Goal: Task Accomplishment & Management: Manage account settings

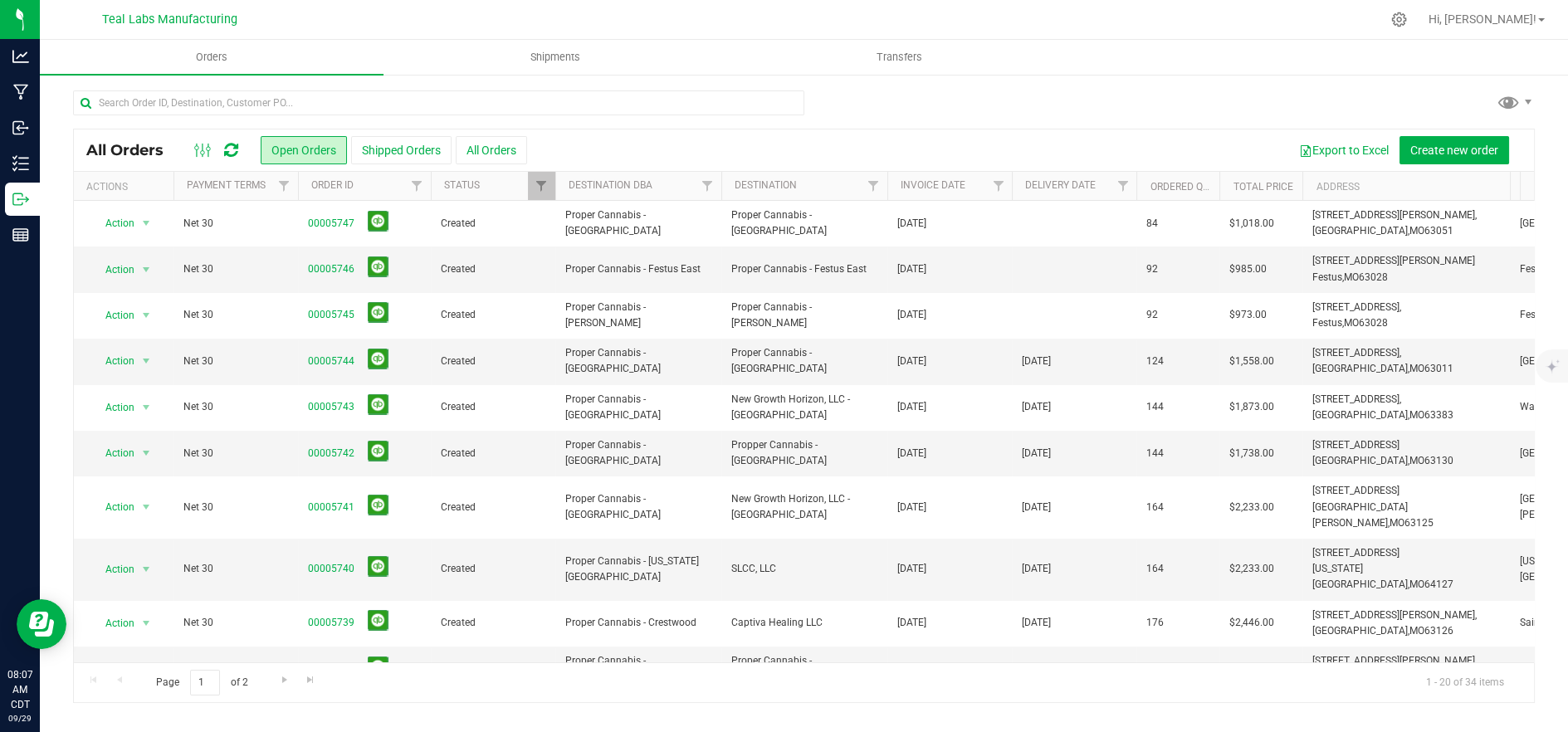
click at [1136, 185] on div at bounding box center [1136, 186] width 7 height 29
click at [1116, 186] on span "Filter" at bounding box center [1122, 185] width 13 height 13
click at [1280, 285] on span "select" at bounding box center [1276, 286] width 13 height 13
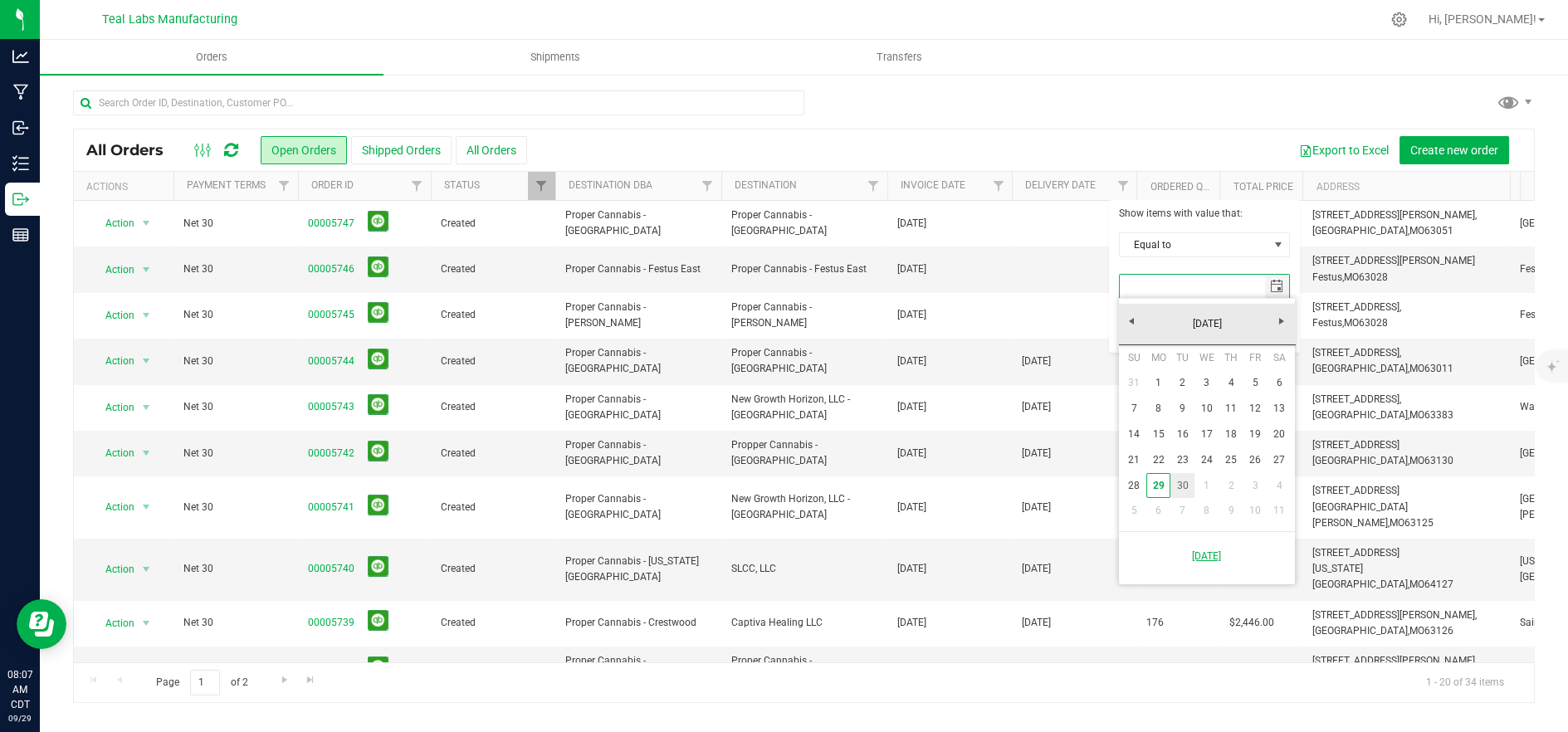
click at [1184, 478] on link "30" at bounding box center [1182, 486] width 24 height 26
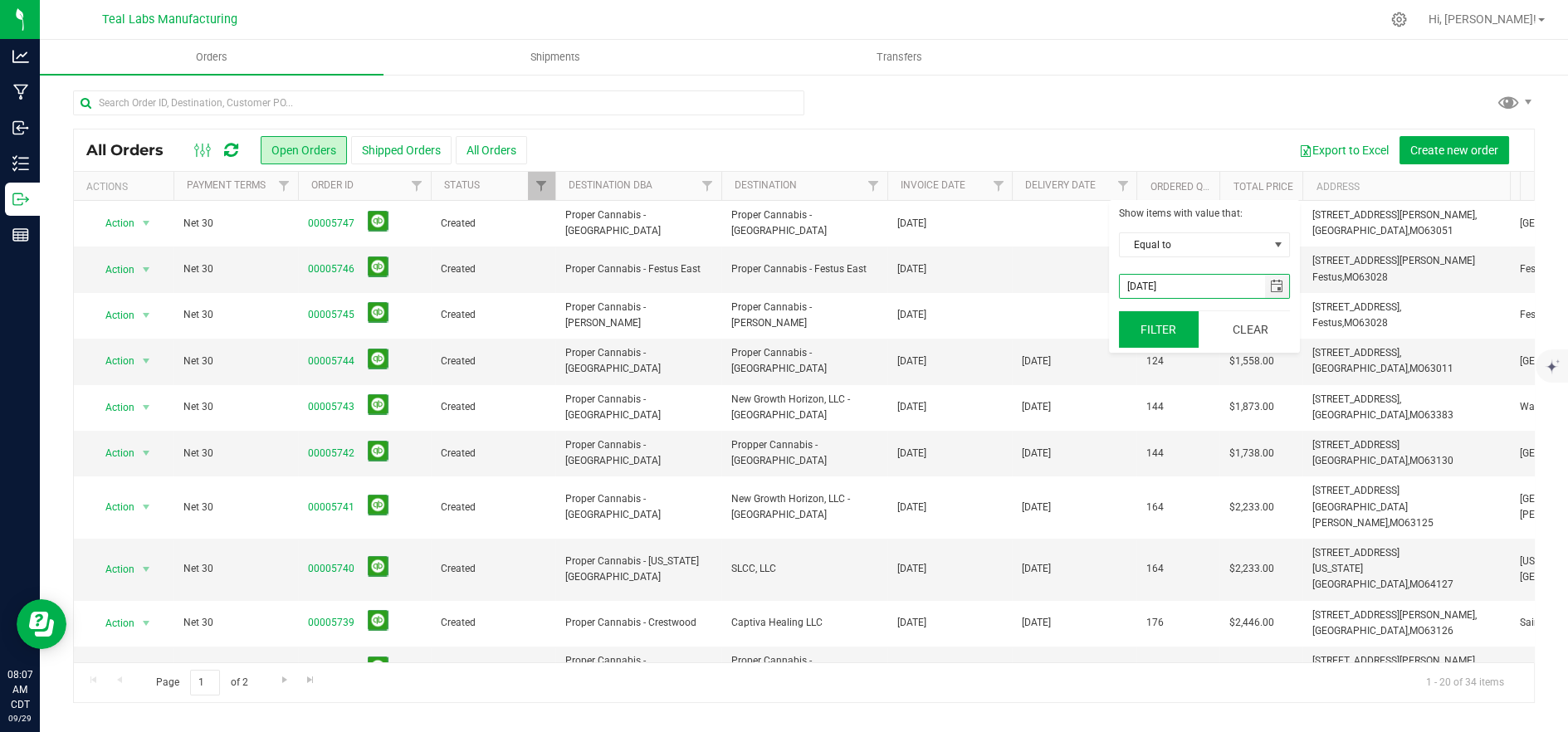
click at [1151, 342] on button "Filter" at bounding box center [1159, 329] width 80 height 36
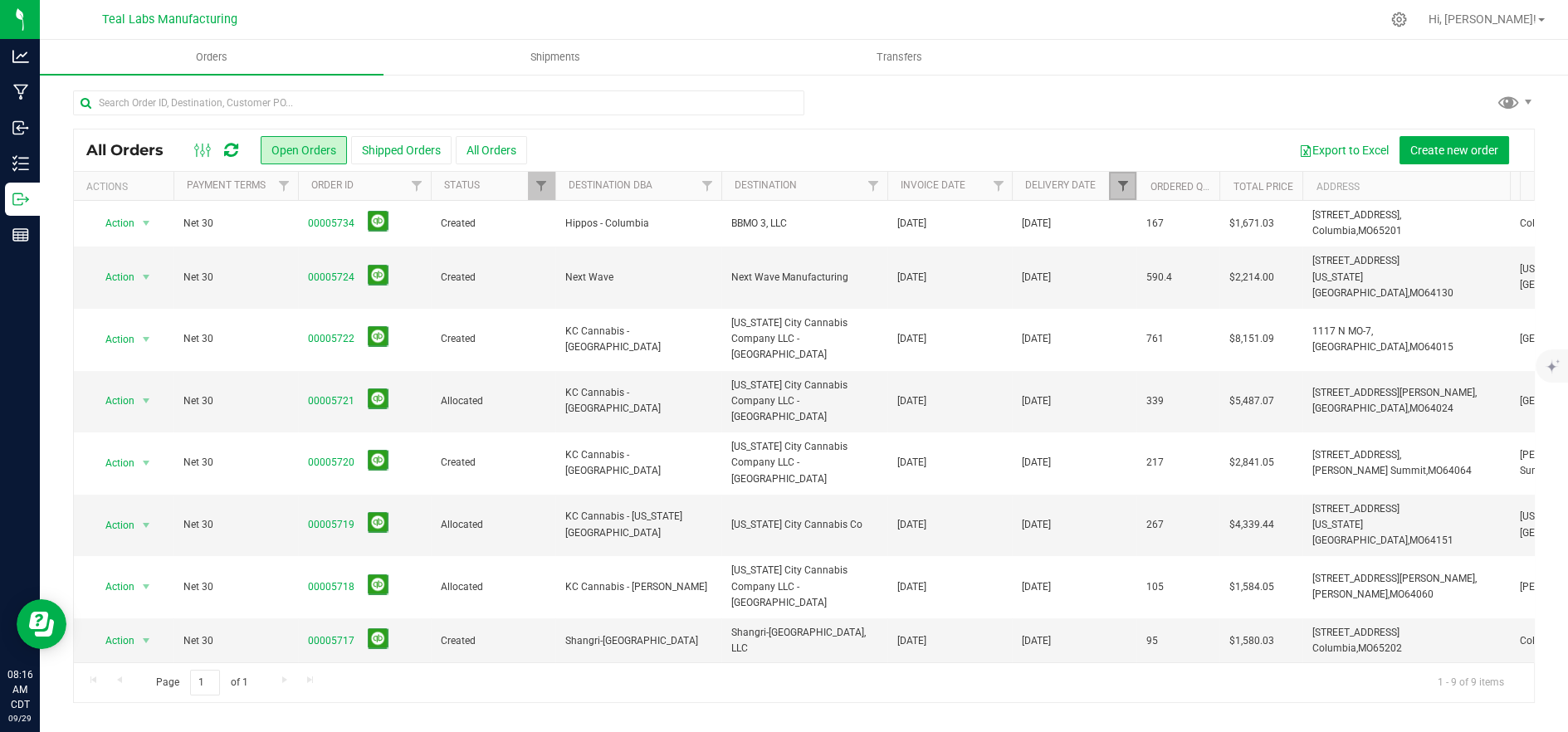
click at [1118, 185] on span "Filter" at bounding box center [1122, 185] width 13 height 13
click at [1283, 291] on span "select" at bounding box center [1277, 286] width 24 height 23
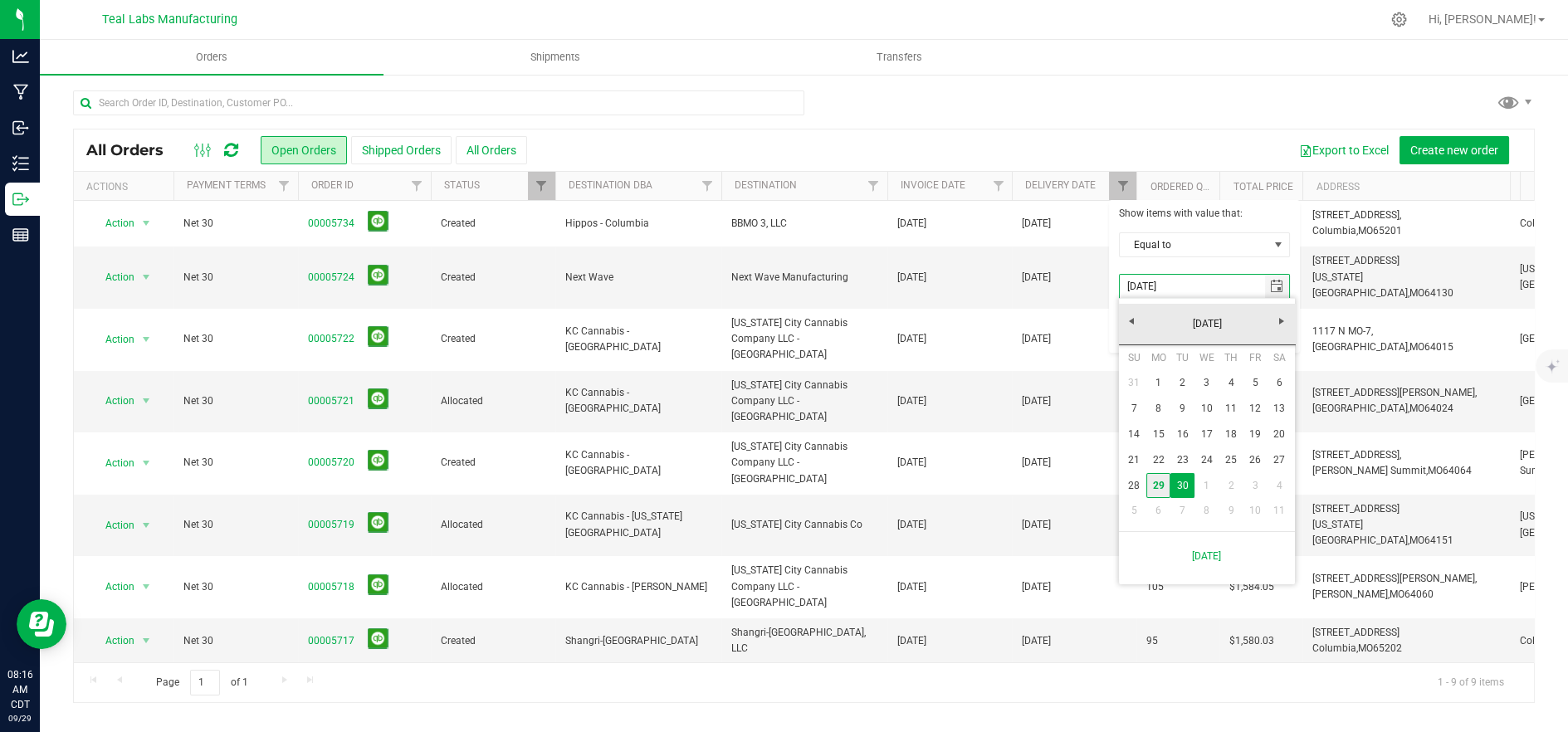
click at [1152, 488] on link "29" at bounding box center [1158, 486] width 24 height 26
type input "[DATE]"
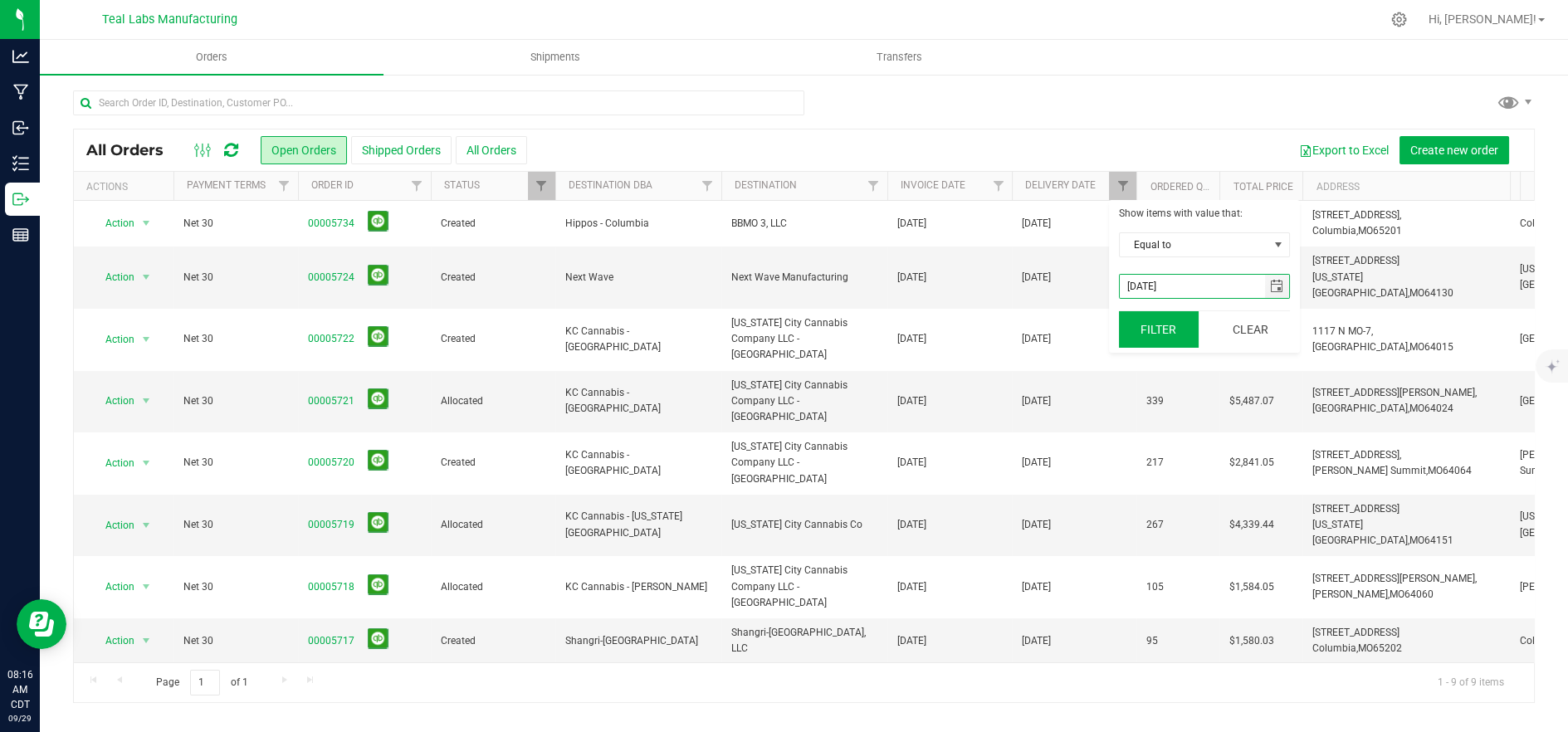
click at [1152, 342] on button "Filter" at bounding box center [1159, 329] width 80 height 36
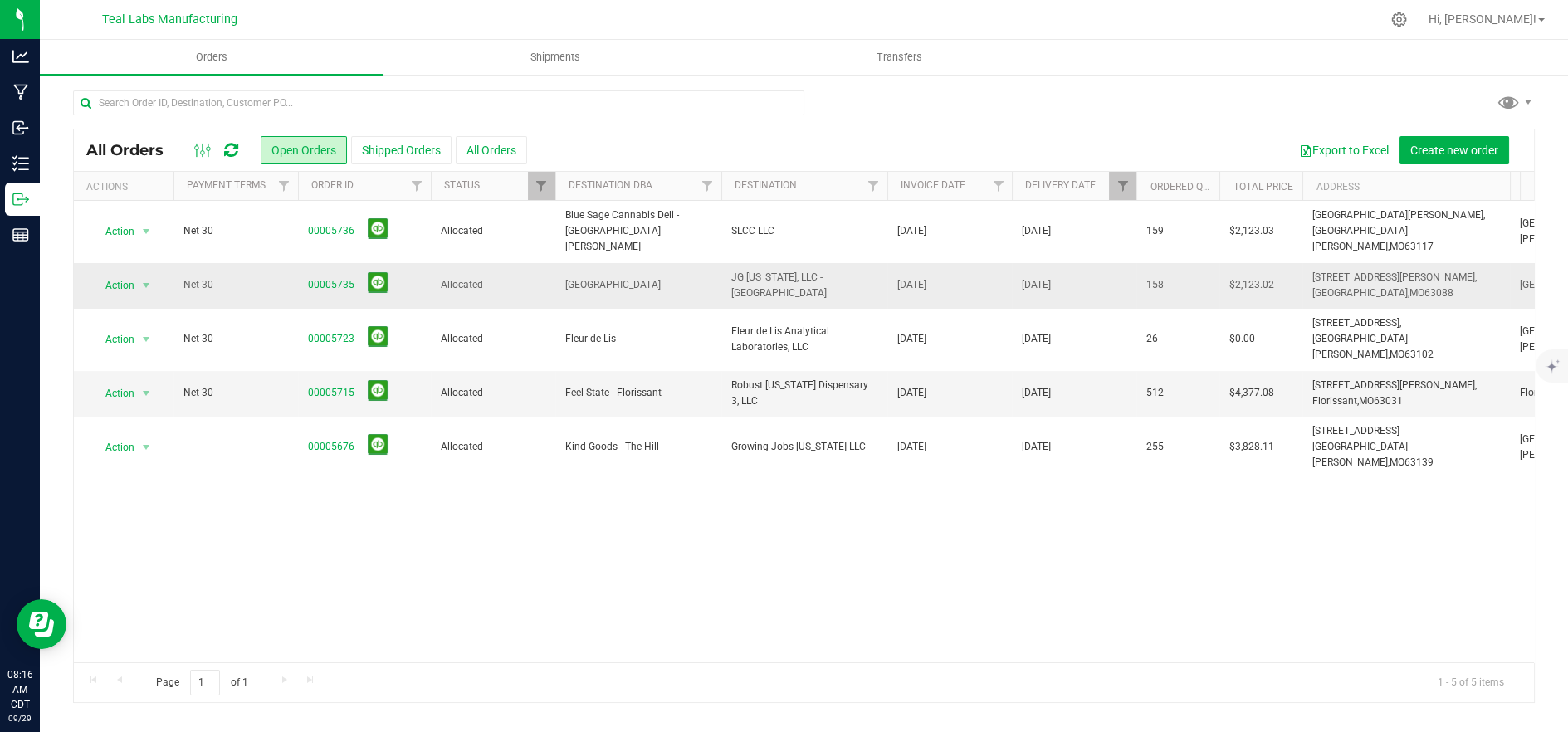
click at [704, 278] on span "[GEOGRAPHIC_DATA]" at bounding box center [638, 286] width 146 height 16
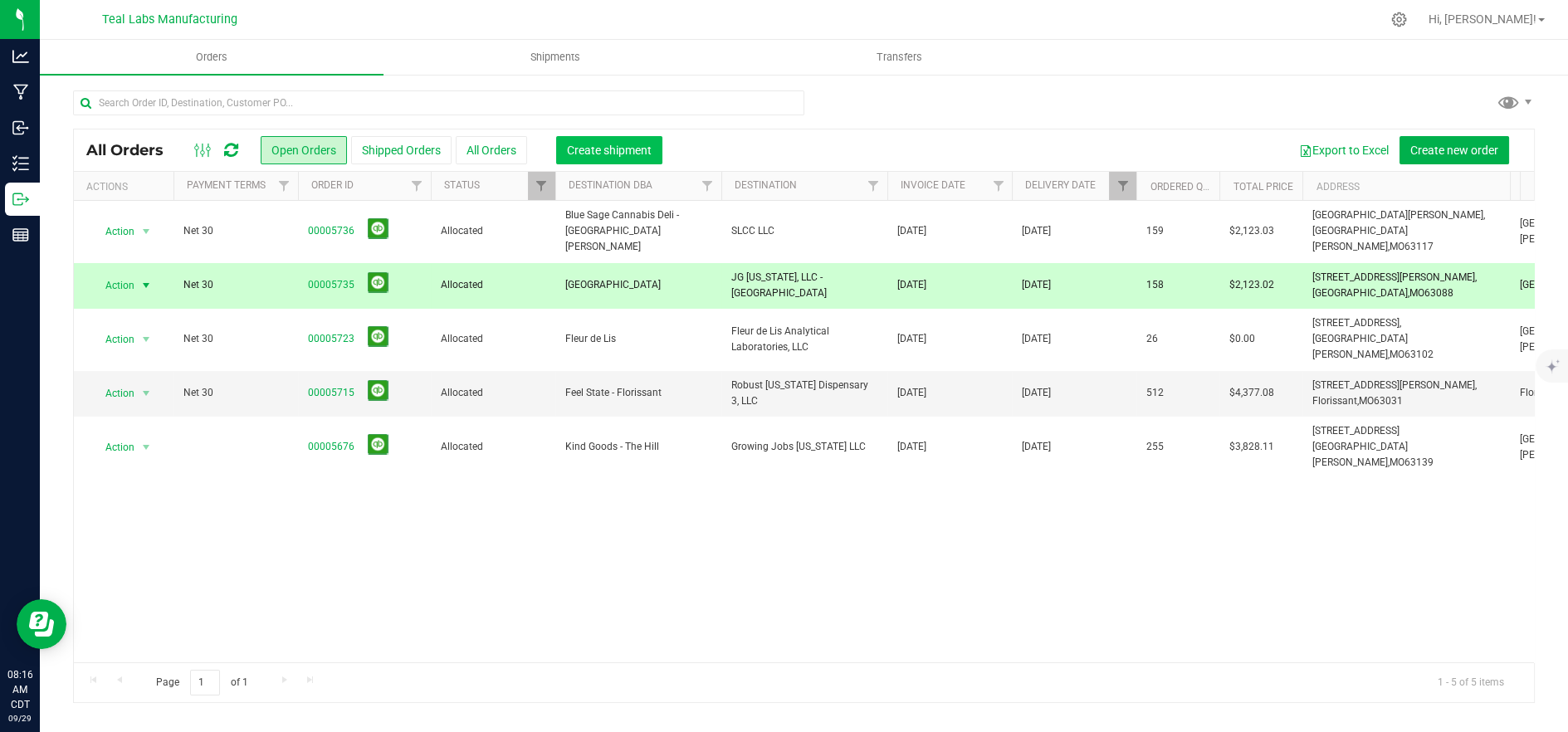
click at [614, 150] on span "Create shipment" at bounding box center [609, 149] width 85 height 13
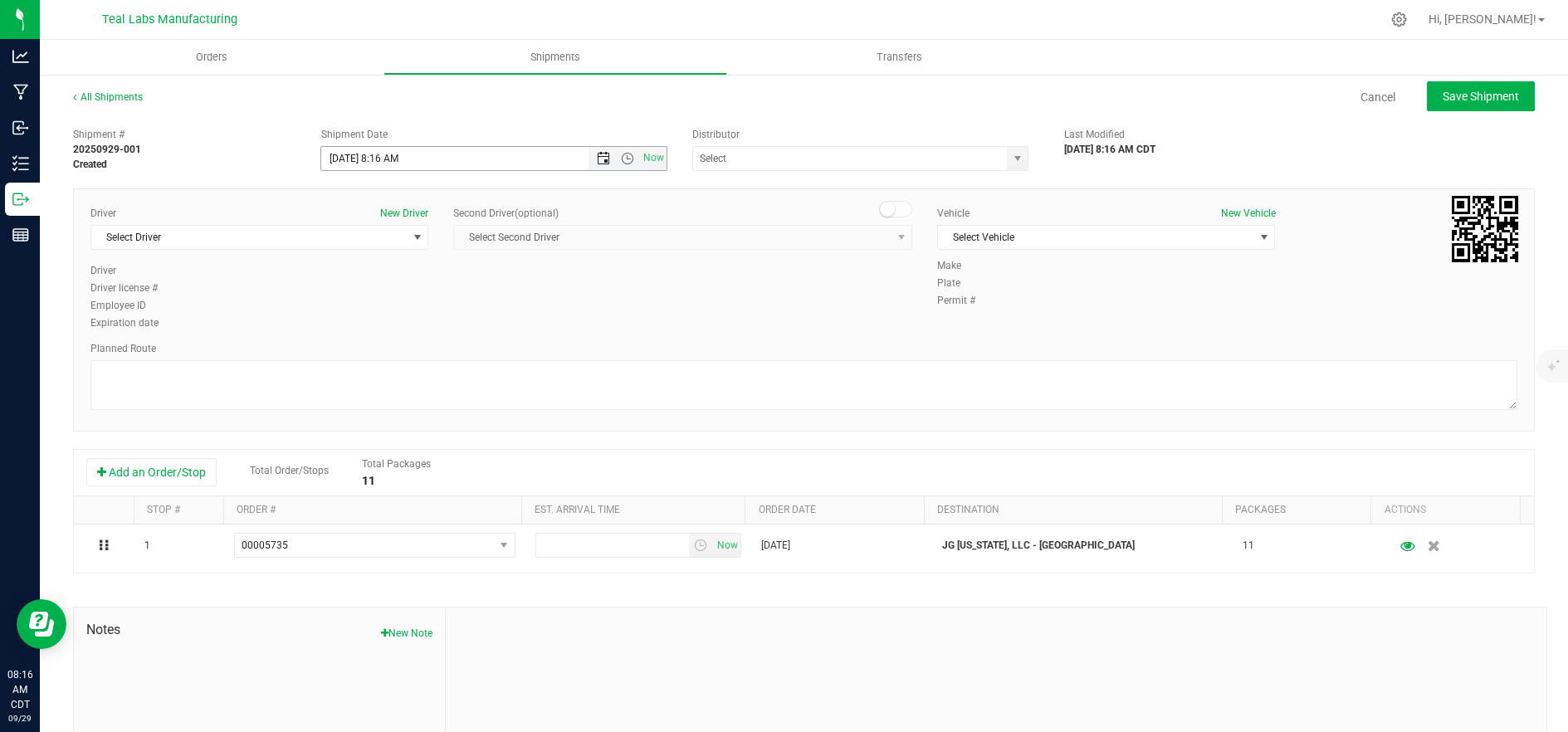
click at [601, 152] on span "Open the date view" at bounding box center [603, 158] width 13 height 13
click at [643, 153] on span "Now" at bounding box center [654, 157] width 28 height 24
click at [643, 154] on span "Now" at bounding box center [654, 157] width 28 height 24
click at [402, 240] on span "Select Driver" at bounding box center [249, 237] width 315 height 23
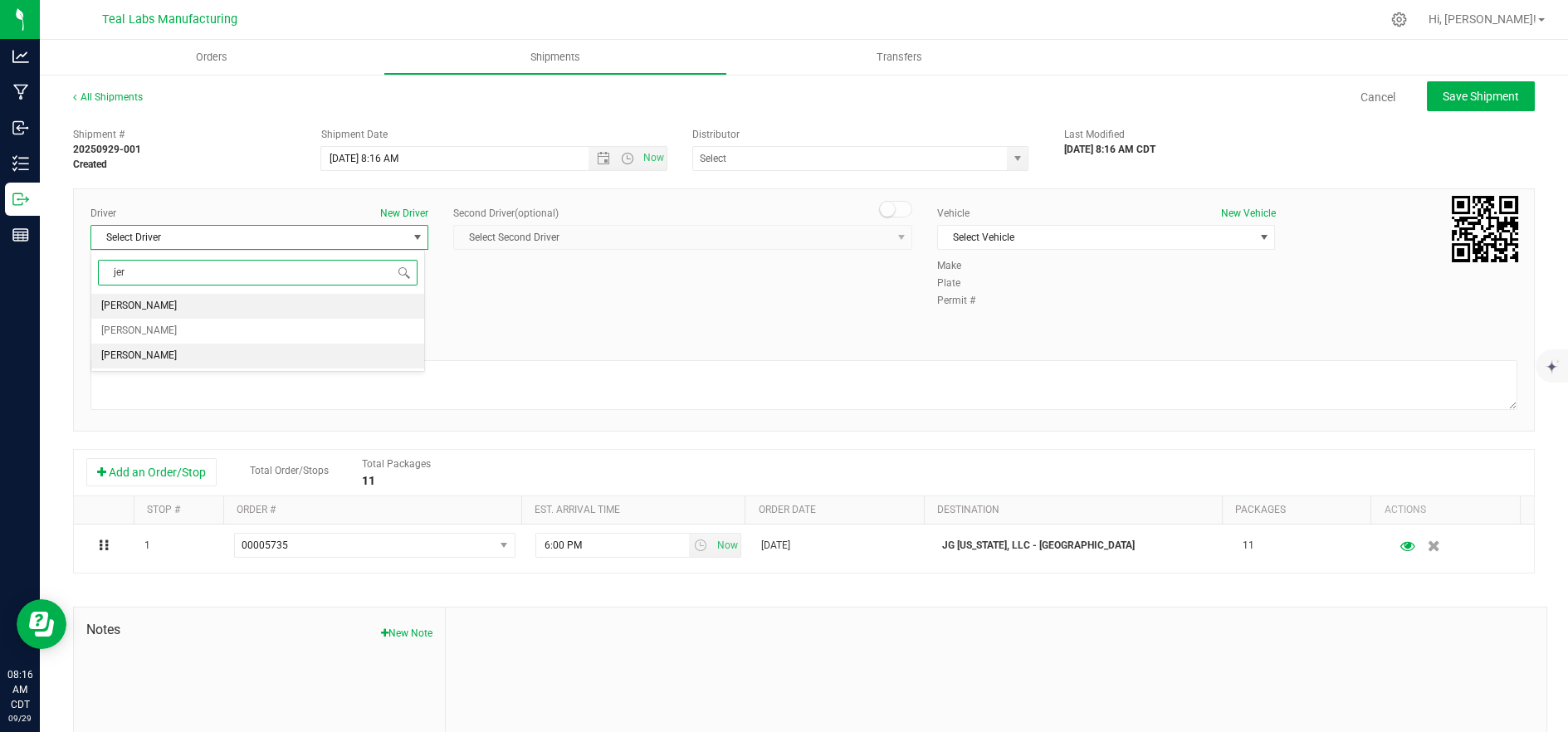
click at [267, 351] on li "[PERSON_NAME]" at bounding box center [258, 356] width 333 height 25
type input "jer"
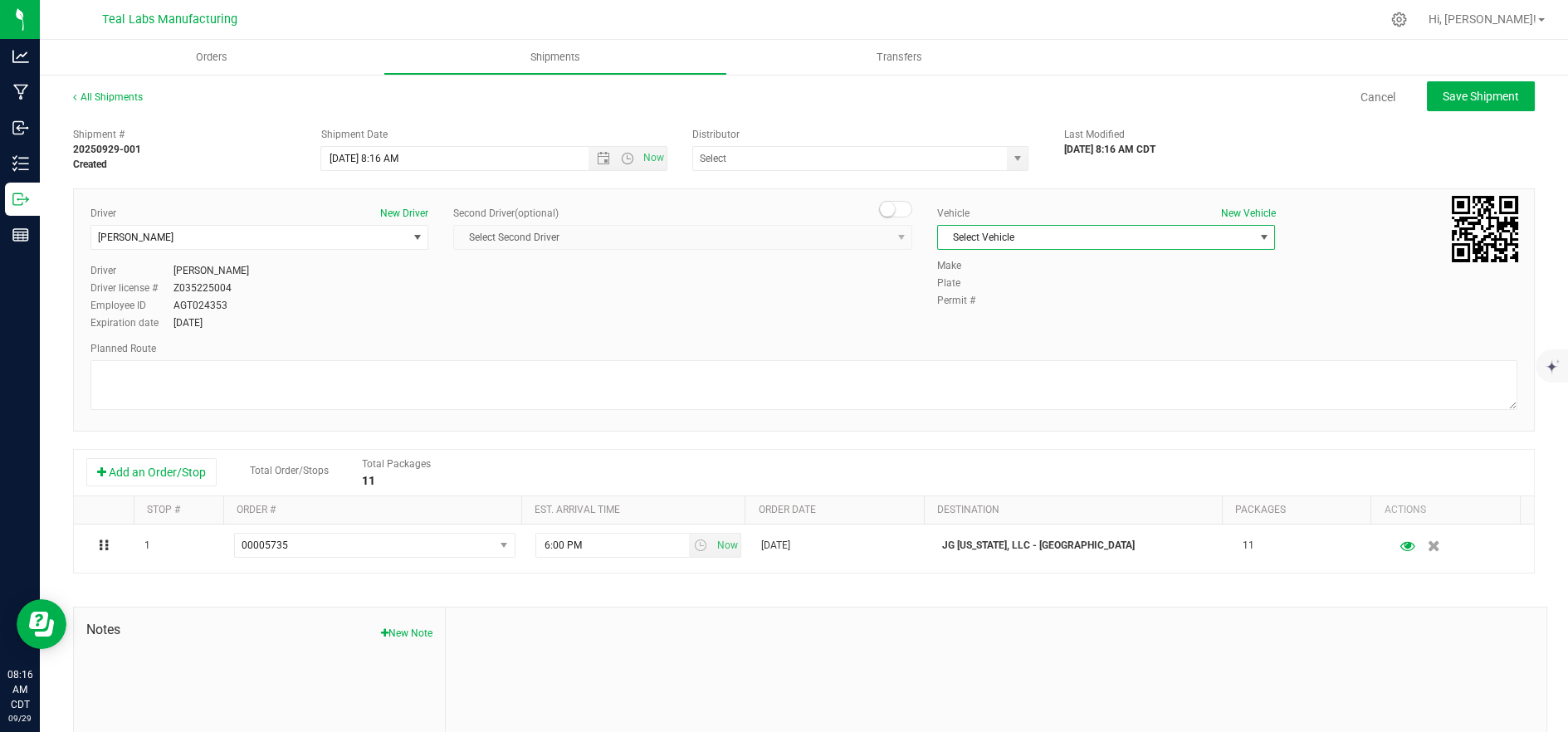
click at [1106, 245] on span "Select Vehicle" at bounding box center [1095, 237] width 315 height 23
click at [1038, 495] on li "Delivery 2" at bounding box center [1096, 492] width 333 height 25
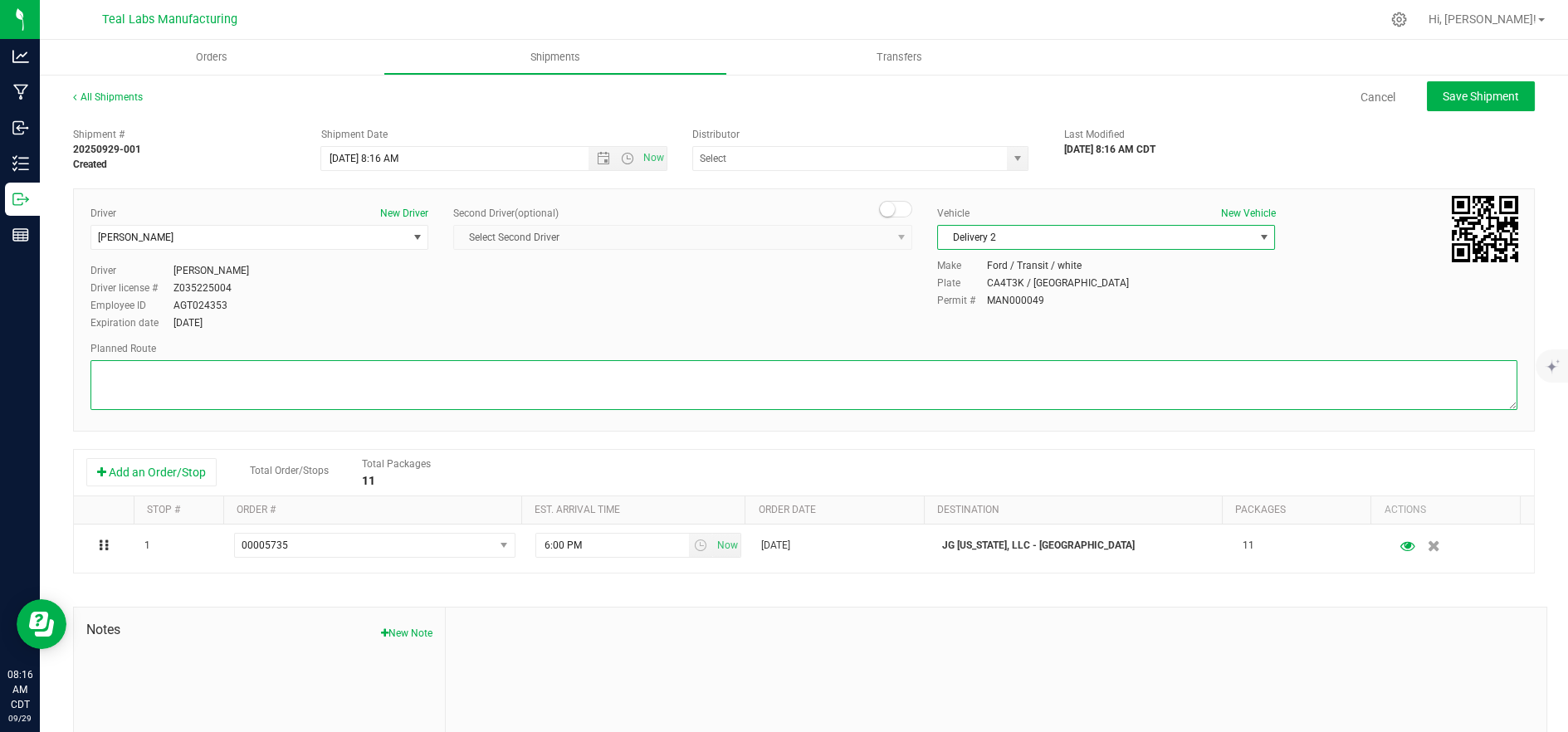
click at [659, 382] on textarea at bounding box center [804, 385] width 1427 height 50
paste textarea "[STREET_ADDRESS][GEOGRAPHIC_DATA] northwest on [GEOGRAPHIC_DATA]. Go for 0.4 mi…"
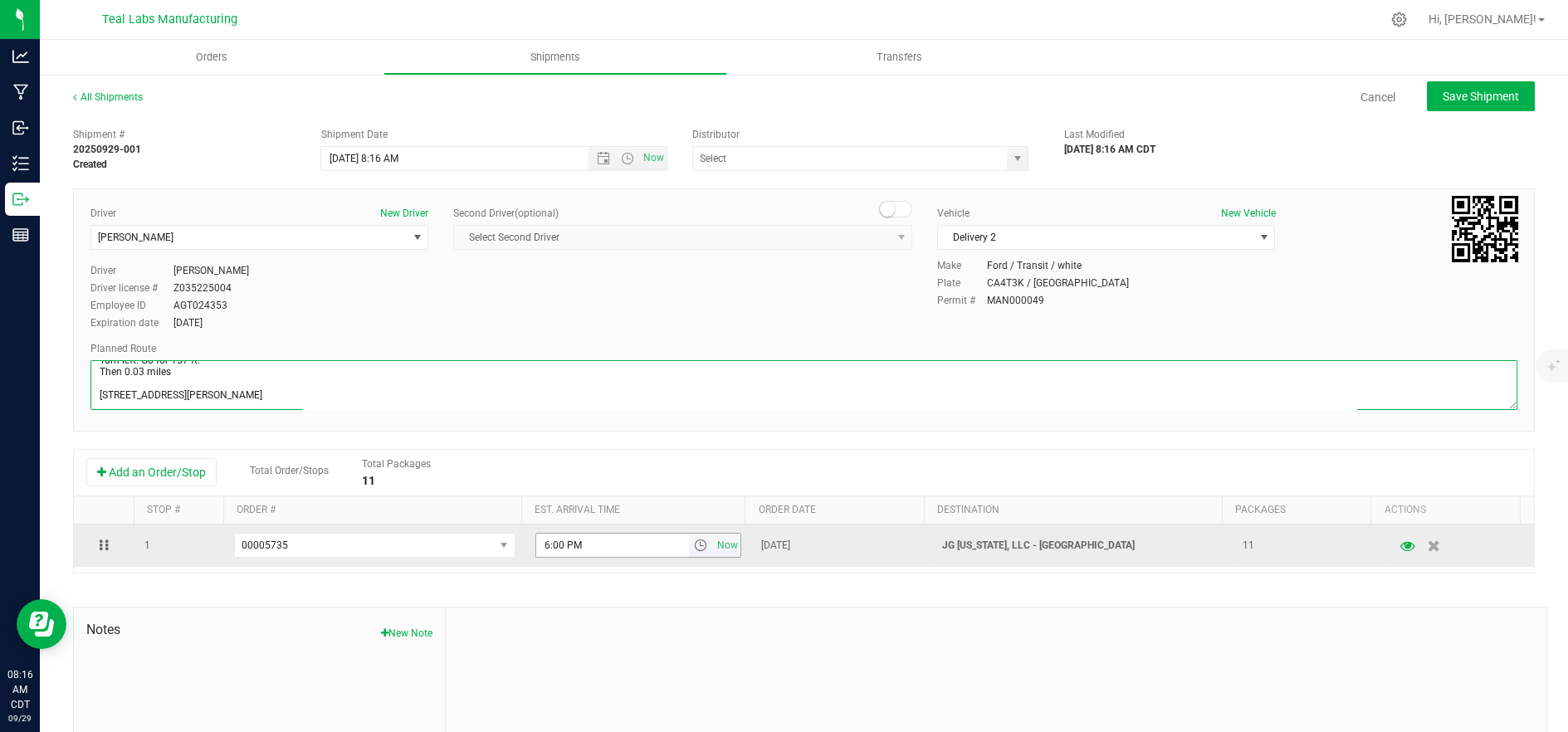
click at [694, 551] on span "select" at bounding box center [700, 544] width 13 height 13
type textarea "[STREET_ADDRESS][GEOGRAPHIC_DATA] northwest on [GEOGRAPHIC_DATA]. Go for 0.4 mi…"
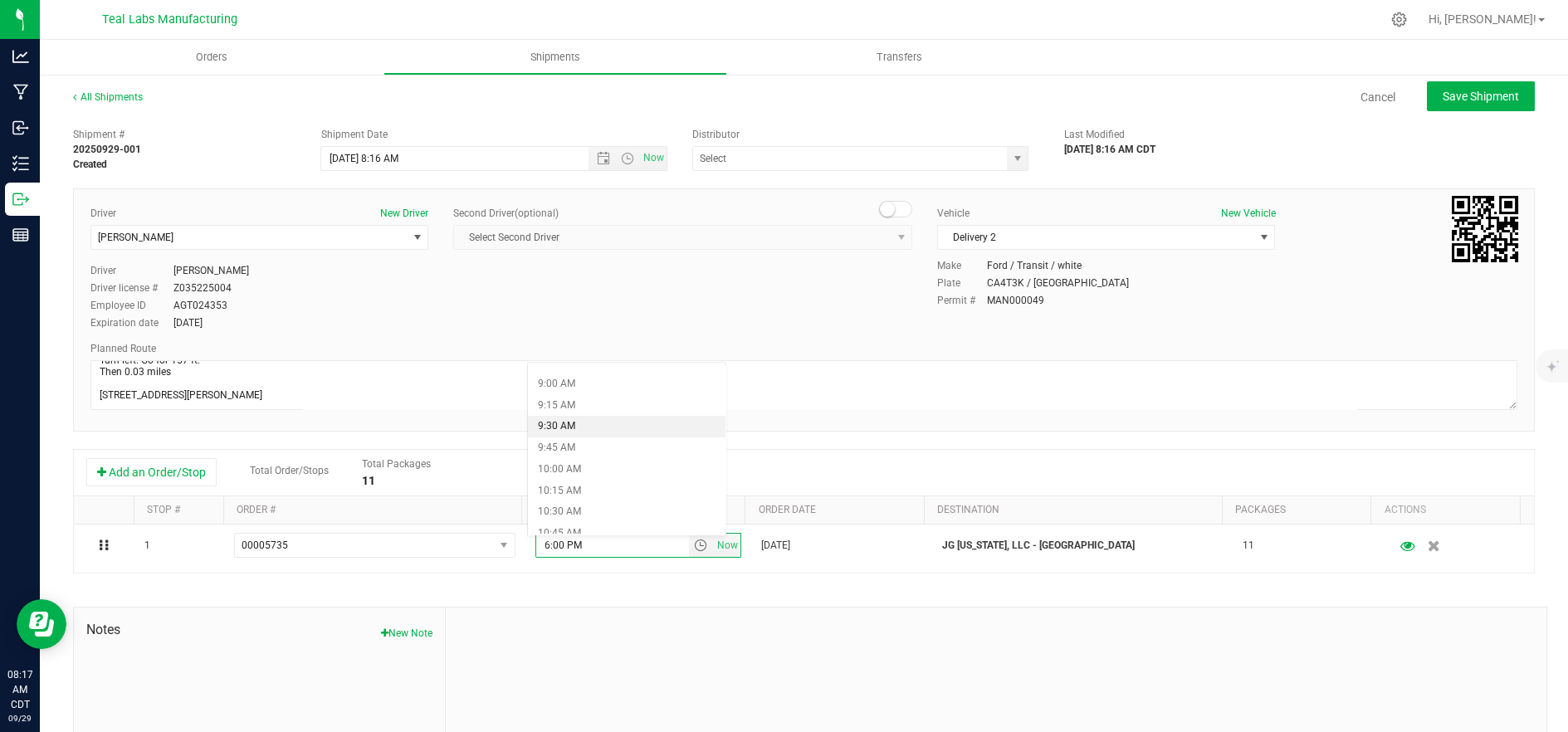
scroll to position [830, 0]
click at [602, 419] on li "10:15 AM" at bounding box center [626, 422] width 198 height 21
click at [1450, 94] on span "Save Shipment" at bounding box center [1481, 96] width 77 height 13
type input "[DATE] 1:16 PM"
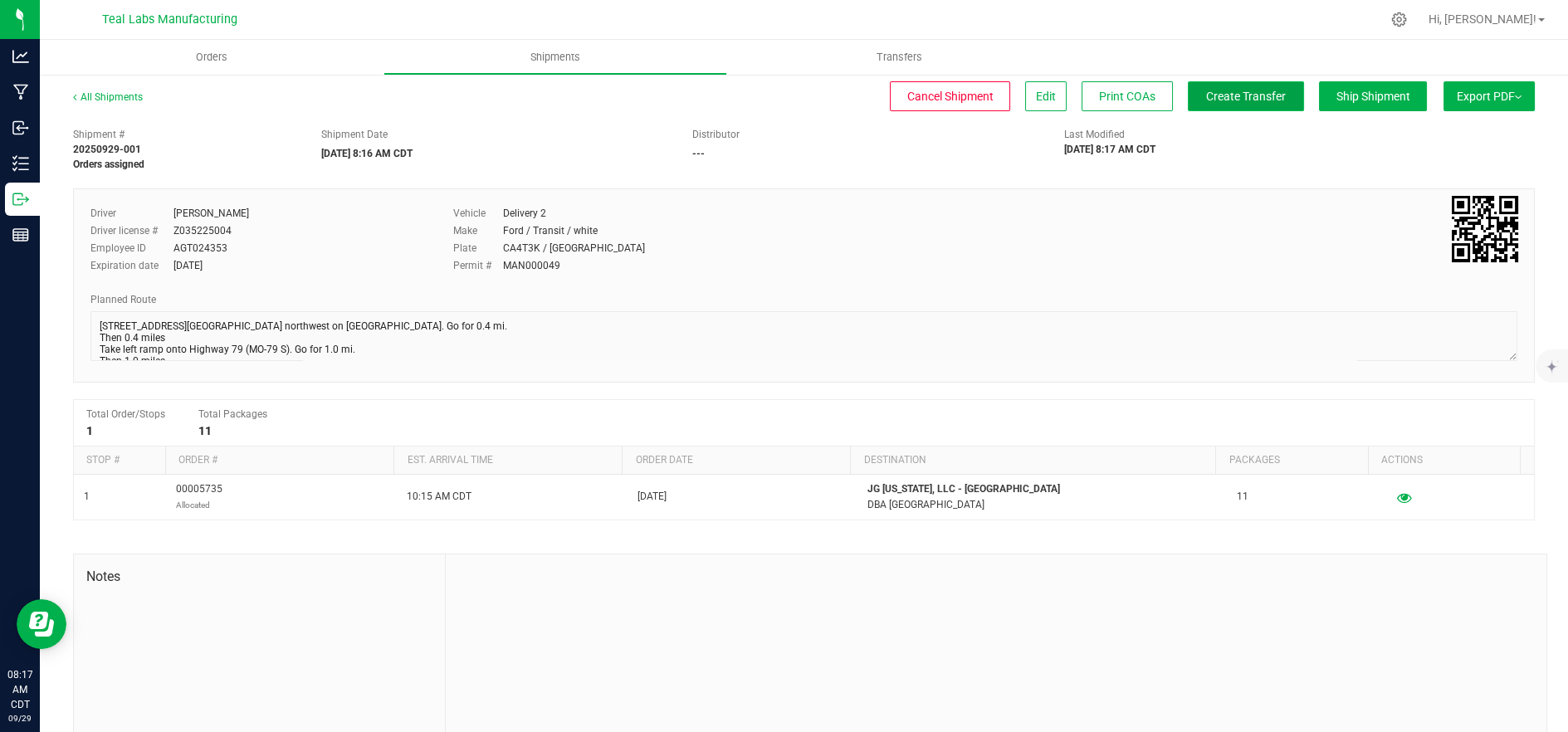
click at [1247, 99] on span "Create Transfer" at bounding box center [1246, 96] width 80 height 13
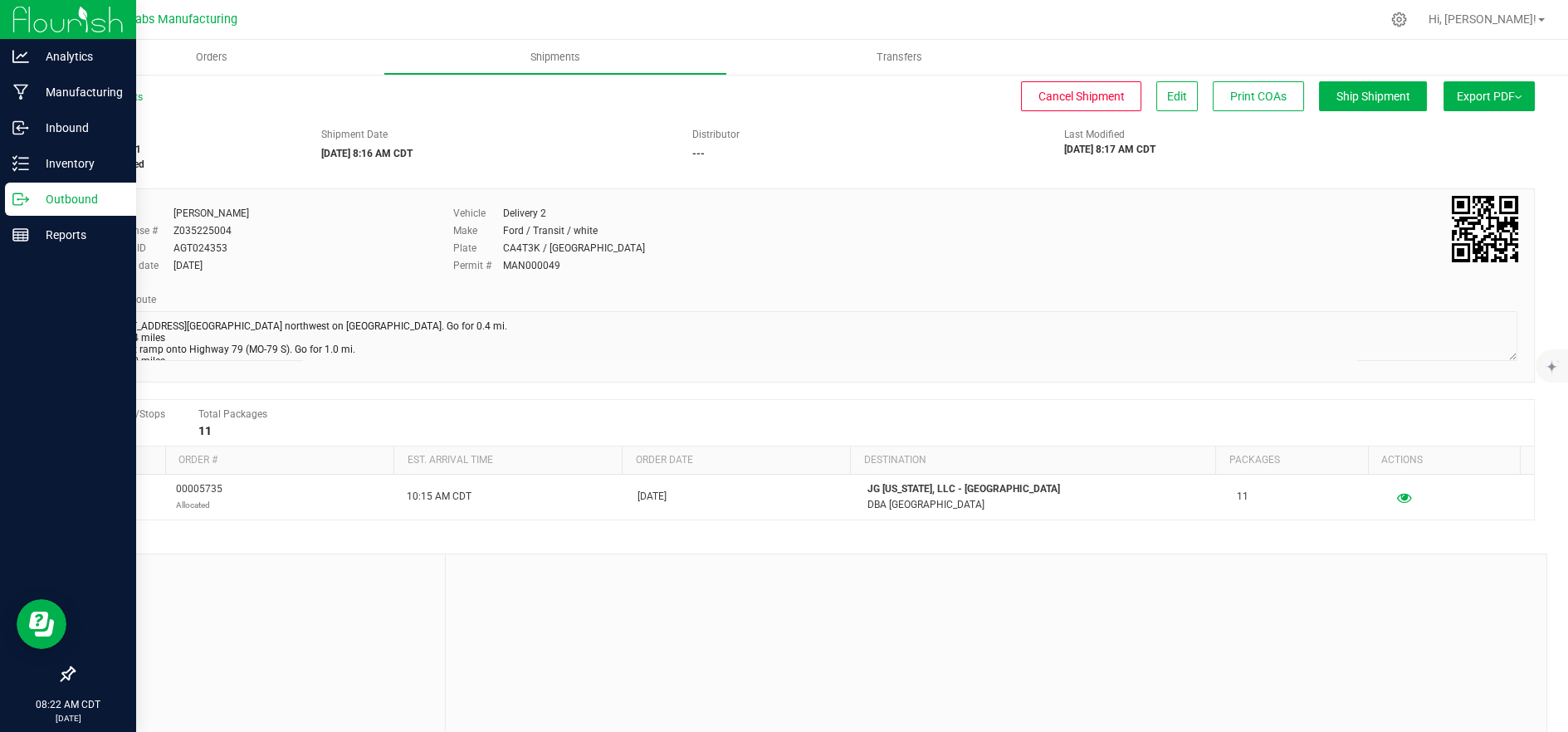
click at [29, 200] on p "Outbound" at bounding box center [79, 199] width 100 height 20
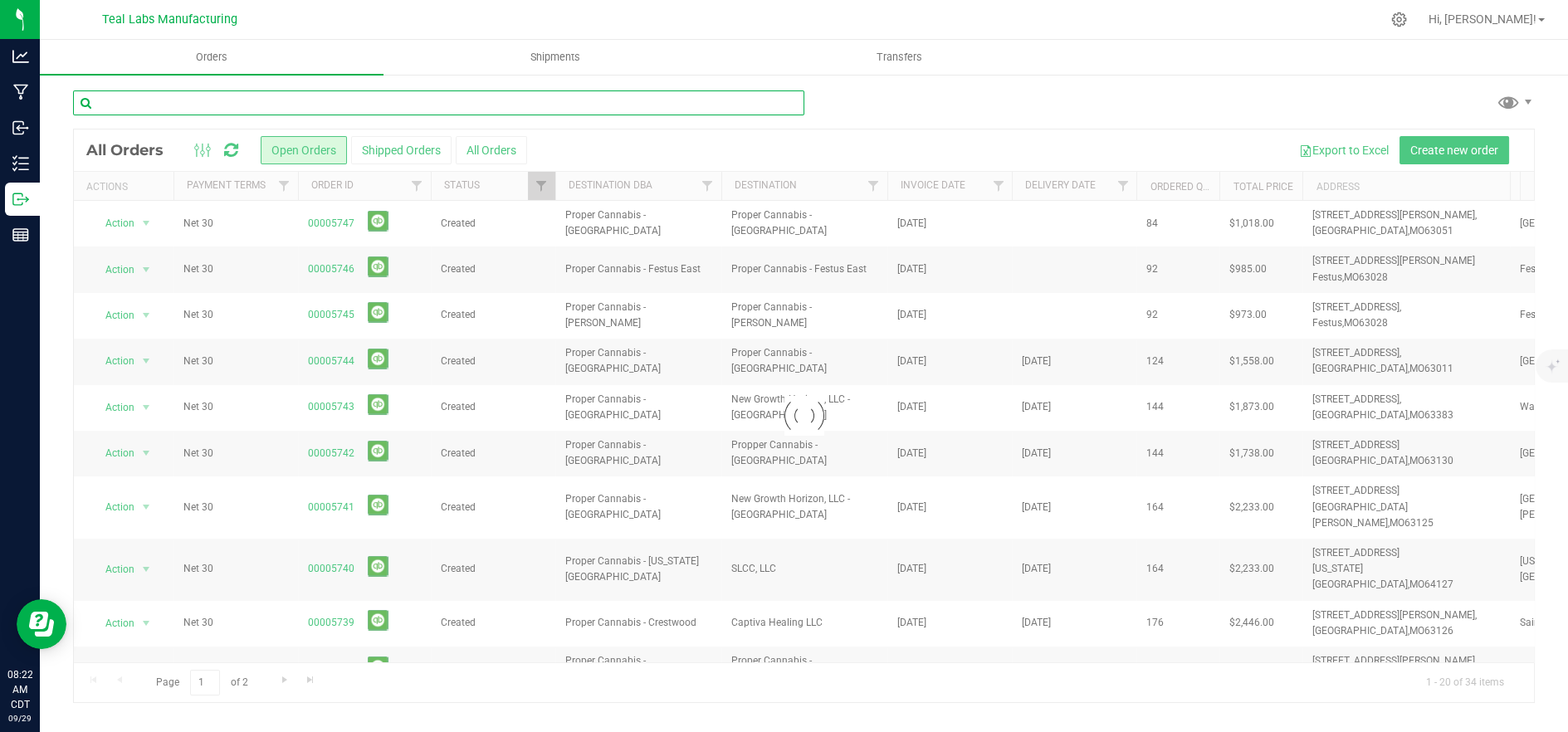
click at [242, 107] on input "text" at bounding box center [439, 103] width 731 height 25
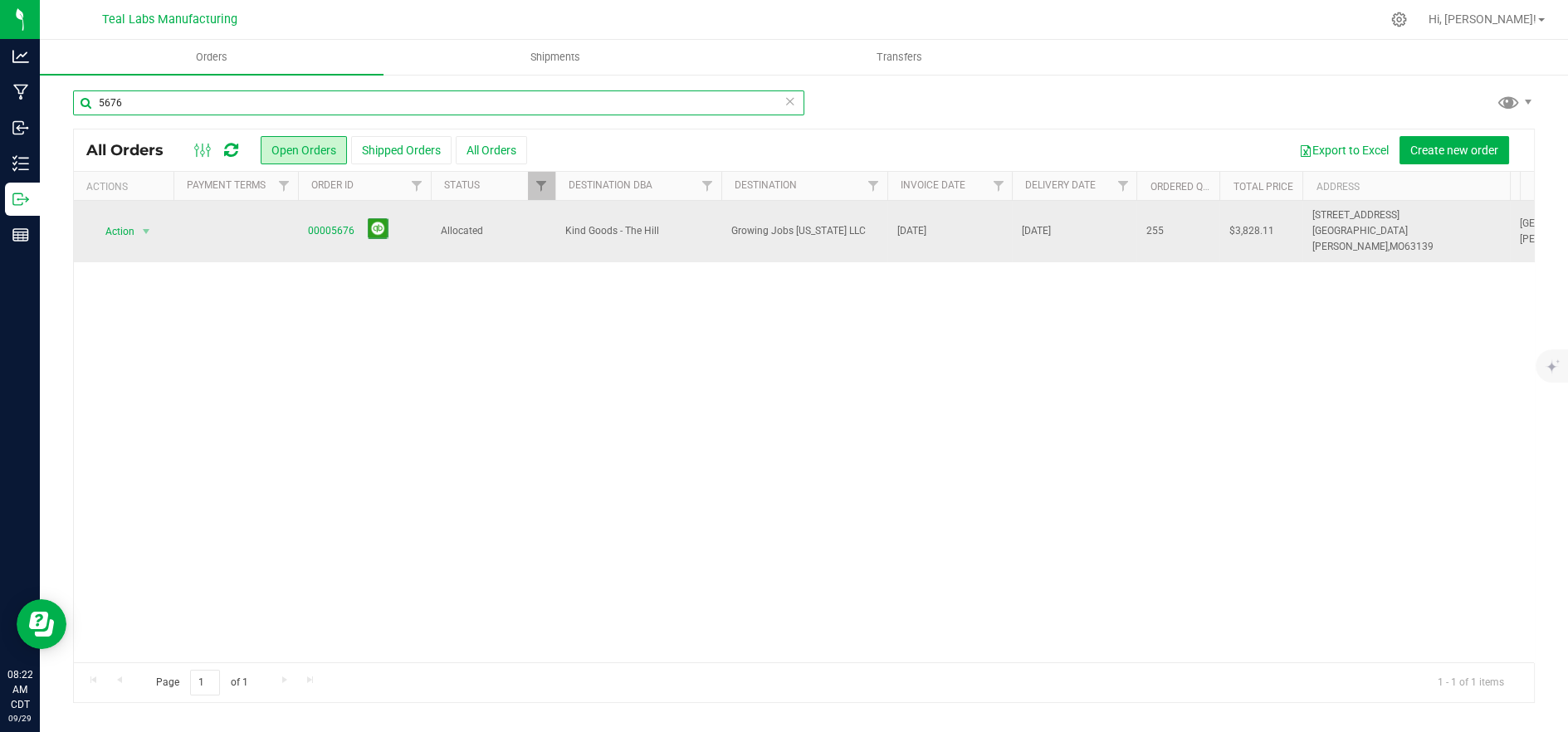
type input "5676"
click at [496, 224] on span "Allocated" at bounding box center [493, 231] width 105 height 16
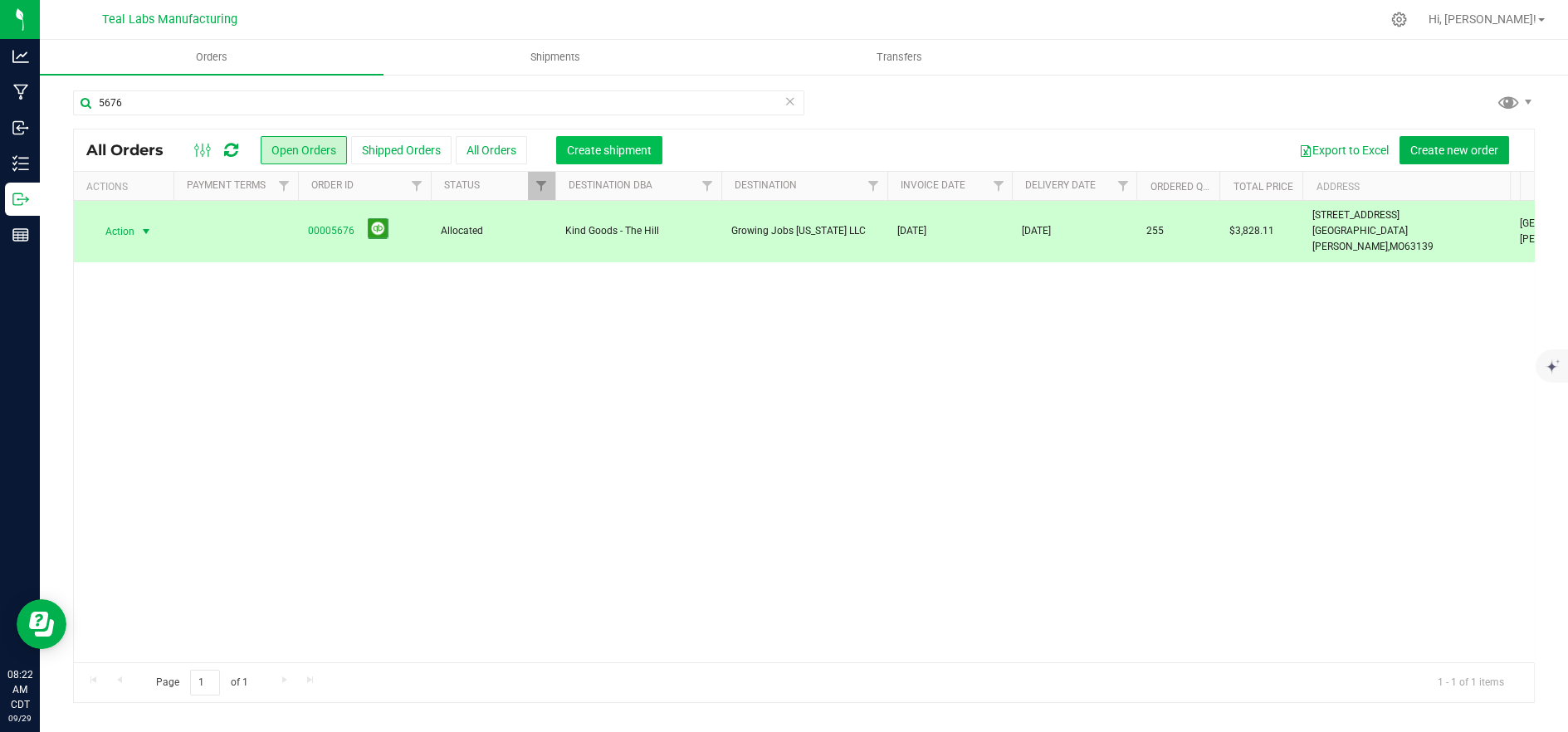
click at [586, 147] on span "Create shipment" at bounding box center [609, 149] width 85 height 13
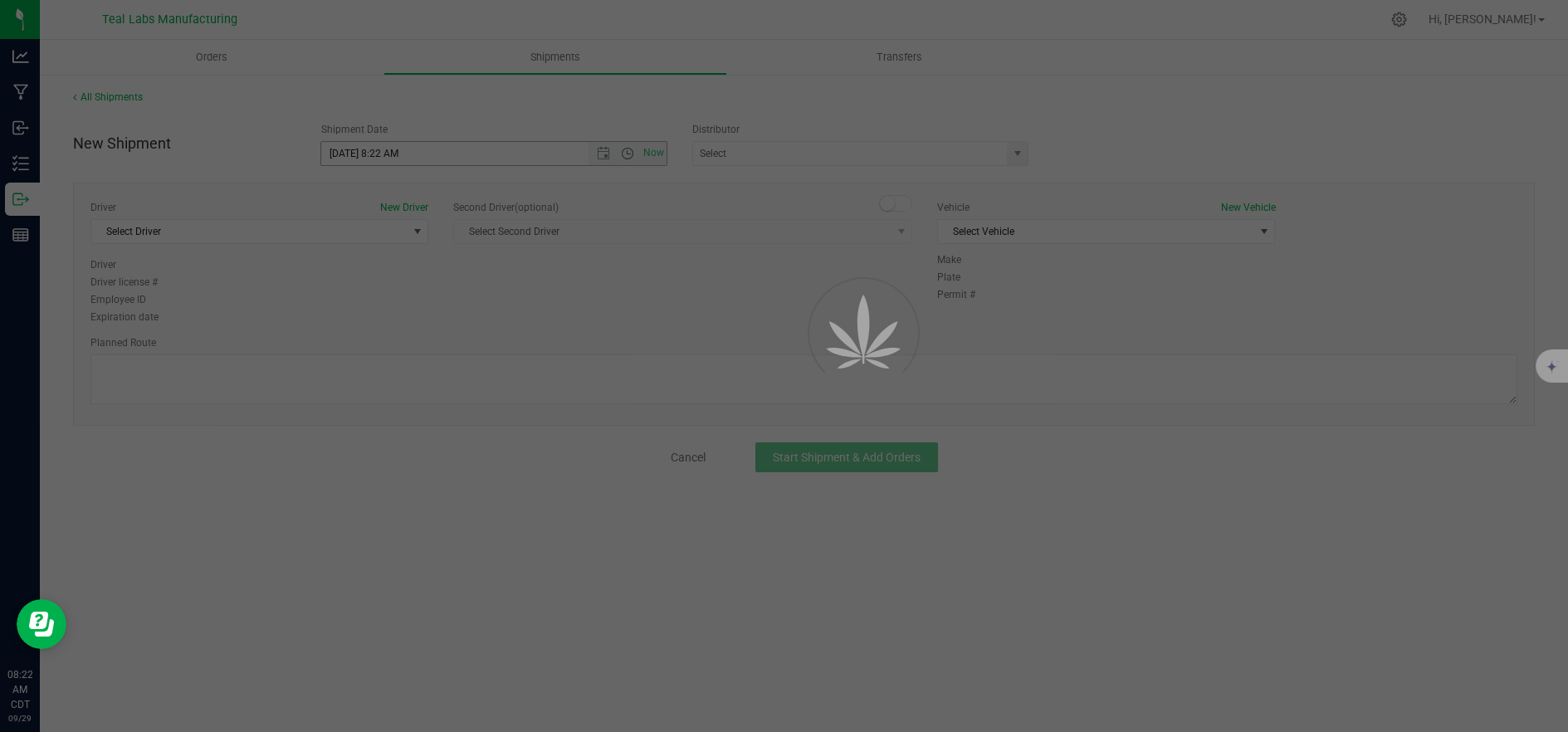
click at [608, 150] on div at bounding box center [784, 366] width 1568 height 732
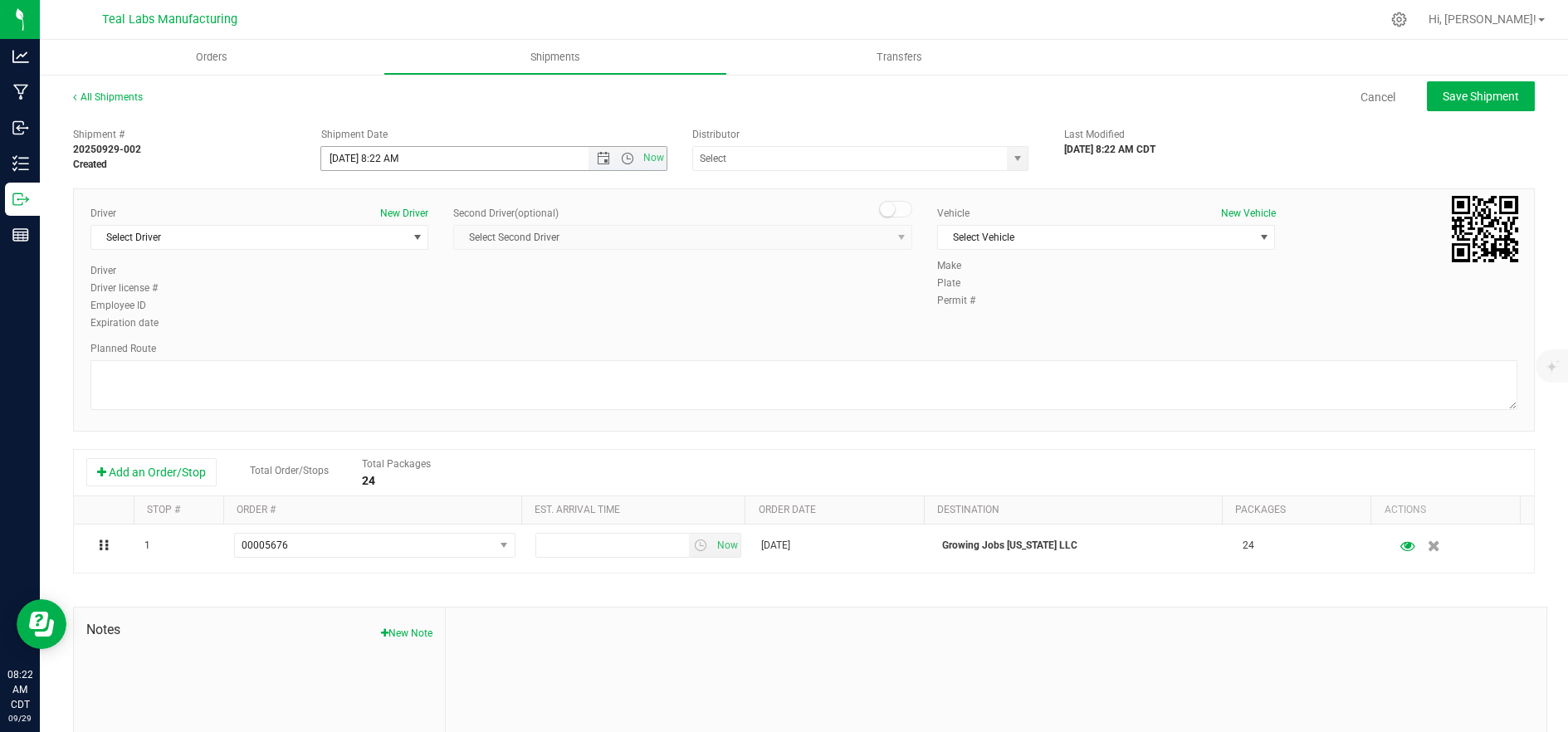
click at [602, 152] on span "Open the date view" at bounding box center [603, 158] width 13 height 13
click at [390, 354] on link "30" at bounding box center [382, 352] width 24 height 26
click at [631, 159] on span "Open the time view" at bounding box center [627, 158] width 28 height 13
click at [648, 155] on span "Now" at bounding box center [654, 157] width 28 height 24
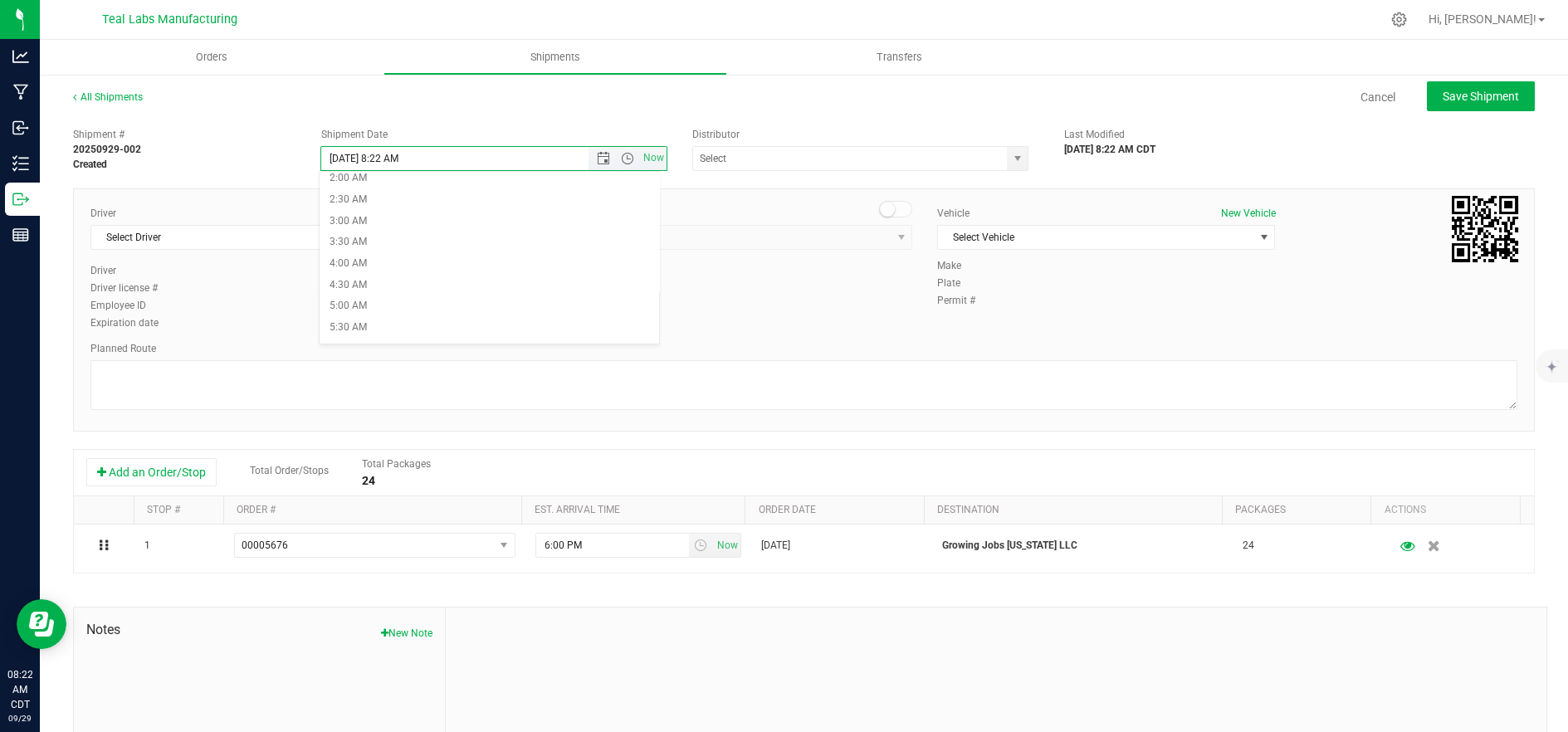
type input "[DATE] 8:22 AM"
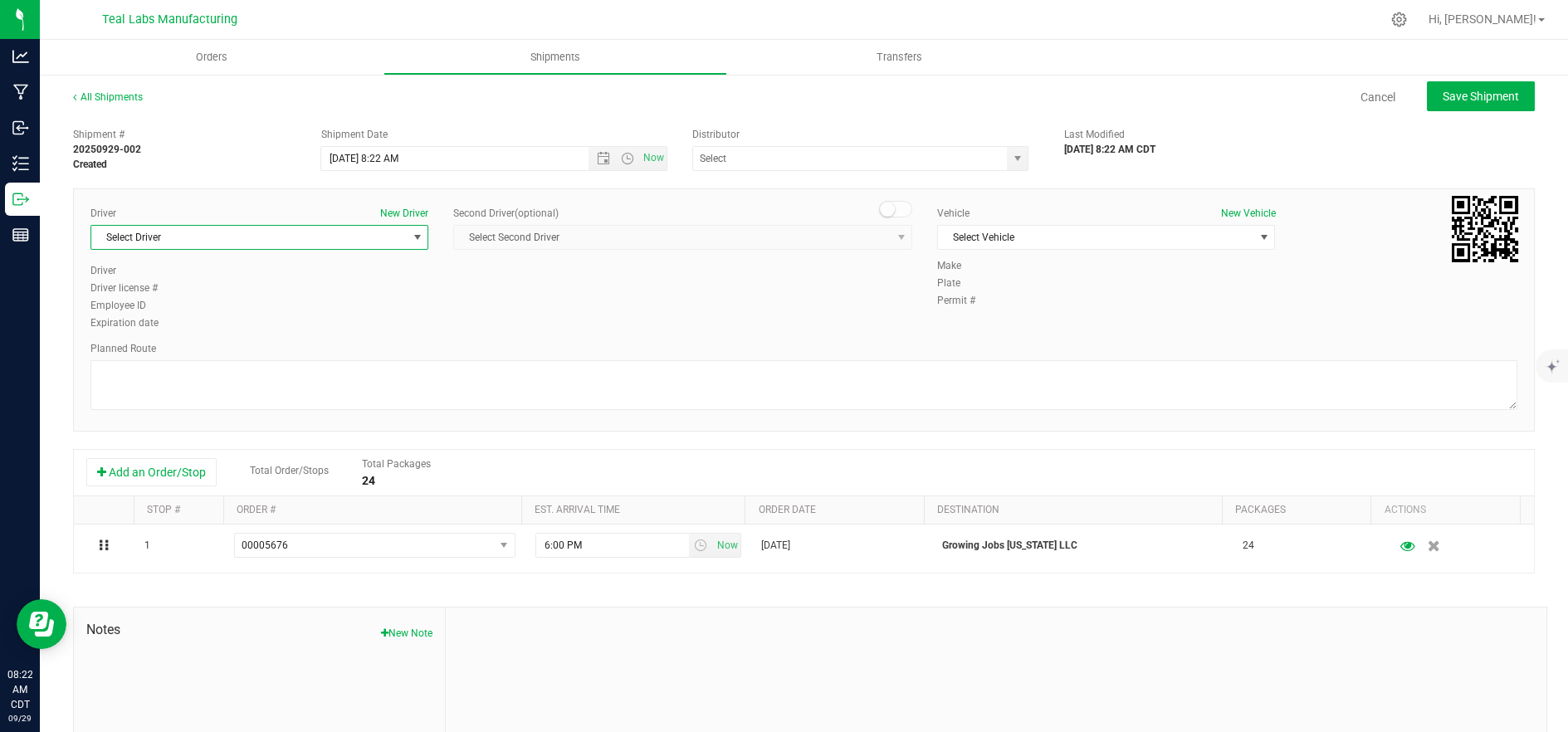
click at [342, 235] on span "Select Driver" at bounding box center [249, 237] width 315 height 23
type input "h"
click at [297, 359] on li "[PERSON_NAME]" at bounding box center [258, 356] width 333 height 25
type input "jer"
click at [1055, 228] on span "Select Vehicle" at bounding box center [1095, 237] width 315 height 23
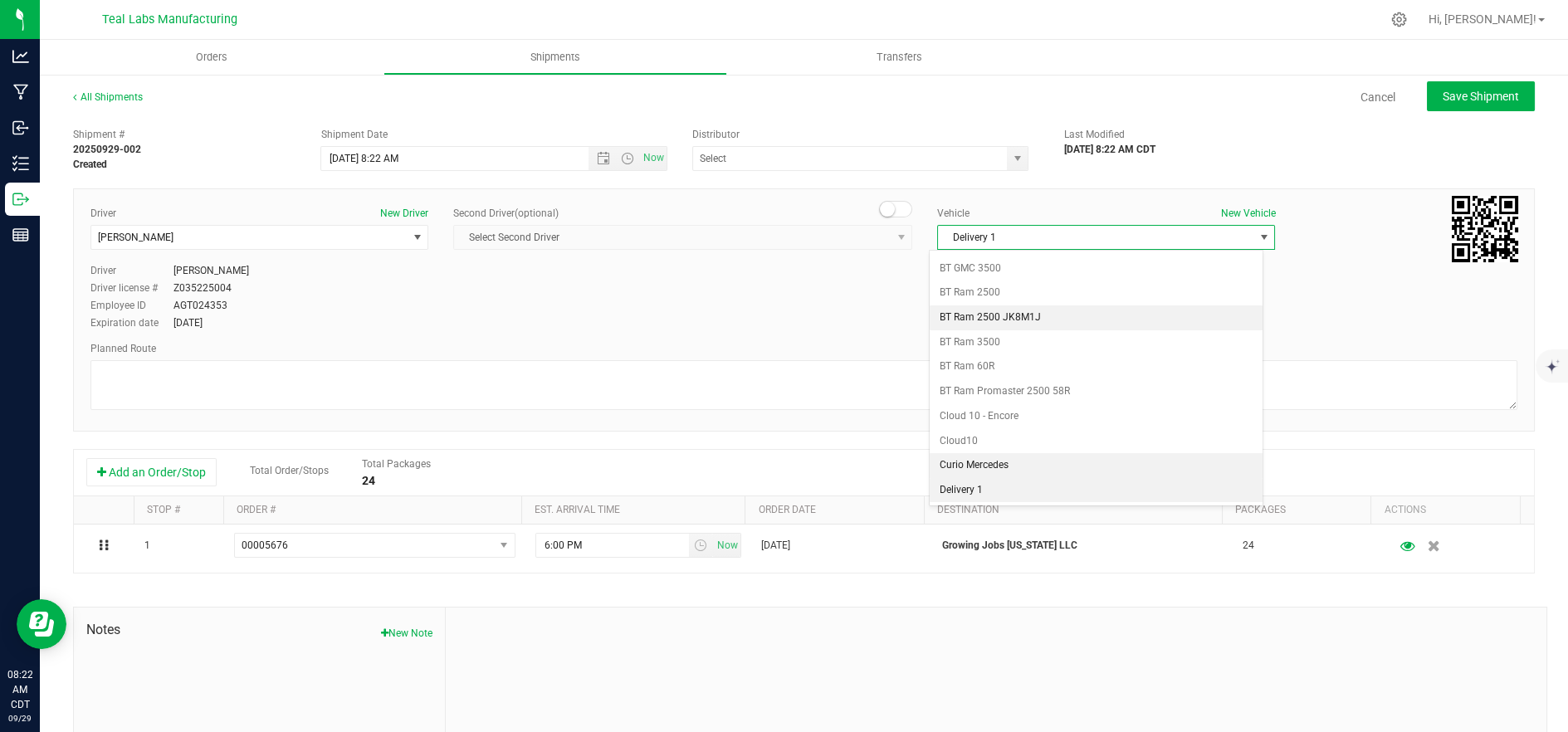
scroll to position [439, 0]
drag, startPoint x: 1046, startPoint y: 489, endPoint x: 931, endPoint y: 441, distance: 124.6
click at [1045, 489] on li "Delivery 2" at bounding box center [1096, 492] width 333 height 25
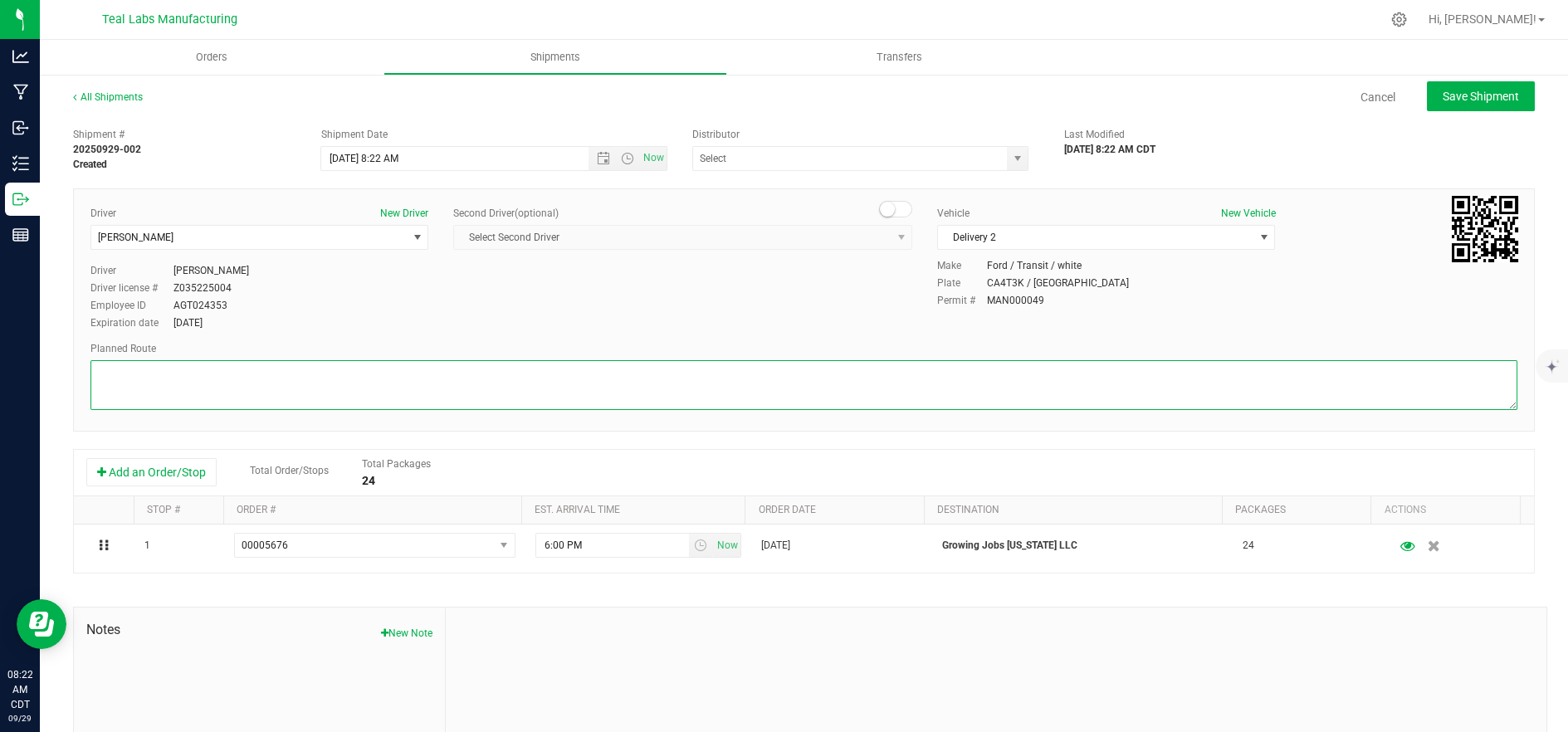
click at [857, 398] on textarea at bounding box center [804, 385] width 1427 height 50
click at [386, 394] on textarea at bounding box center [804, 385] width 1427 height 50
paste textarea "[STREET_ADDRESS][GEOGRAPHIC_DATA] northwest on [GEOGRAPHIC_DATA]. Go for 0.4 mi…"
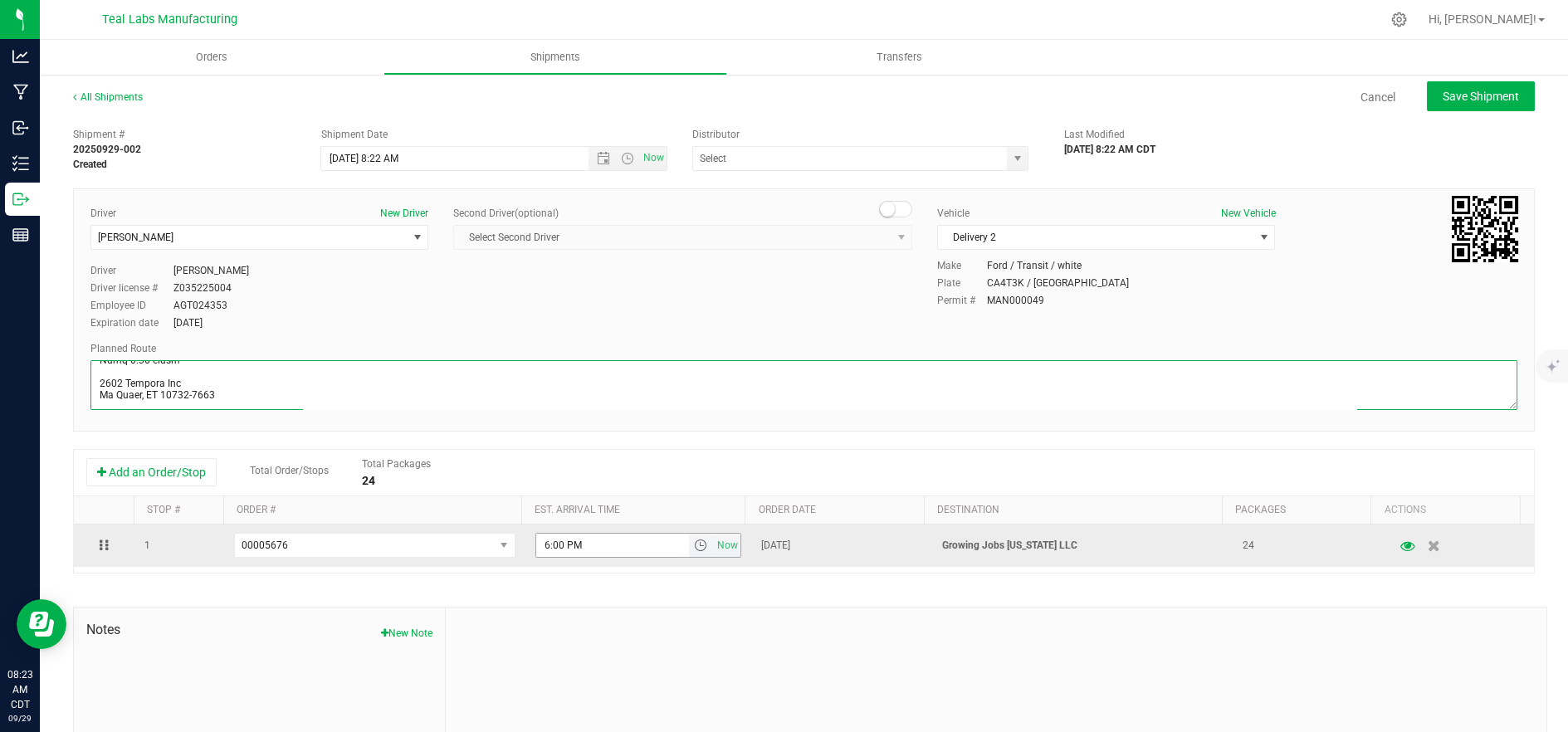
click at [694, 549] on span "select" at bounding box center [700, 544] width 13 height 13
type textarea "[STREET_ADDRESS][GEOGRAPHIC_DATA] northwest on [GEOGRAPHIC_DATA]. Go for 0.4 mi…"
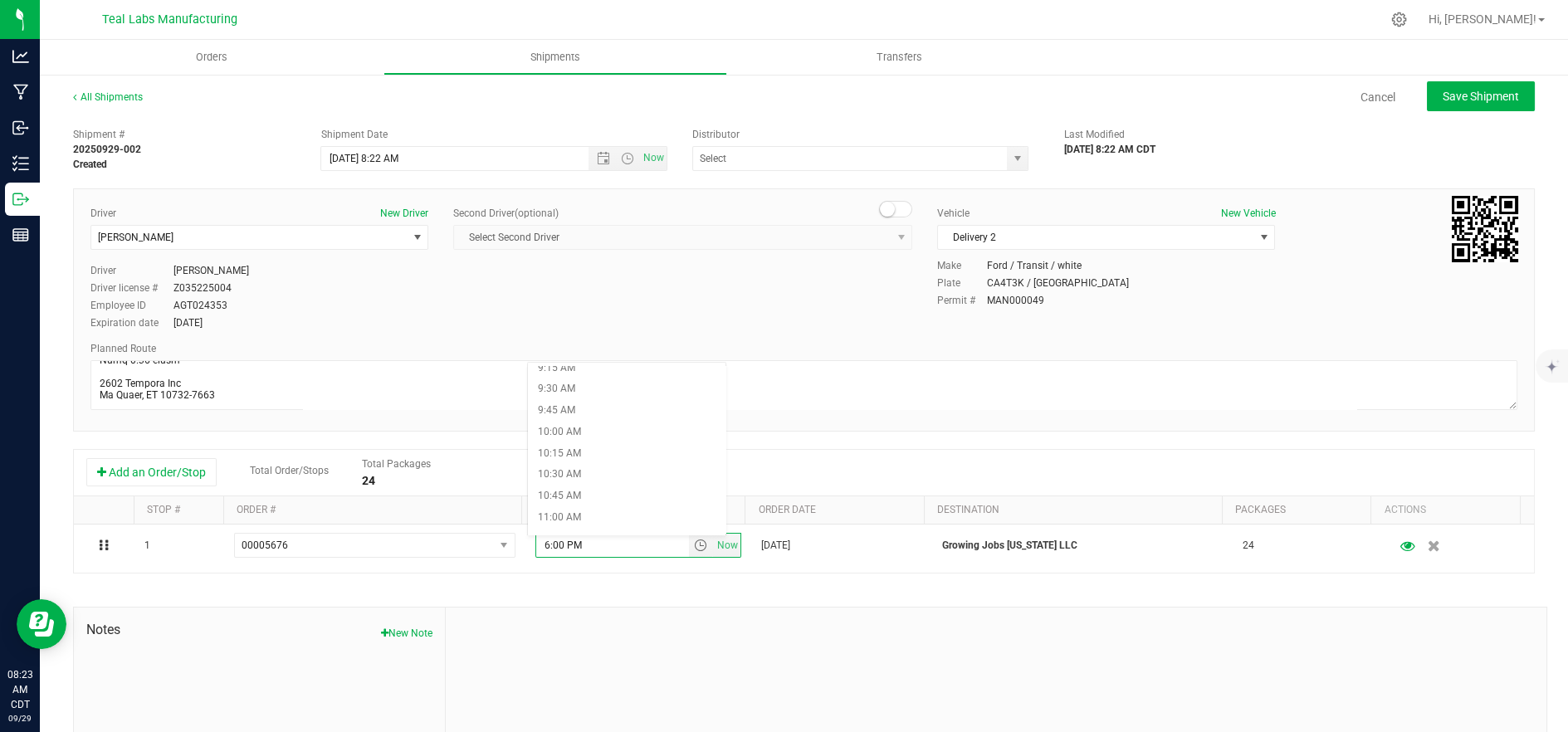
scroll to position [830, 0]
click at [625, 470] on li "10:45 AM" at bounding box center [626, 463] width 198 height 21
click at [1427, 93] on button "Save Shipment" at bounding box center [1481, 96] width 108 height 30
type input "[DATE] 1:22 PM"
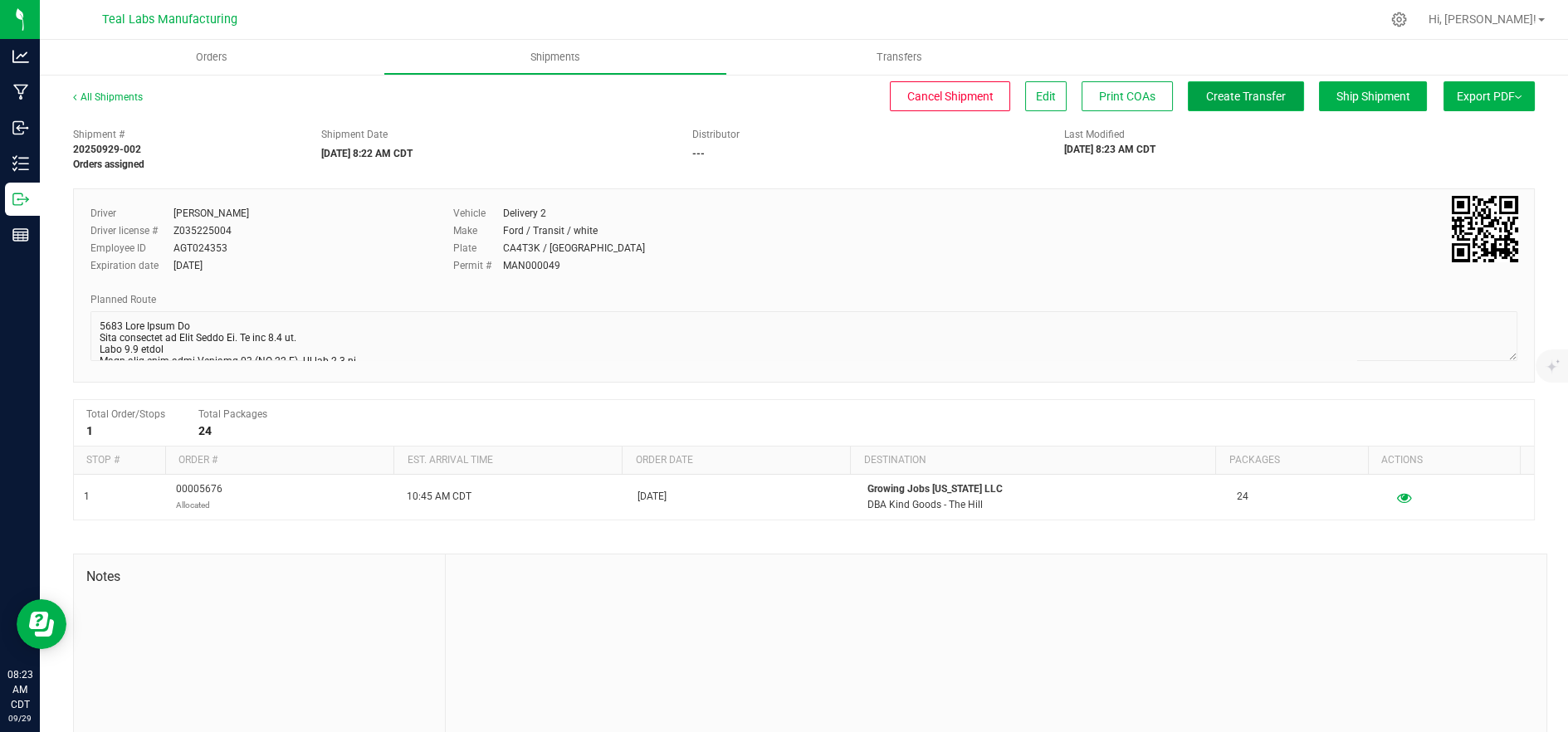
click at [1206, 90] on span "Create Transfer" at bounding box center [1246, 96] width 80 height 13
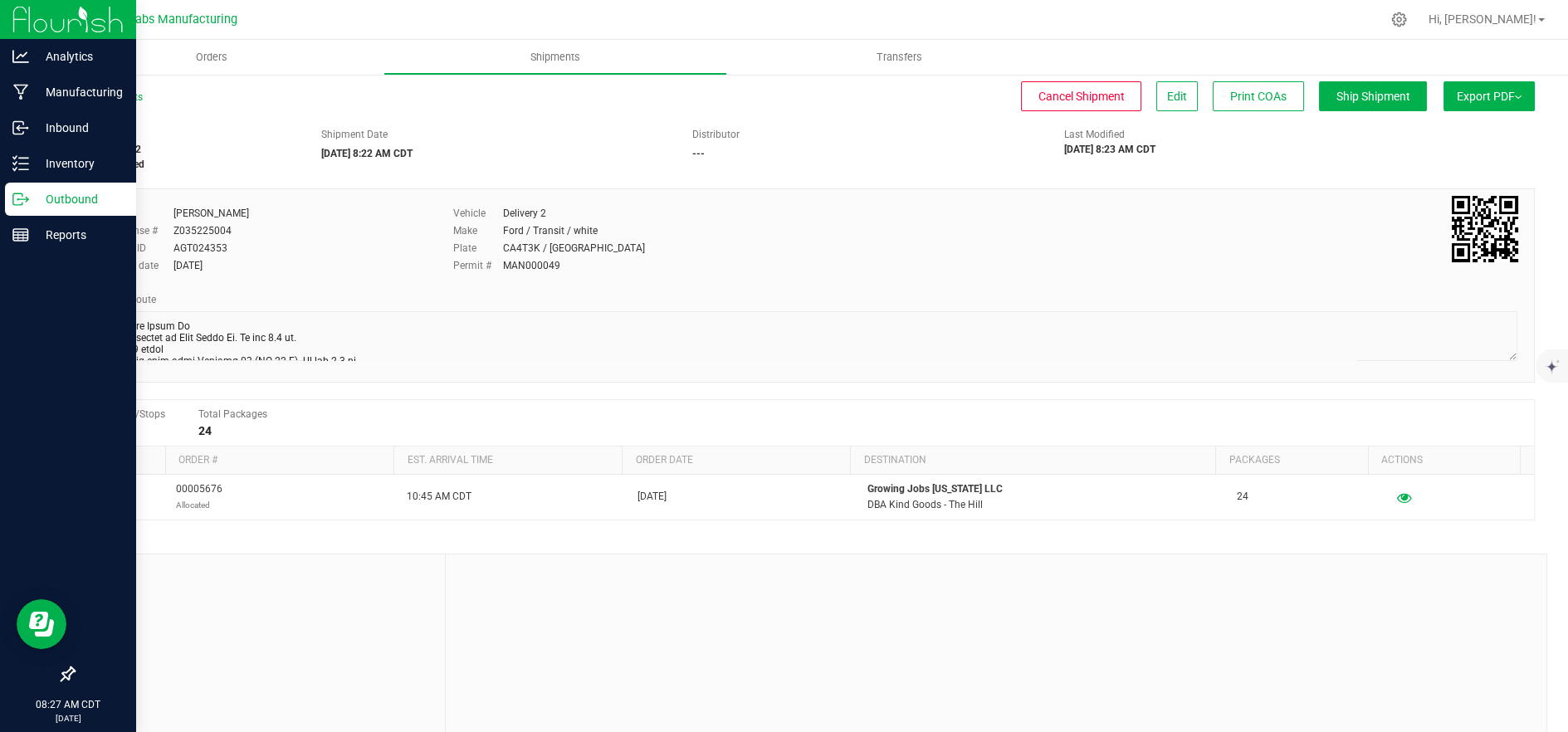
click at [27, 189] on div "Outbound" at bounding box center [70, 198] width 131 height 33
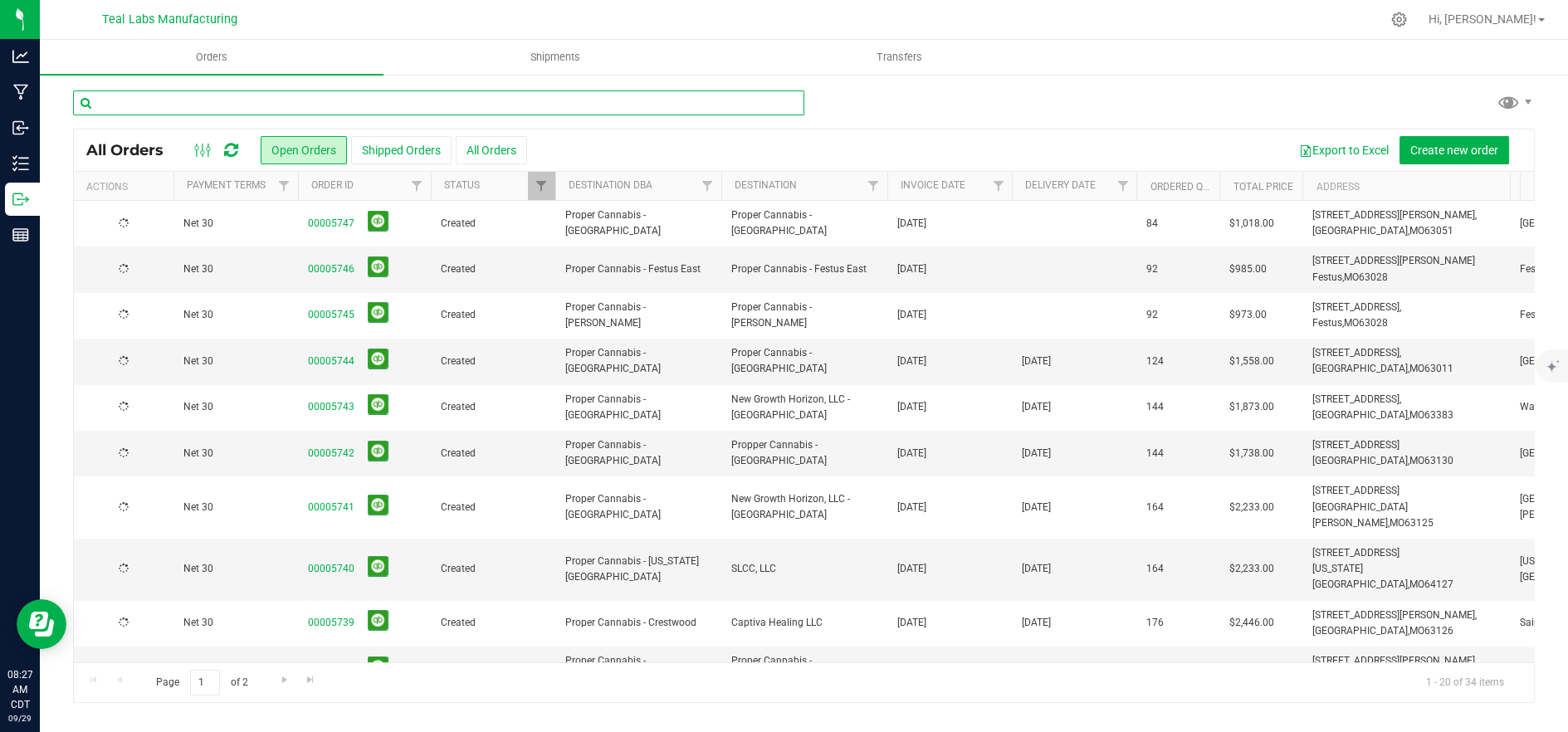
click at [312, 105] on input "text" at bounding box center [439, 103] width 731 height 25
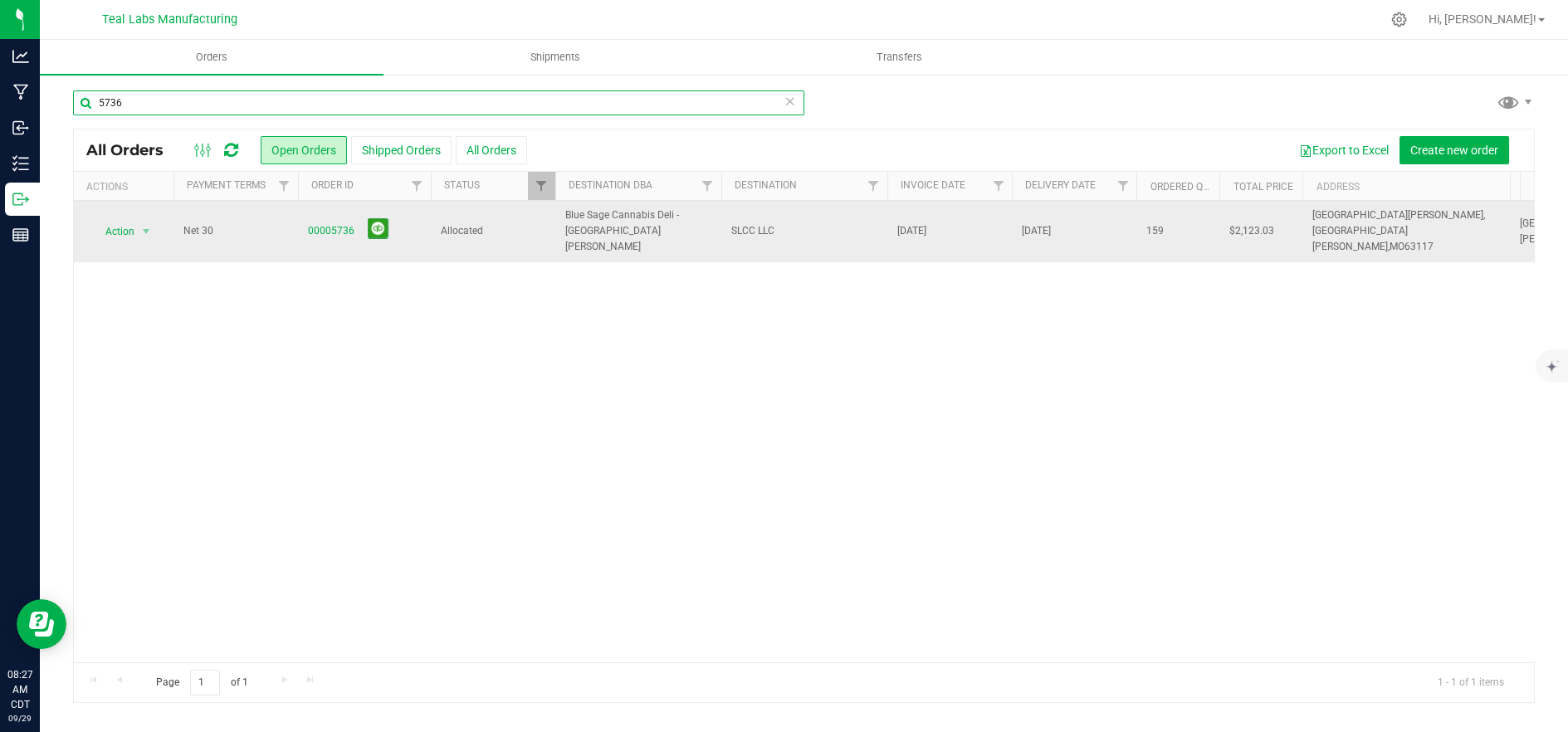
type input "5736"
click at [462, 223] on span "Allocated" at bounding box center [493, 231] width 105 height 16
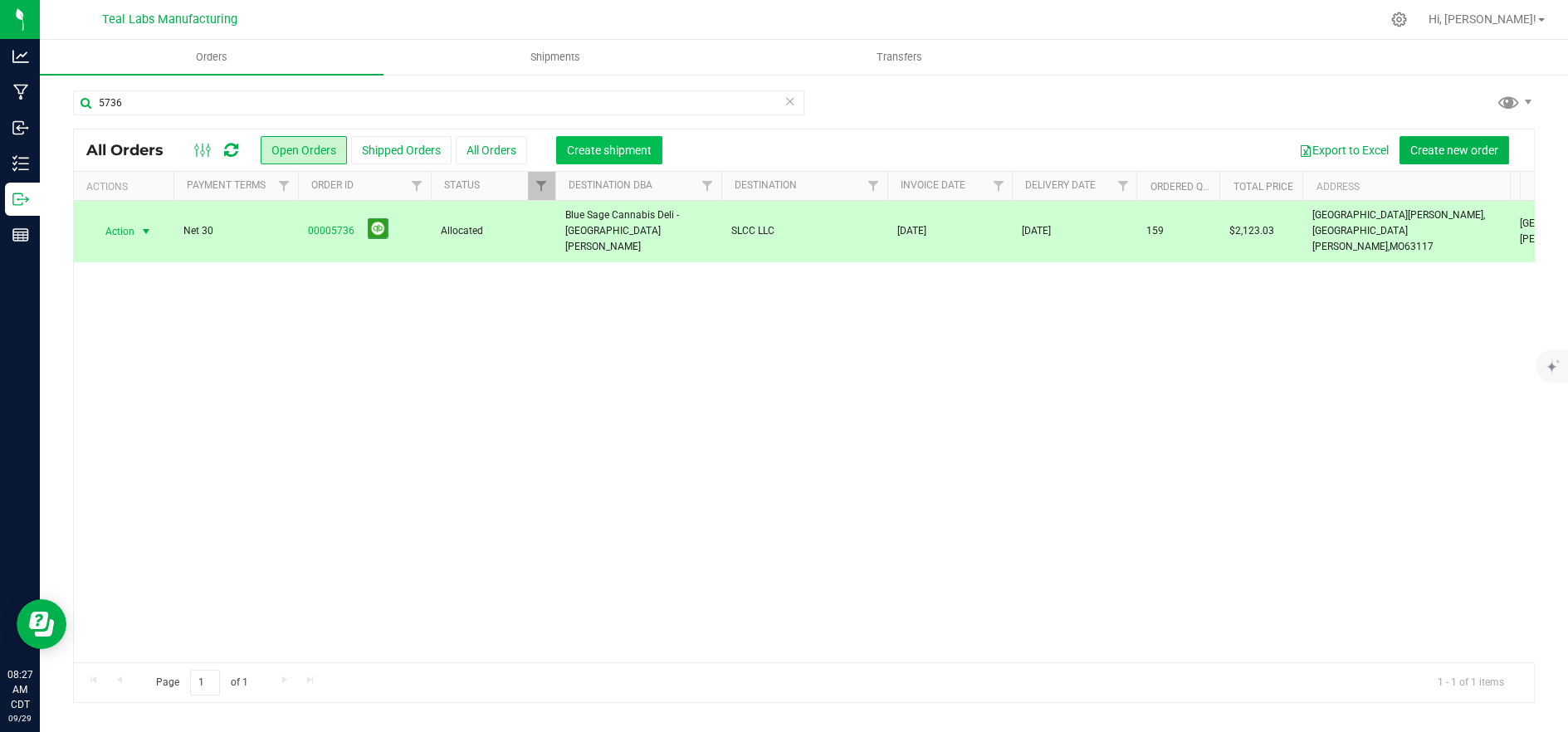
drag, startPoint x: 563, startPoint y: 147, endPoint x: 574, endPoint y: 151, distance: 11.7
click at [574, 151] on button "Create shipment" at bounding box center [609, 150] width 106 height 28
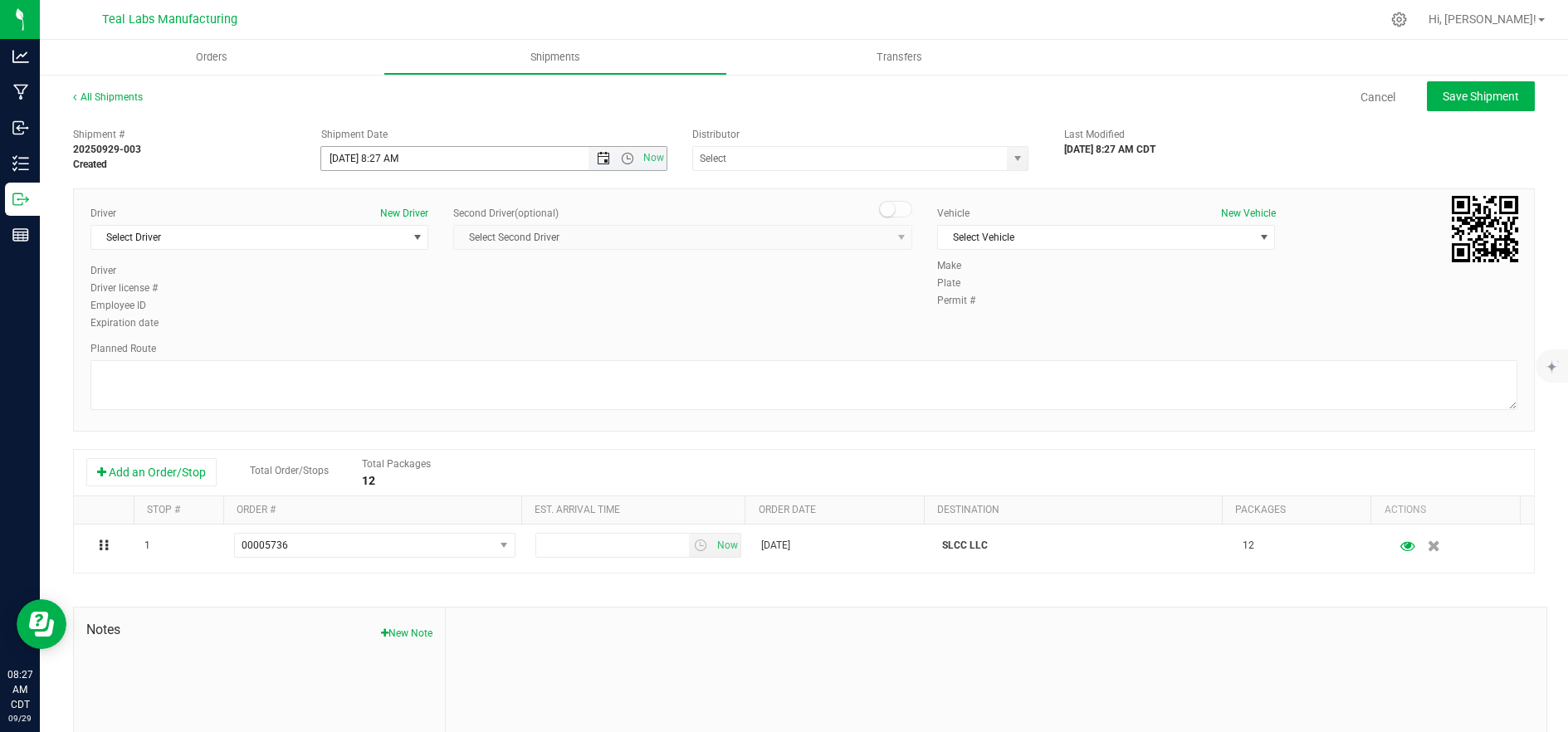
click at [597, 152] on span "Open the date view" at bounding box center [603, 158] width 13 height 13
click at [644, 157] on span "Now" at bounding box center [654, 157] width 28 height 24
click at [370, 229] on span "Select Driver" at bounding box center [249, 237] width 315 height 23
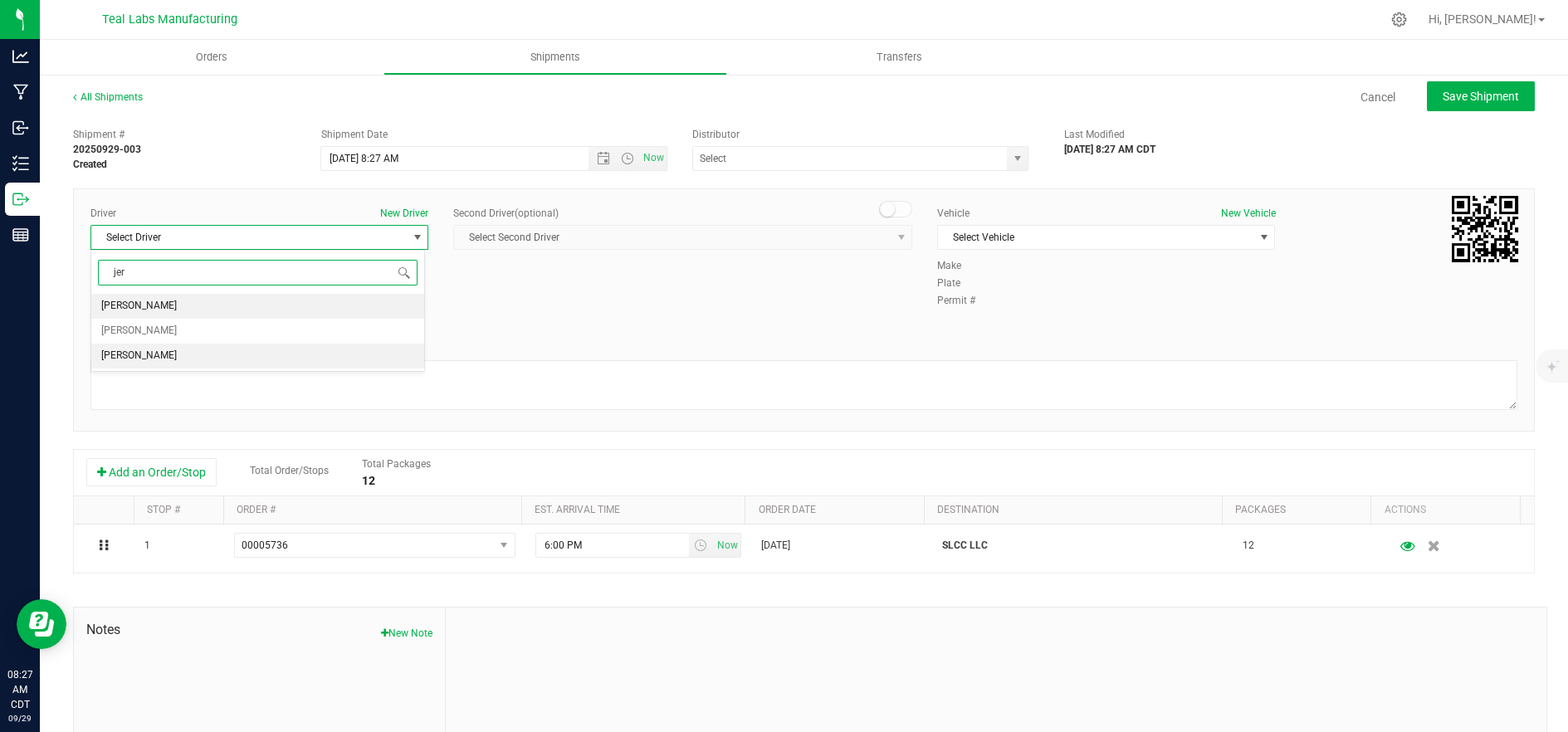
click at [295, 352] on li "[PERSON_NAME]" at bounding box center [258, 356] width 333 height 25
type input "jer"
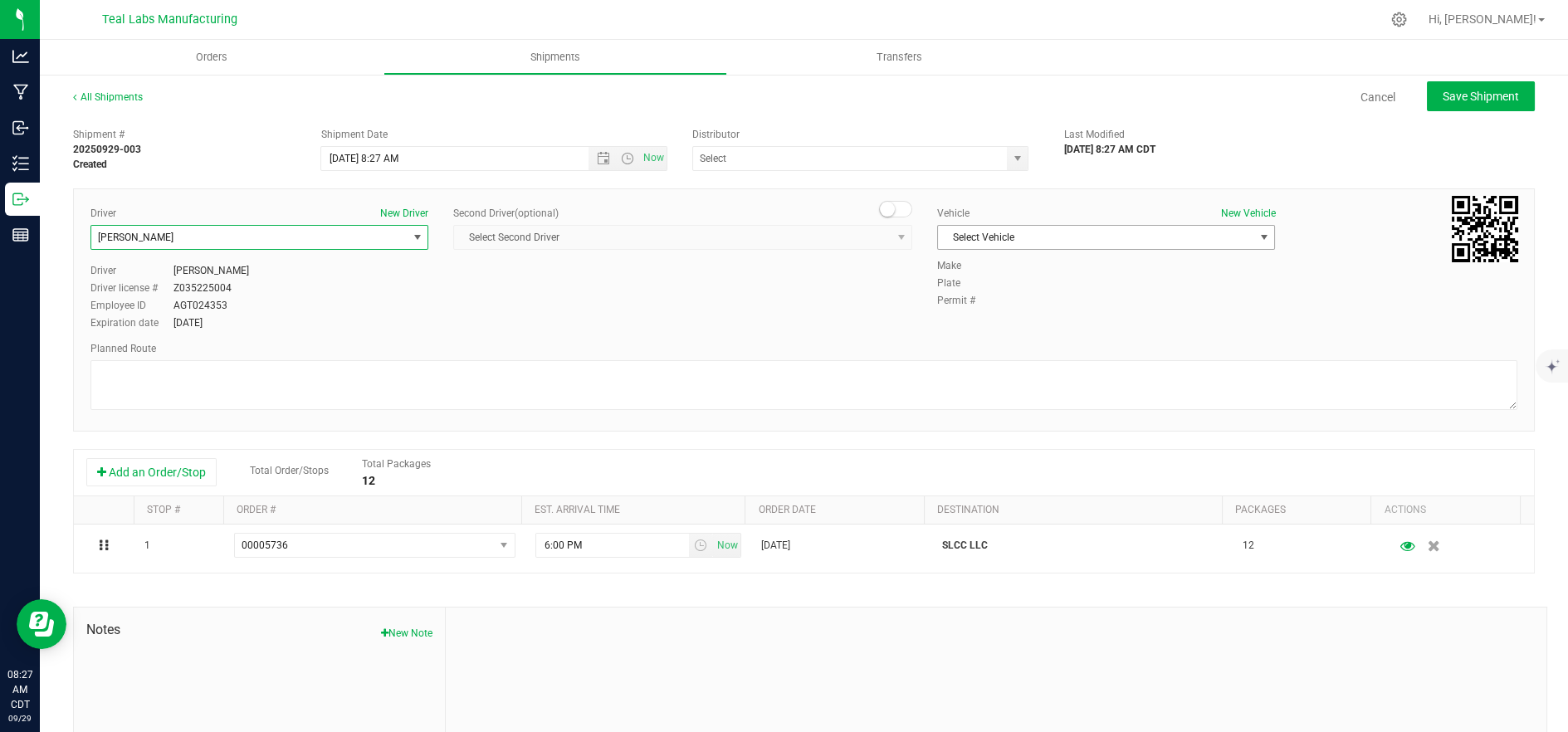
click at [1119, 243] on span "Select Vehicle" at bounding box center [1095, 237] width 315 height 23
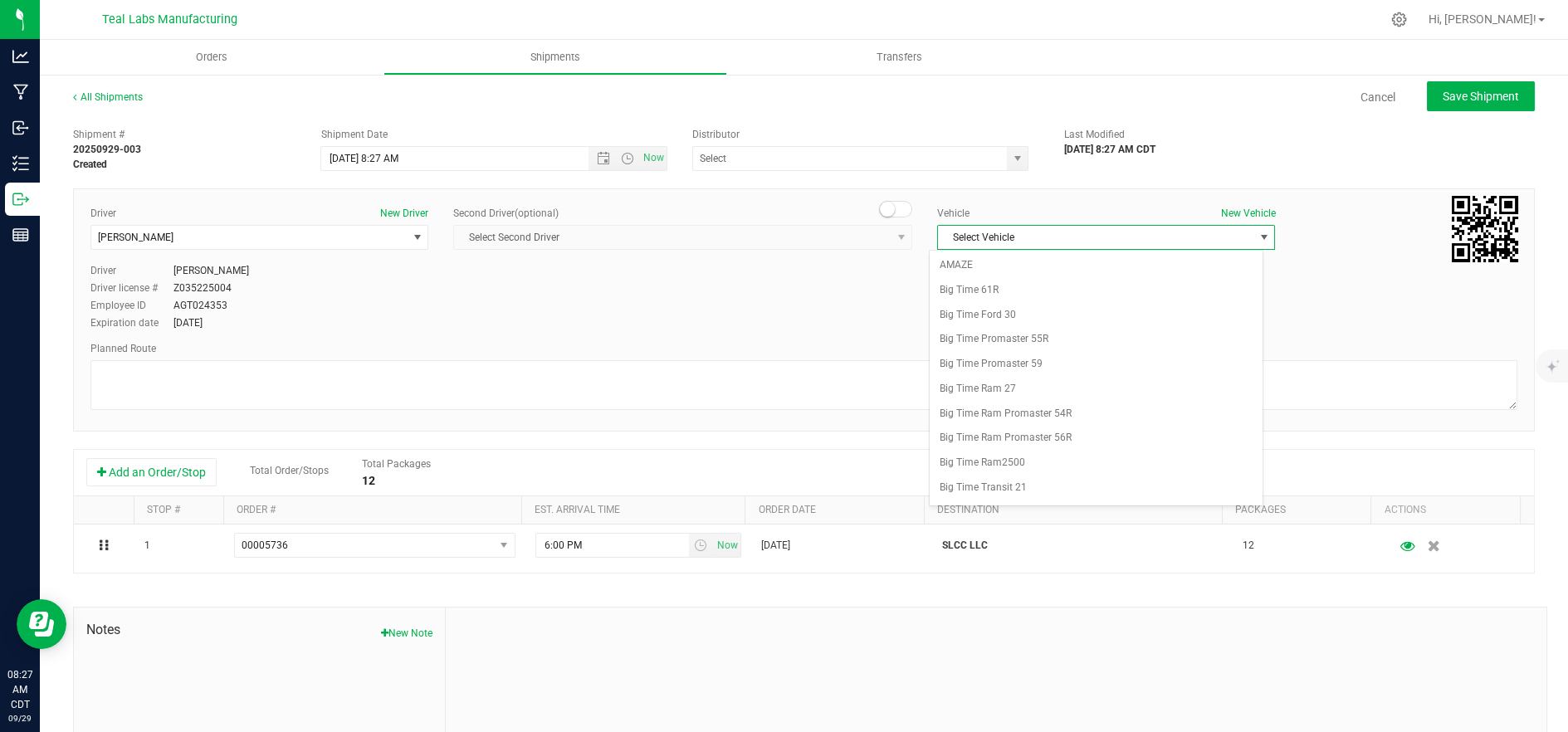
scroll to position [439, 0]
click at [1013, 490] on li "Delivery 2" at bounding box center [1096, 492] width 333 height 25
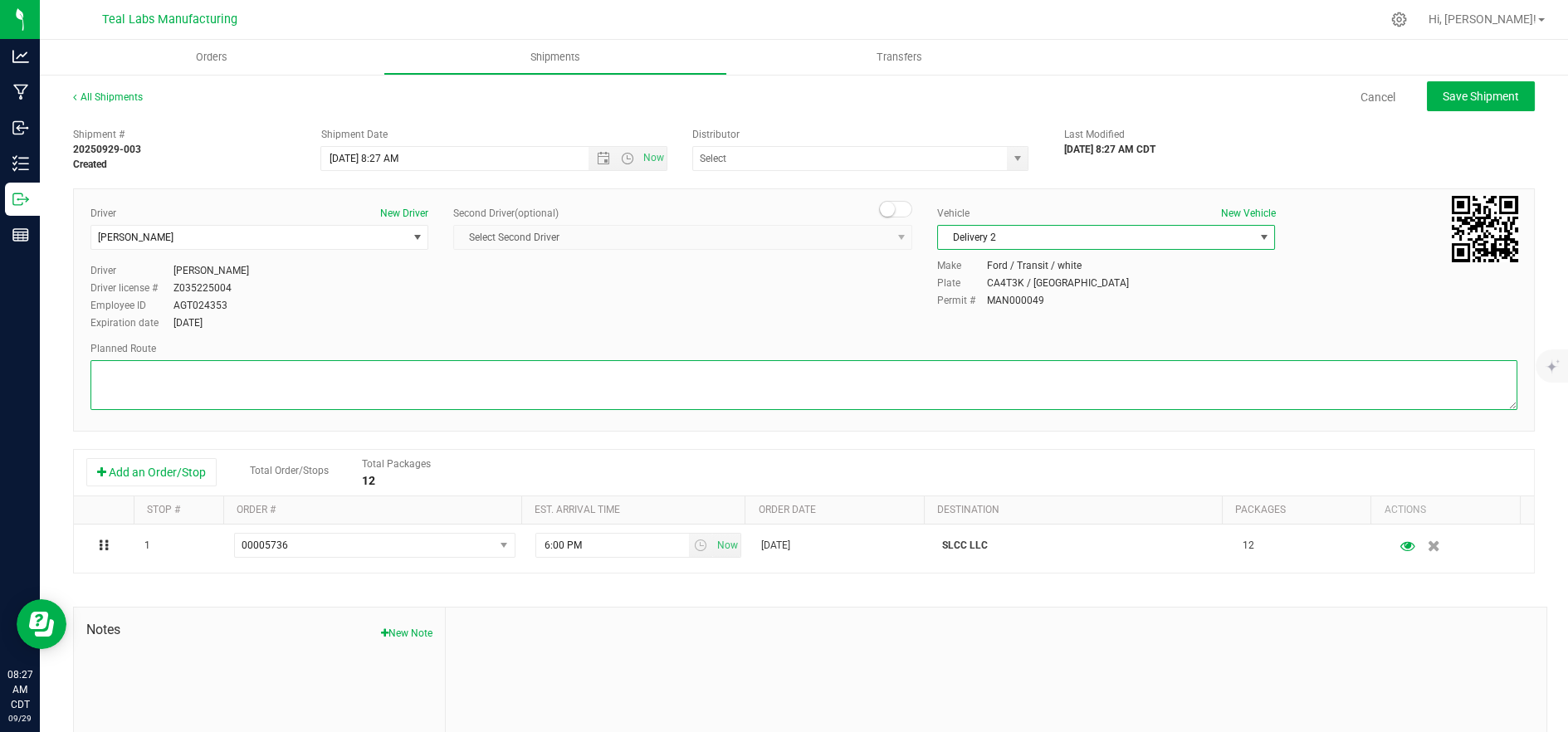
click at [833, 379] on textarea at bounding box center [804, 385] width 1427 height 50
click at [371, 389] on textarea at bounding box center [804, 385] width 1427 height 50
paste textarea "[STREET_ADDRESS][GEOGRAPHIC_DATA] northwest on [GEOGRAPHIC_DATA]. Go for 0.4 mi…"
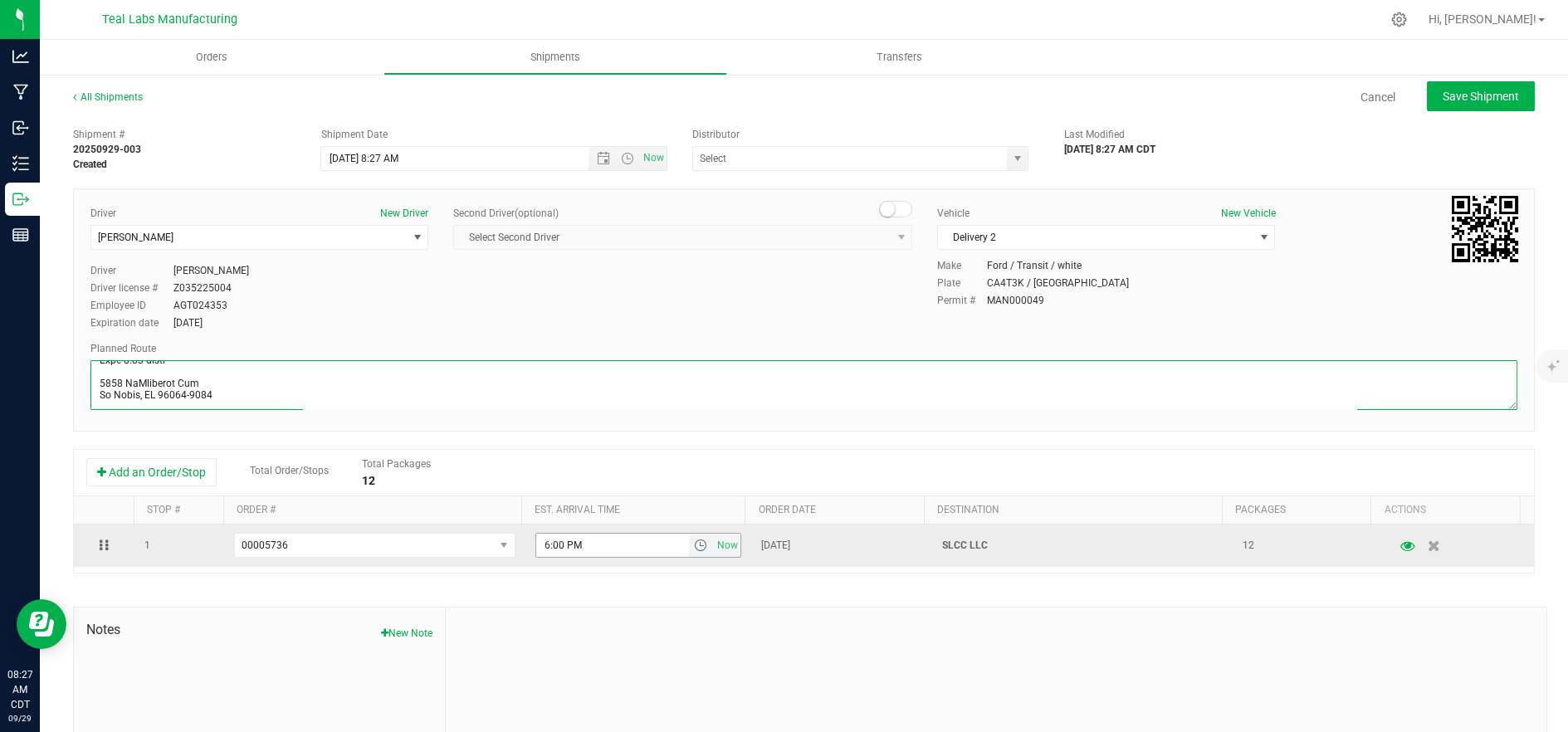
click at [694, 545] on span "select" at bounding box center [700, 544] width 13 height 13
type textarea "[STREET_ADDRESS][GEOGRAPHIC_DATA] northwest on [GEOGRAPHIC_DATA]. Go for 0.4 mi…"
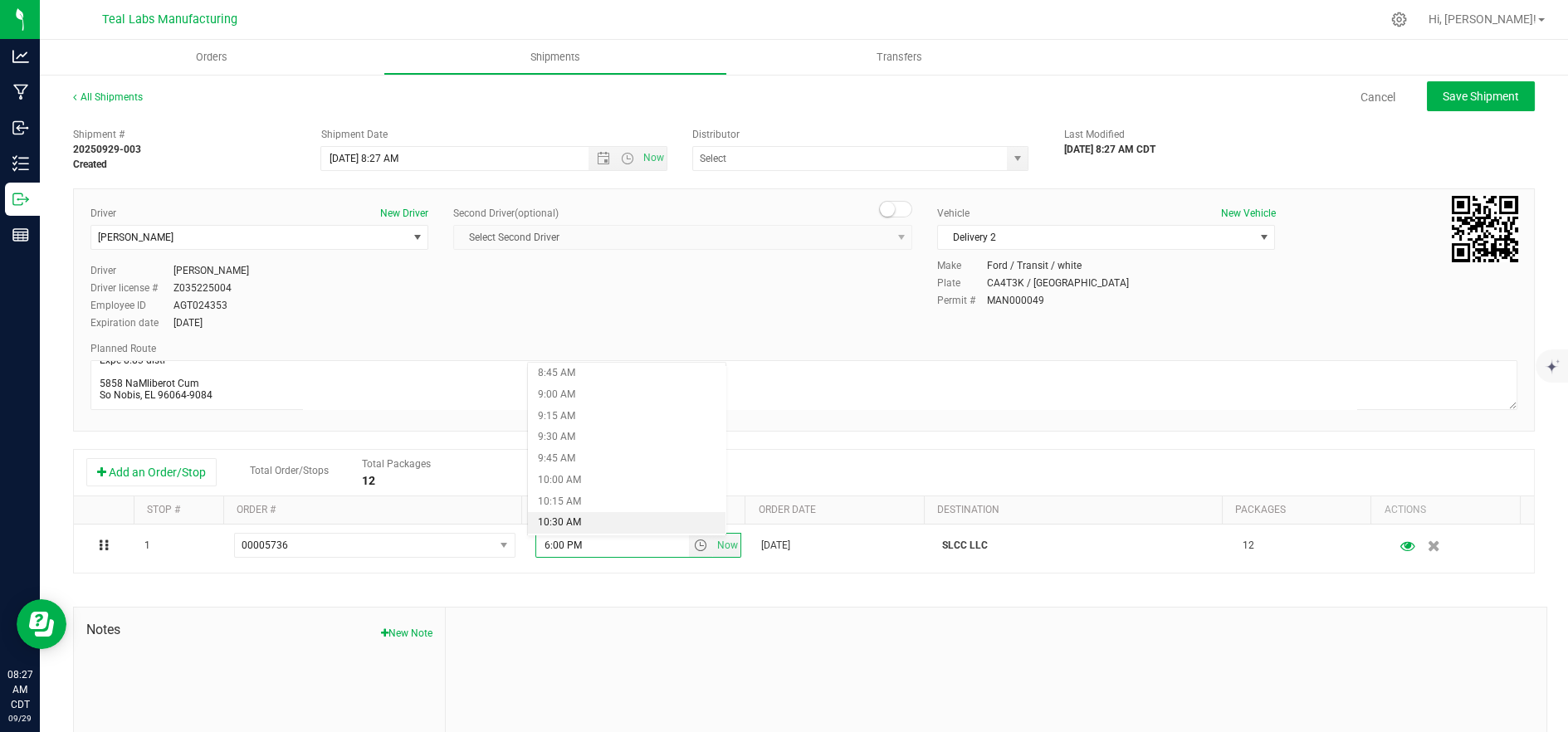
scroll to position [830, 0]
drag, startPoint x: 621, startPoint y: 498, endPoint x: 715, endPoint y: 425, distance: 119.0
click at [621, 499] on li "11:15 AM" at bounding box center [626, 506] width 198 height 21
drag, startPoint x: 1502, startPoint y: 98, endPoint x: 1493, endPoint y: 103, distance: 10.3
click at [1500, 101] on span "Save Shipment" at bounding box center [1481, 96] width 77 height 13
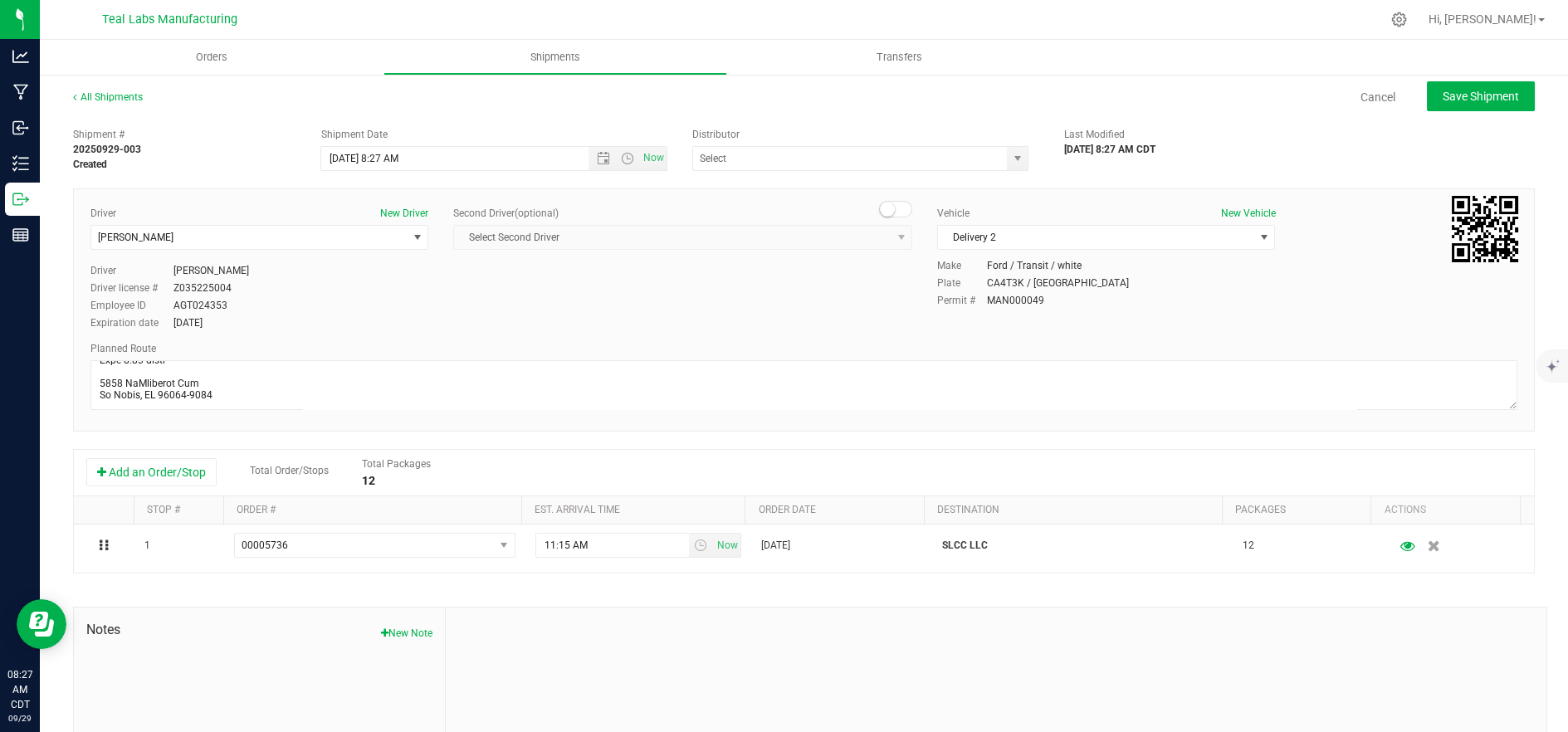
type input "[DATE] 1:27 PM"
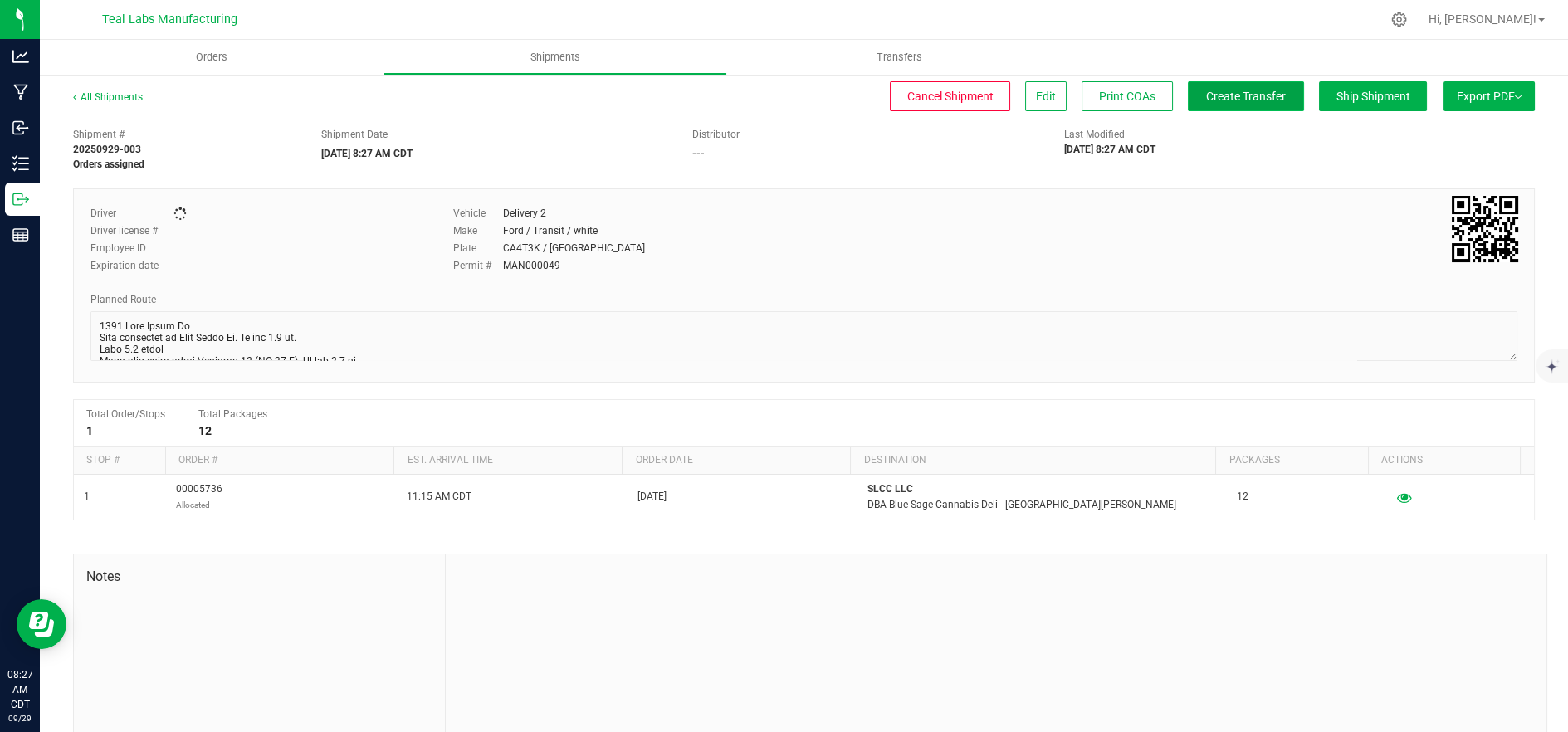
click at [1210, 97] on span "Create Transfer" at bounding box center [1246, 96] width 80 height 13
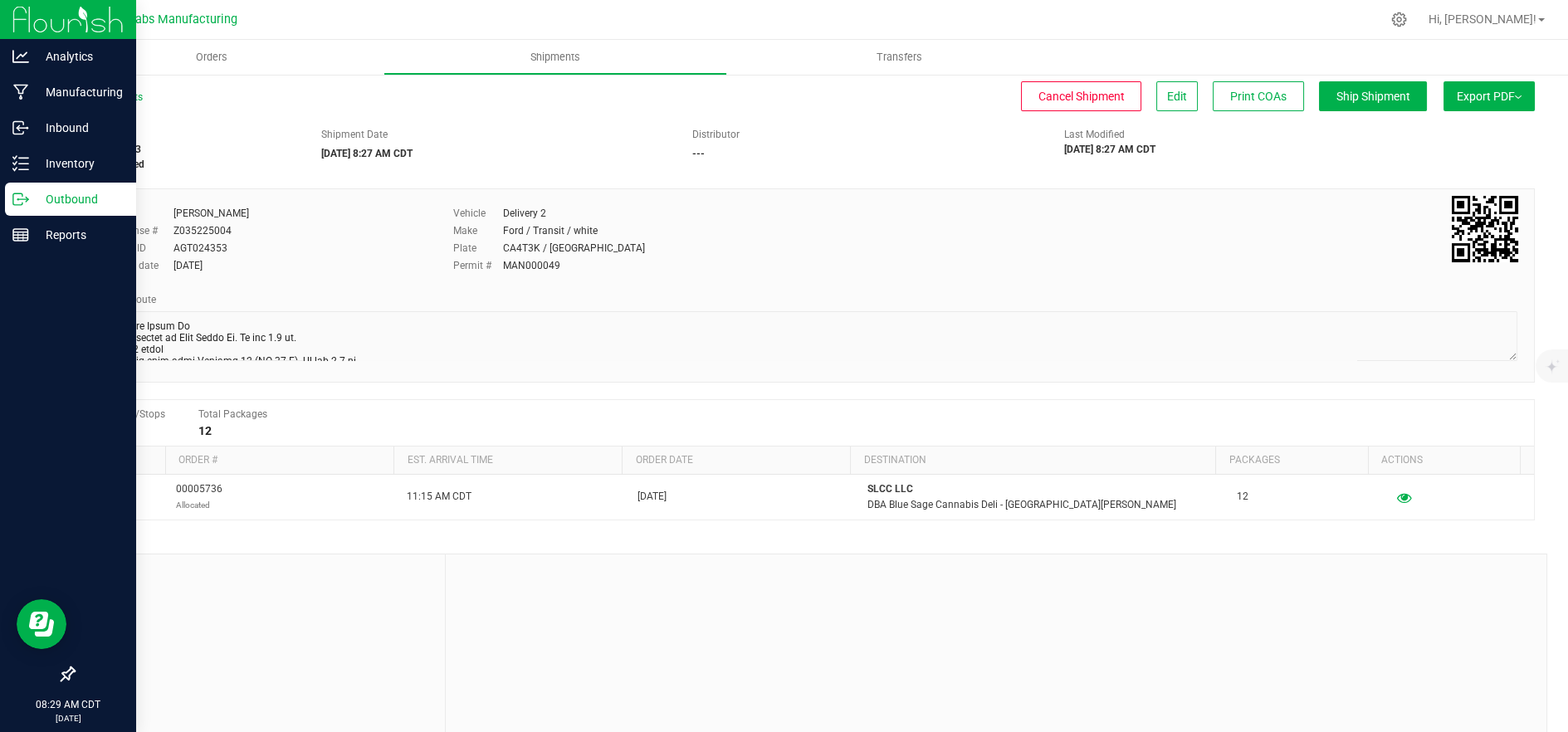
click at [30, 207] on p "Outbound" at bounding box center [79, 199] width 100 height 20
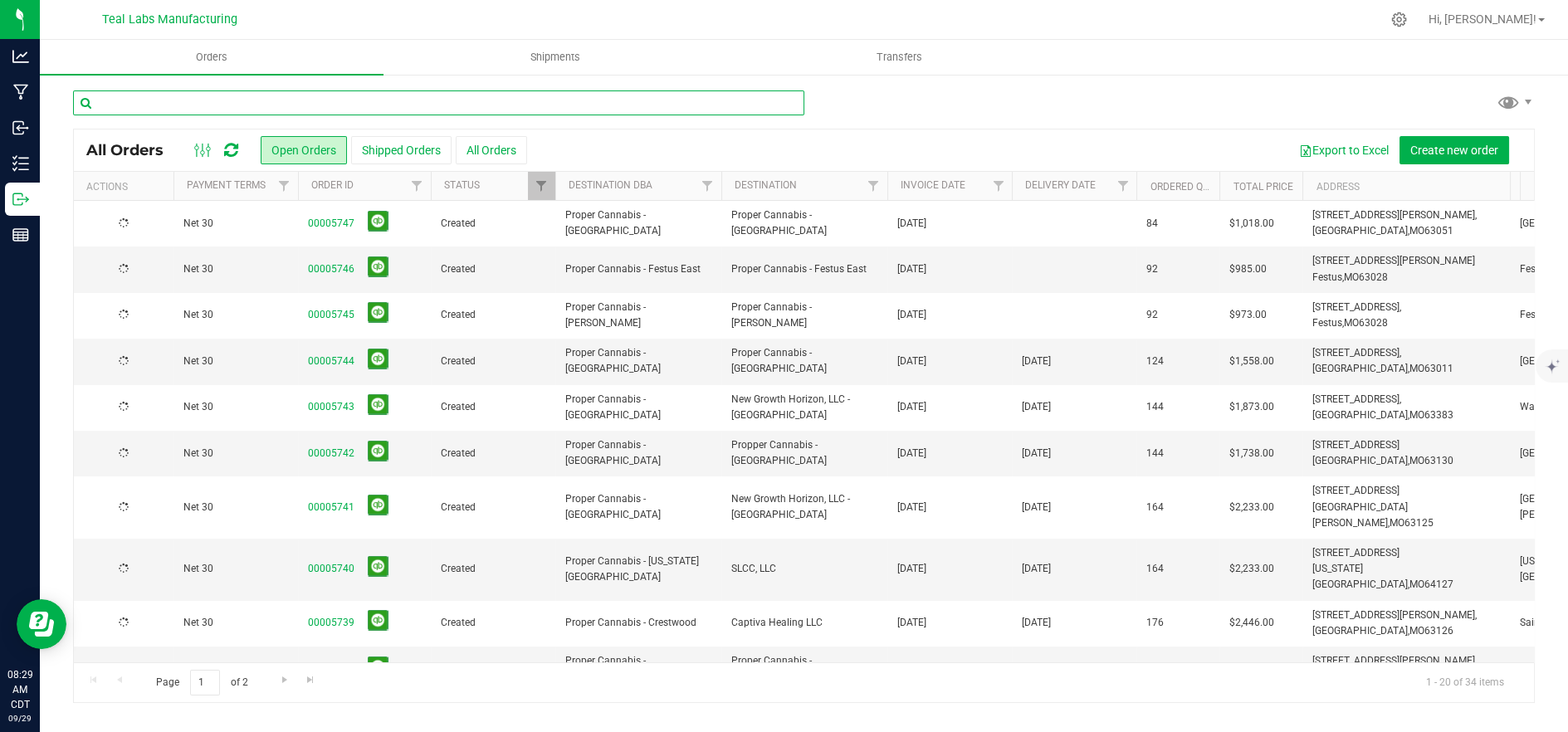
click at [256, 101] on input "text" at bounding box center [439, 103] width 731 height 25
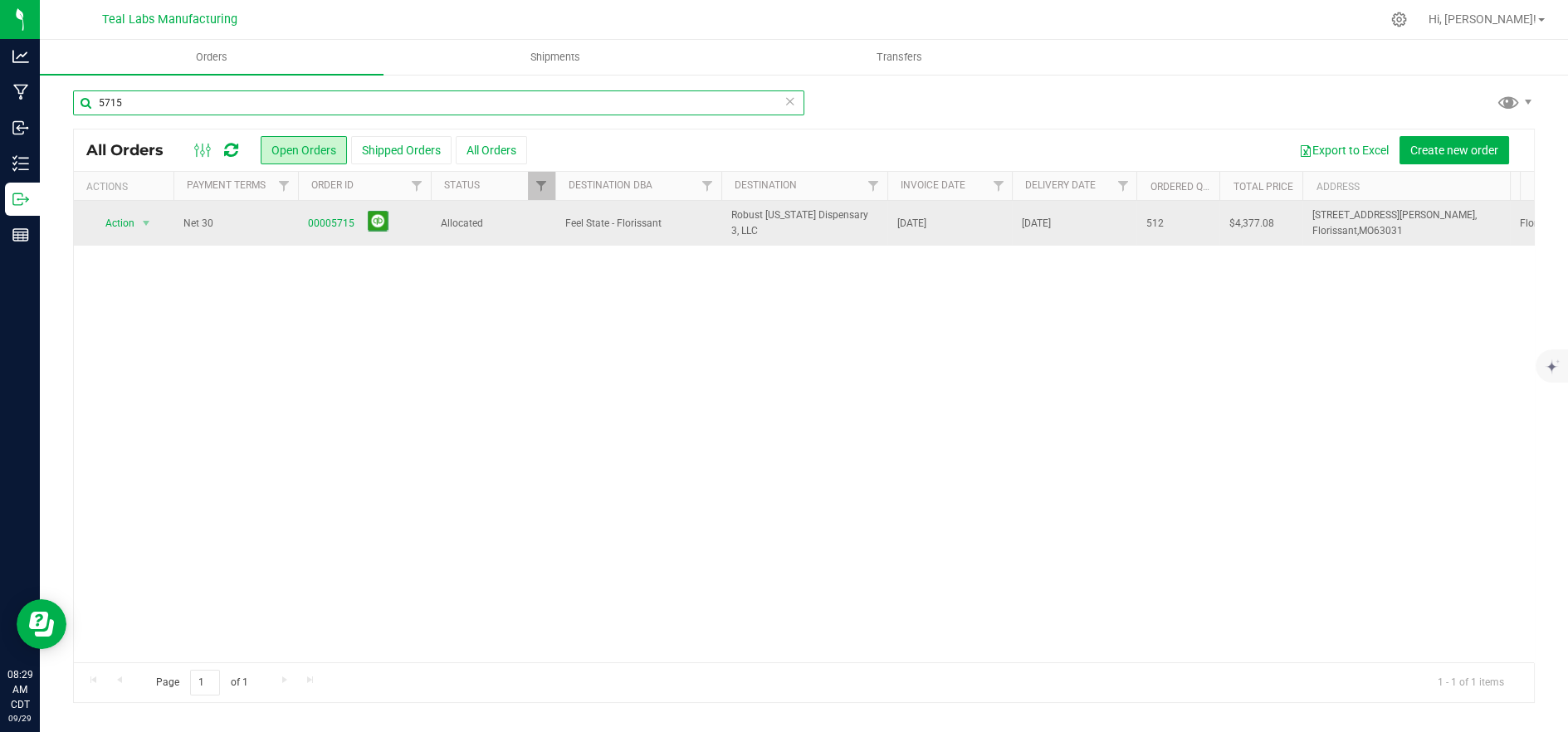
type input "5715"
click at [563, 229] on td "Feel State - Florissant" at bounding box center [638, 223] width 166 height 44
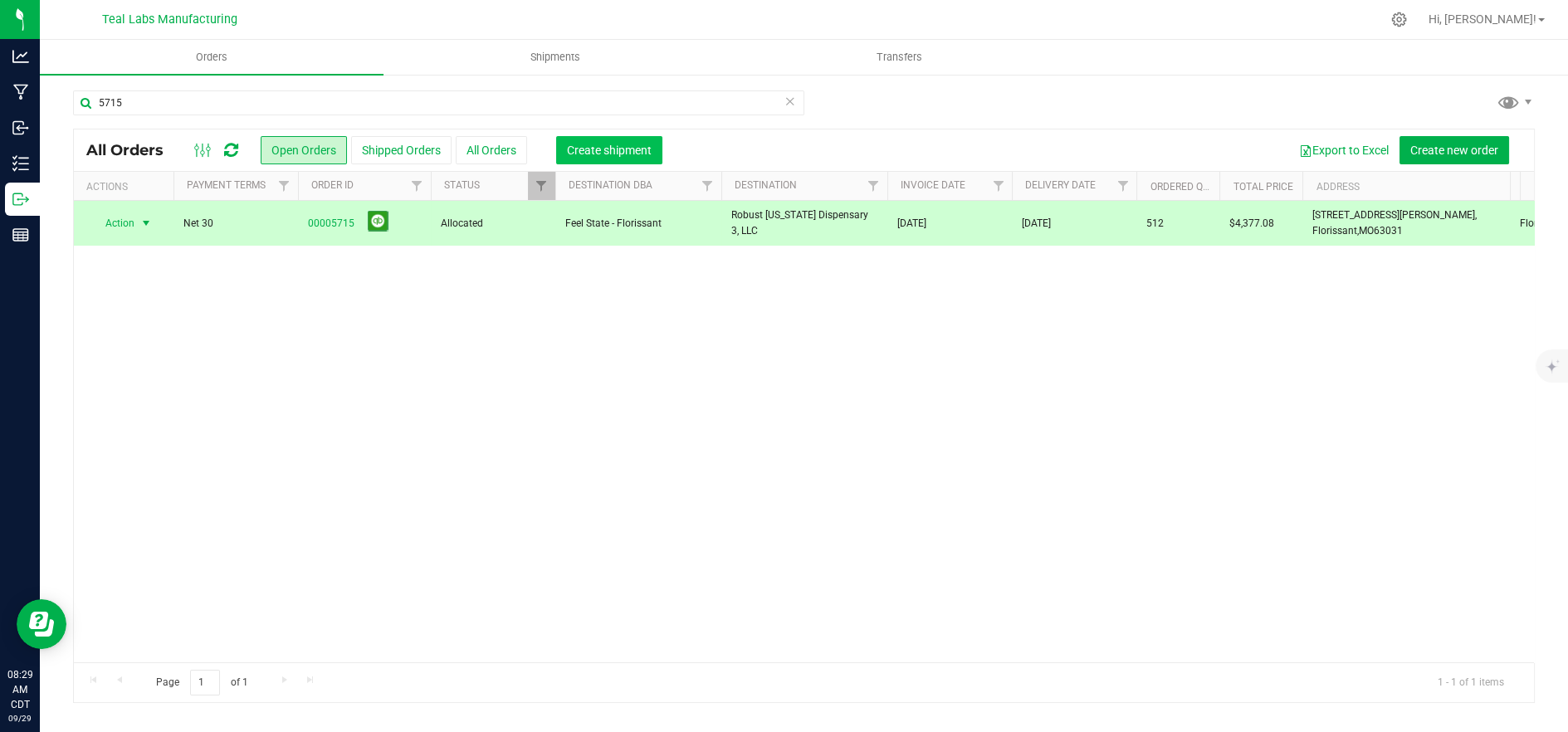
click at [582, 149] on span "Create shipment" at bounding box center [609, 149] width 85 height 13
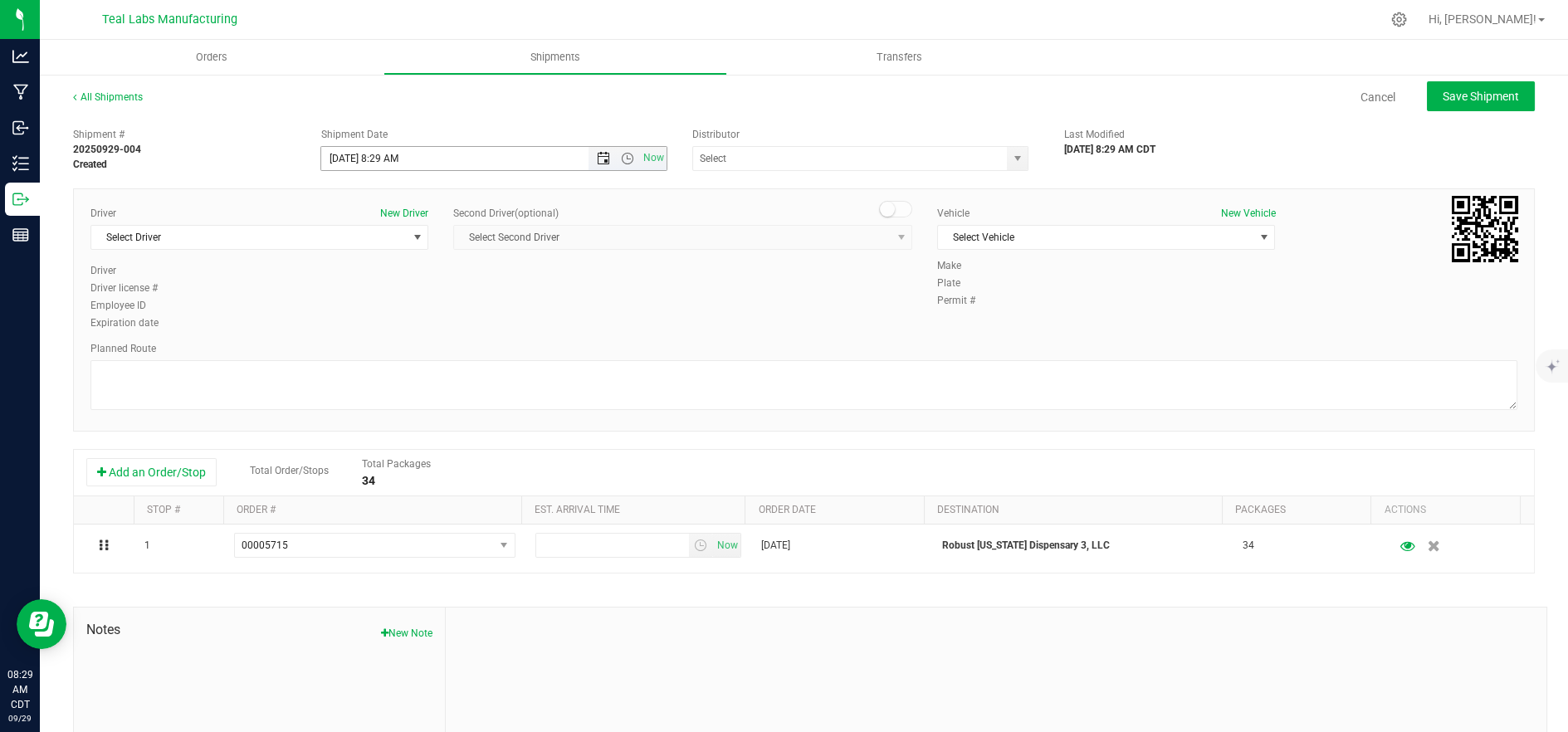
click at [597, 157] on span "Open the date view" at bounding box center [603, 158] width 13 height 13
click at [386, 353] on link "30" at bounding box center [382, 352] width 24 height 26
click at [625, 163] on span "Open the time view" at bounding box center [627, 158] width 13 height 13
click at [646, 154] on span "Now" at bounding box center [654, 157] width 28 height 24
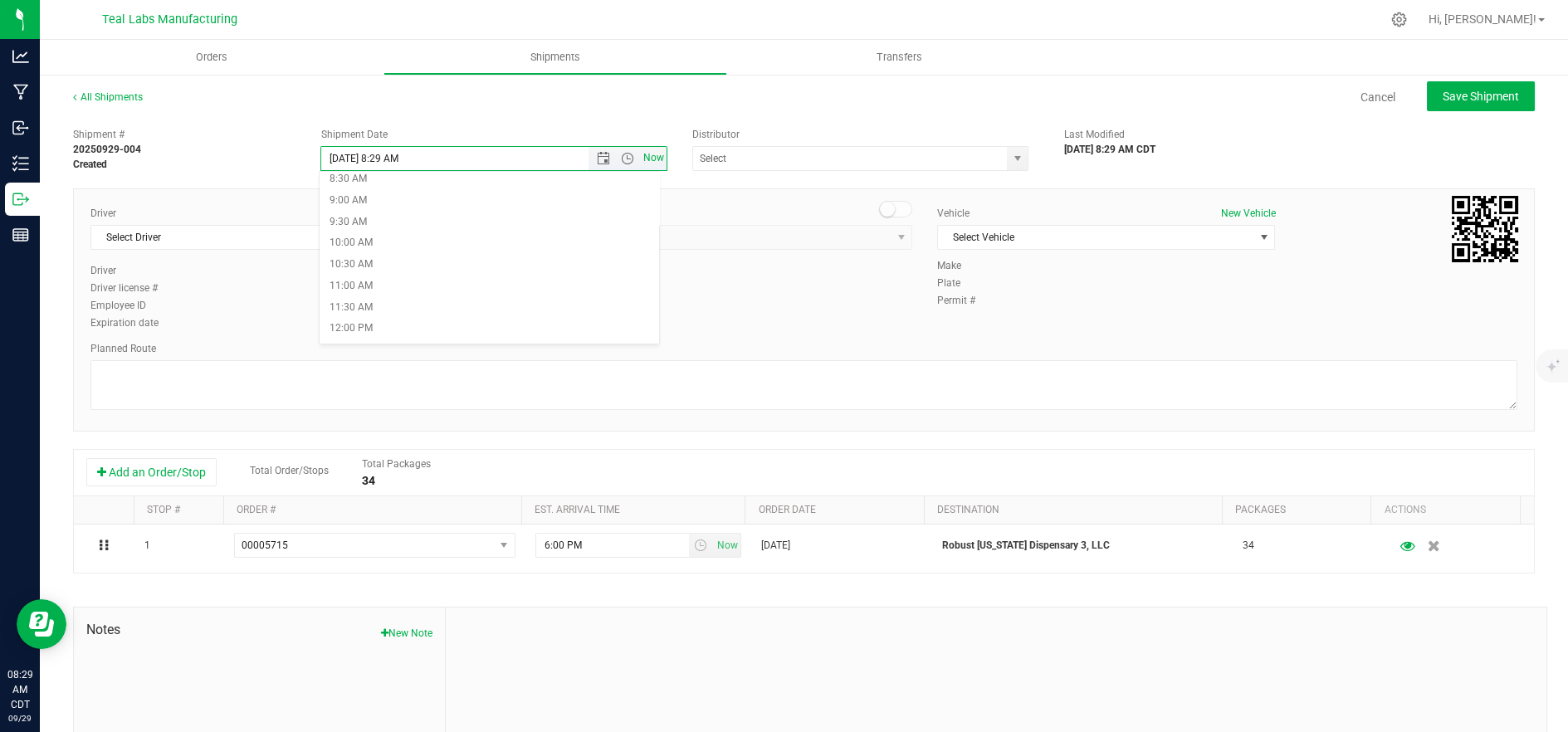
type input "[DATE] 8:29 AM"
click at [297, 227] on span "Select Driver" at bounding box center [249, 237] width 315 height 23
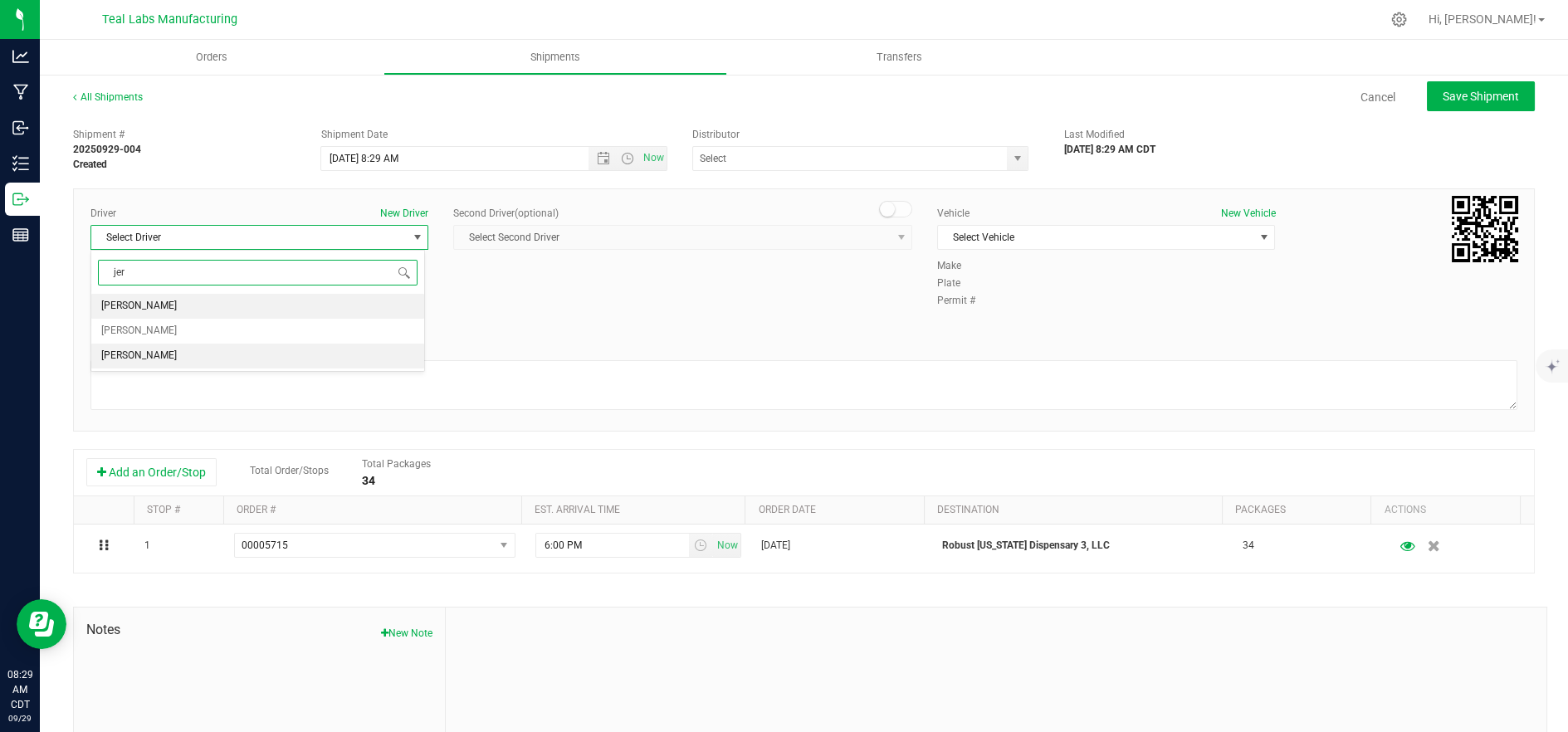
click at [273, 351] on li "[PERSON_NAME]" at bounding box center [258, 356] width 333 height 25
type input "jer"
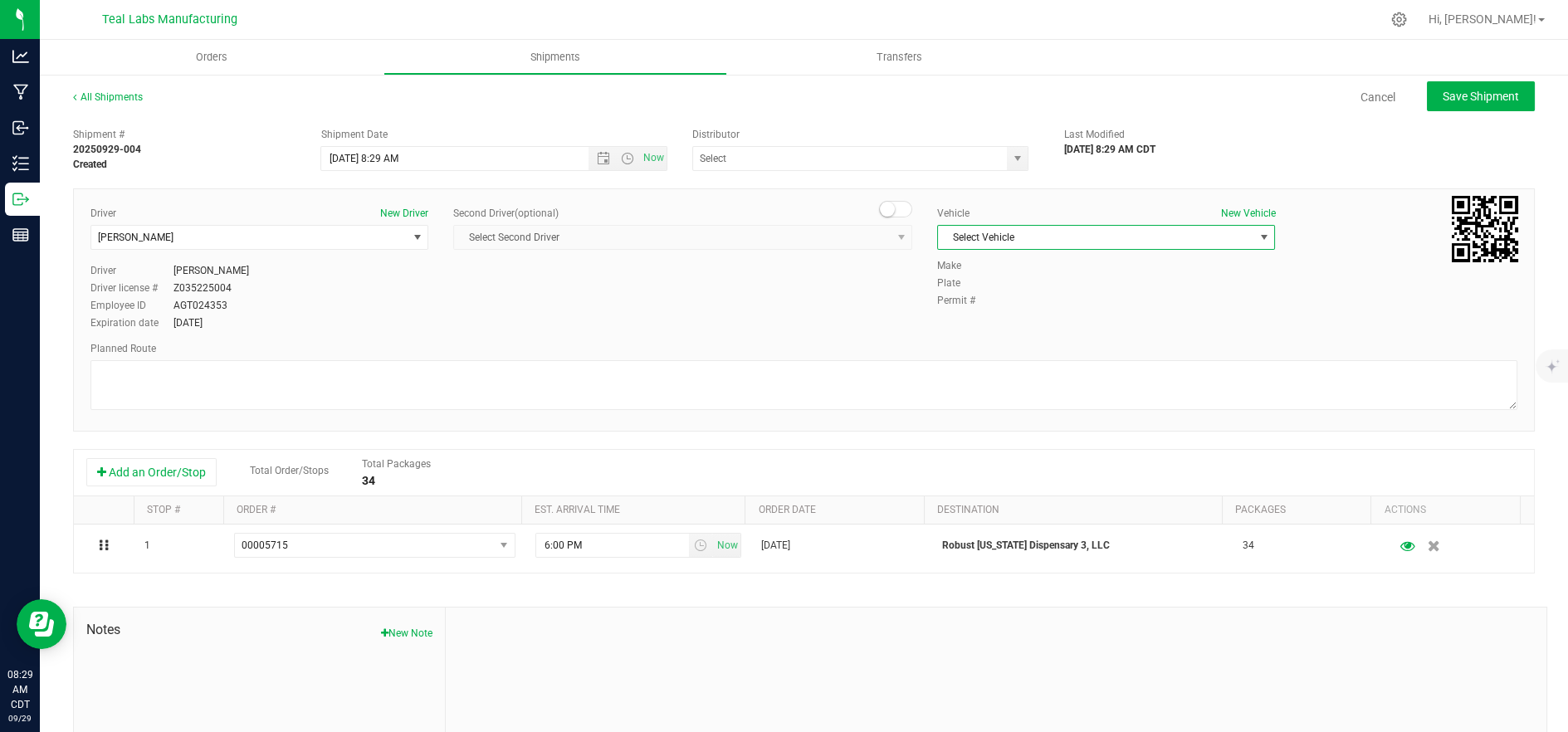
click at [1032, 235] on span "Select Vehicle" at bounding box center [1095, 237] width 315 height 23
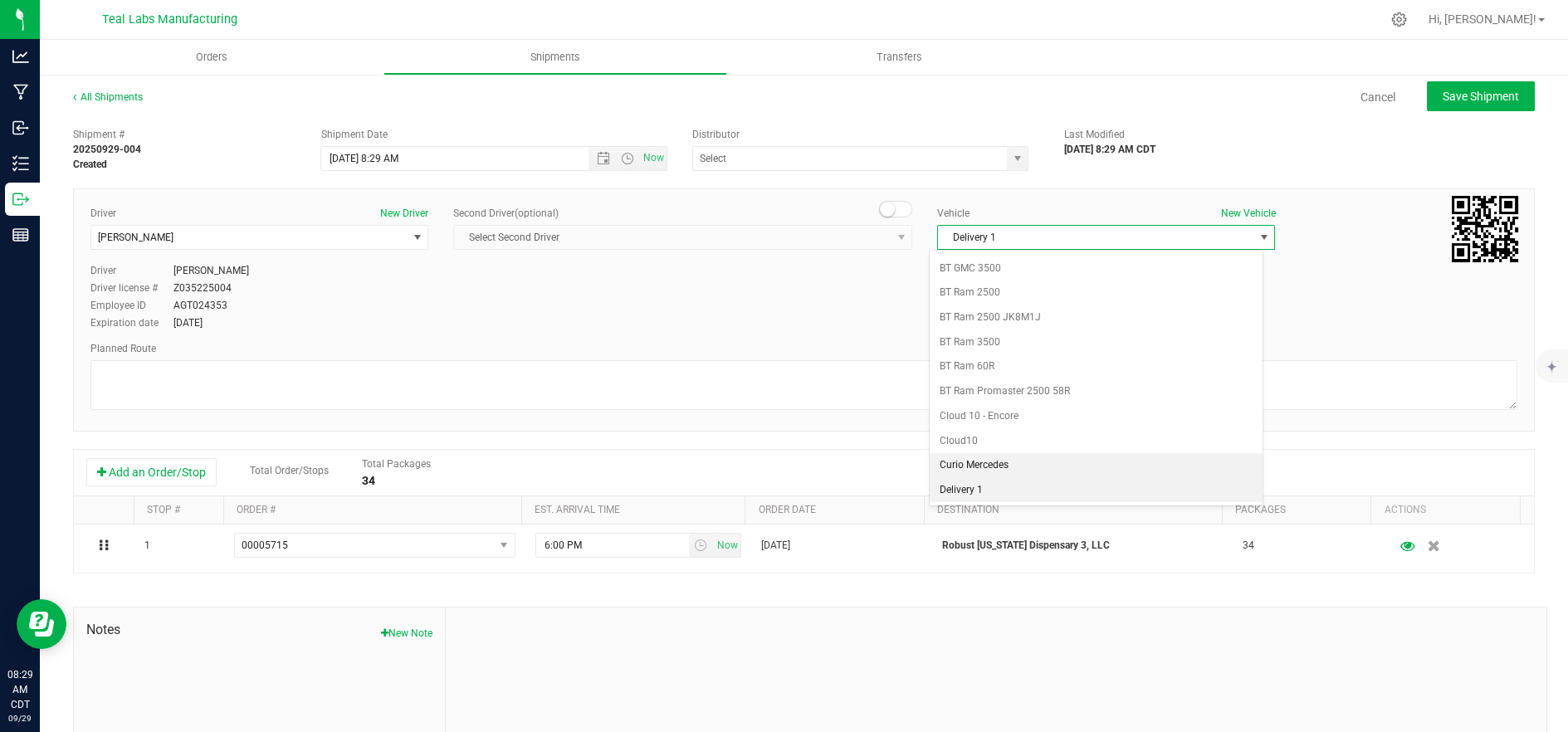
scroll to position [439, 0]
drag, startPoint x: 1057, startPoint y: 488, endPoint x: 994, endPoint y: 481, distance: 63.4
click at [1056, 488] on li "Delivery 2" at bounding box center [1096, 492] width 333 height 25
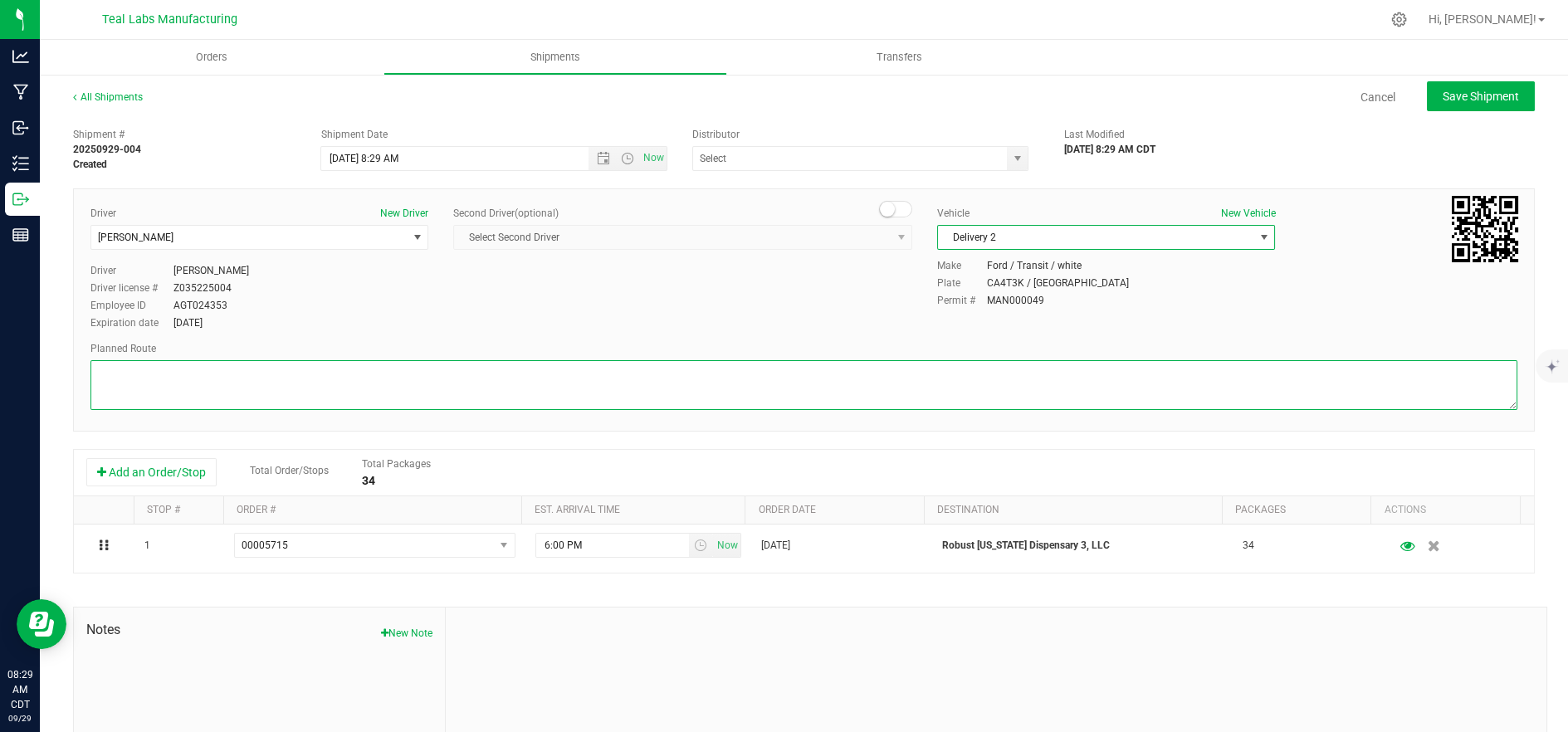
click at [834, 397] on textarea at bounding box center [804, 385] width 1427 height 50
click at [396, 392] on textarea at bounding box center [804, 385] width 1427 height 50
paste textarea "[STREET_ADDRESS][GEOGRAPHIC_DATA] northwest on [GEOGRAPHIC_DATA]. Go for 0.4 mi…"
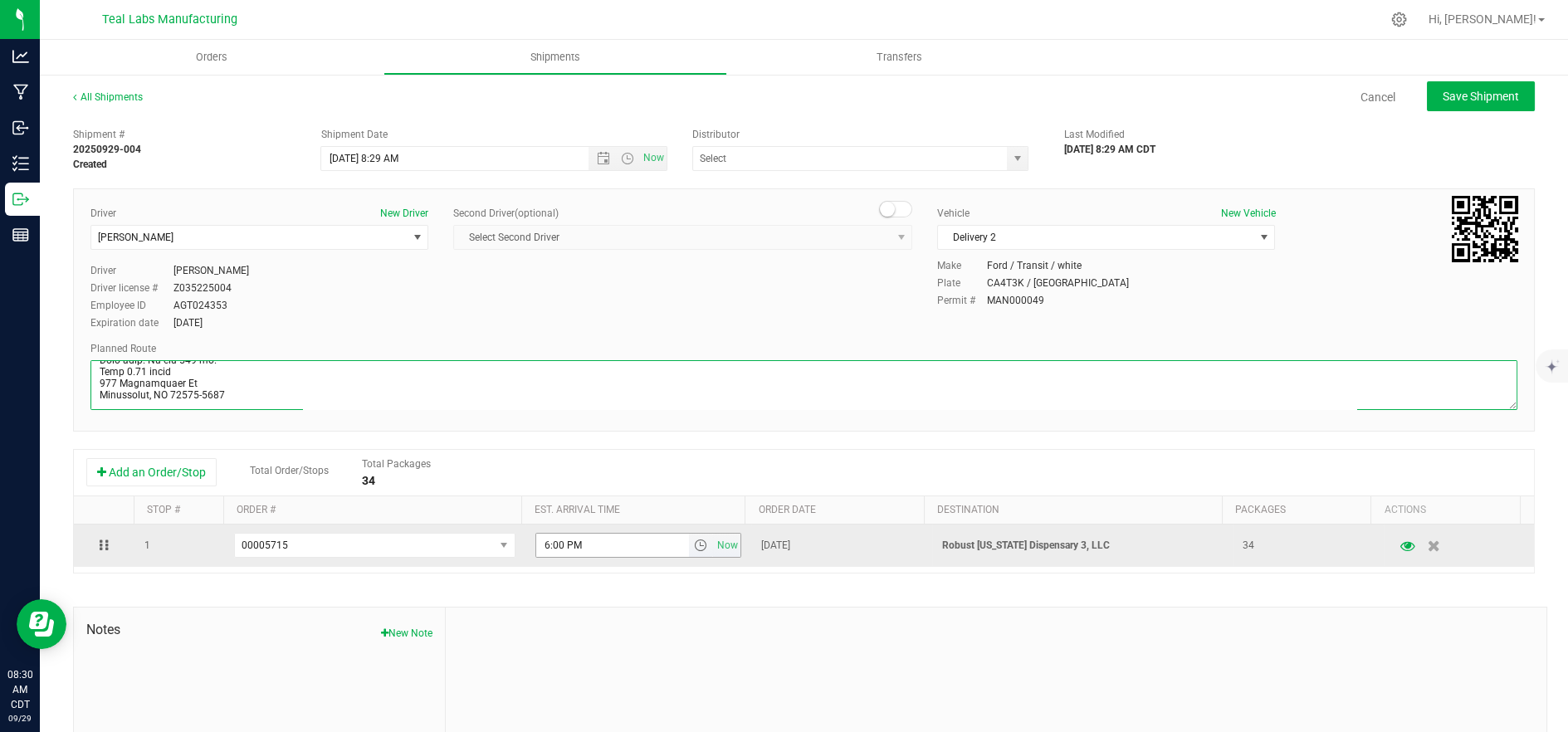
click at [694, 550] on span "select" at bounding box center [700, 544] width 13 height 13
type textarea "[STREET_ADDRESS][GEOGRAPHIC_DATA] northwest on [GEOGRAPHIC_DATA]. Go for 0.4 mi…"
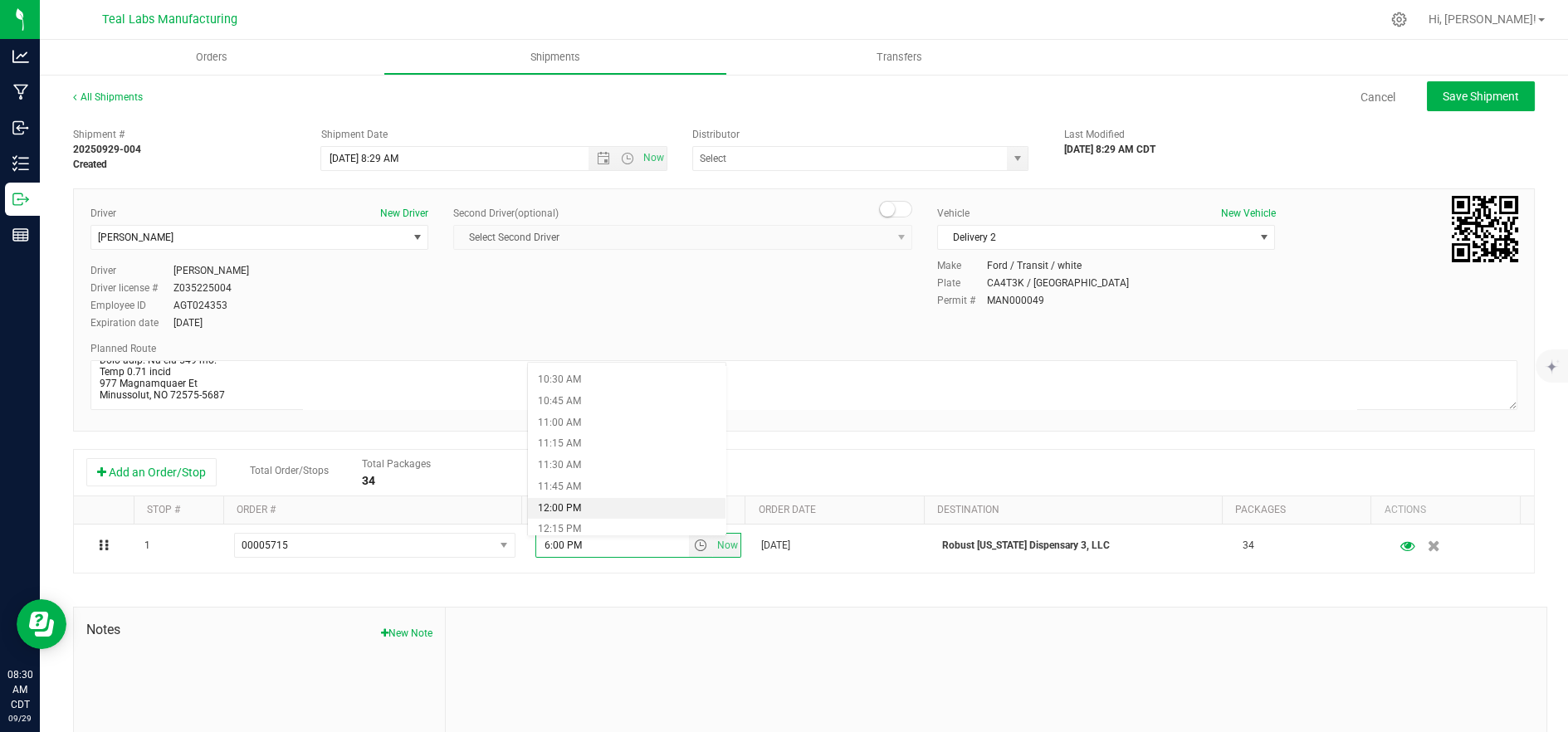
scroll to position [921, 0]
click at [607, 496] on li "12:15 PM" at bounding box center [626, 499] width 198 height 21
click at [1443, 101] on span "Save Shipment" at bounding box center [1481, 96] width 77 height 13
type input "[DATE] 1:29 PM"
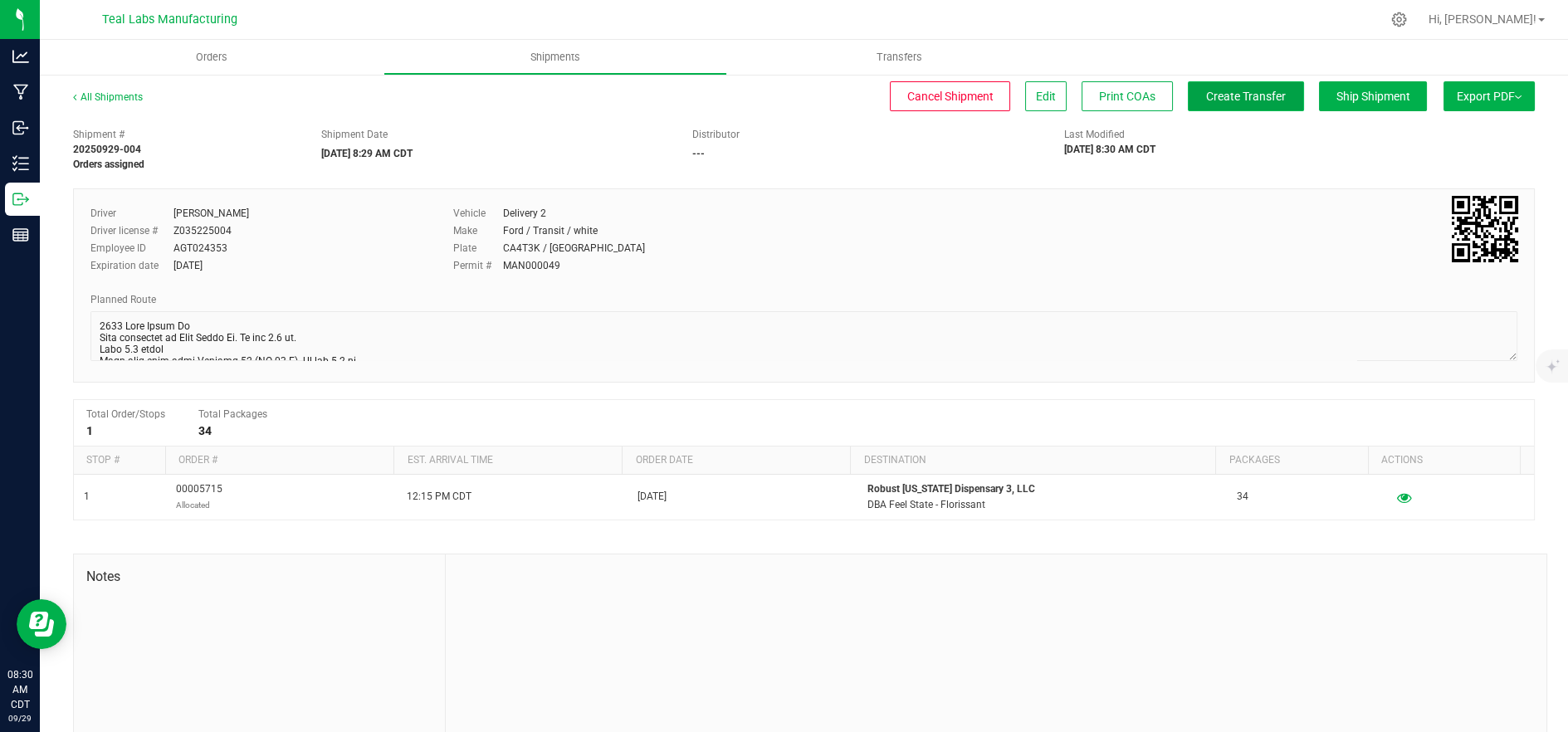
click at [1210, 95] on span "Create Transfer" at bounding box center [1246, 96] width 80 height 13
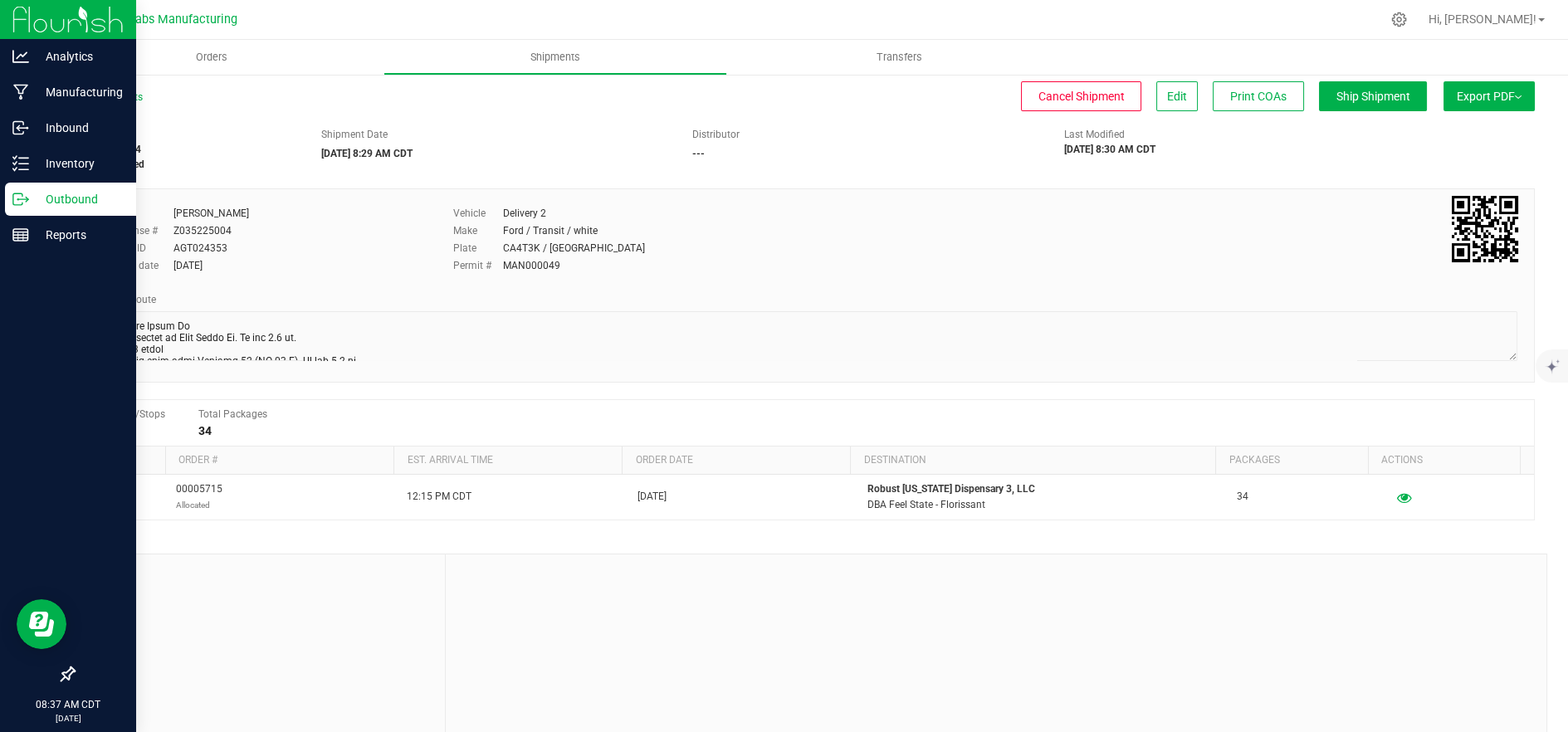
click at [29, 202] on p "Outbound" at bounding box center [79, 199] width 100 height 20
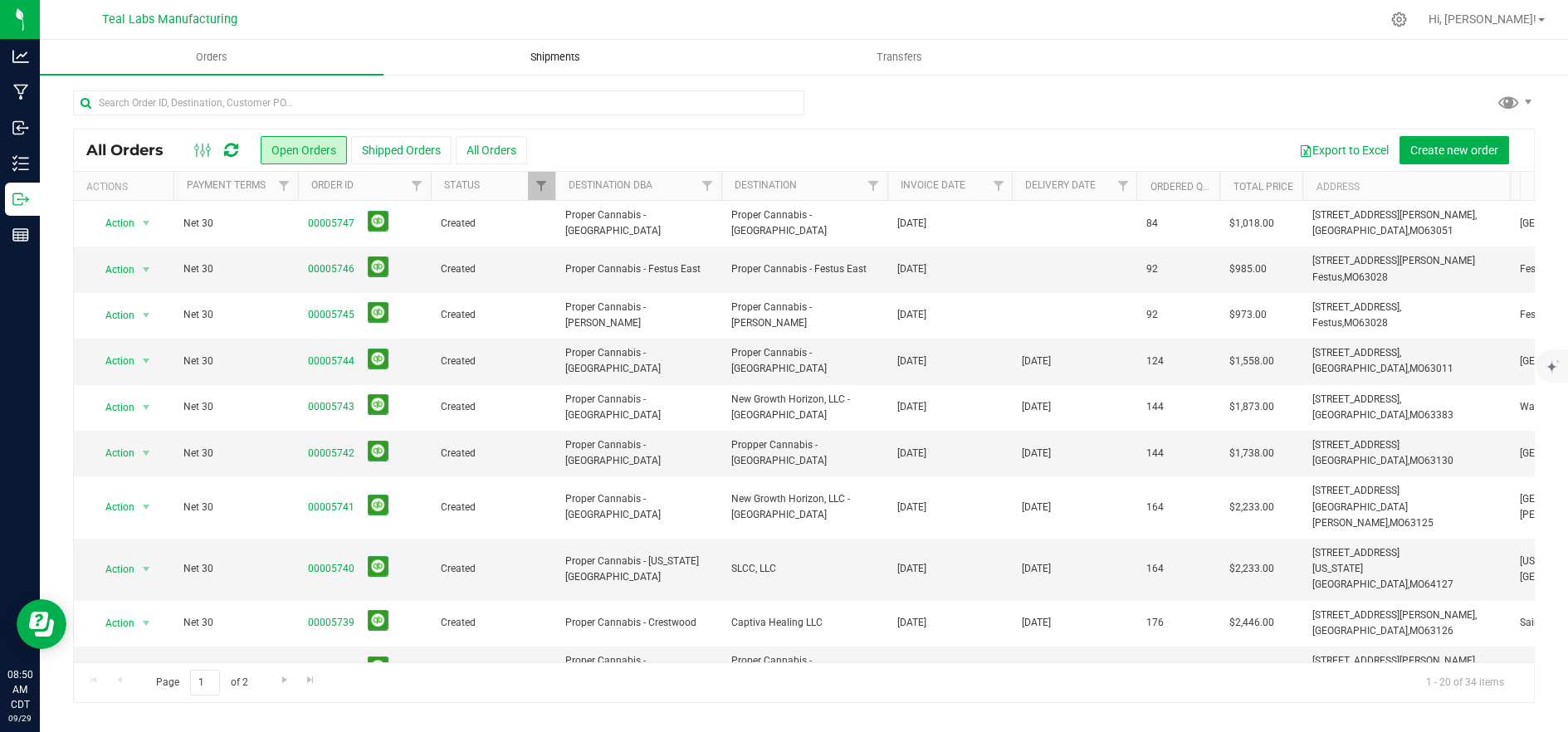
click at [427, 56] on uib-tab-heading "Shipments" at bounding box center [555, 57] width 342 height 33
click at [399, 99] on div "All Orders Open Orders Shipped Orders All Orders Export to Excel Create new ord…" at bounding box center [804, 396] width 1528 height 647
click at [400, 102] on input "text" at bounding box center [439, 103] width 731 height 25
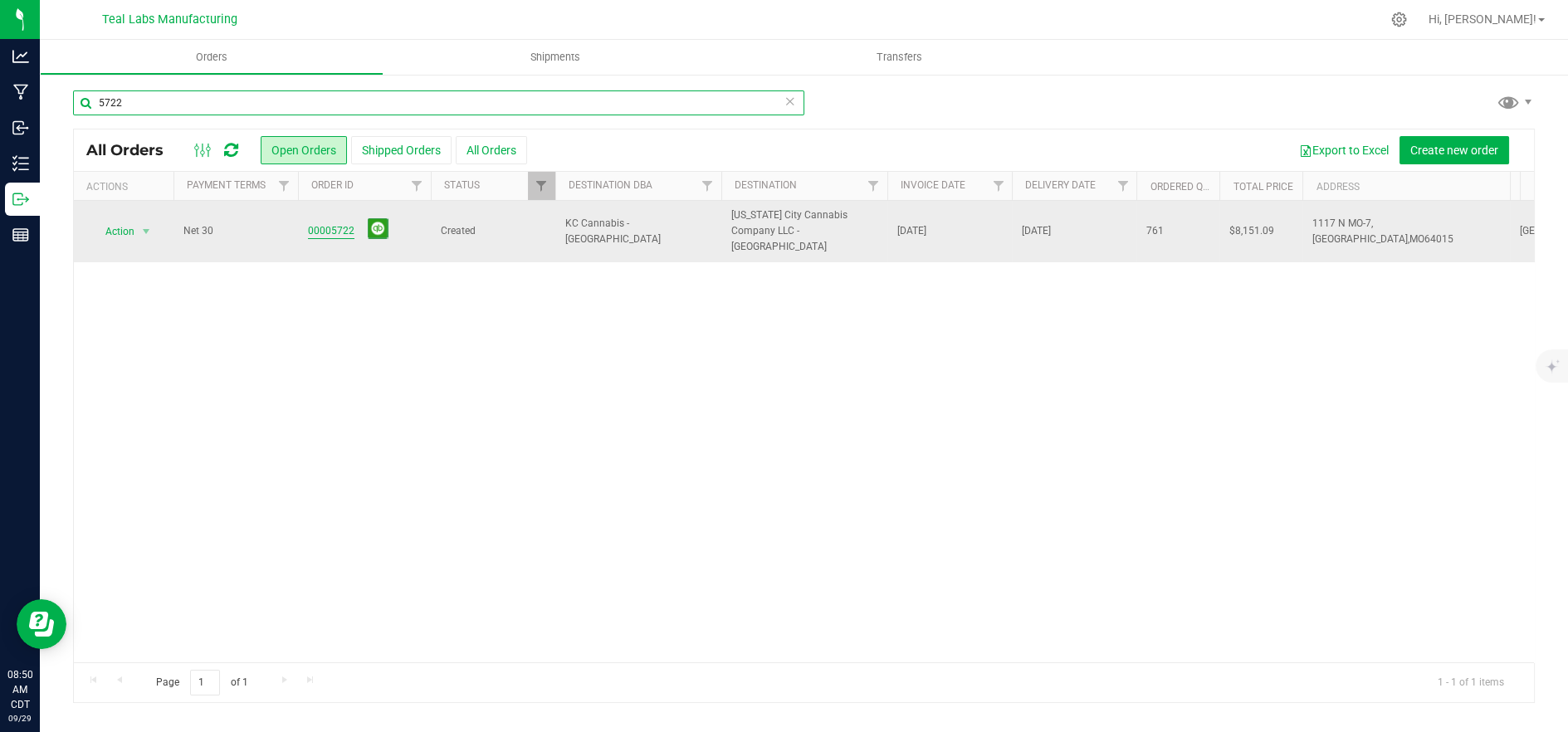
type input "5722"
click at [337, 223] on link "00005722" at bounding box center [331, 231] width 46 height 16
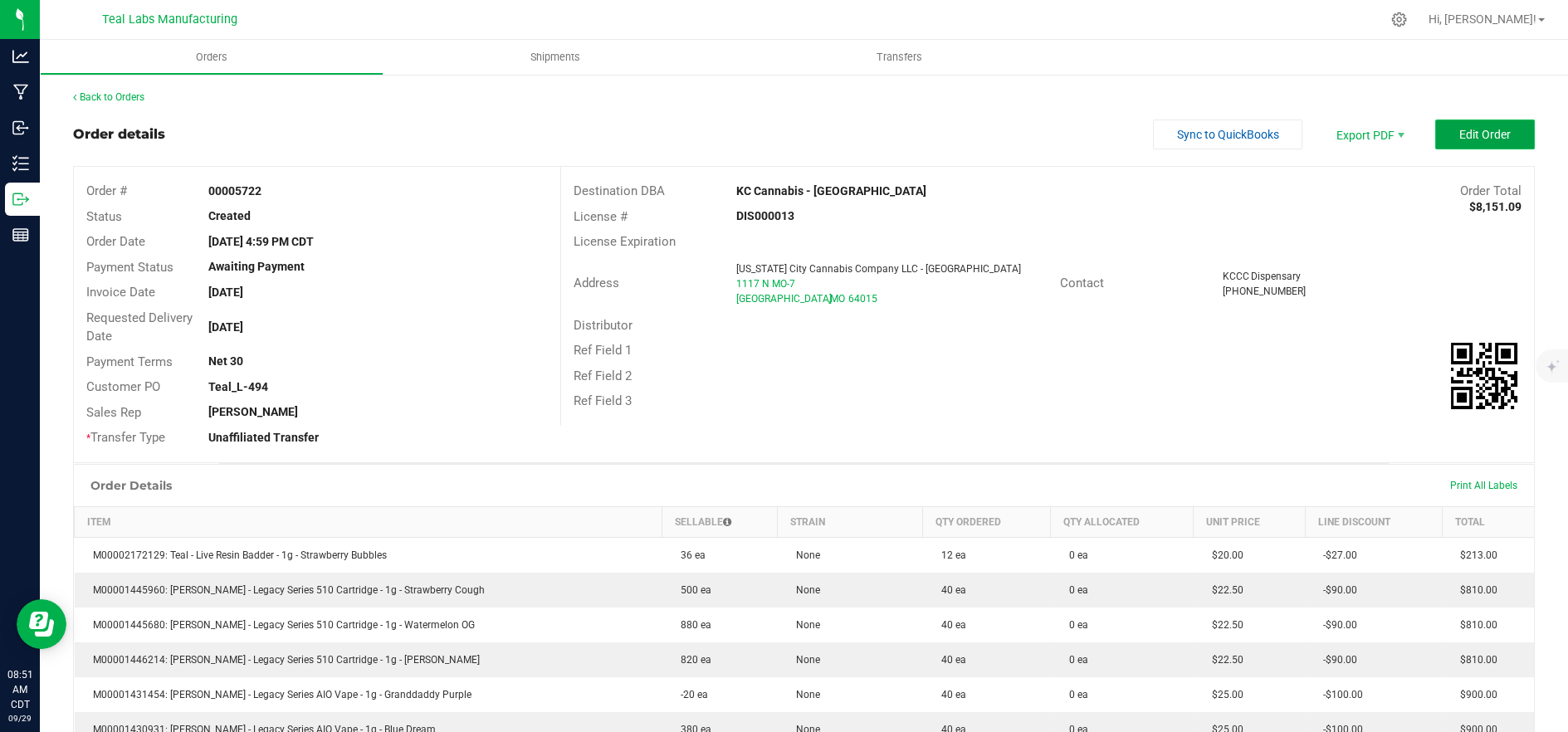
click at [1473, 144] on button "Edit Order" at bounding box center [1485, 134] width 100 height 30
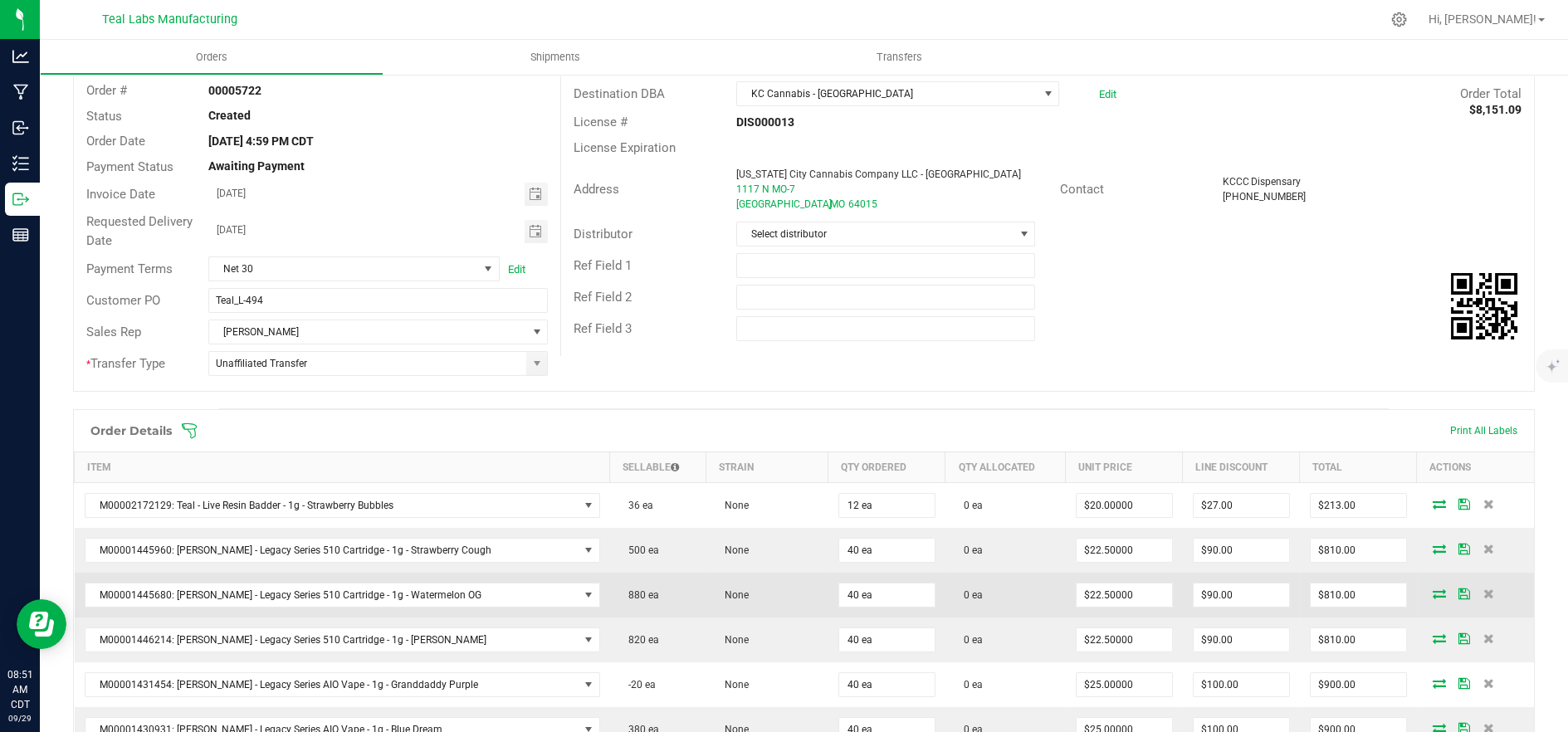
scroll to position [277, 0]
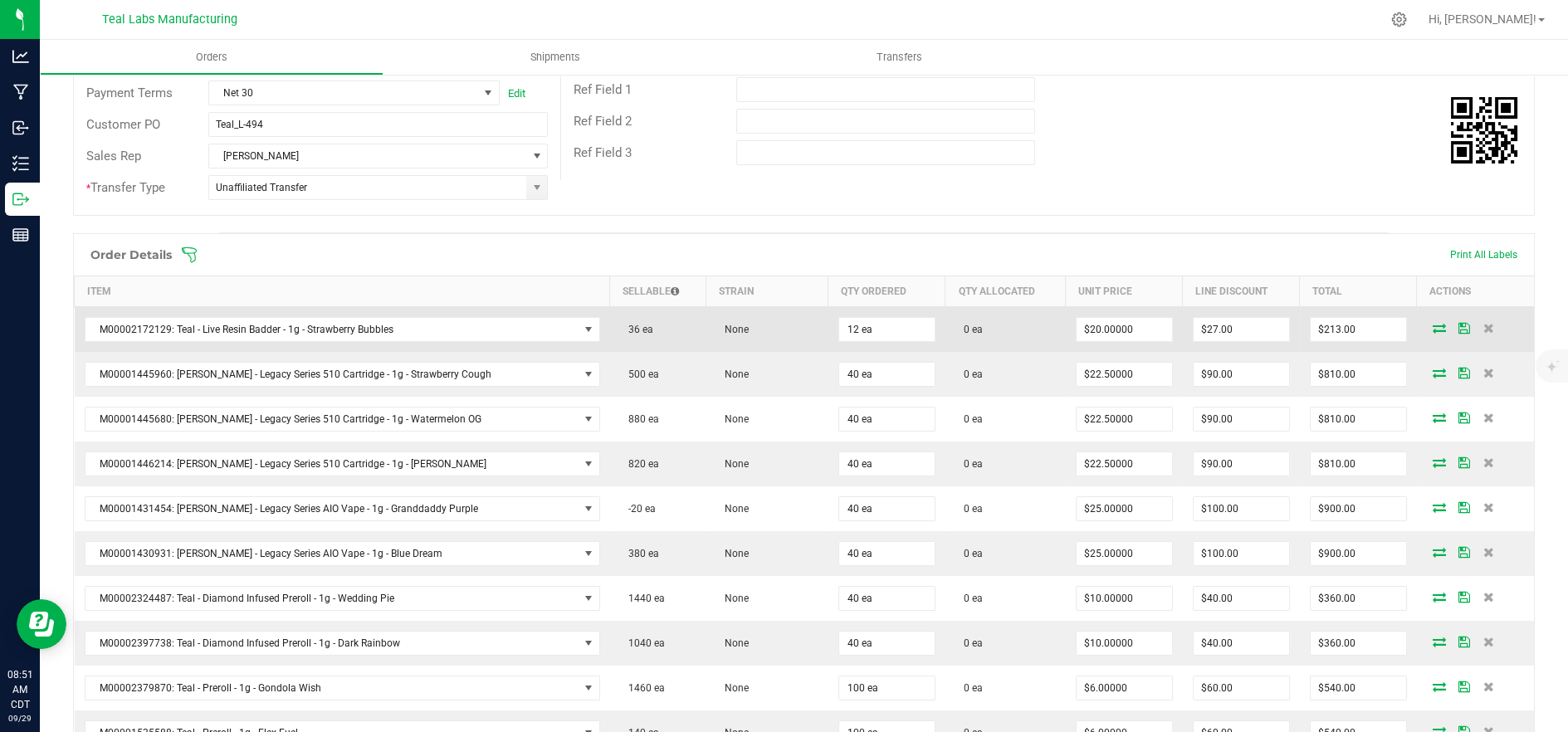
click at [1433, 323] on icon at bounding box center [1439, 327] width 13 height 10
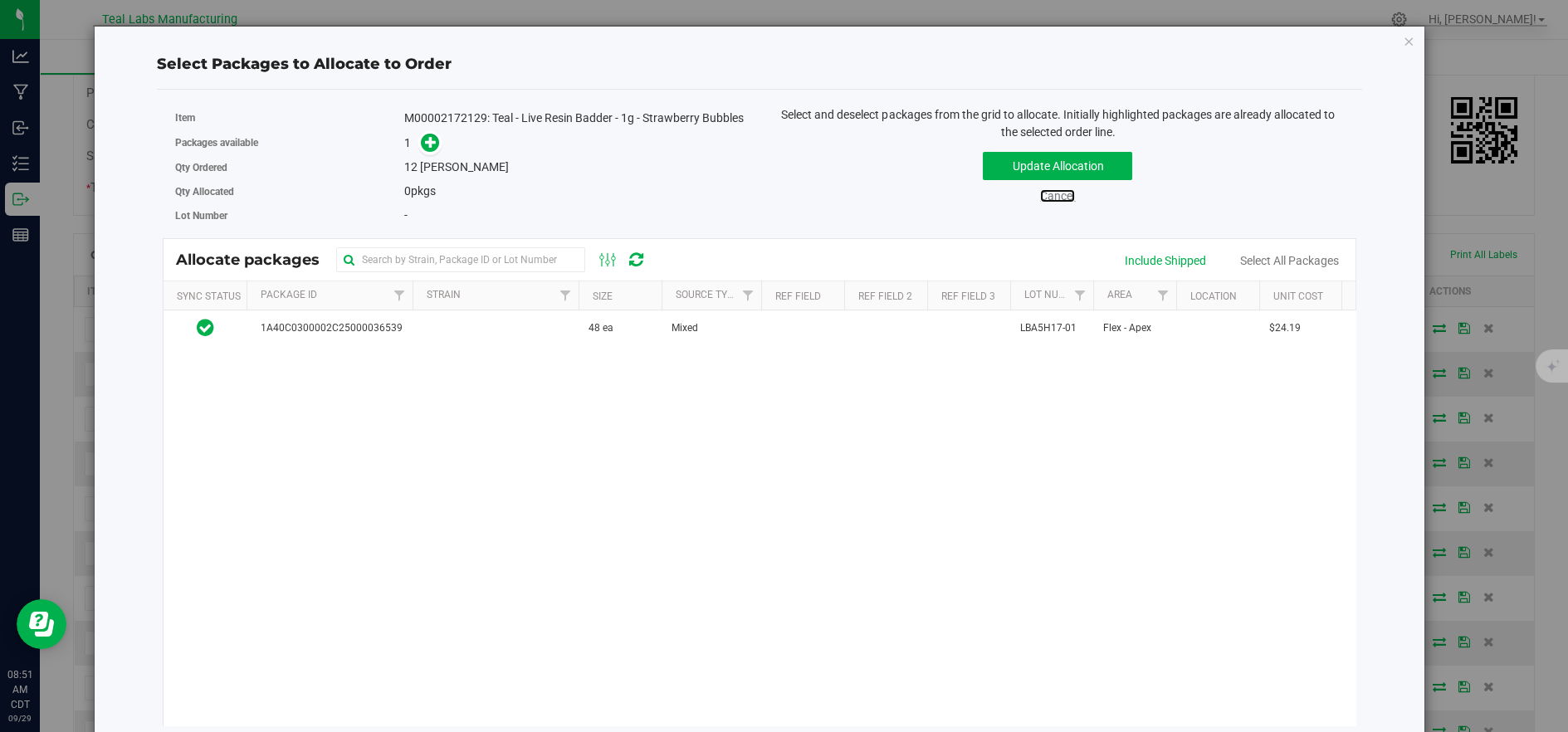
drag, startPoint x: 1046, startPoint y: 196, endPoint x: 1083, endPoint y: 208, distance: 38.9
click at [1046, 196] on link "Cancel" at bounding box center [1057, 196] width 35 height 13
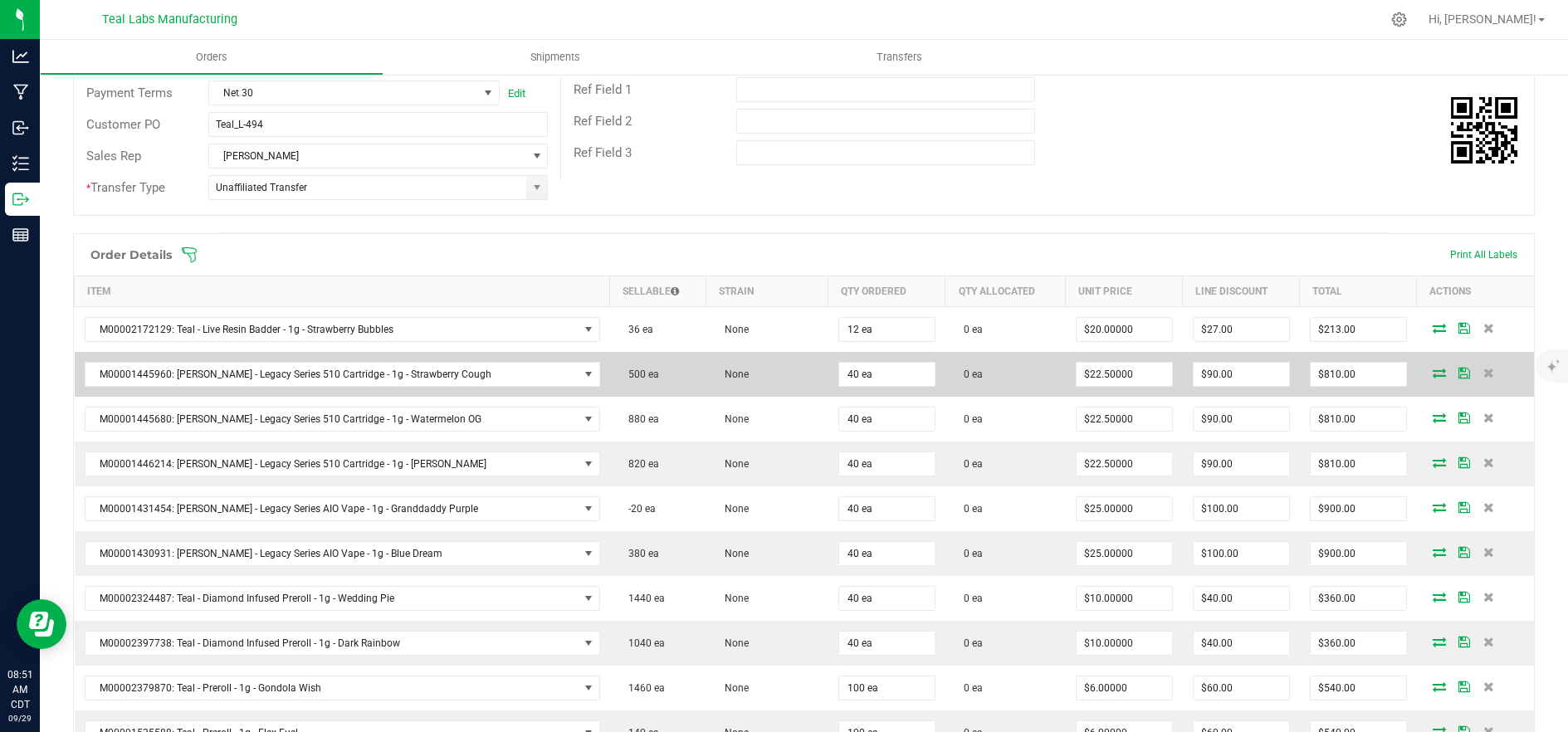
click at [1427, 368] on span at bounding box center [1440, 372] width 25 height 10
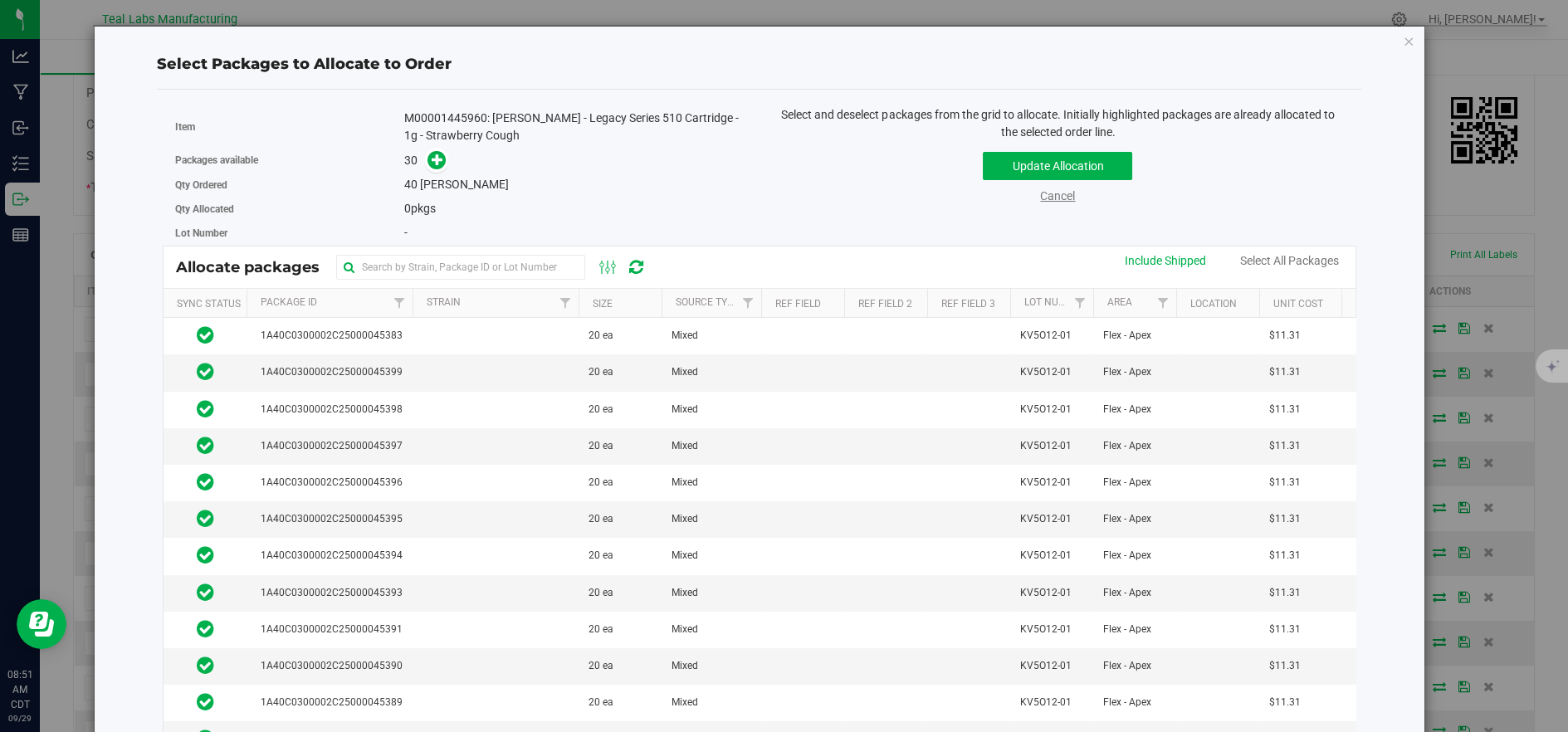
click at [1052, 191] on link "Cancel" at bounding box center [1057, 196] width 35 height 13
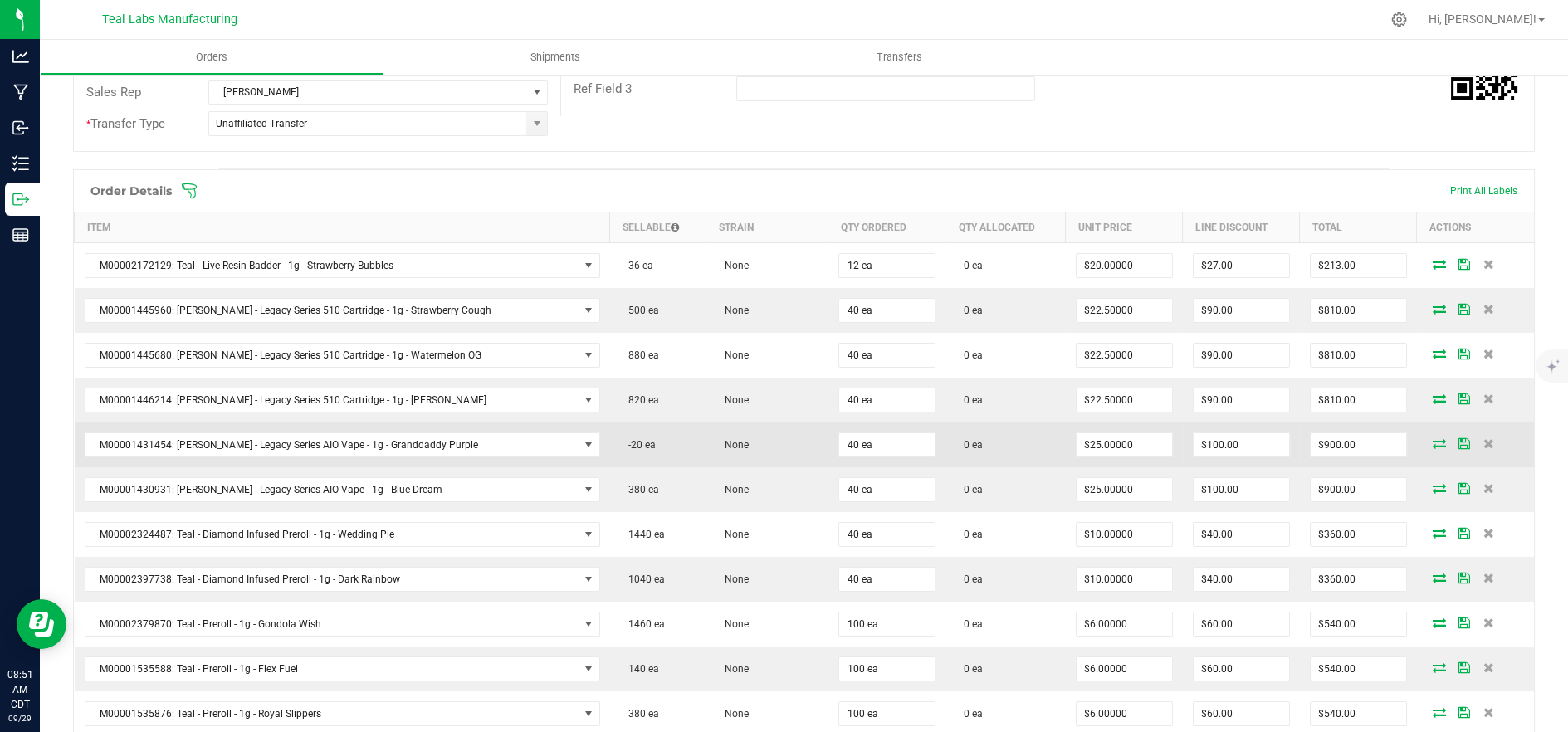
scroll to position [552, 0]
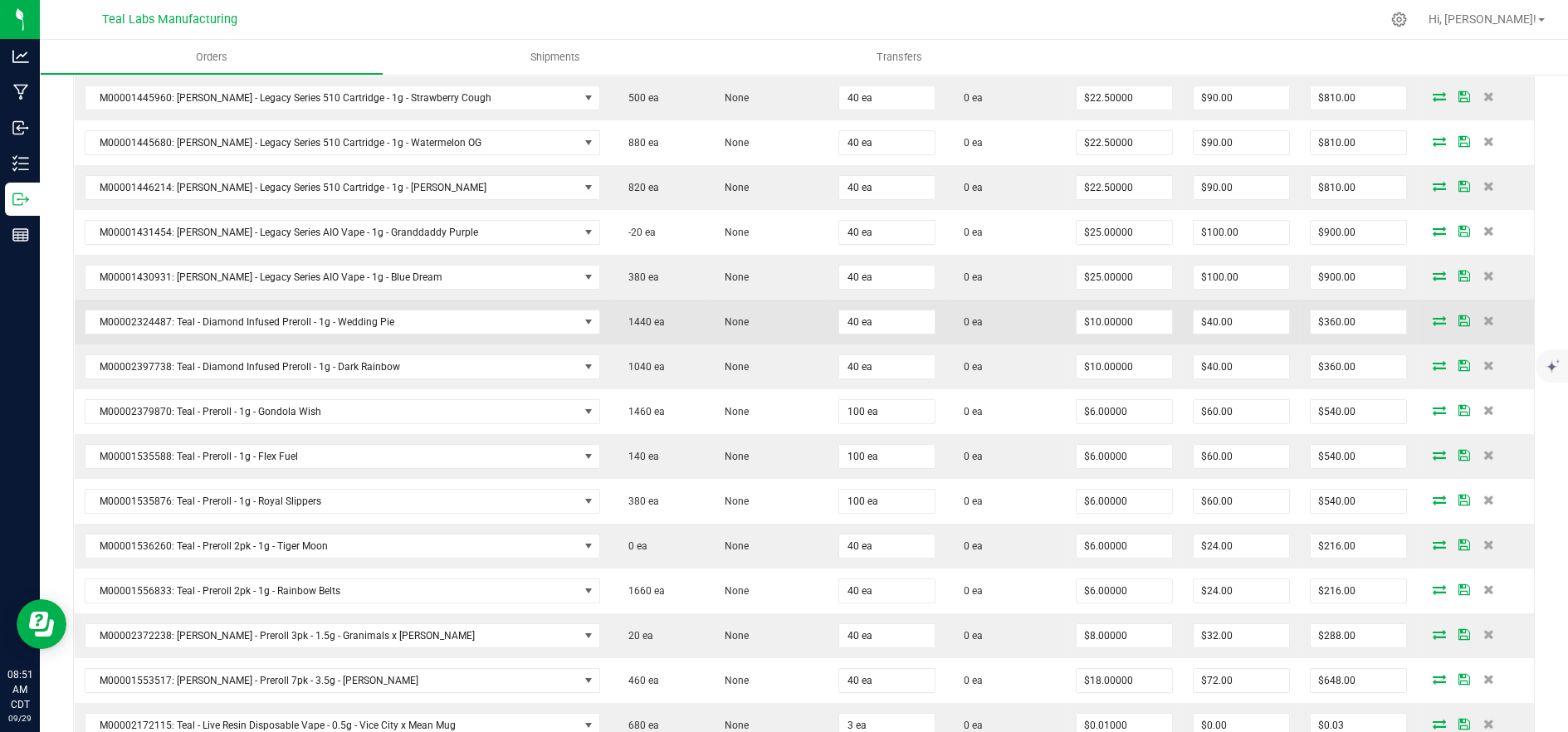
click at [1433, 316] on icon at bounding box center [1439, 319] width 13 height 10
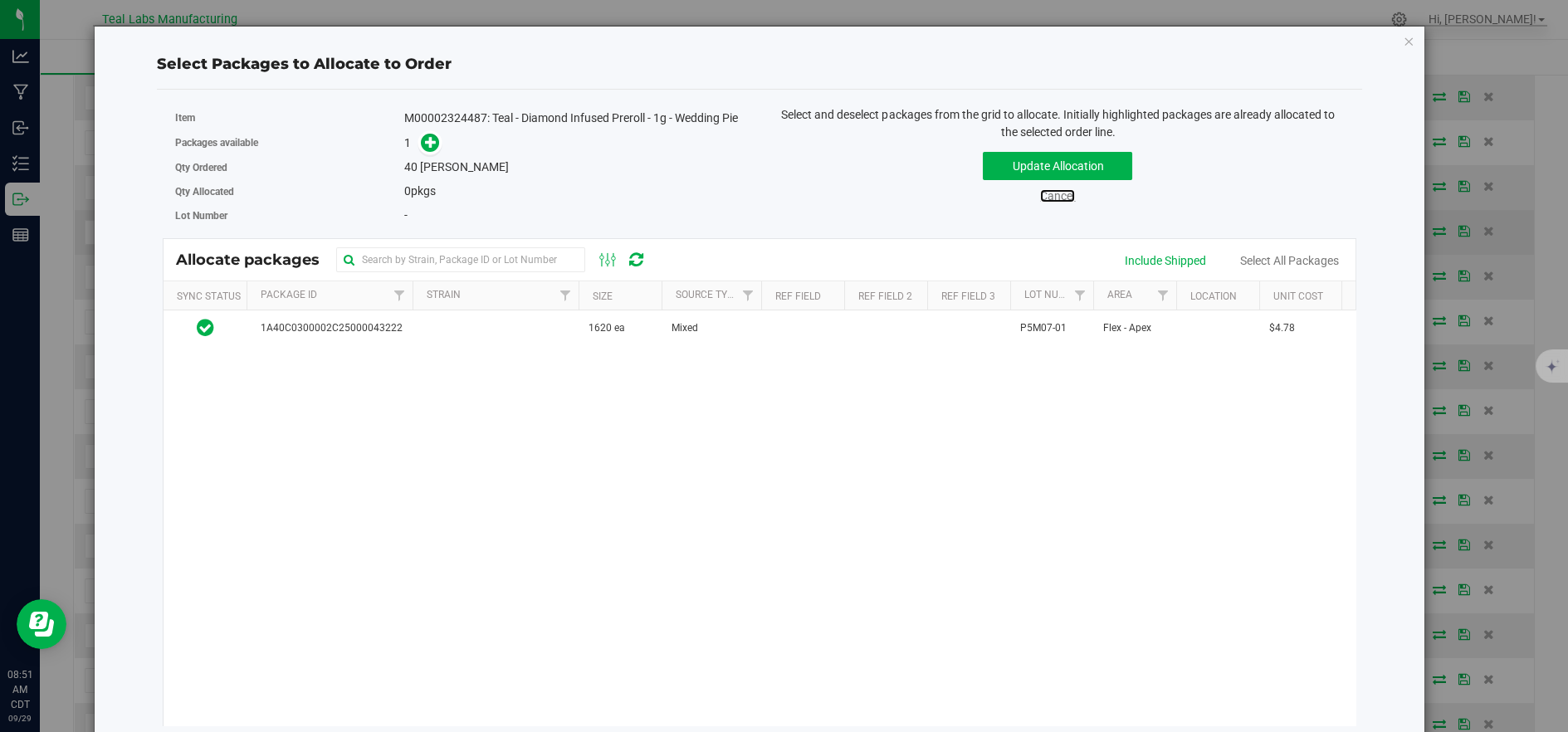
click at [1040, 199] on link "Cancel" at bounding box center [1057, 196] width 35 height 13
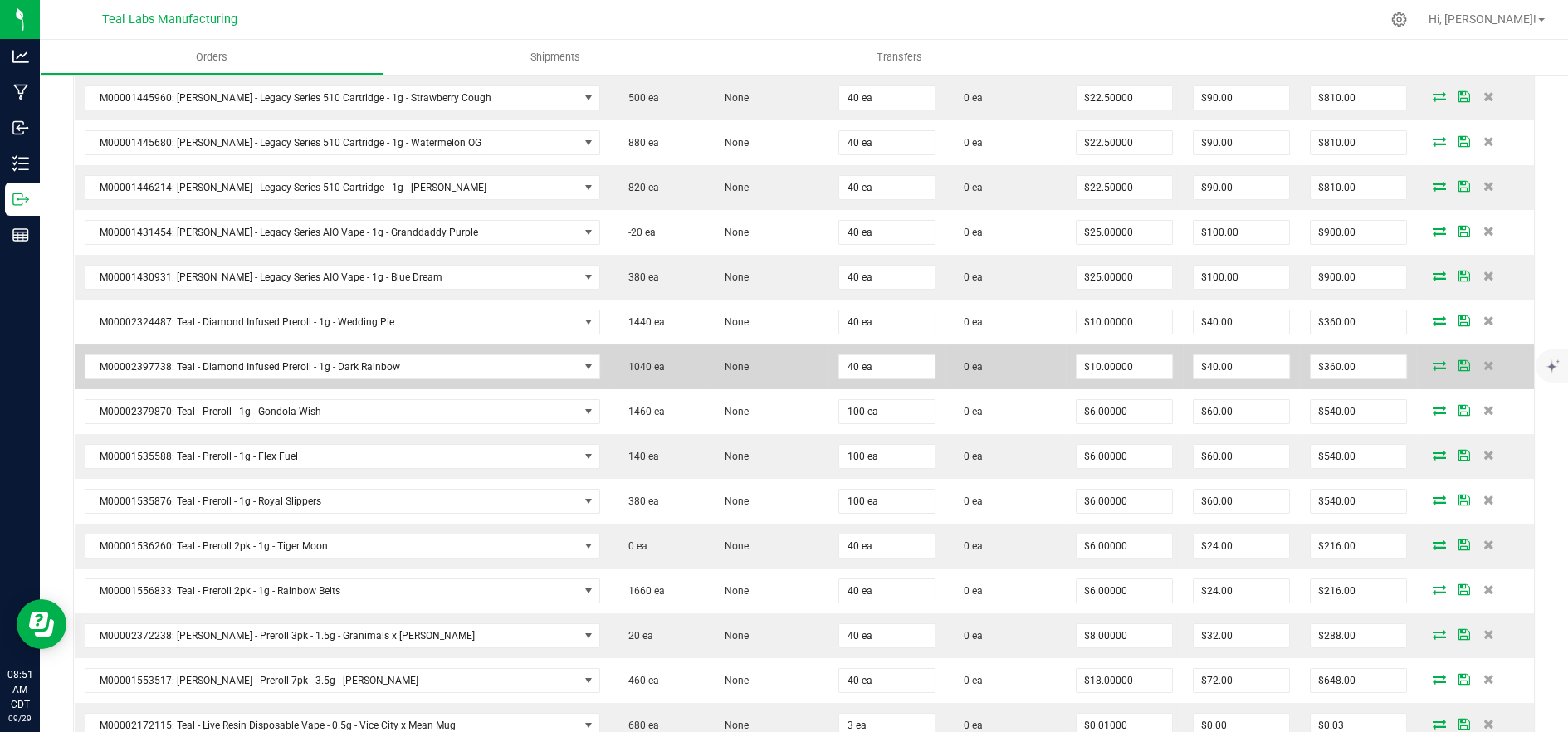
click at [1433, 360] on icon at bounding box center [1439, 365] width 13 height 10
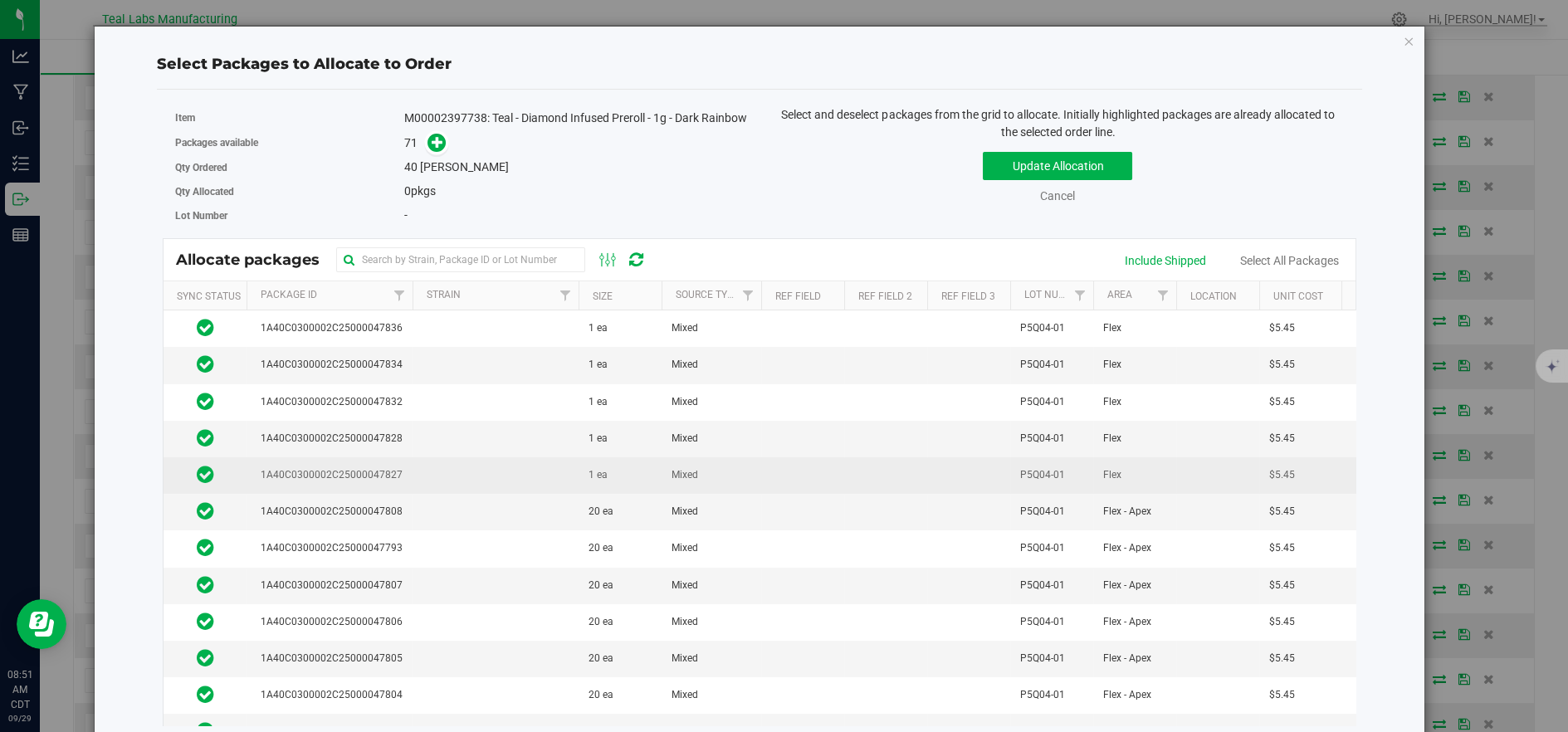
scroll to position [184, 0]
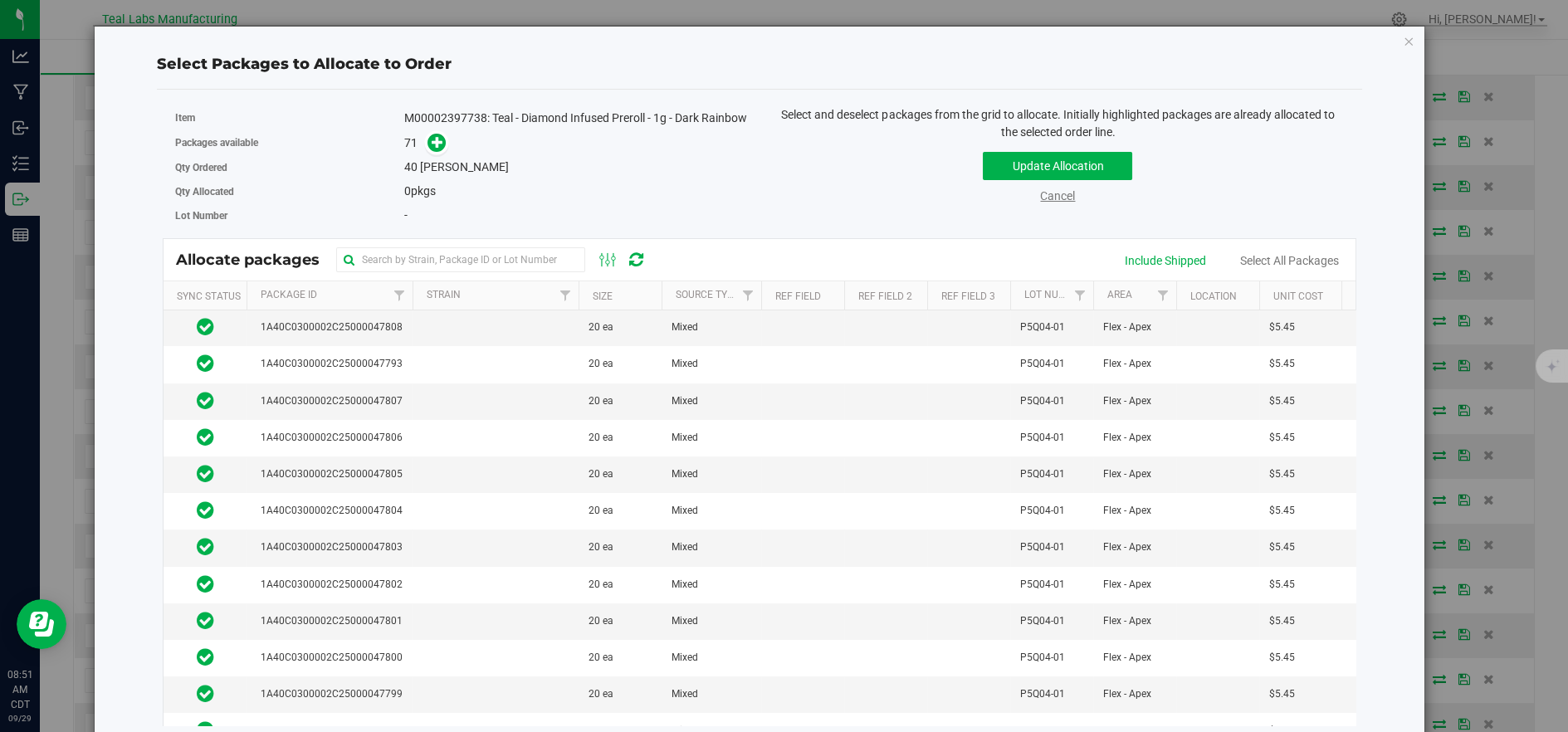
click at [1051, 198] on link "Cancel" at bounding box center [1057, 196] width 35 height 13
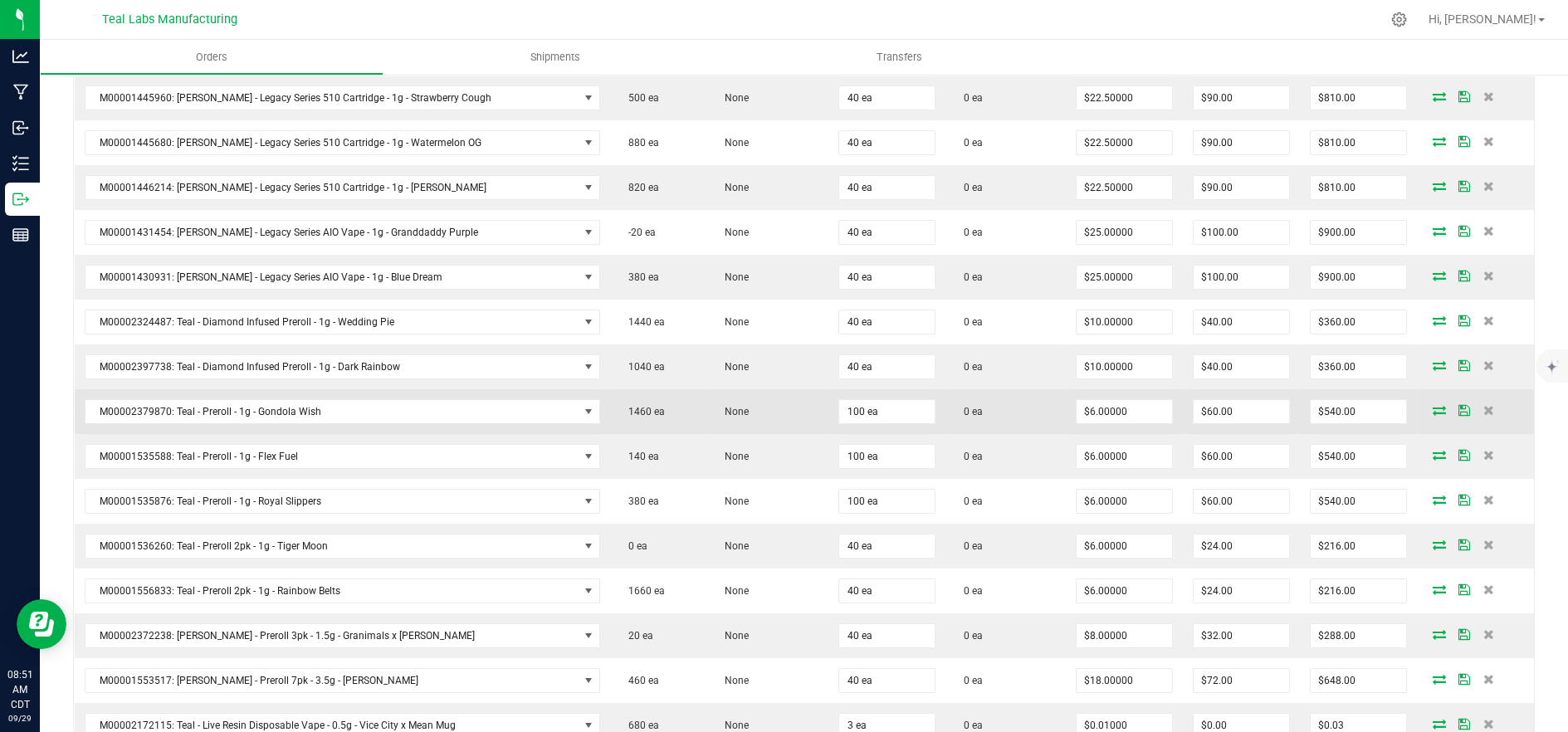
click at [1433, 406] on icon at bounding box center [1439, 409] width 13 height 10
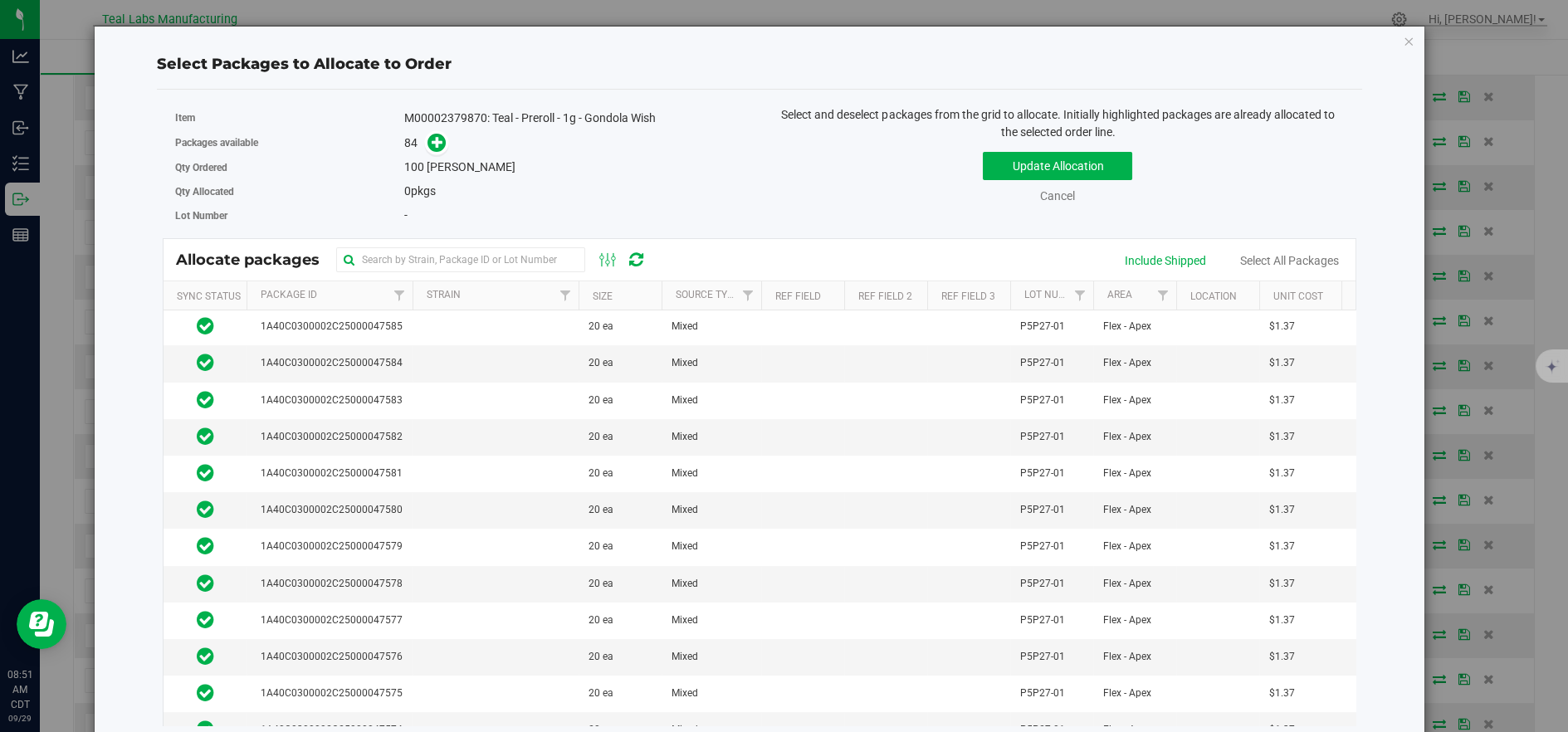
scroll to position [0, 0]
click at [1044, 203] on link "Cancel" at bounding box center [1057, 196] width 35 height 13
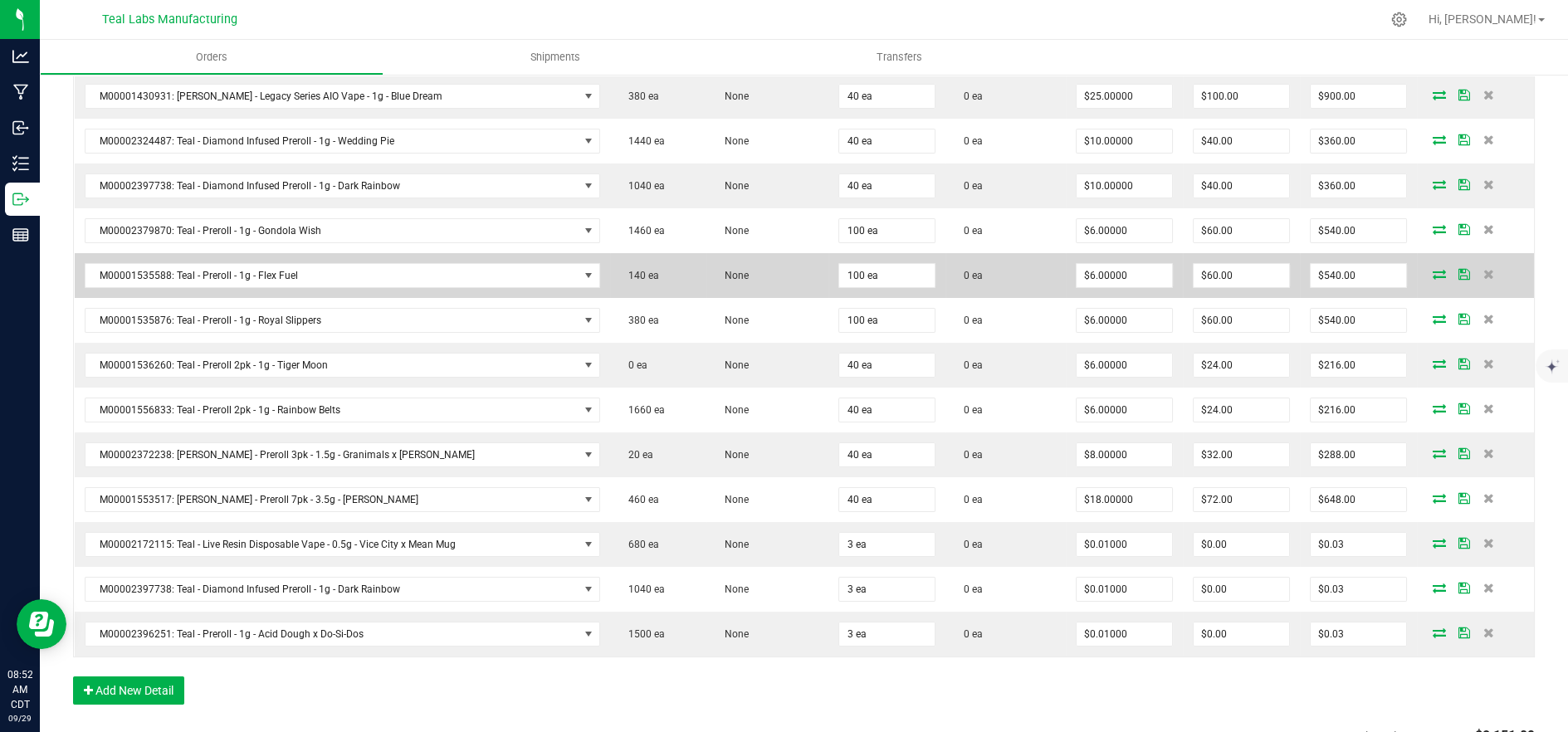
scroll to position [736, 0]
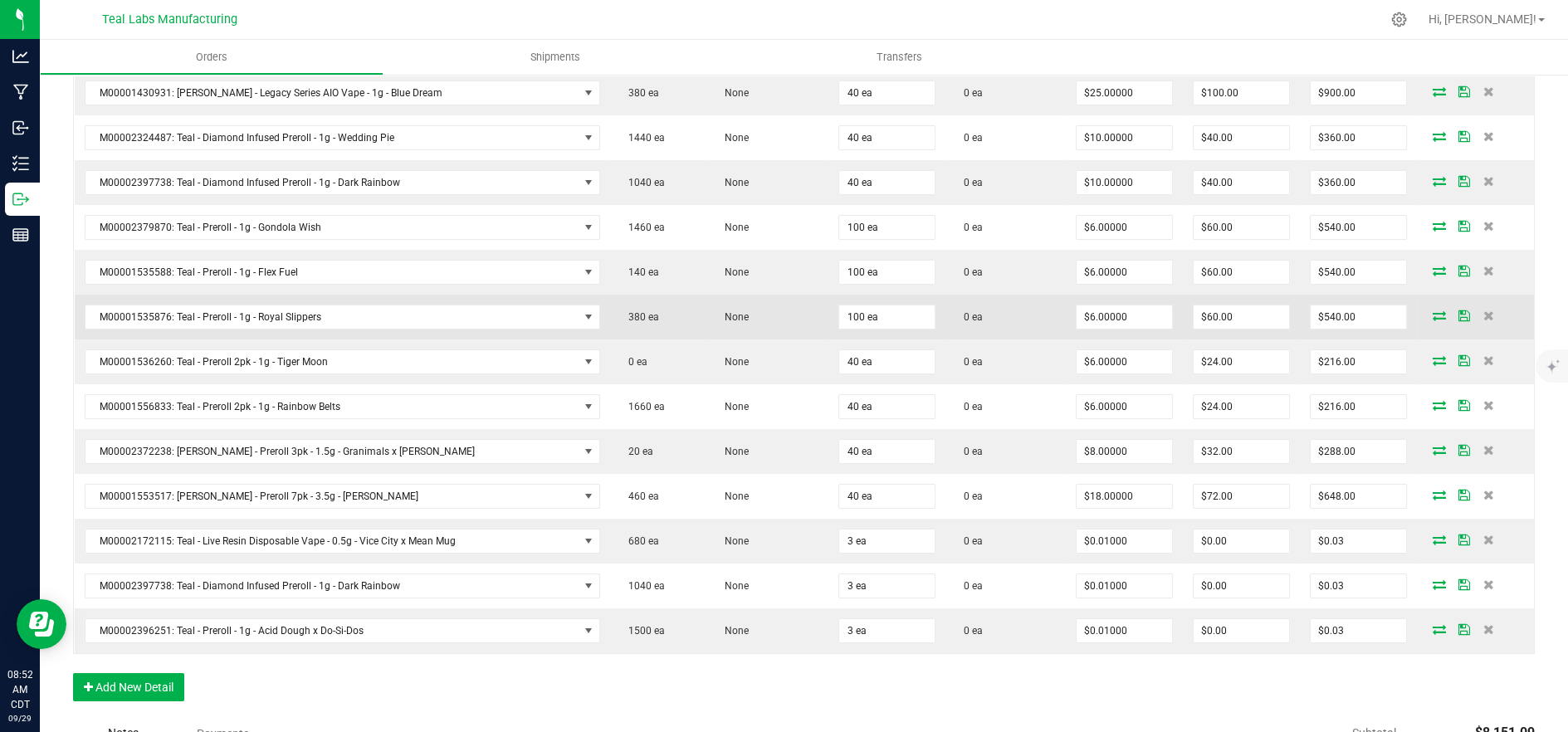
click at [1433, 315] on icon at bounding box center [1439, 315] width 13 height 10
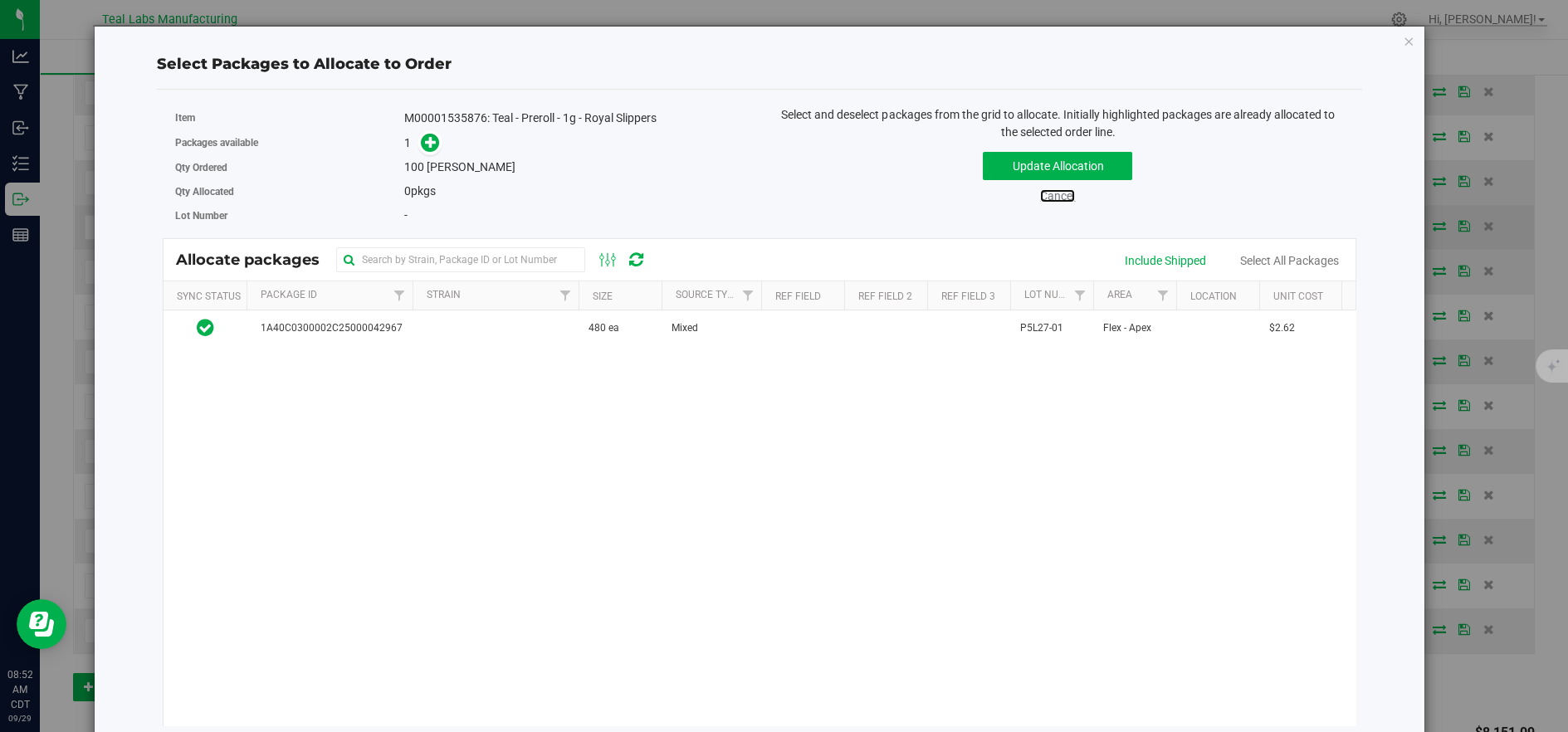
drag, startPoint x: 1044, startPoint y: 197, endPoint x: 1094, endPoint y: 213, distance: 52.5
click at [1045, 197] on link "Cancel" at bounding box center [1057, 196] width 35 height 13
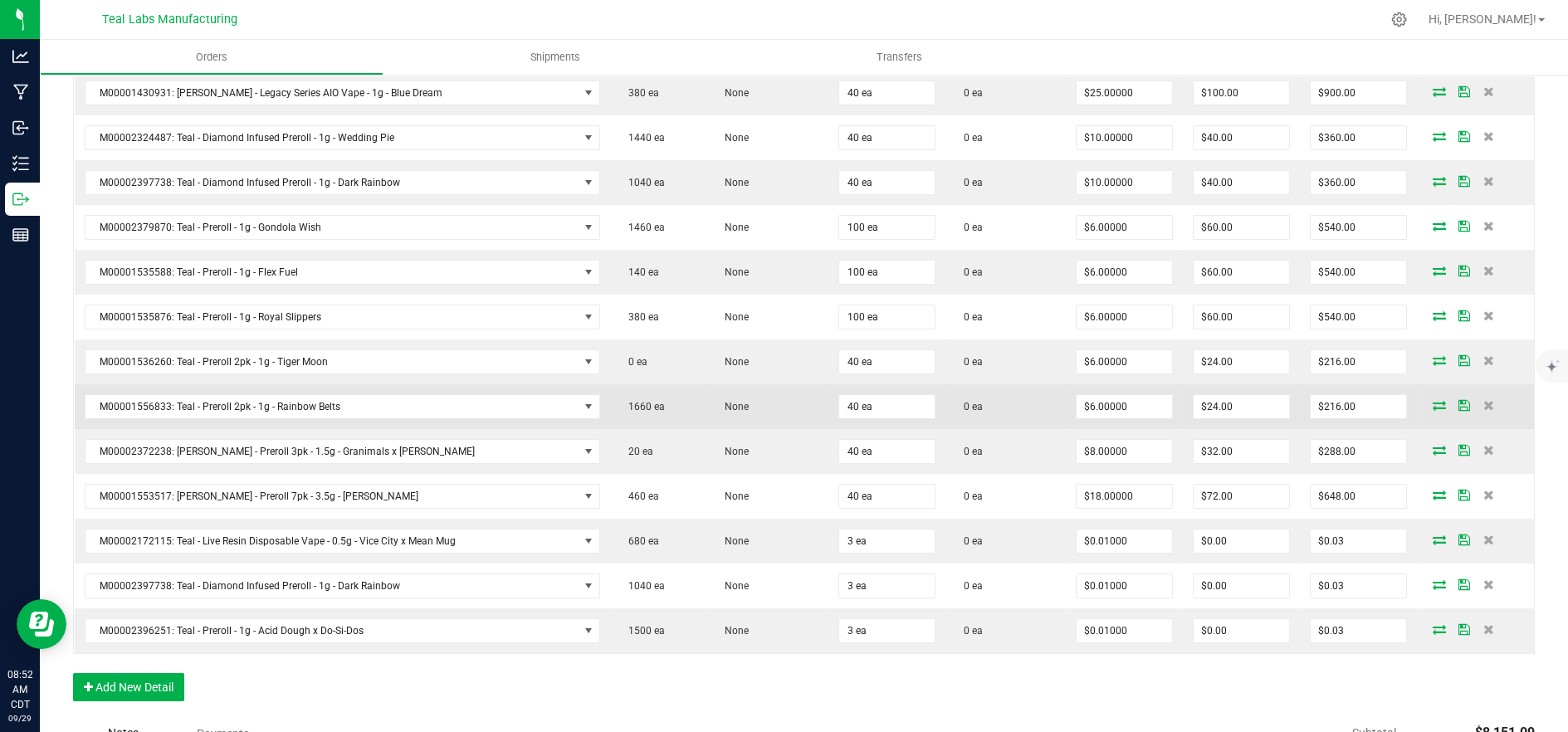
click at [1433, 403] on icon at bounding box center [1439, 405] width 13 height 10
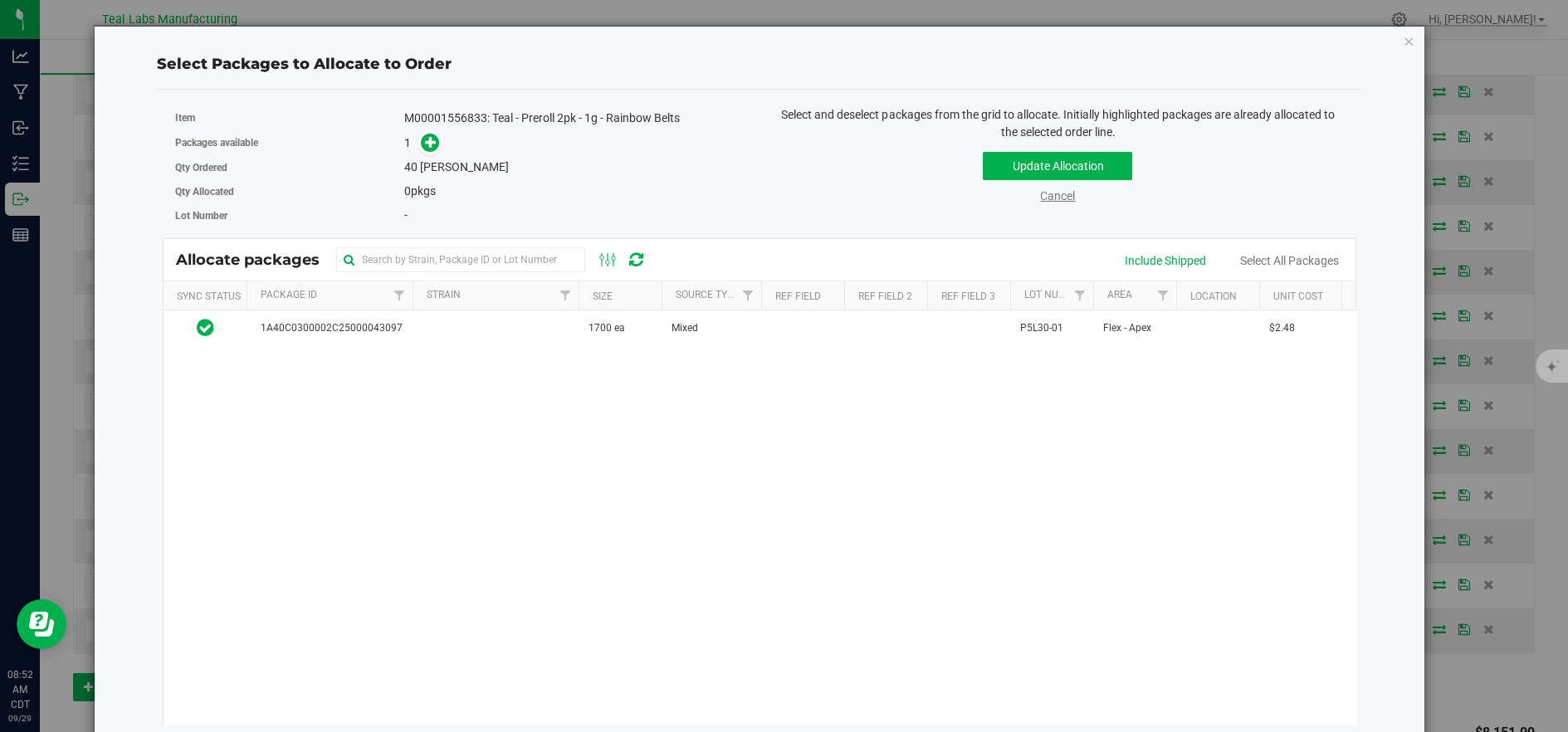
click at [1054, 199] on link "Cancel" at bounding box center [1057, 196] width 35 height 13
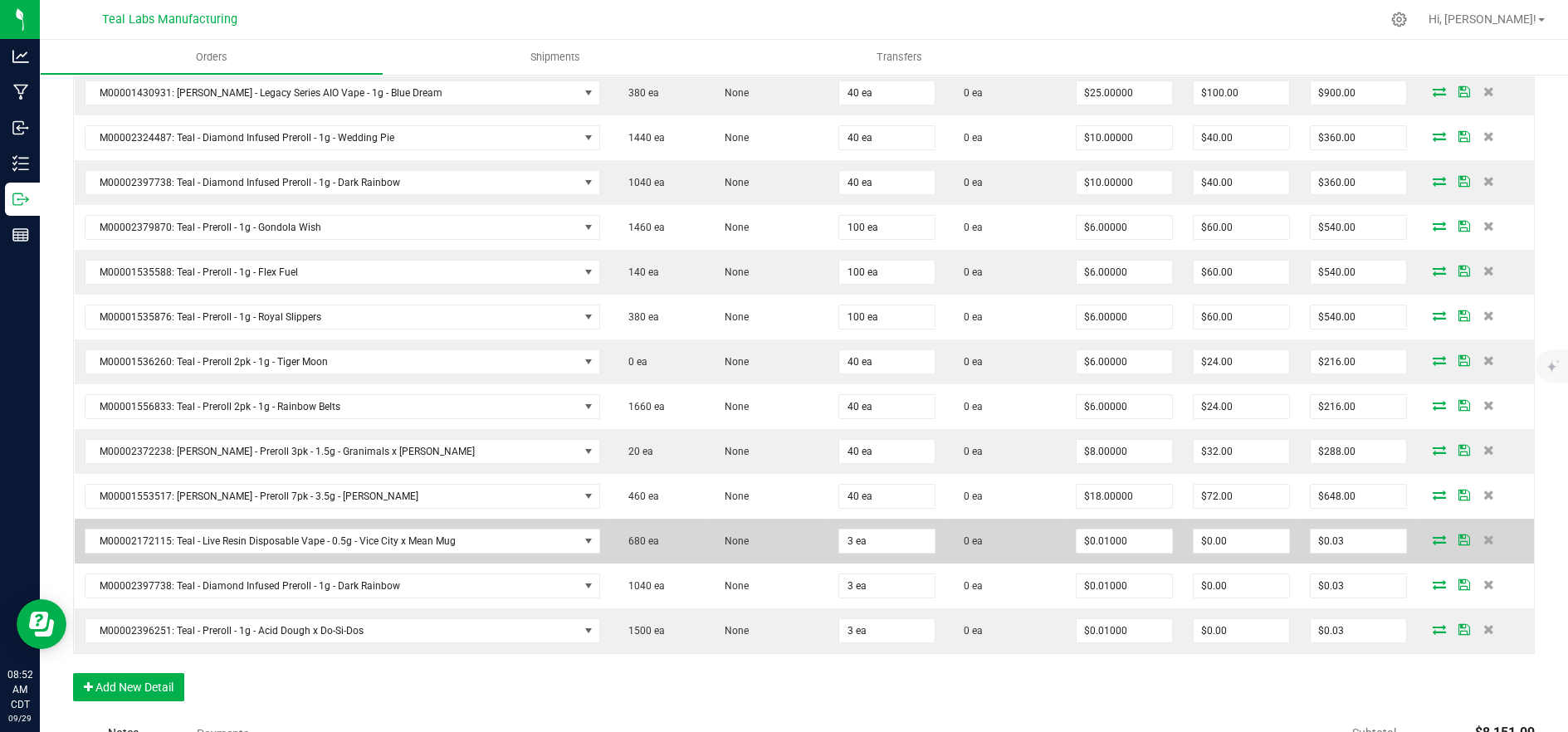
click at [1433, 535] on icon at bounding box center [1439, 539] width 13 height 10
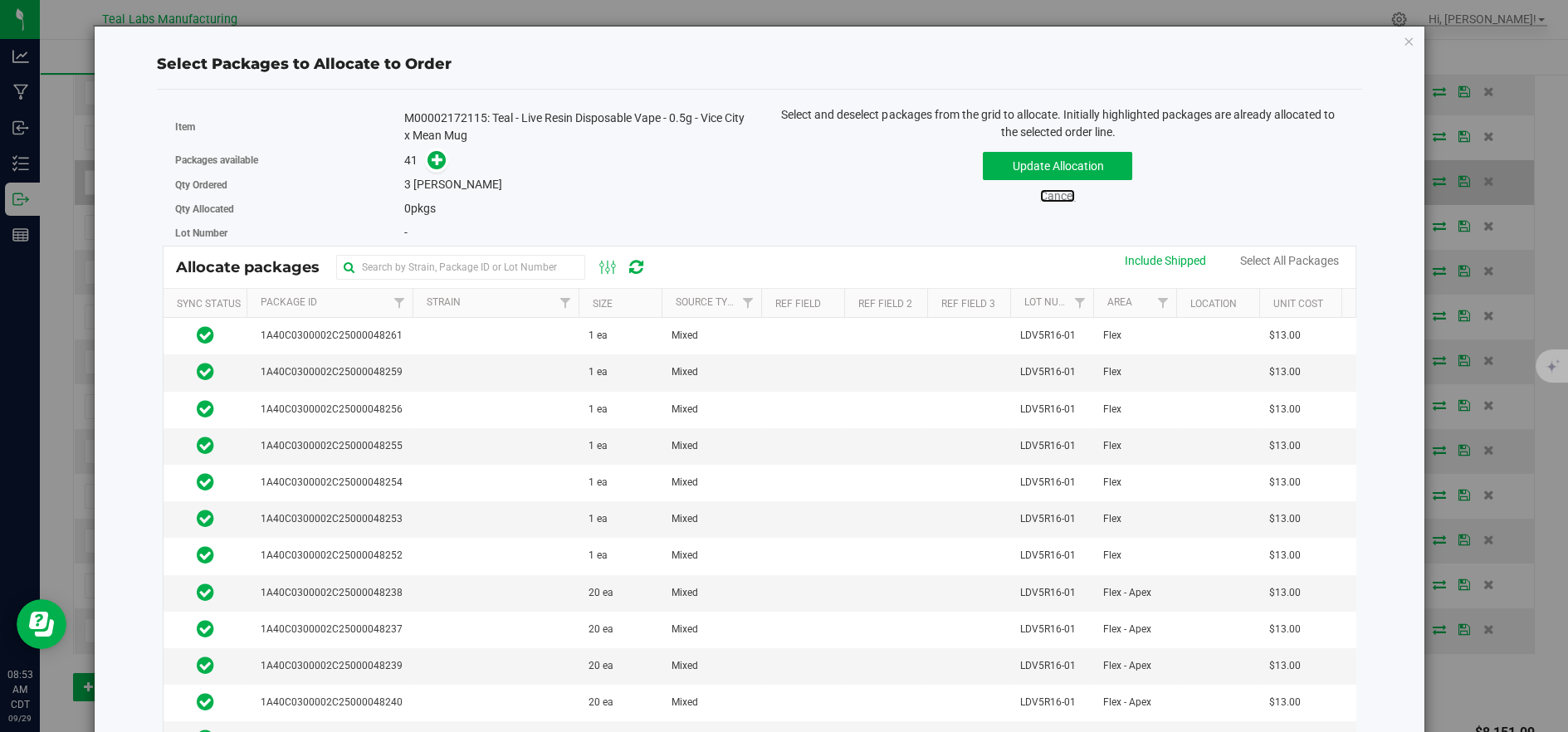
drag, startPoint x: 1042, startPoint y: 189, endPoint x: 1058, endPoint y: 194, distance: 16.8
click at [1043, 190] on link "Cancel" at bounding box center [1057, 196] width 35 height 13
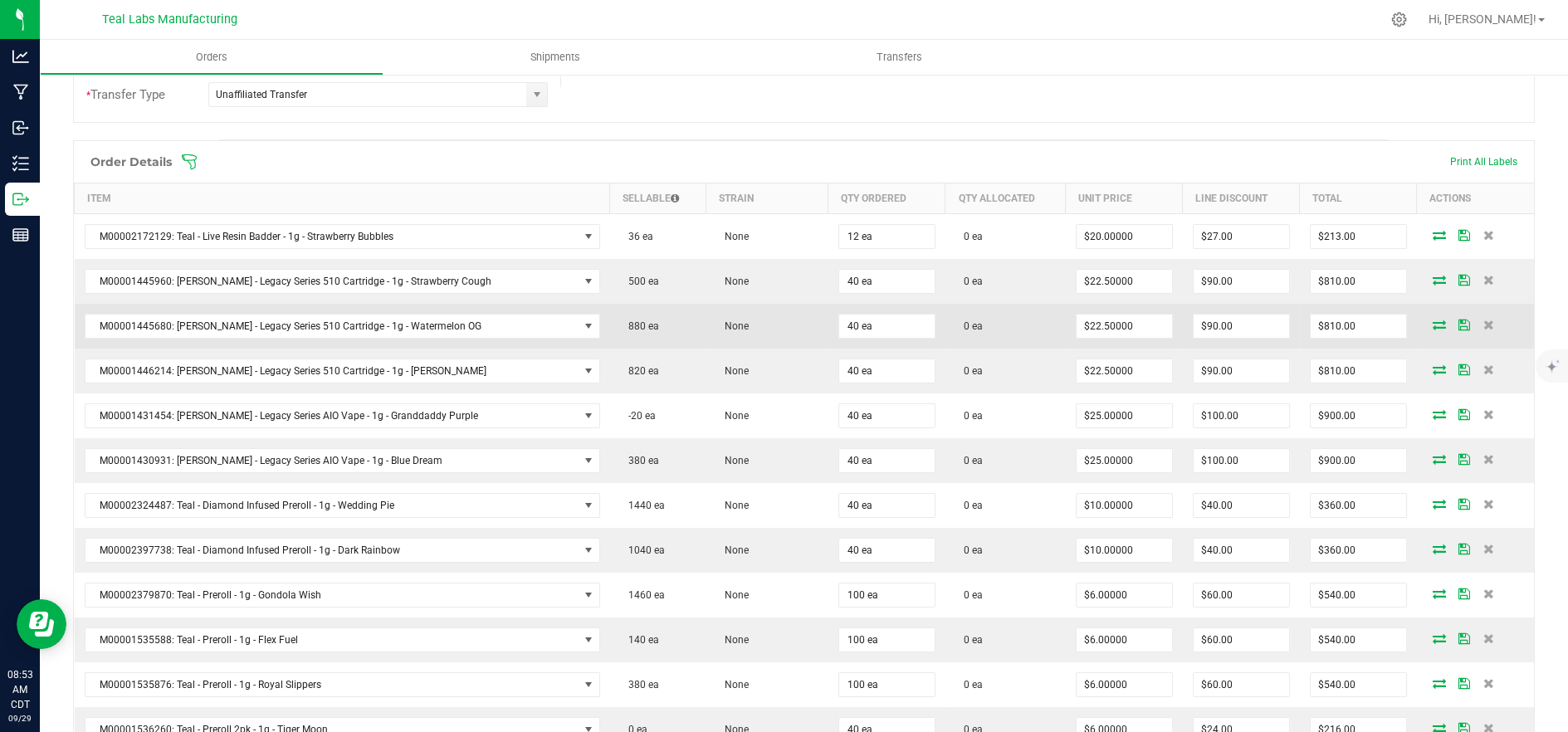
scroll to position [368, 0]
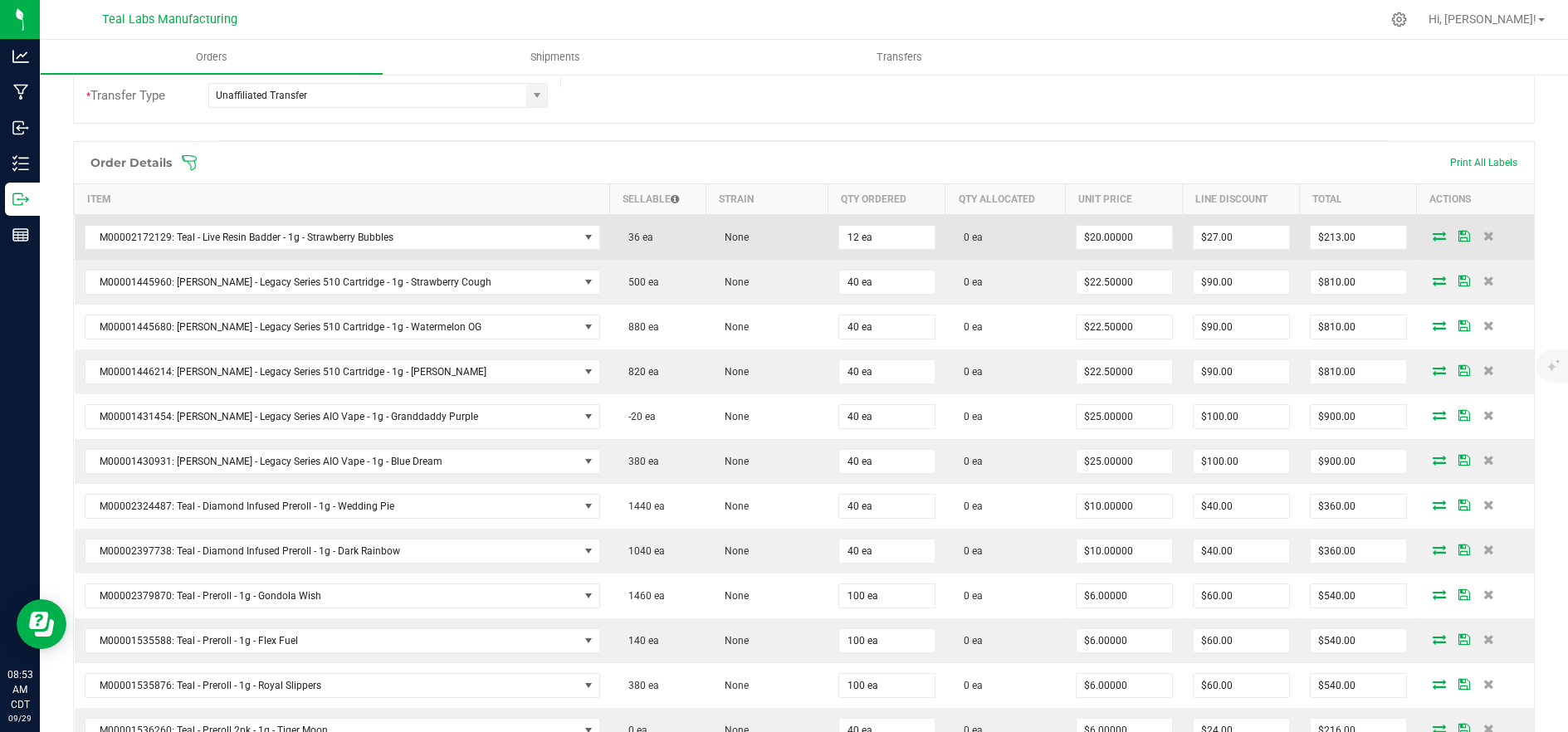
click at [1433, 237] on icon at bounding box center [1439, 235] width 13 height 10
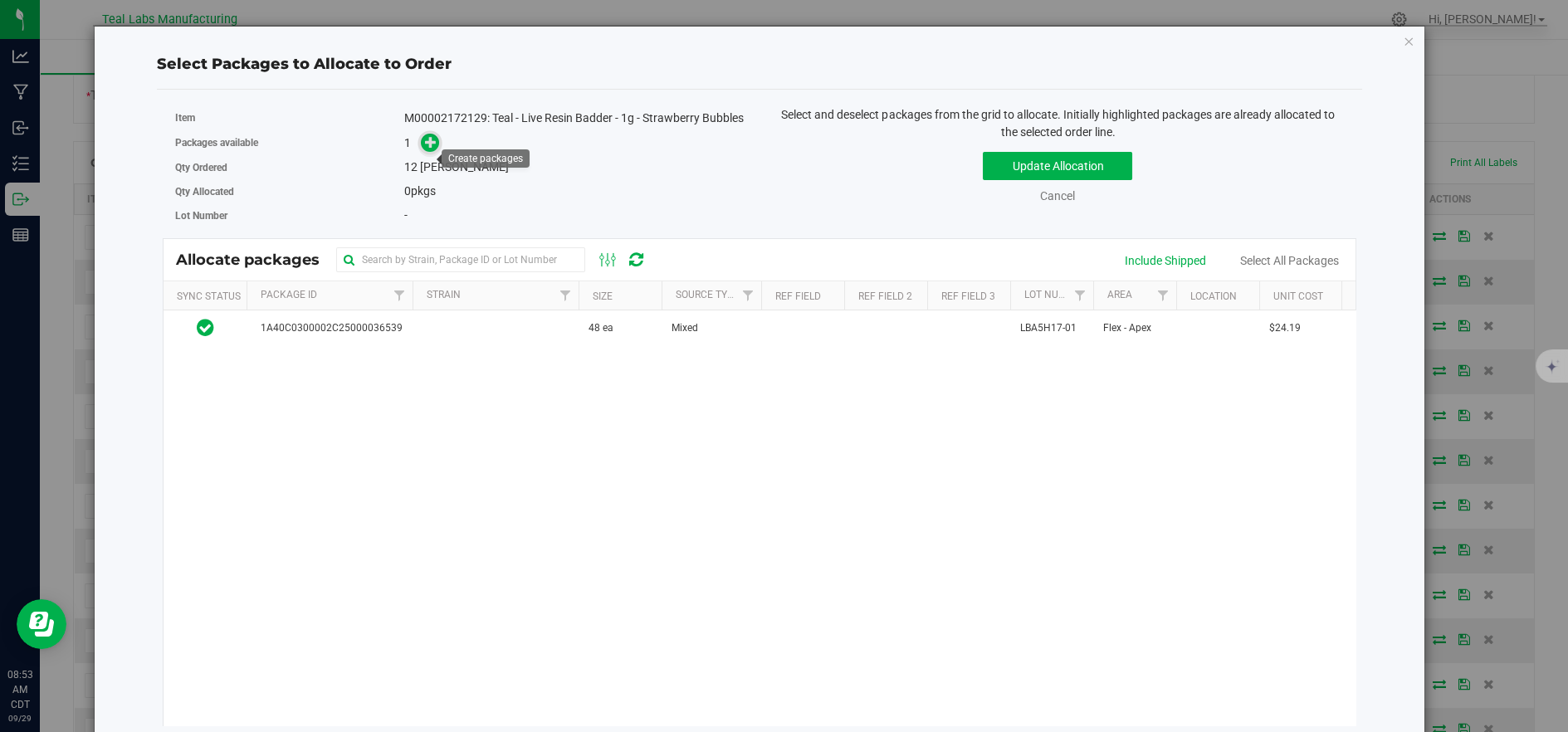
click at [425, 148] on icon at bounding box center [431, 141] width 12 height 12
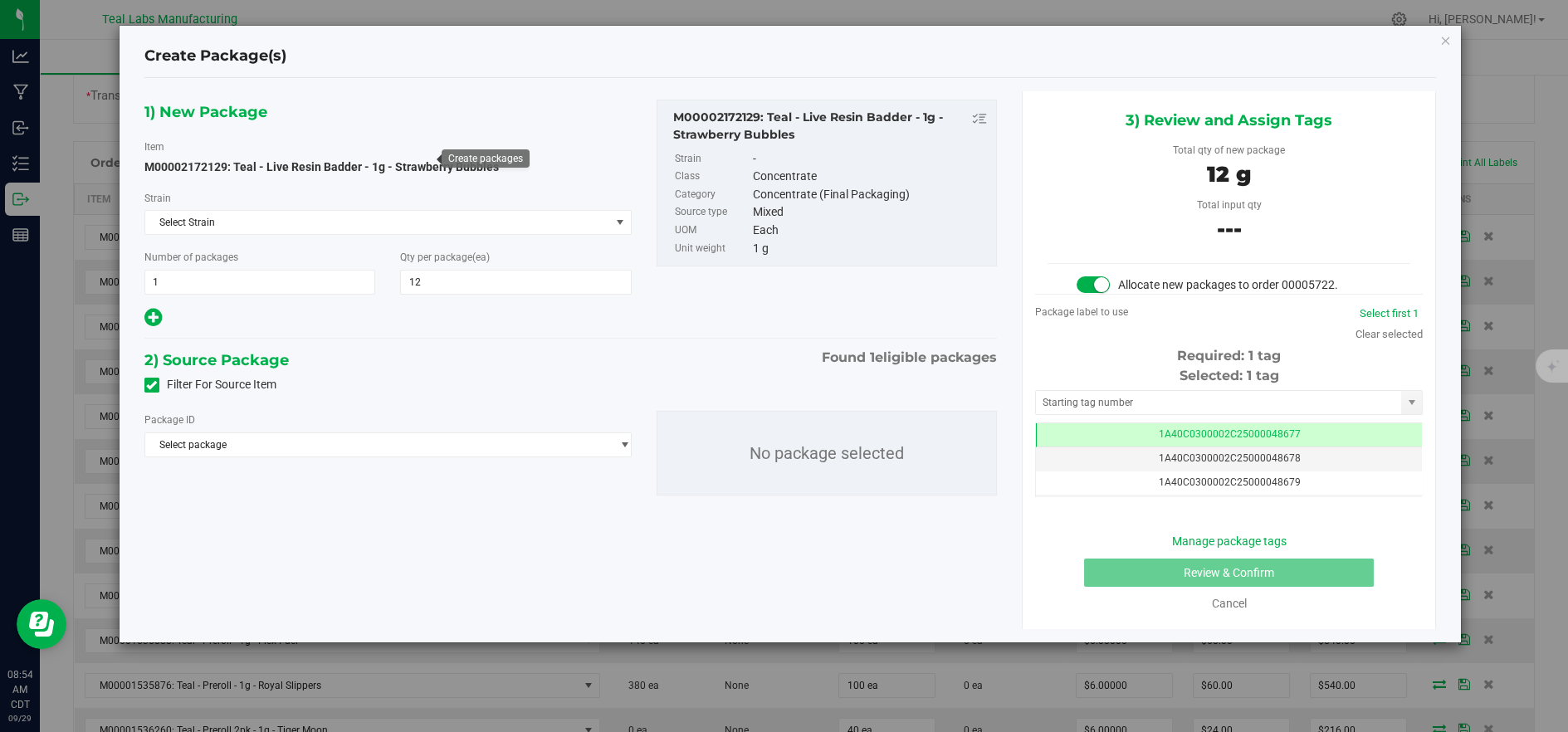
click at [551, 427] on div "Package ID Select package 1A40C0300002C25000036539" at bounding box center [388, 434] width 488 height 46
click at [537, 449] on span "Select package" at bounding box center [377, 445] width 465 height 23
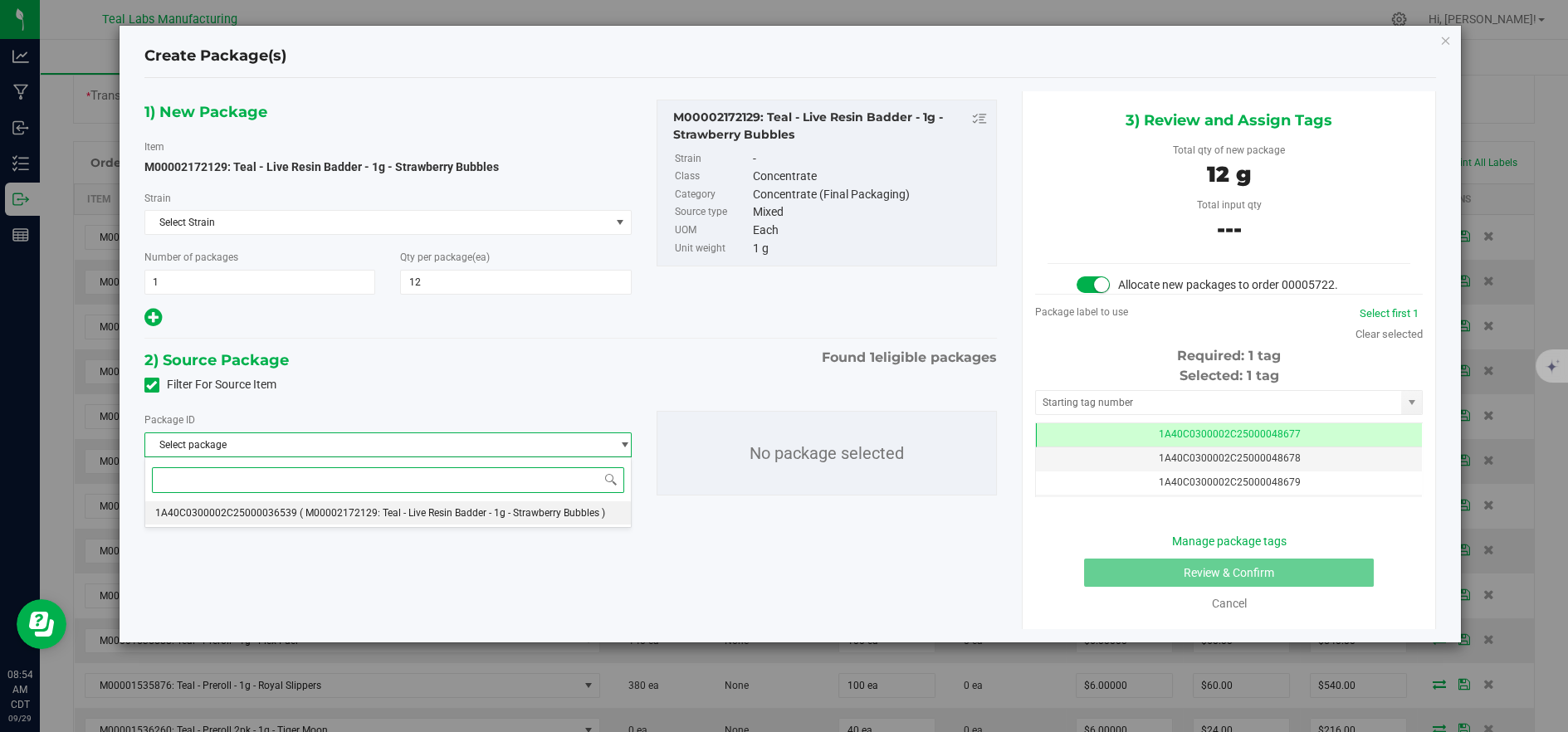
click at [513, 509] on span "( M00002172129: Teal - Live Resin Badder - 1g - Strawberry Bubbles )" at bounding box center [452, 512] width 305 height 12
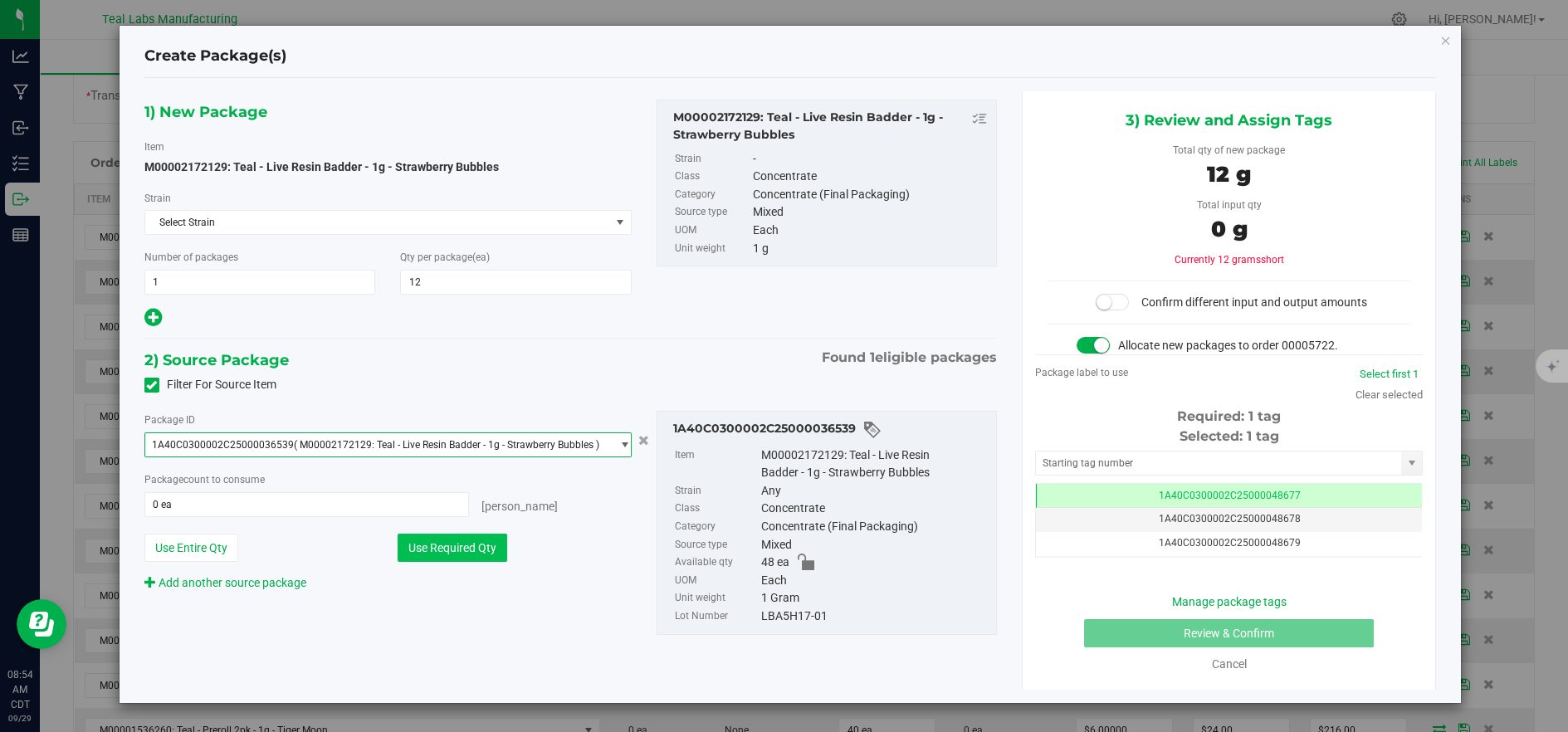
click at [481, 541] on button "Use Required Qty" at bounding box center [452, 548] width 109 height 28
type input "12 ea"
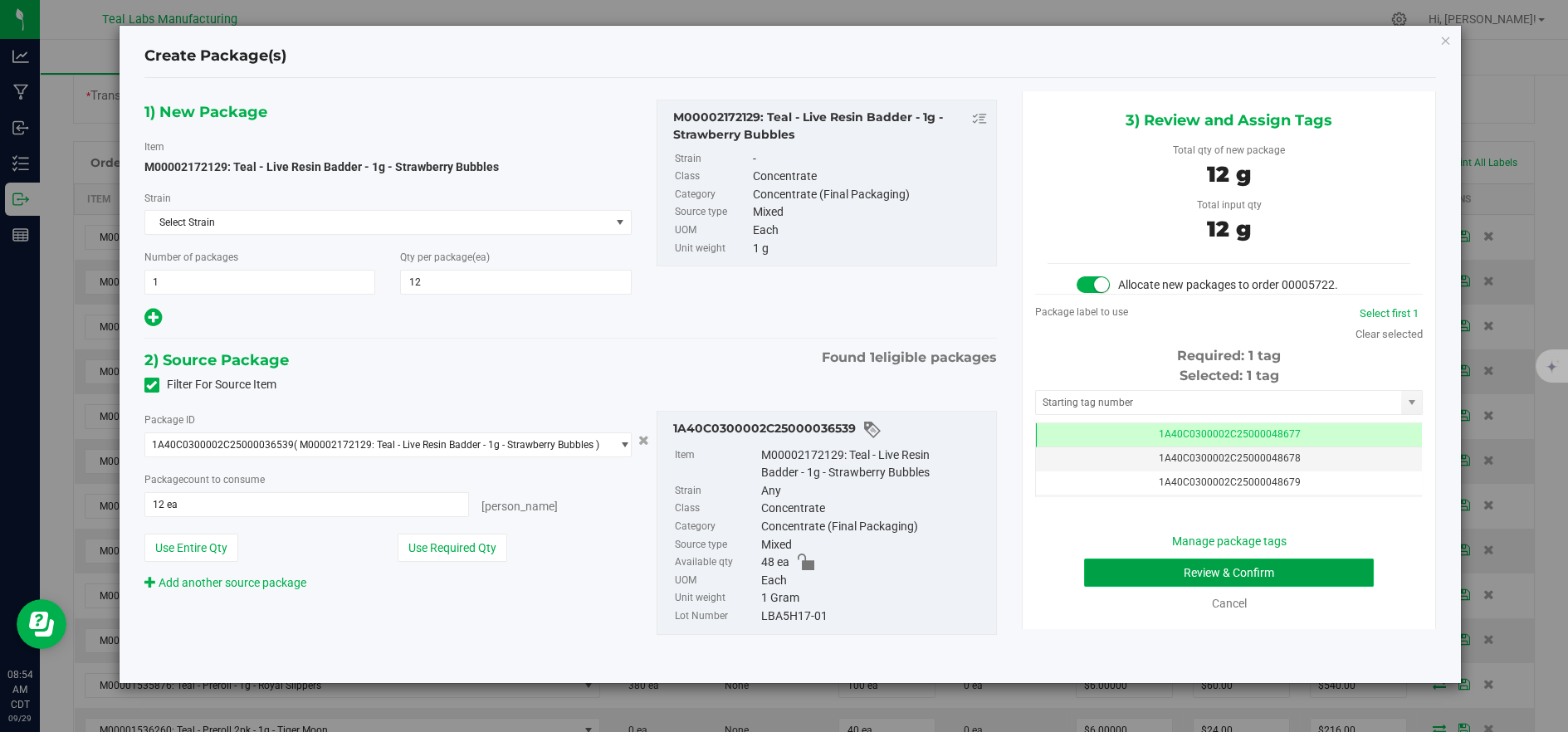
click at [1271, 568] on button "Review & Confirm" at bounding box center [1229, 573] width 290 height 28
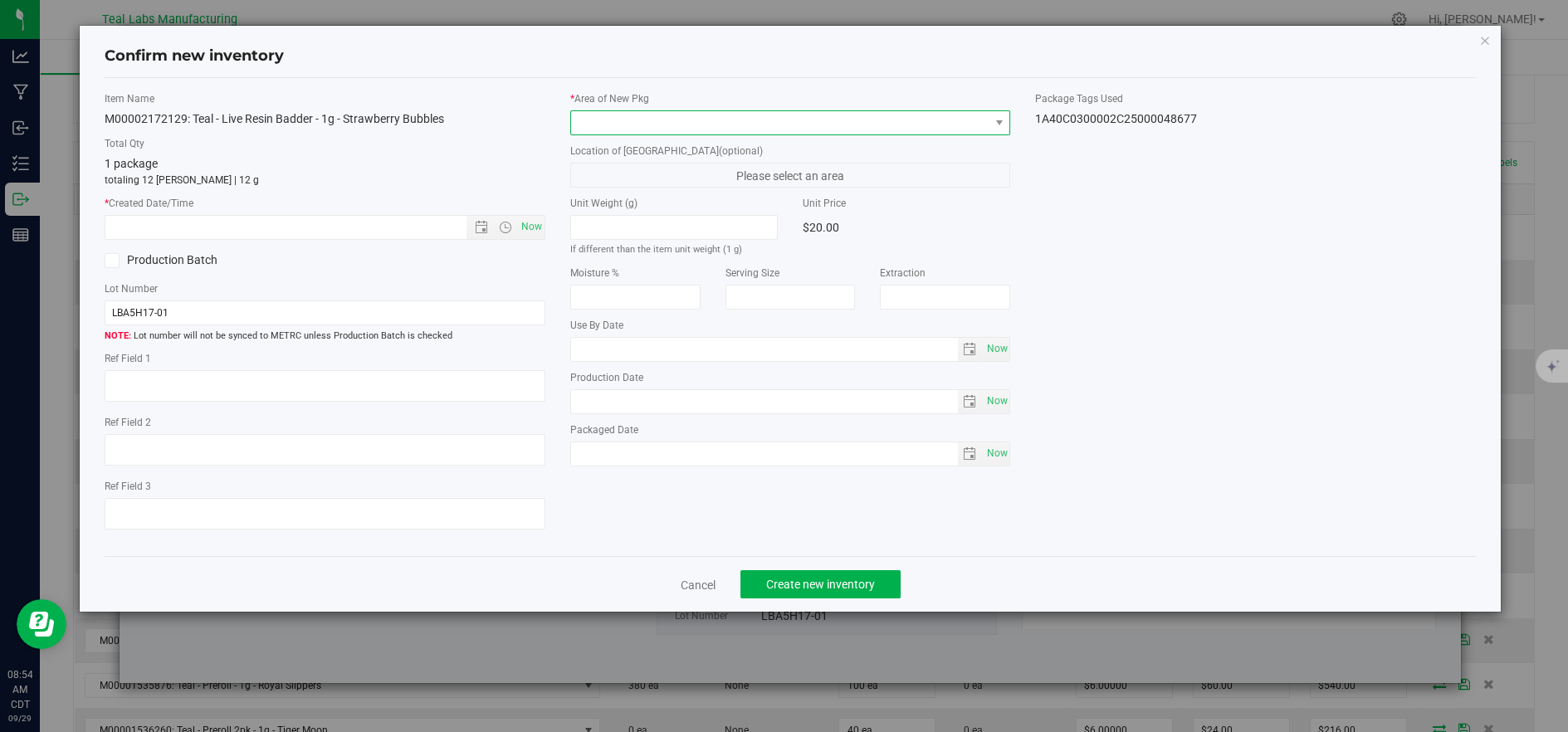
click at [638, 131] on span at bounding box center [780, 123] width 418 height 23
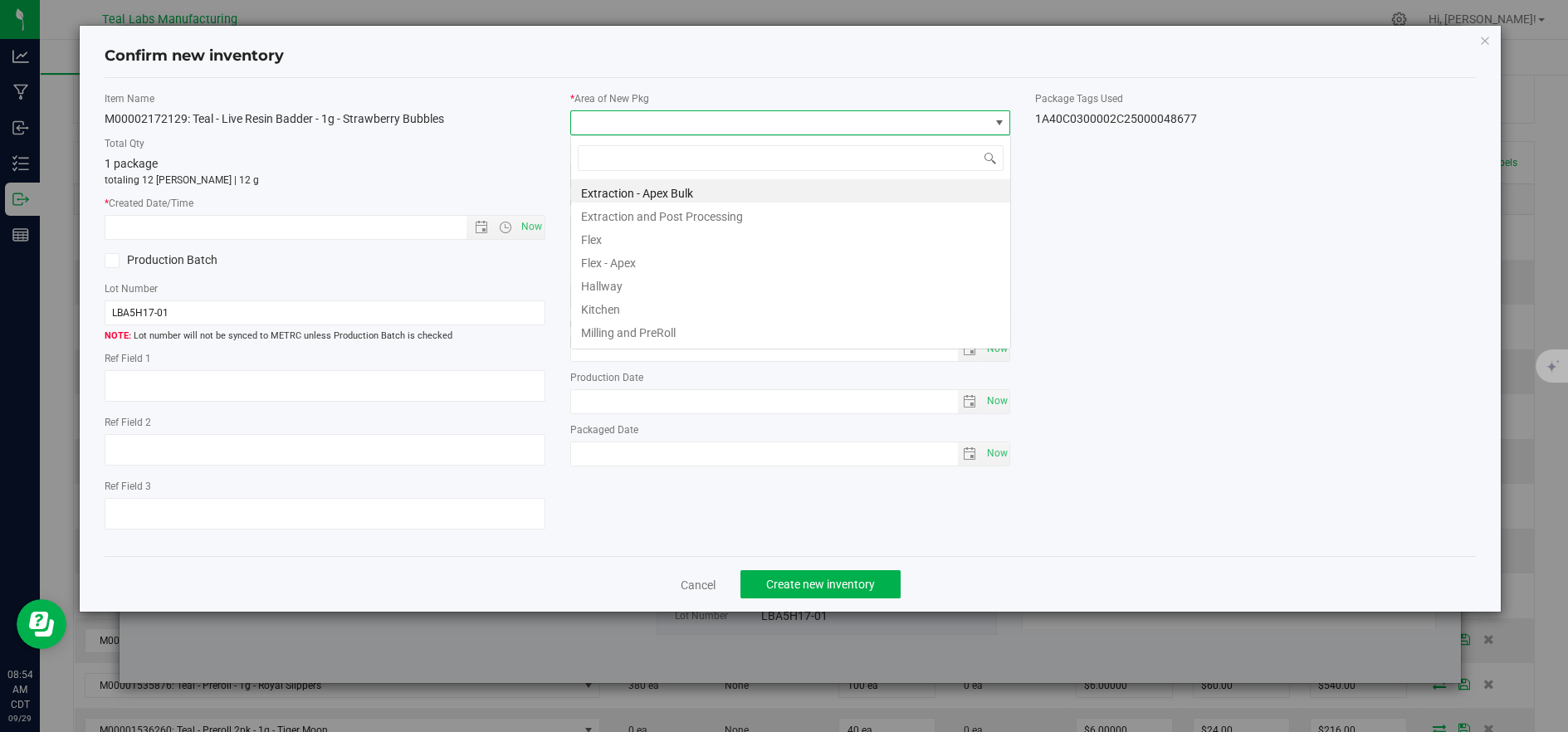
scroll to position [25, 439]
click at [599, 242] on li "Flex" at bounding box center [790, 237] width 439 height 23
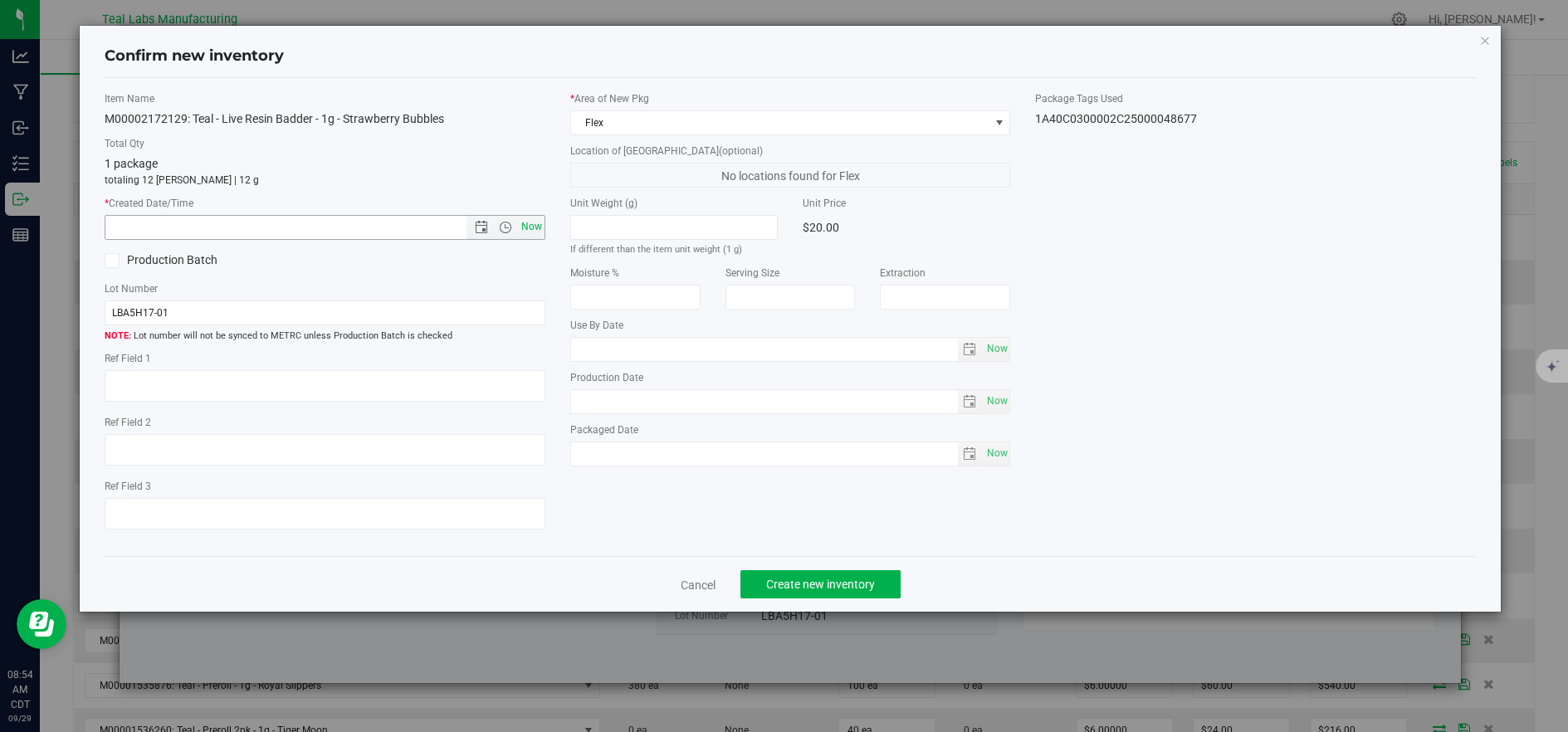
click at [533, 228] on span "Now" at bounding box center [531, 227] width 28 height 24
type input "[DATE] 8:54 AM"
click at [797, 579] on button "Create new inventory" at bounding box center [820, 584] width 160 height 28
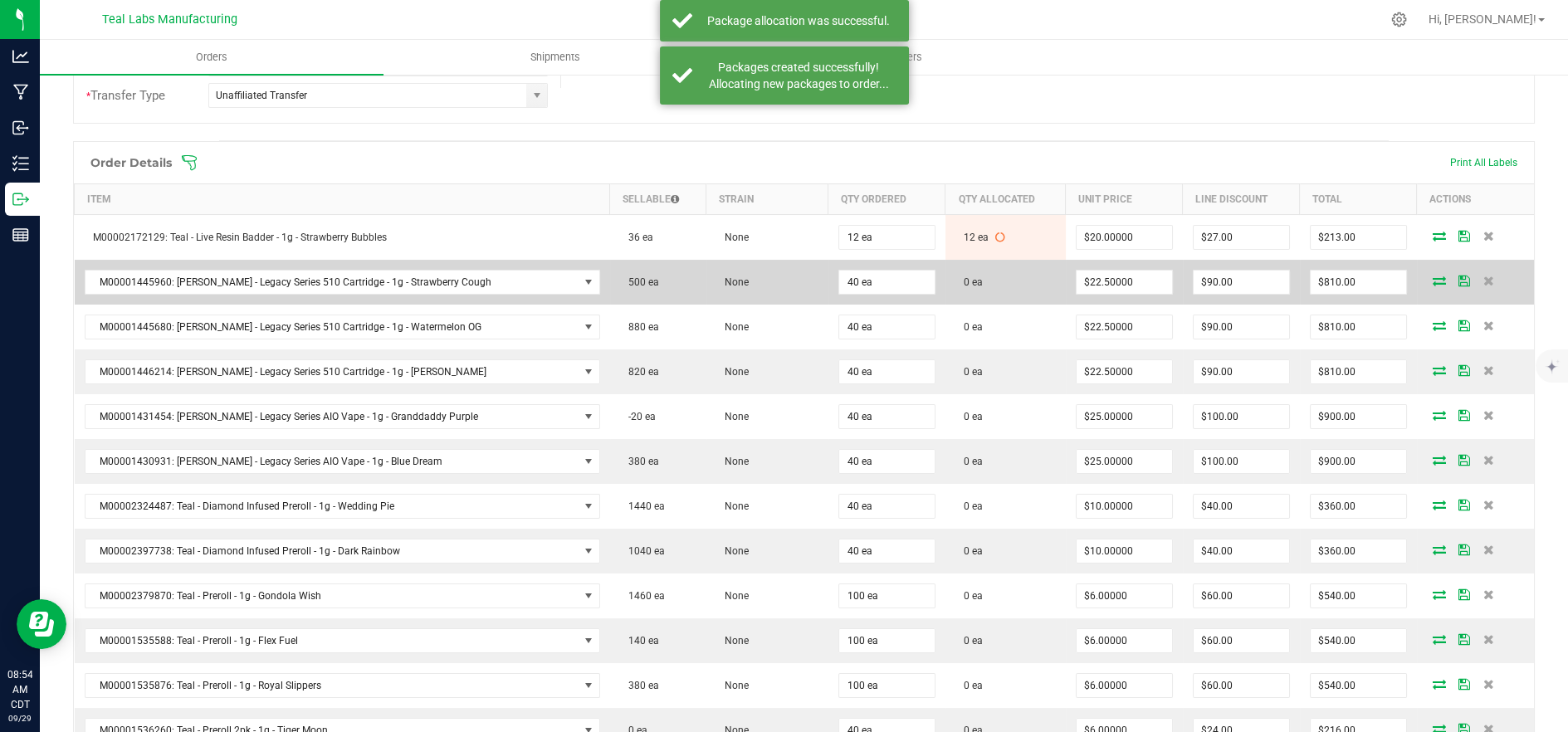
click at [1433, 278] on icon at bounding box center [1439, 280] width 13 height 10
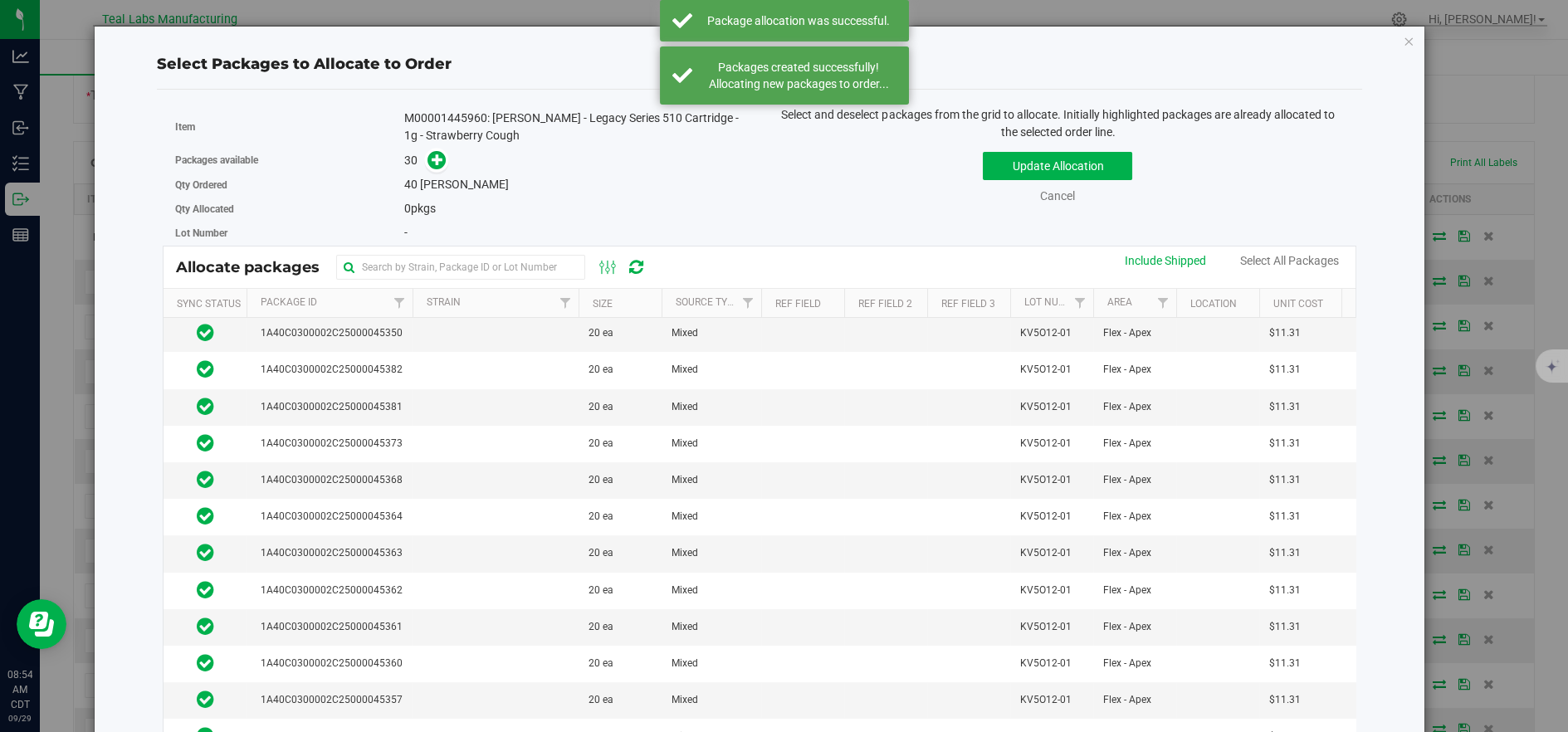
scroll to position [125, 0]
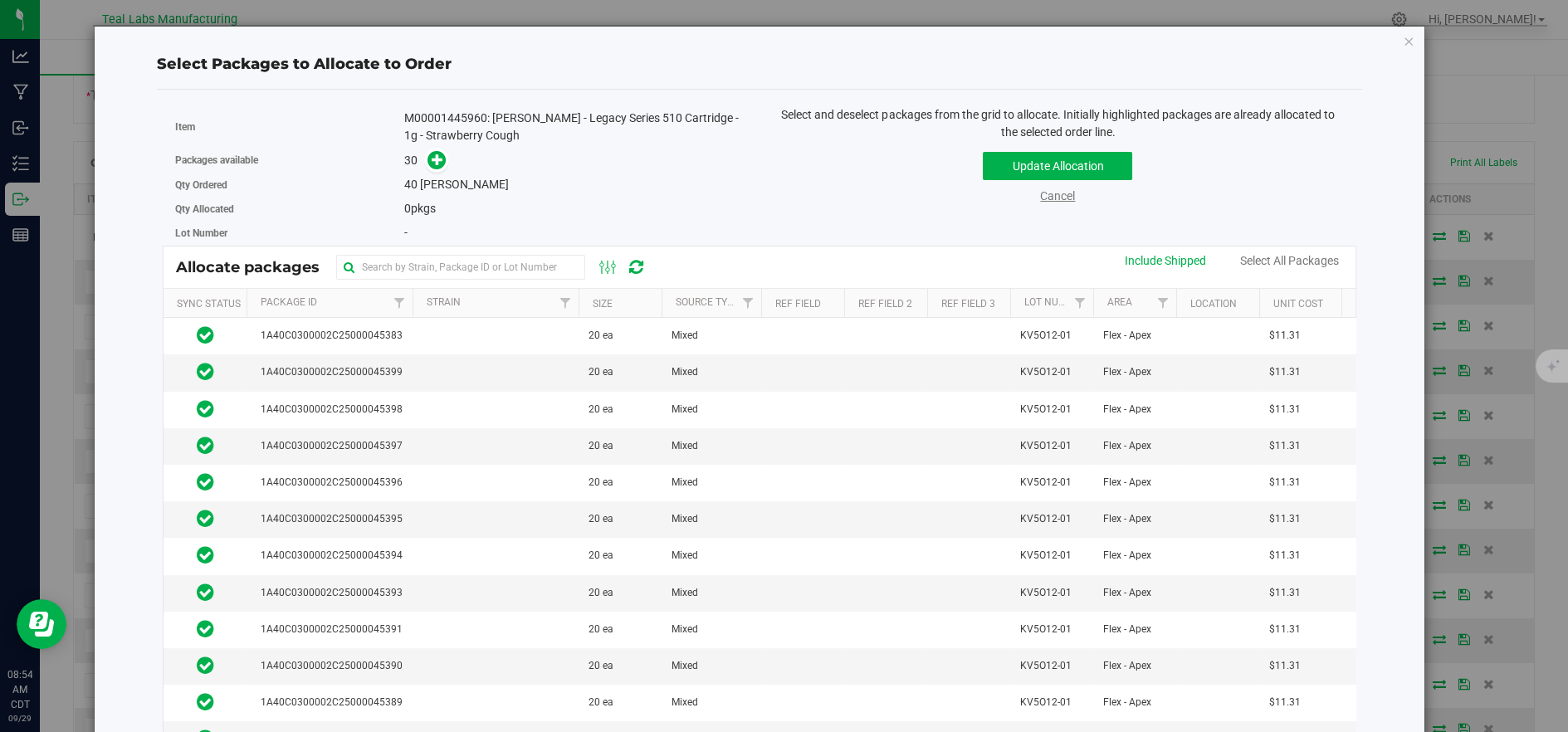
click at [1048, 191] on link "Cancel" at bounding box center [1057, 196] width 35 height 13
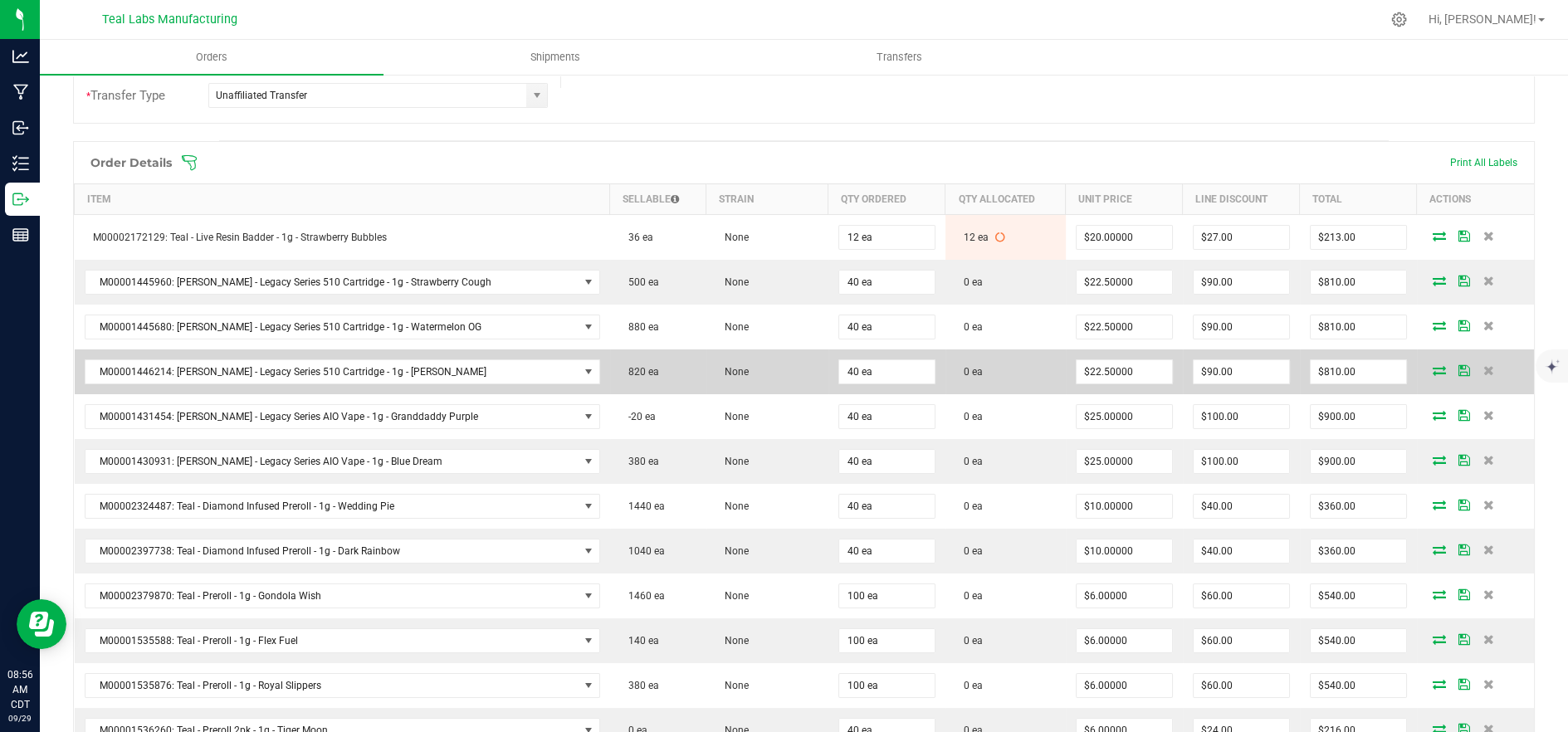
click at [1433, 365] on icon at bounding box center [1439, 369] width 13 height 10
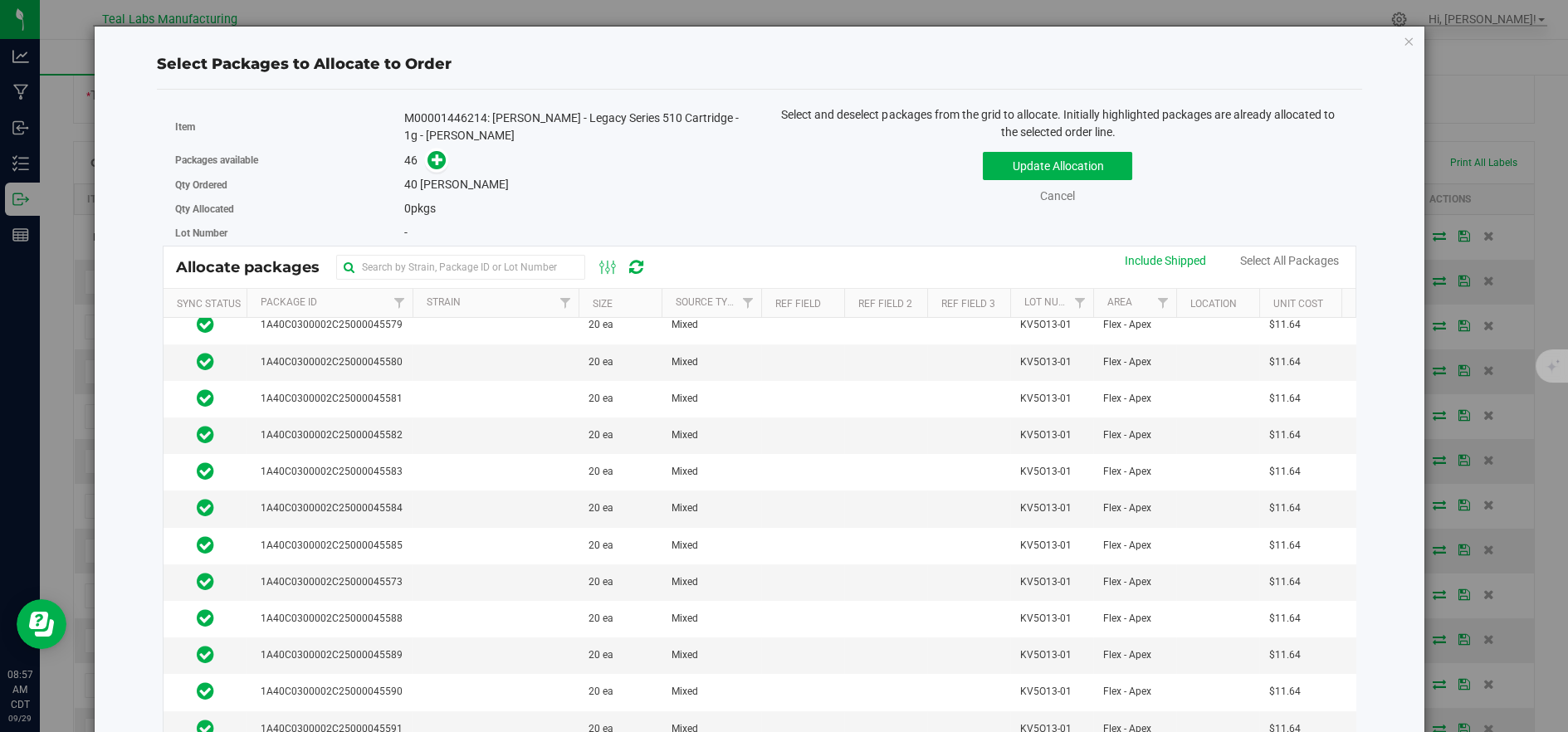
scroll to position [0, 0]
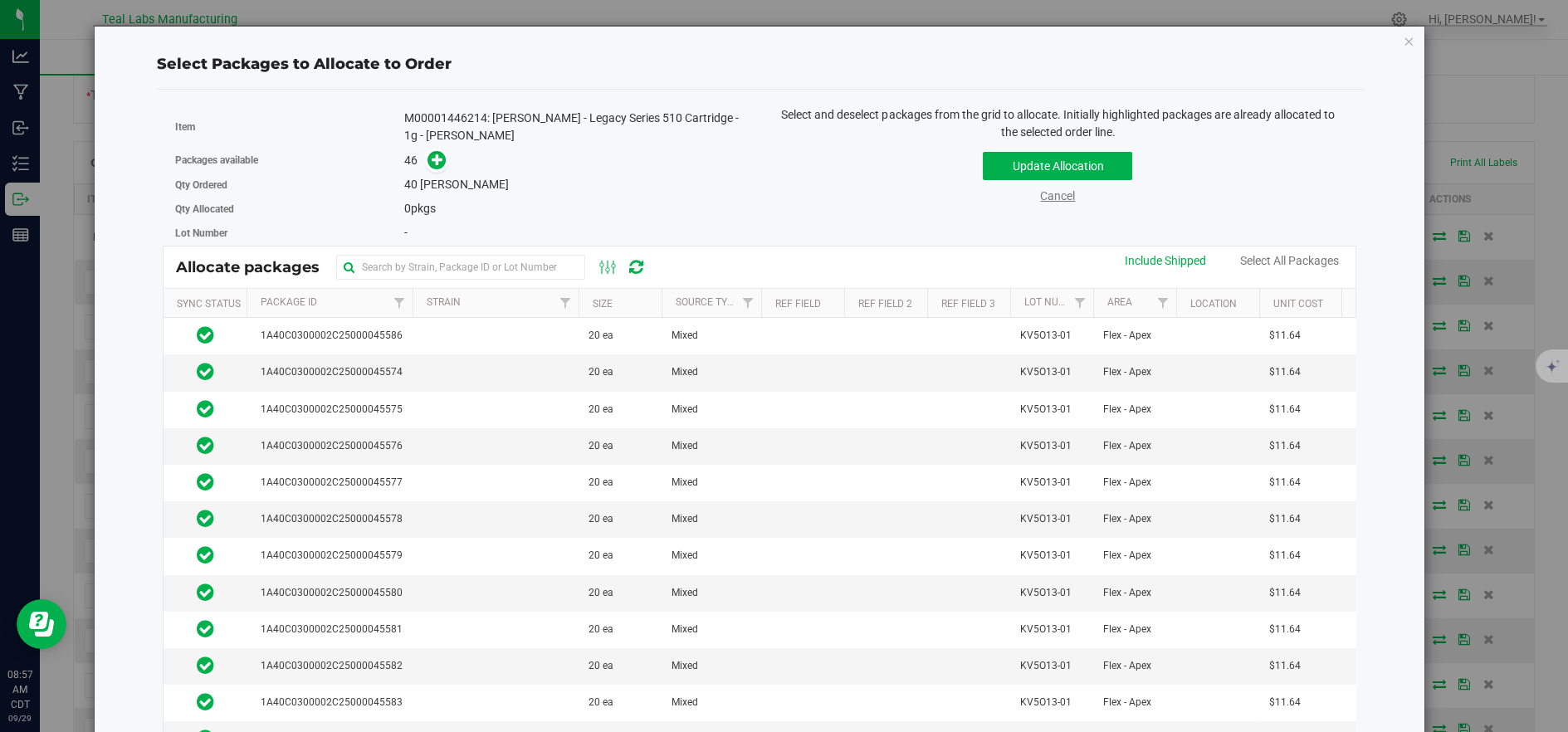
click at [1053, 199] on link "Cancel" at bounding box center [1057, 196] width 35 height 13
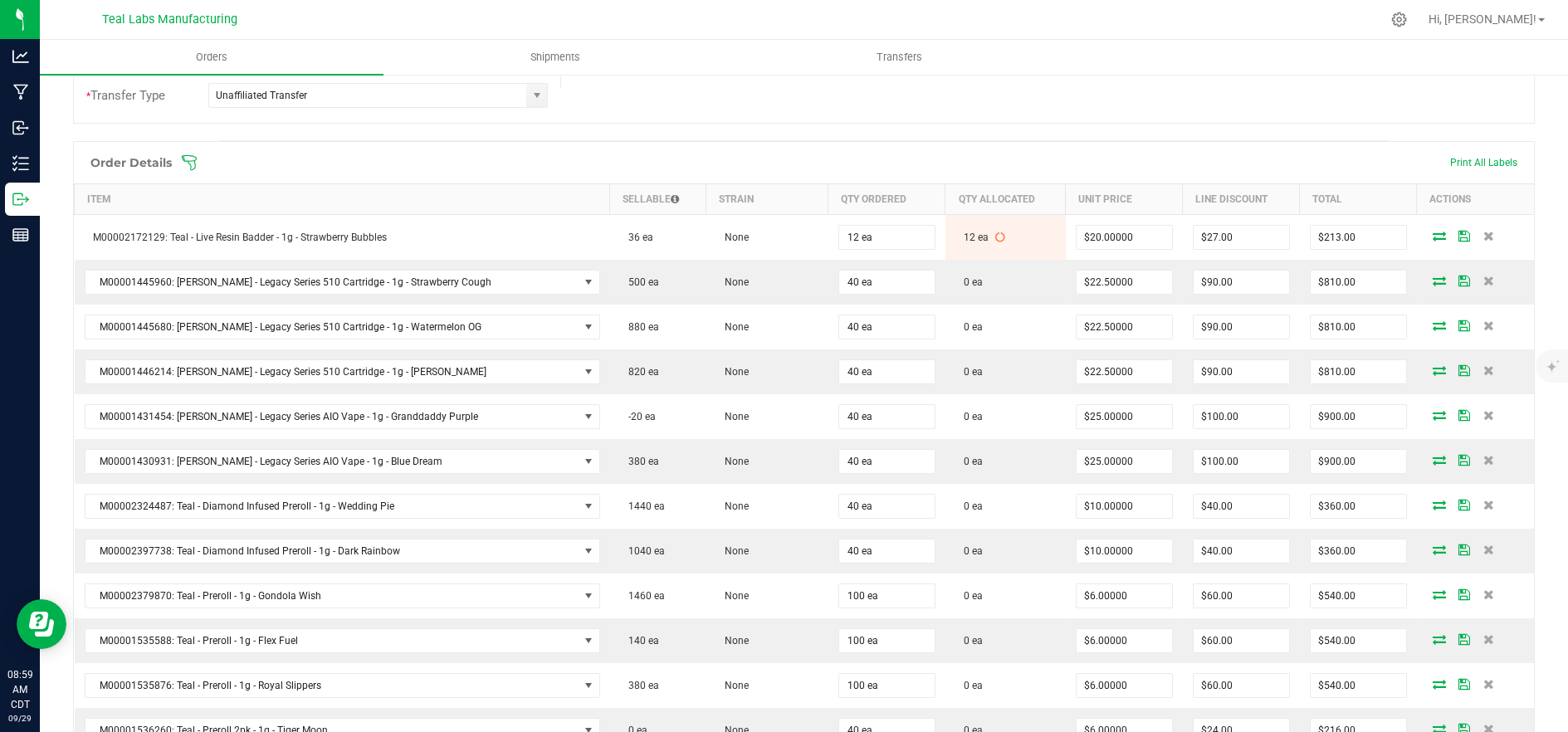
click at [696, 156] on span at bounding box center [911, 163] width 1462 height 17
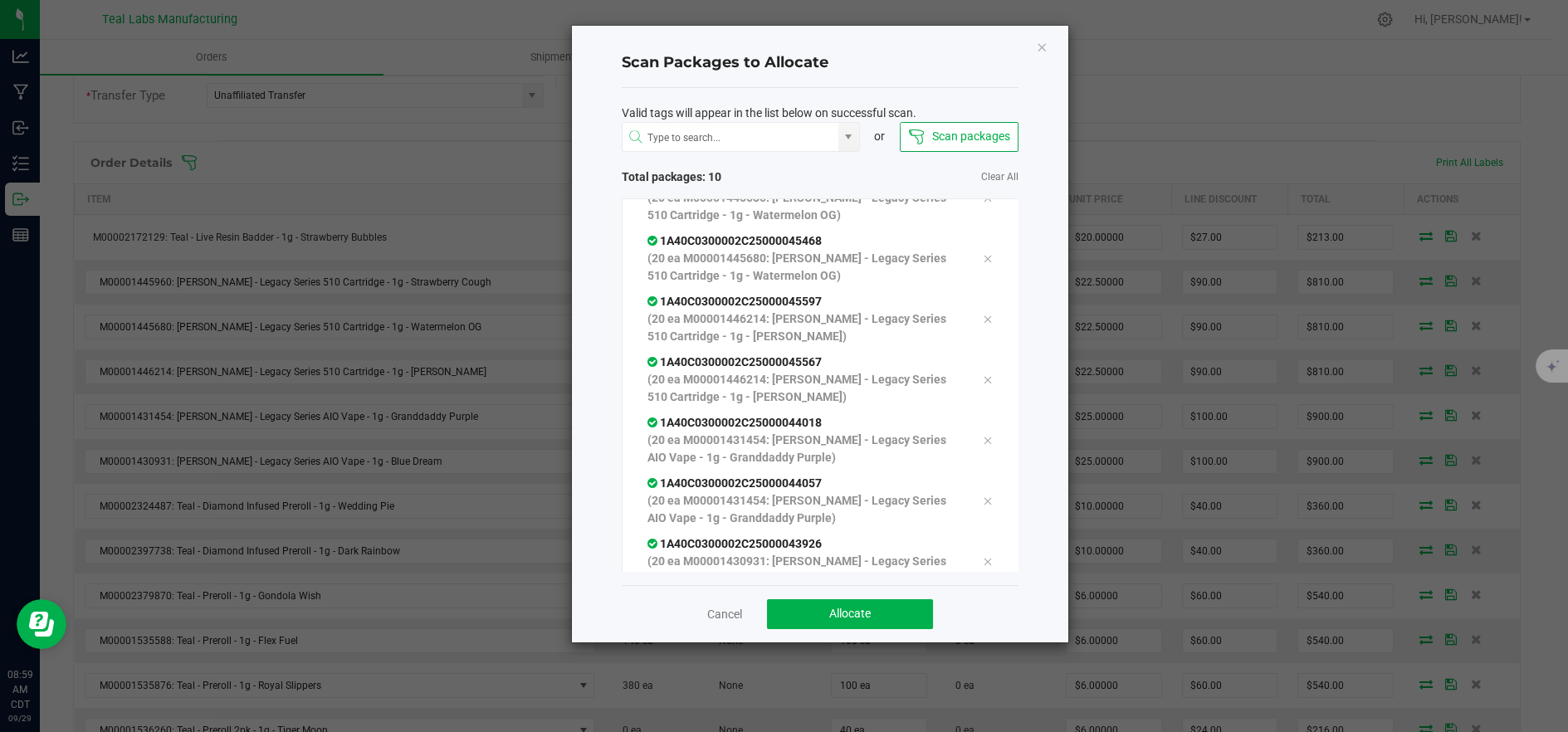
scroll to position [214, 0]
click at [824, 601] on button "Allocate" at bounding box center [850, 615] width 166 height 30
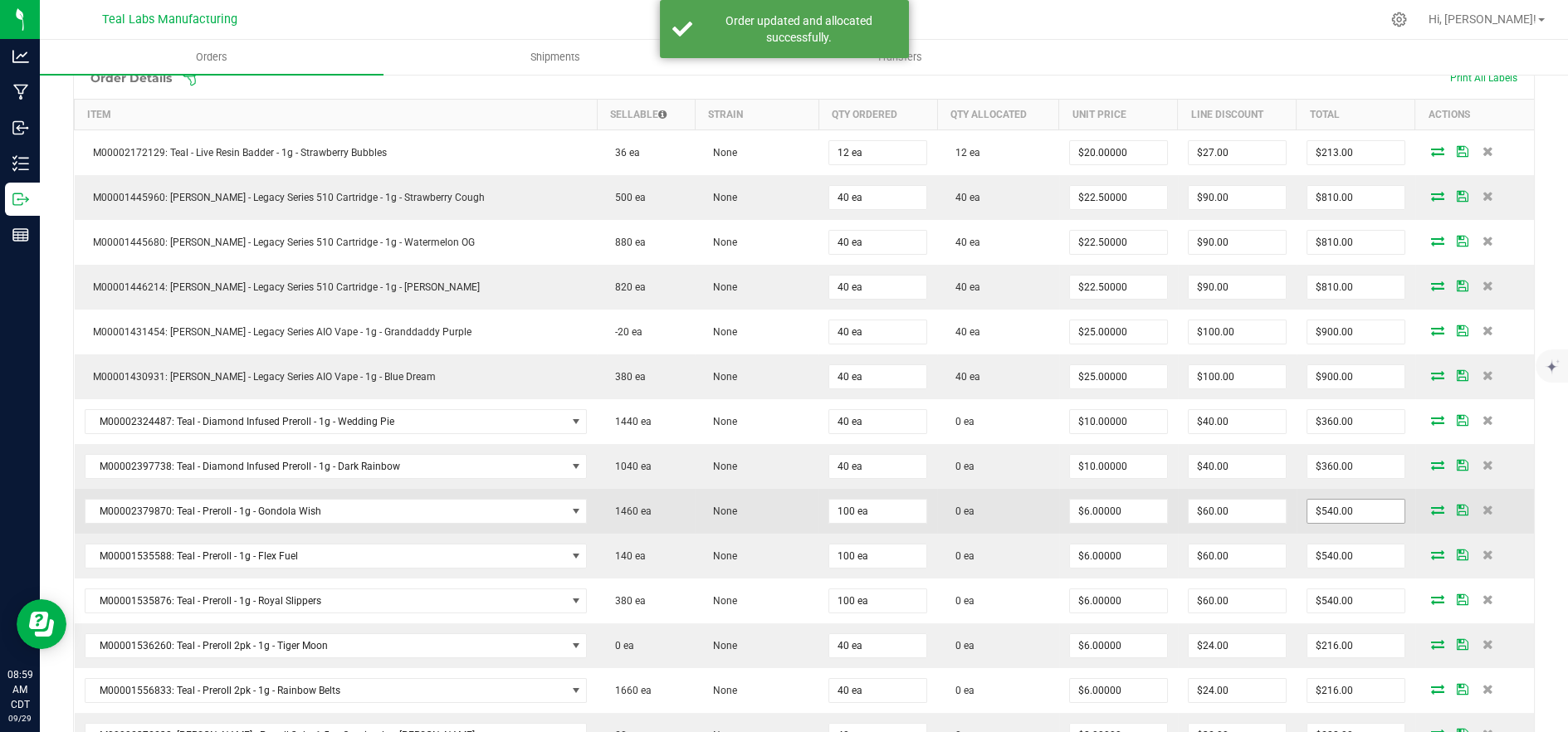
scroll to position [552, 0]
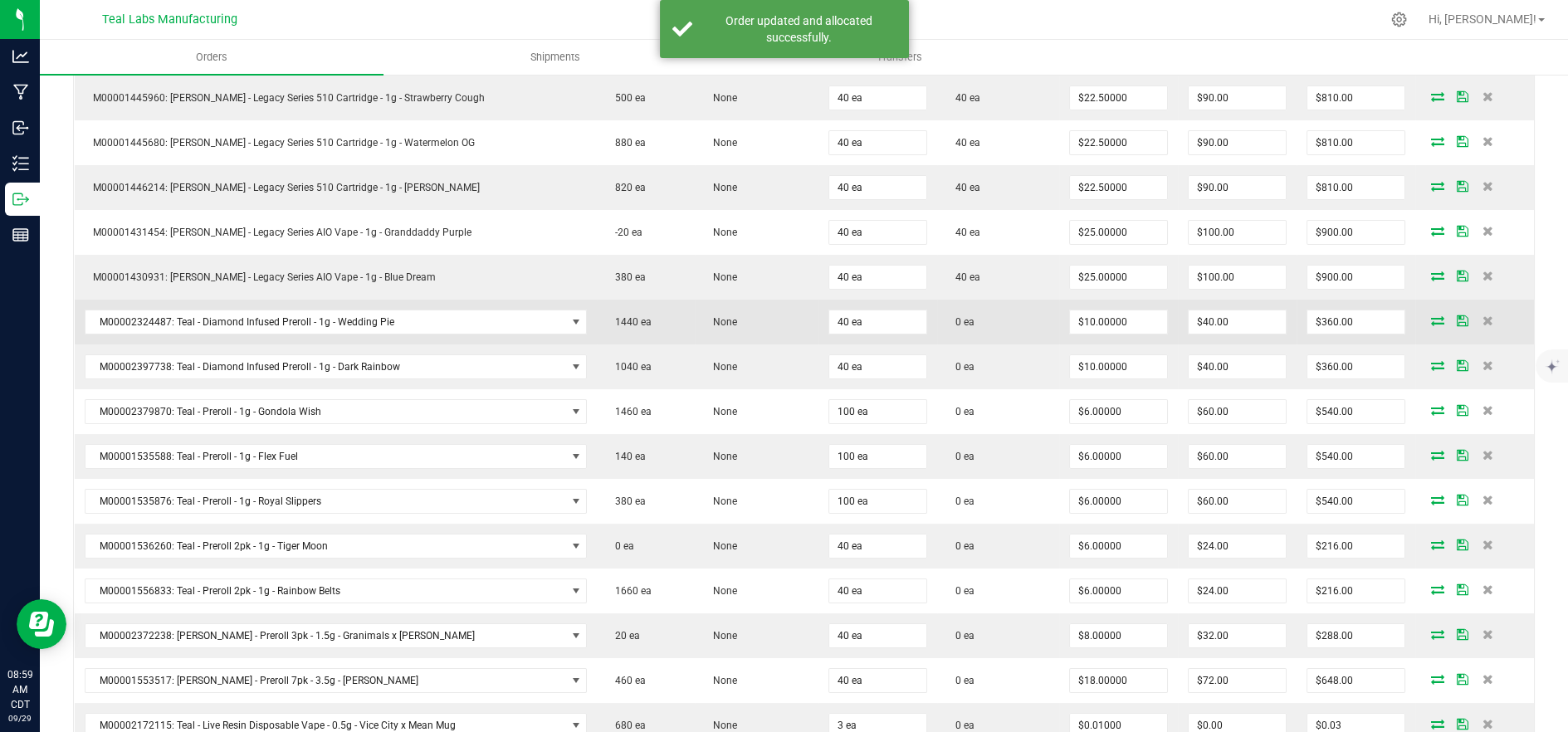
click at [1431, 318] on icon at bounding box center [1437, 319] width 13 height 10
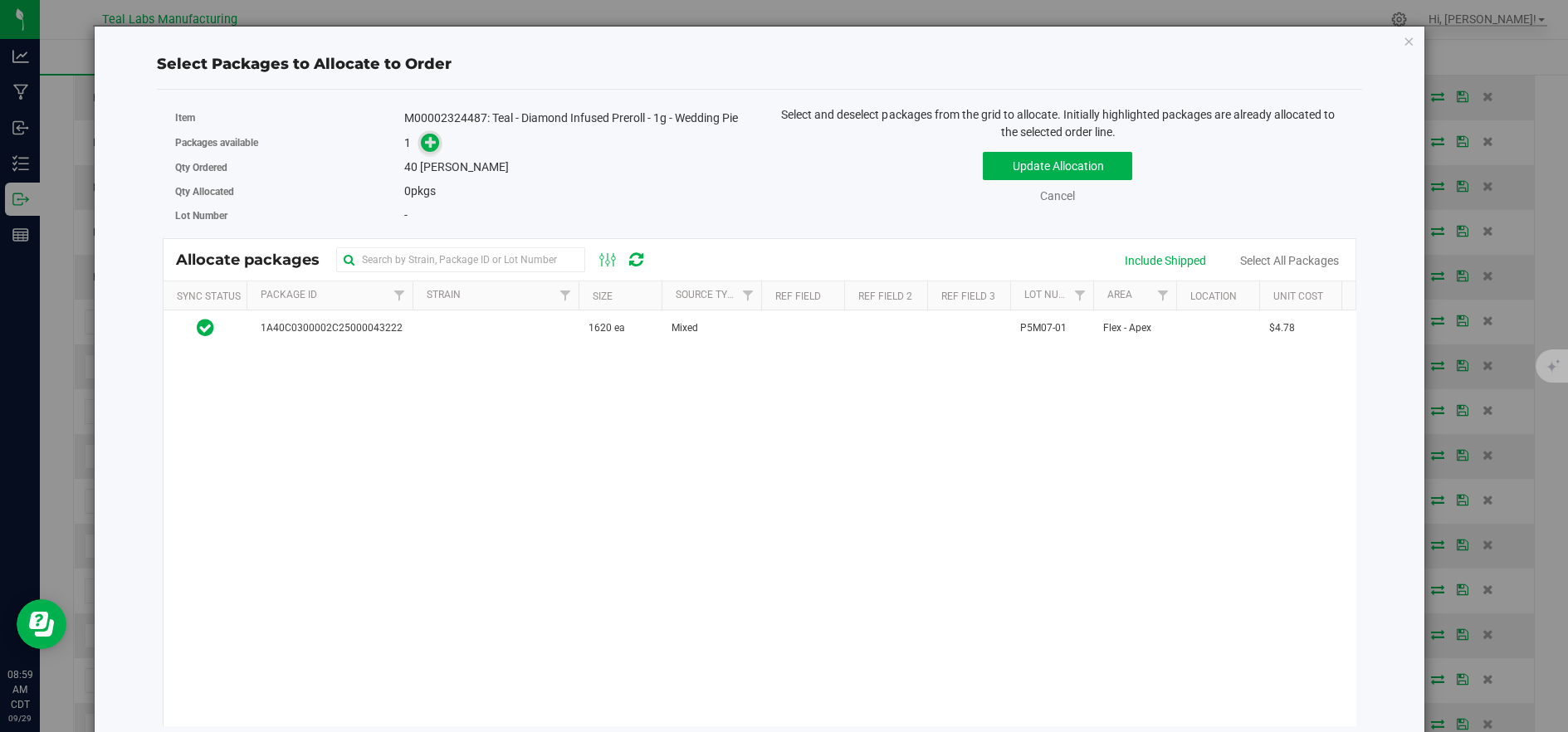
click at [425, 140] on icon at bounding box center [431, 141] width 12 height 12
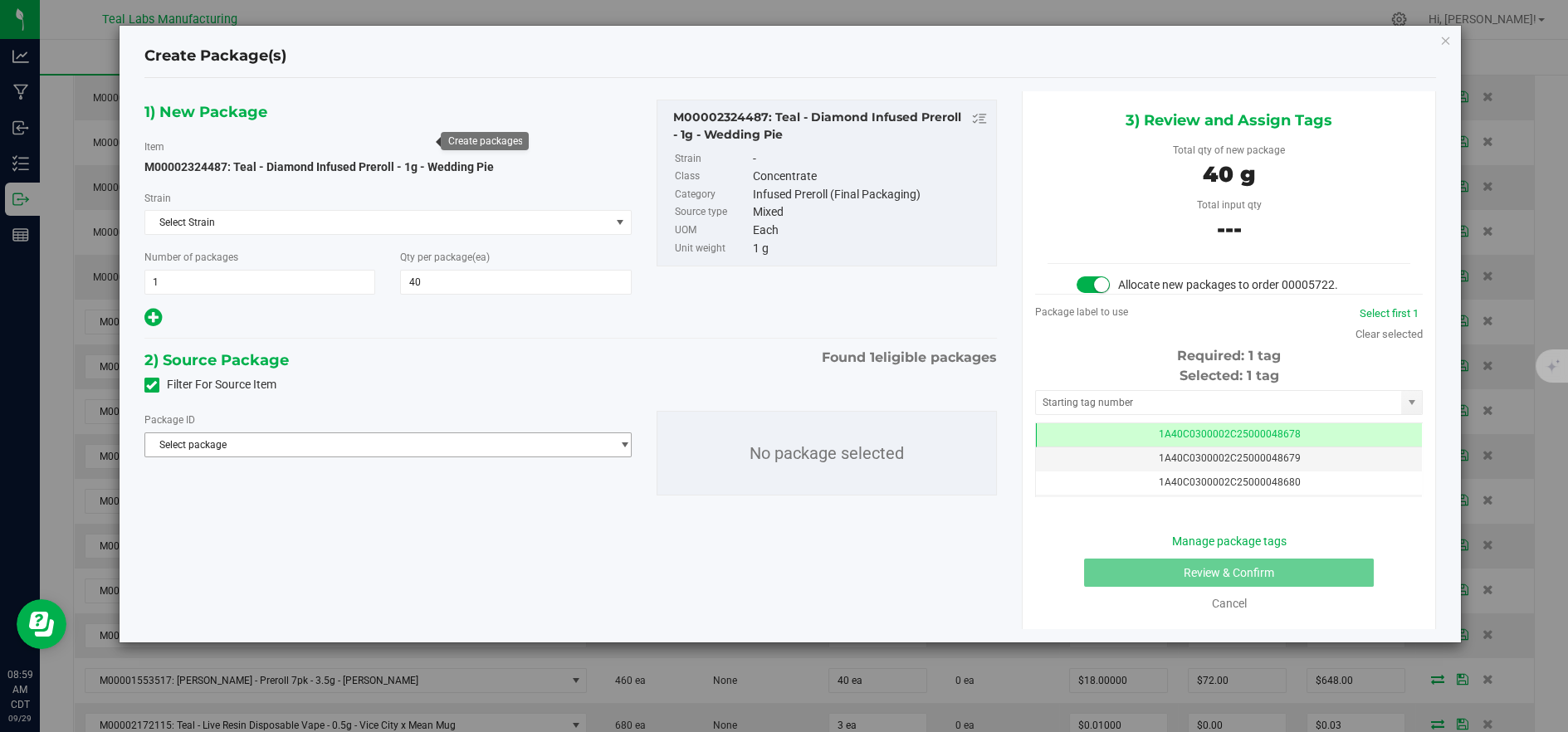
click at [580, 451] on span "Select package" at bounding box center [377, 445] width 465 height 23
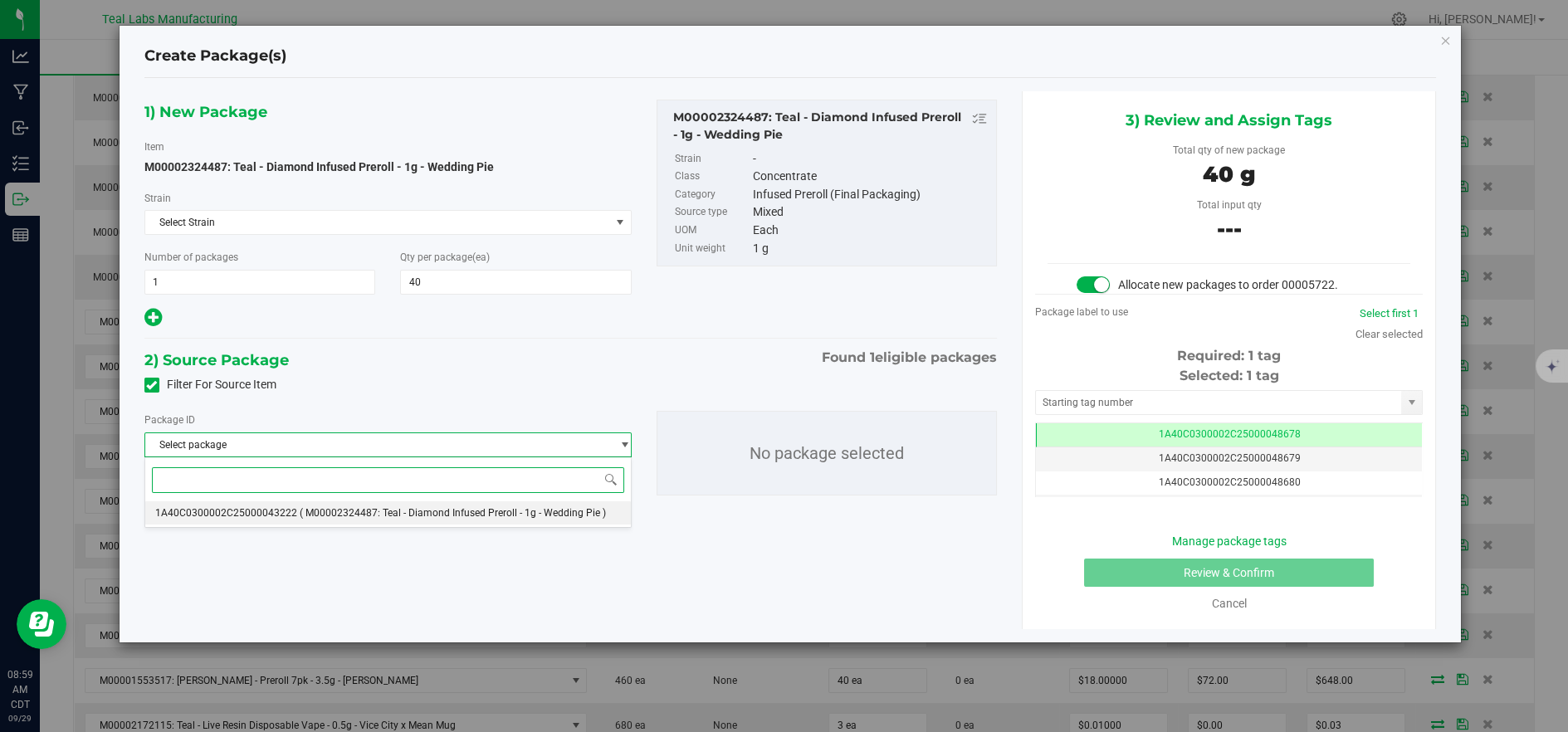
drag, startPoint x: 545, startPoint y: 511, endPoint x: 536, endPoint y: 525, distance: 16.6
click at [544, 512] on span "( M00002324487: Teal - Diamond Infused Preroll - 1g - Wedding Pie )" at bounding box center [453, 512] width 306 height 12
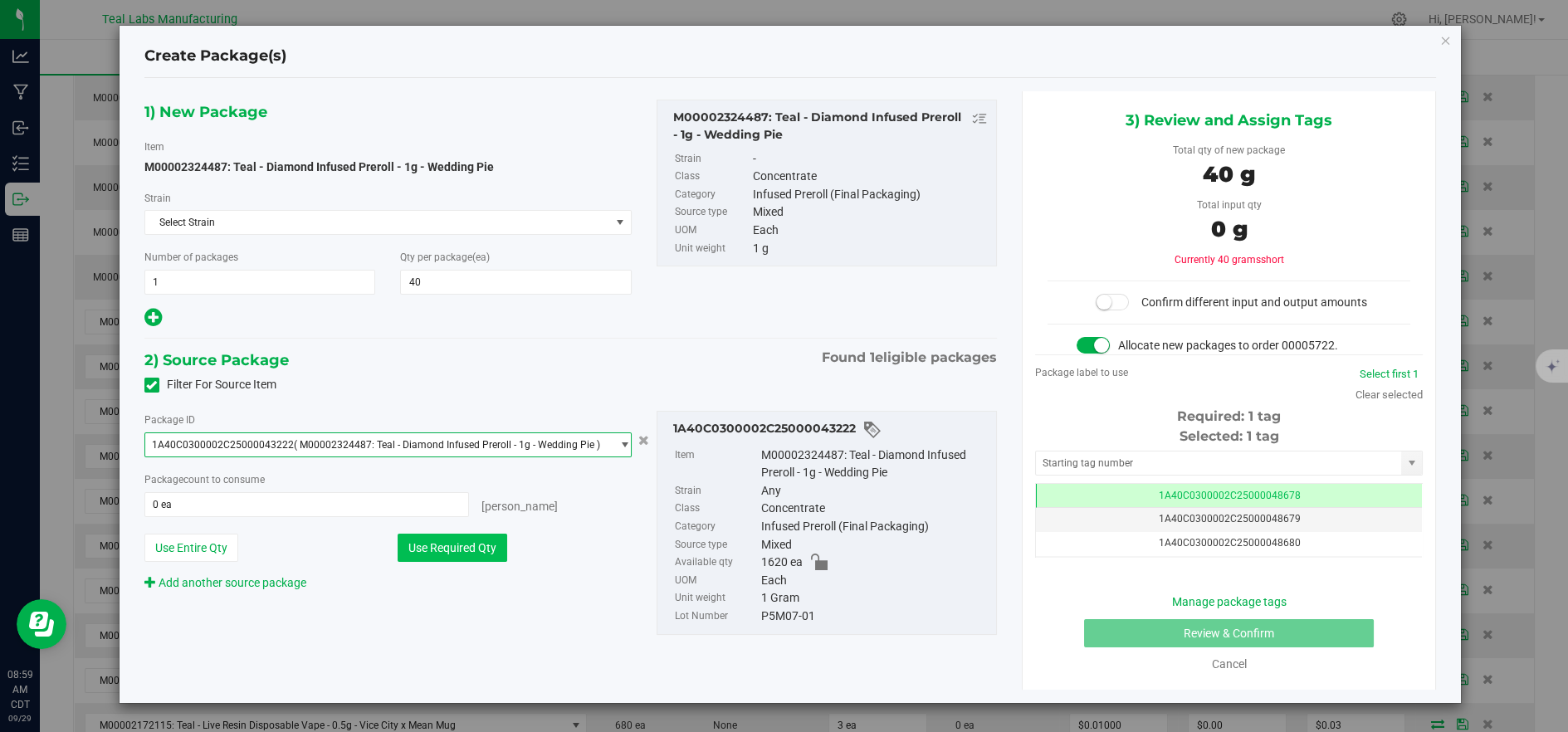
drag, startPoint x: 517, startPoint y: 545, endPoint x: 498, endPoint y: 550, distance: 19.6
click at [516, 546] on div "Use Required Qty" at bounding box center [514, 548] width 234 height 28
click at [498, 550] on button "Use Required Qty" at bounding box center [452, 548] width 109 height 28
type input "40 ea"
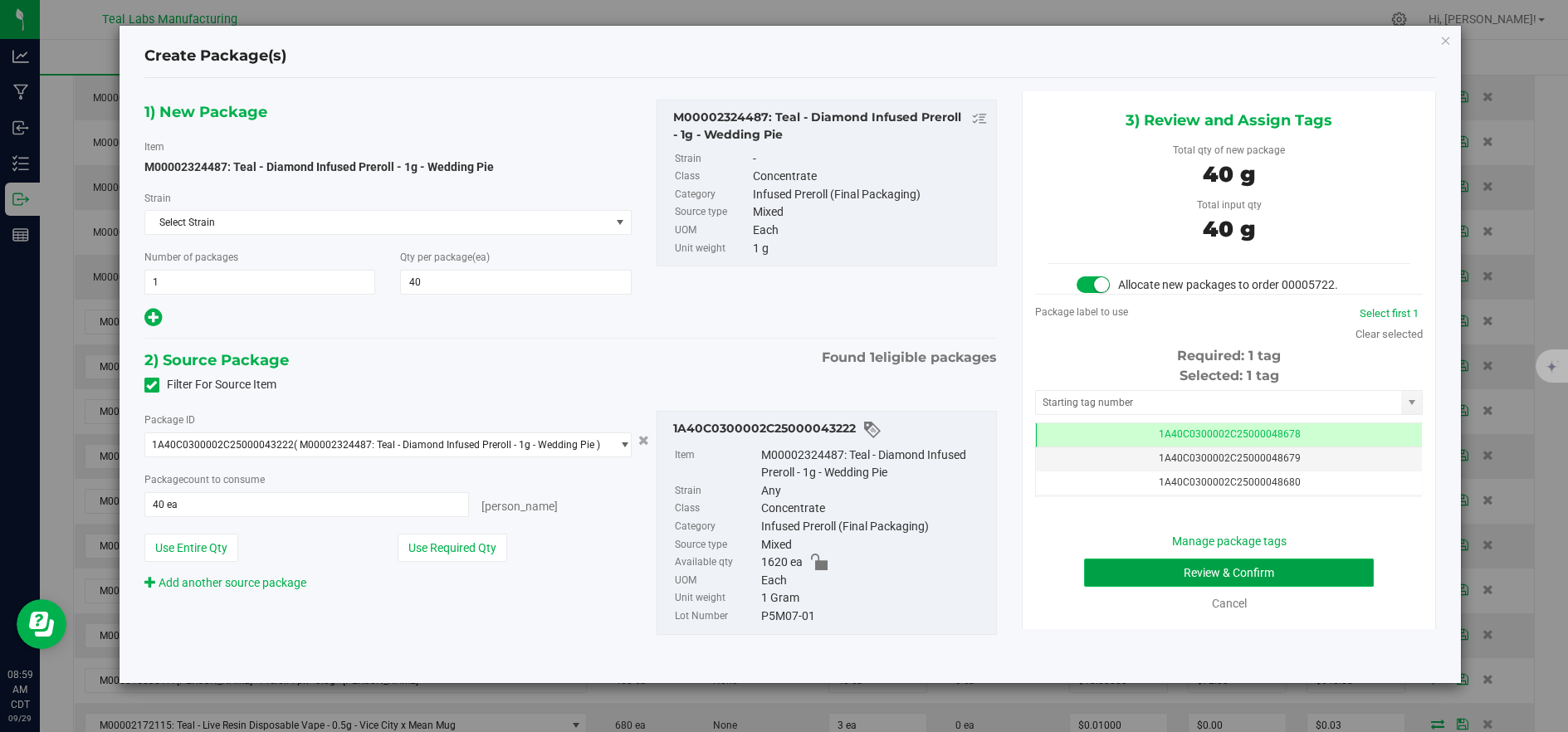
click at [1357, 563] on button "Review & Confirm" at bounding box center [1229, 573] width 290 height 28
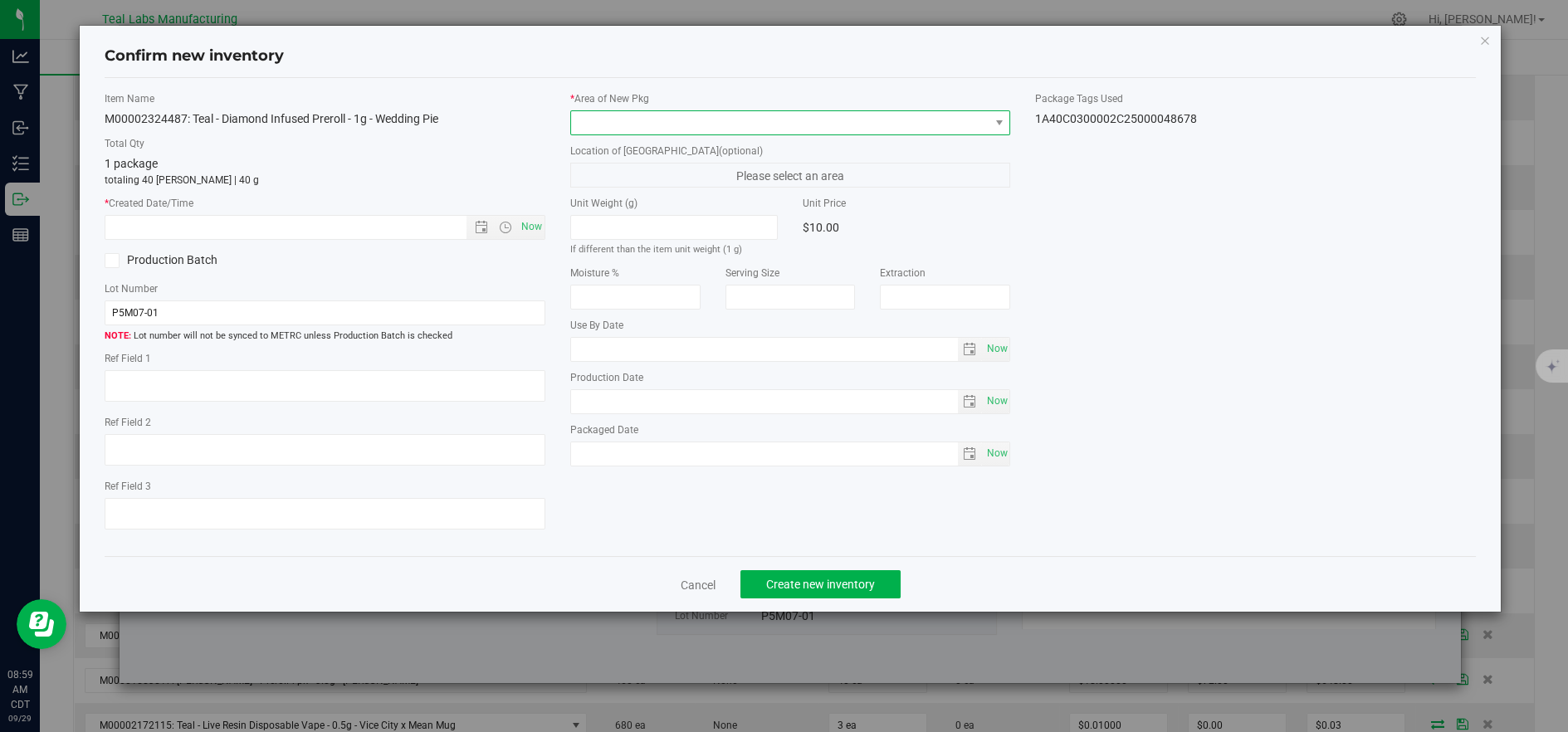
click at [682, 126] on span at bounding box center [780, 123] width 418 height 23
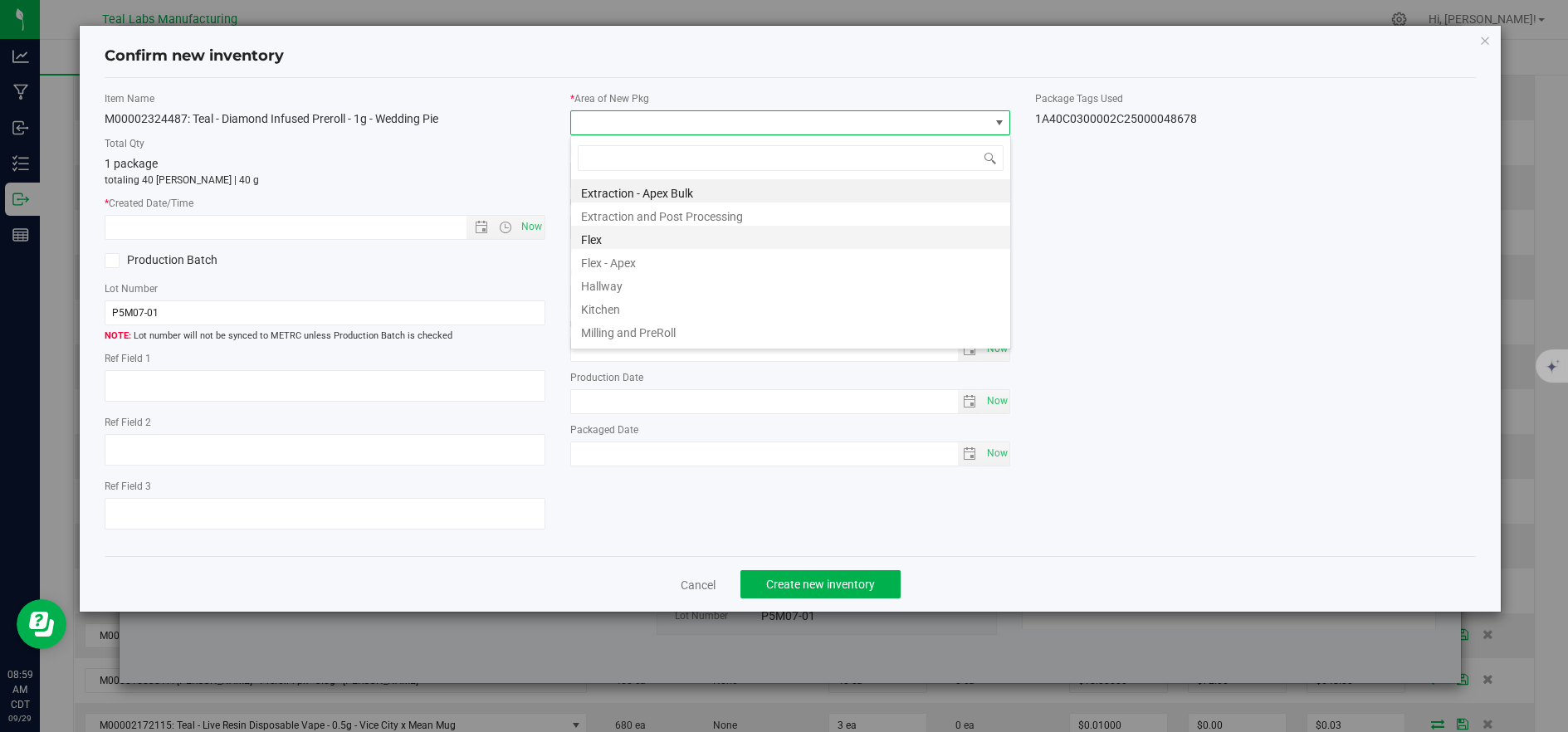
click at [590, 245] on li "Flex" at bounding box center [790, 237] width 439 height 23
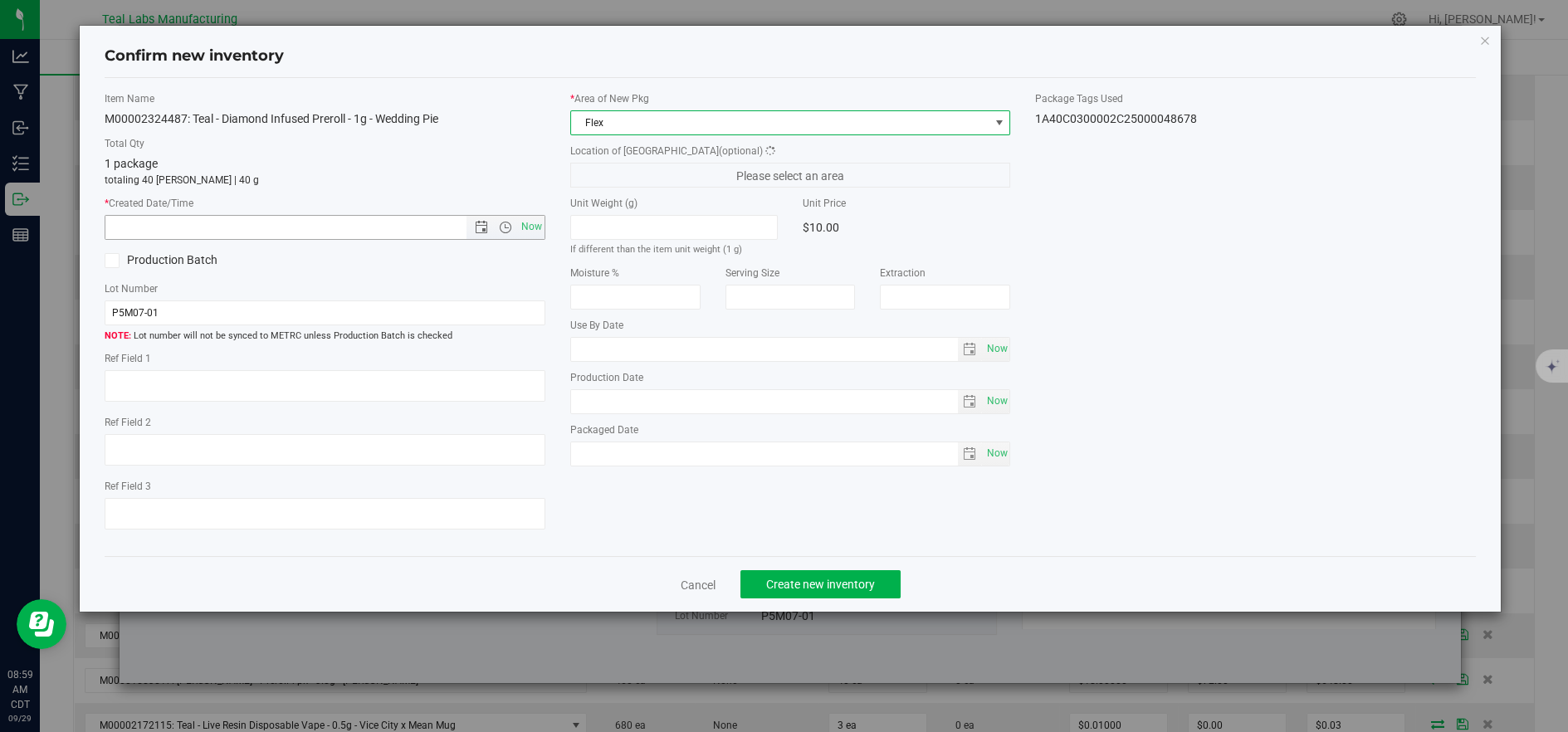
click at [523, 222] on span "Now" at bounding box center [531, 227] width 28 height 24
type input "[DATE] 8:59 AM"
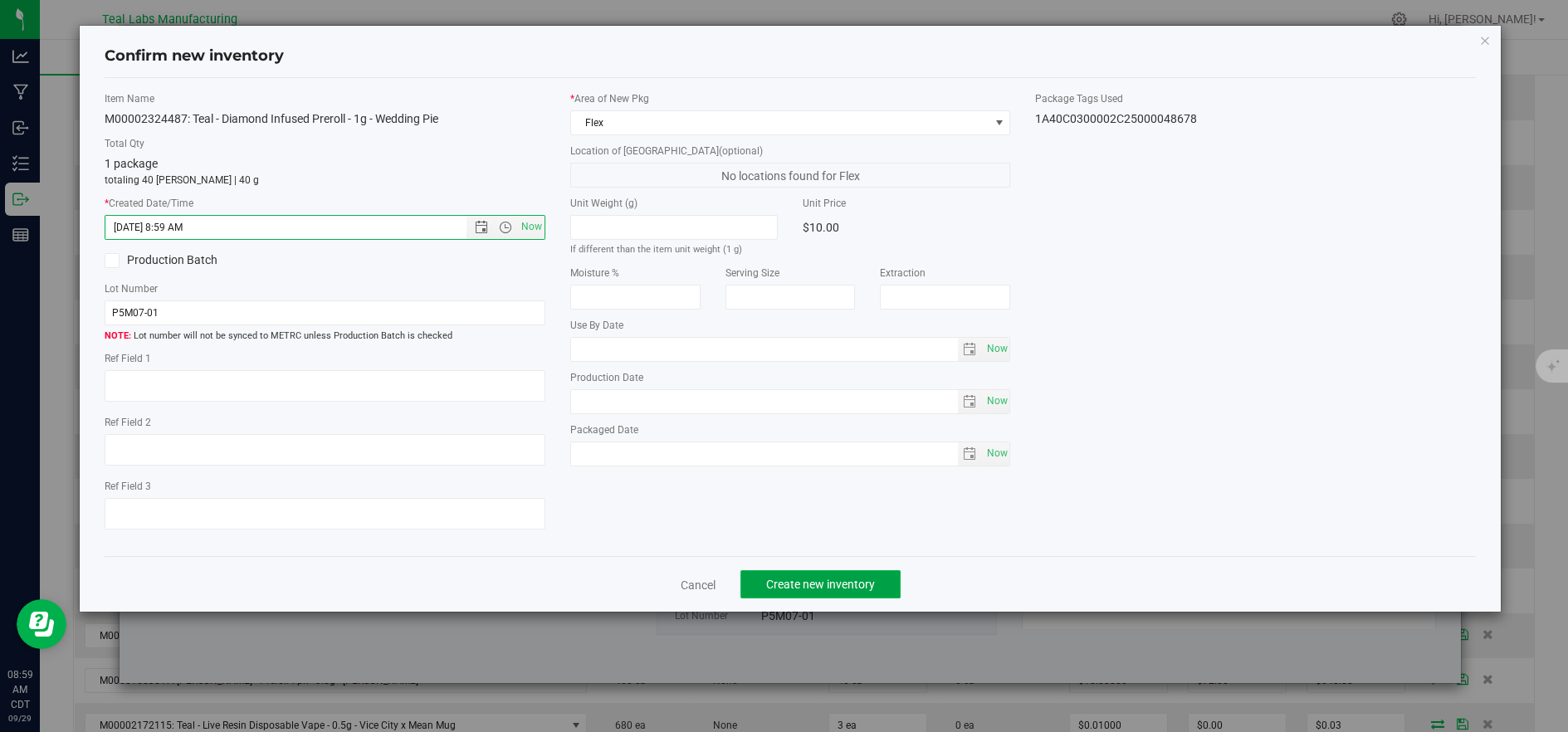
click at [803, 598] on button "Create new inventory" at bounding box center [820, 584] width 160 height 28
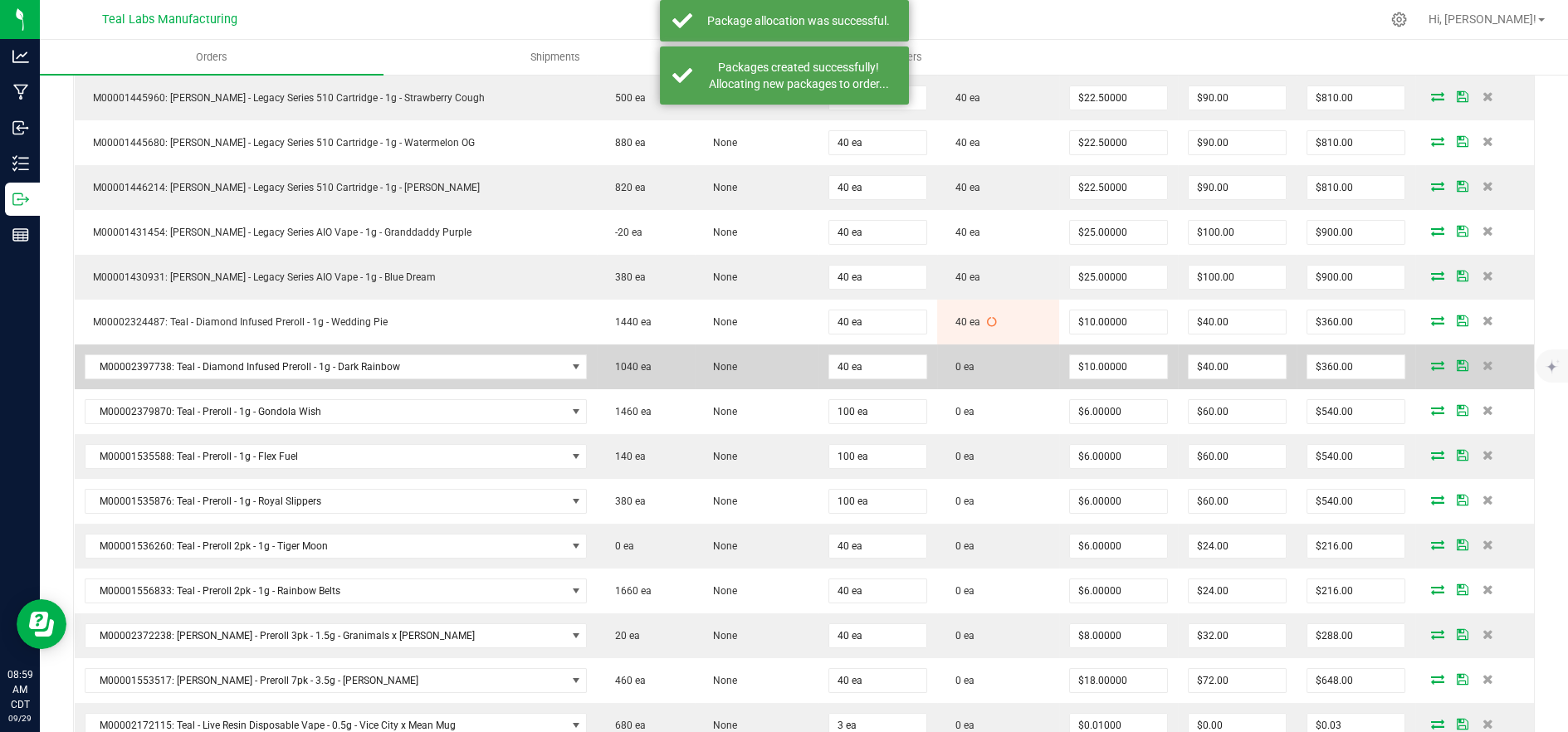
click at [1431, 369] on icon at bounding box center [1437, 365] width 13 height 10
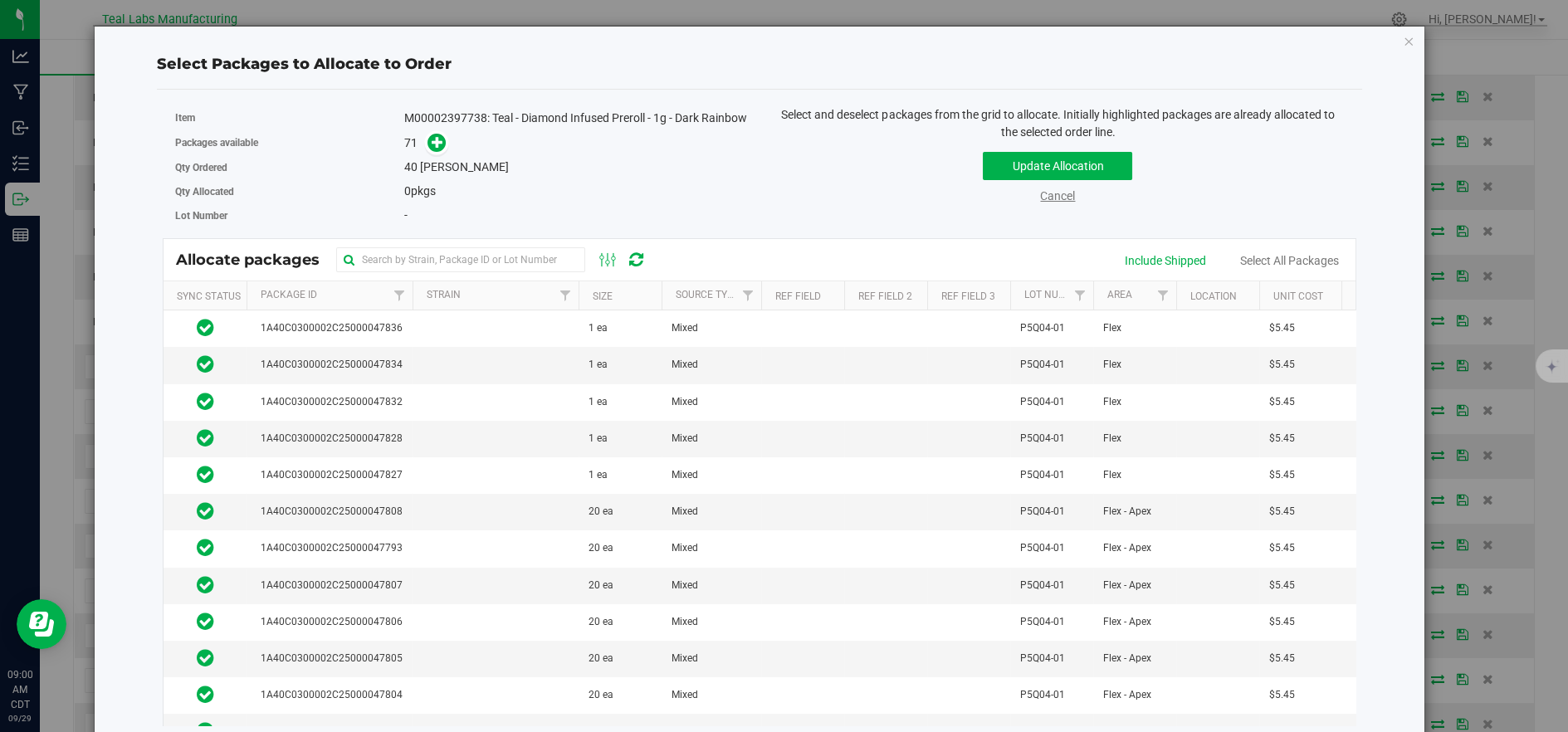
click at [1040, 189] on link "Cancel" at bounding box center [1057, 196] width 35 height 13
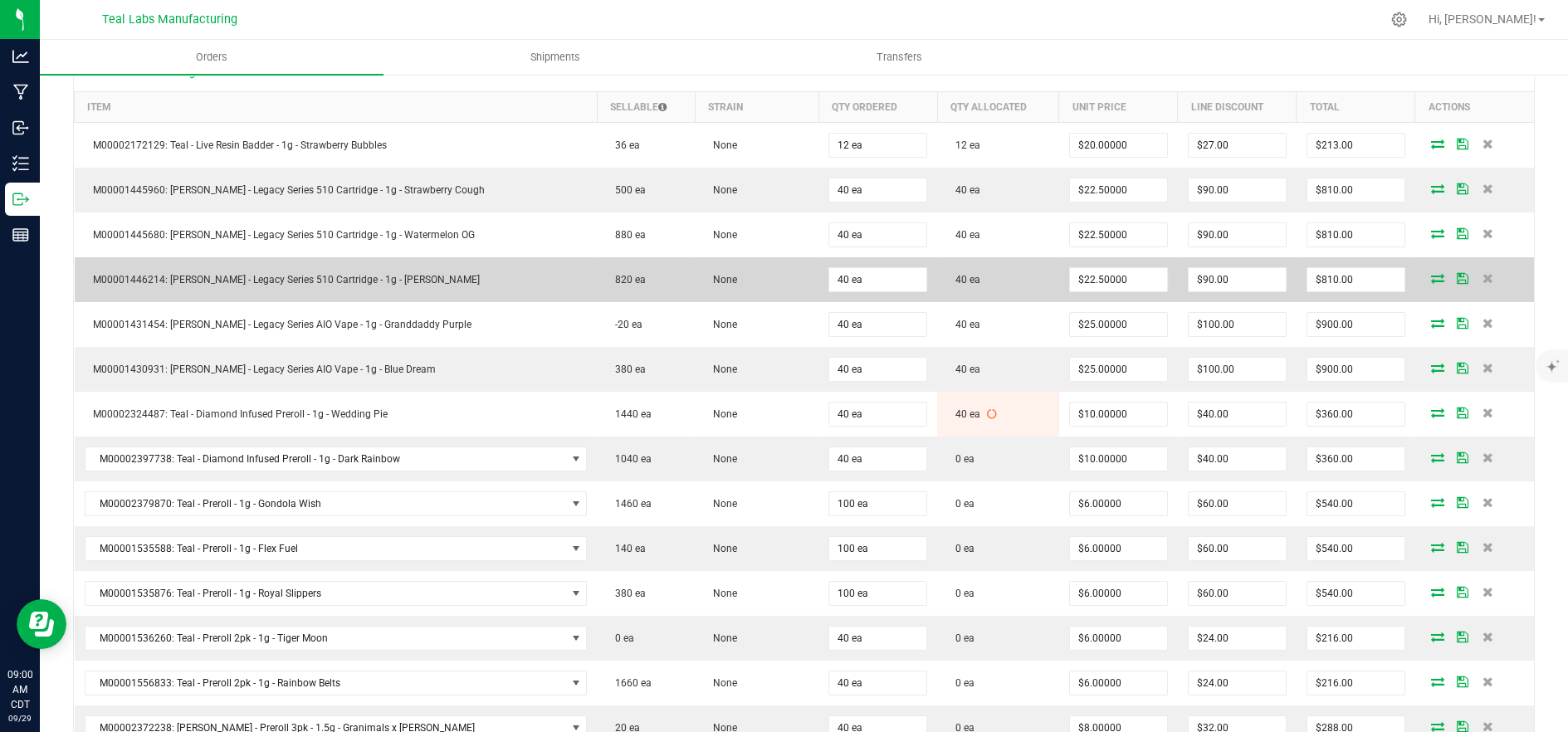
scroll to position [368, 0]
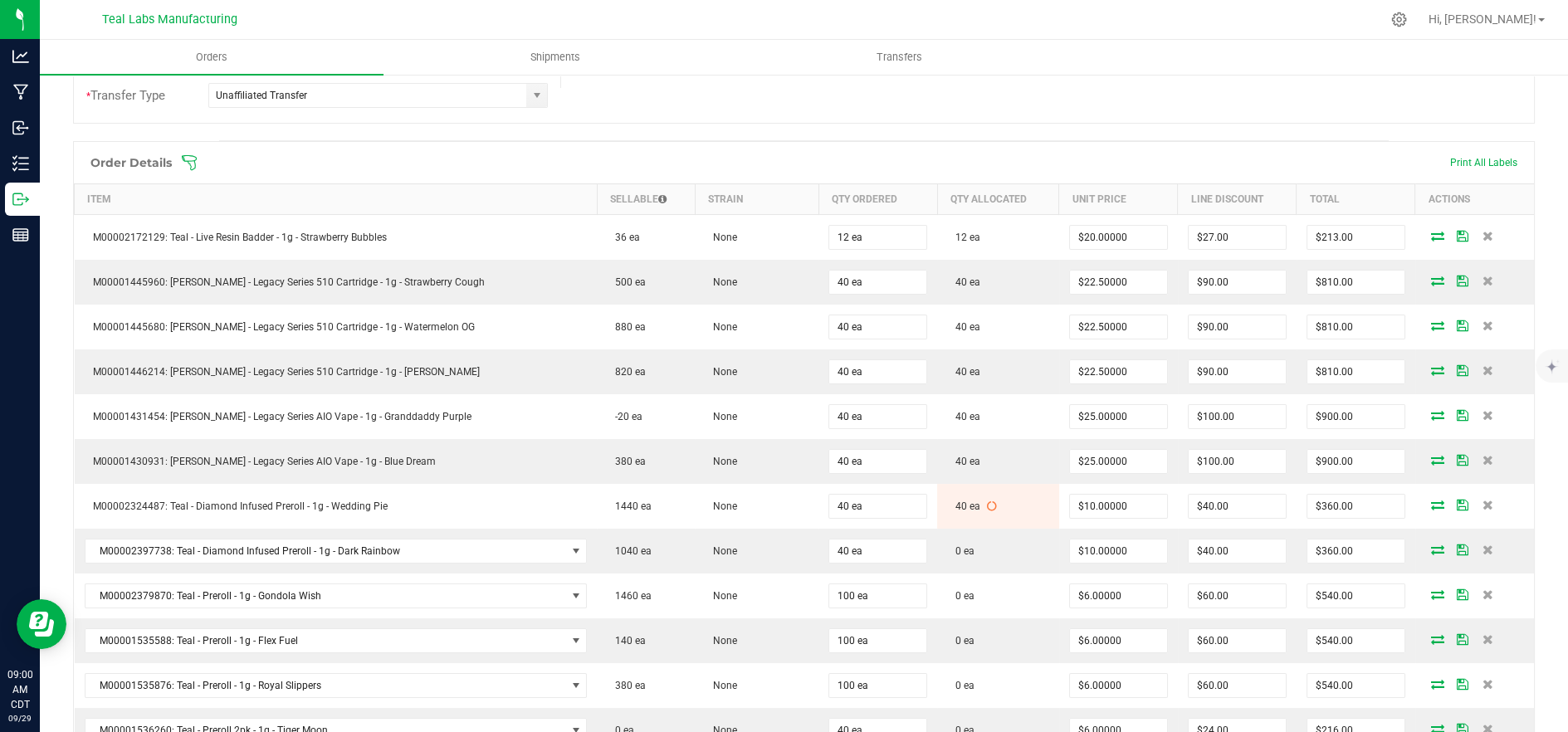
click at [471, 165] on span at bounding box center [911, 163] width 1462 height 17
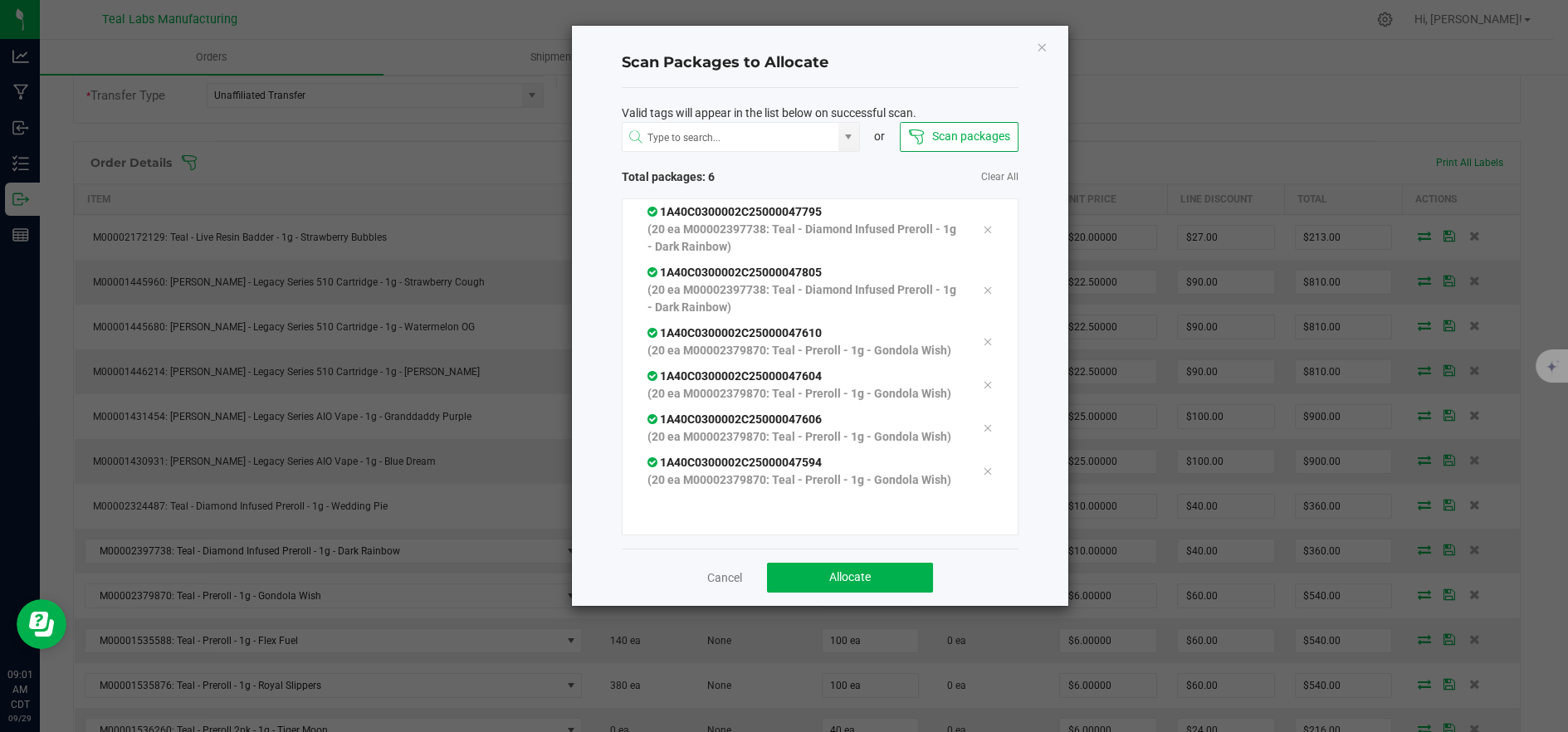
scroll to position [32, 0]
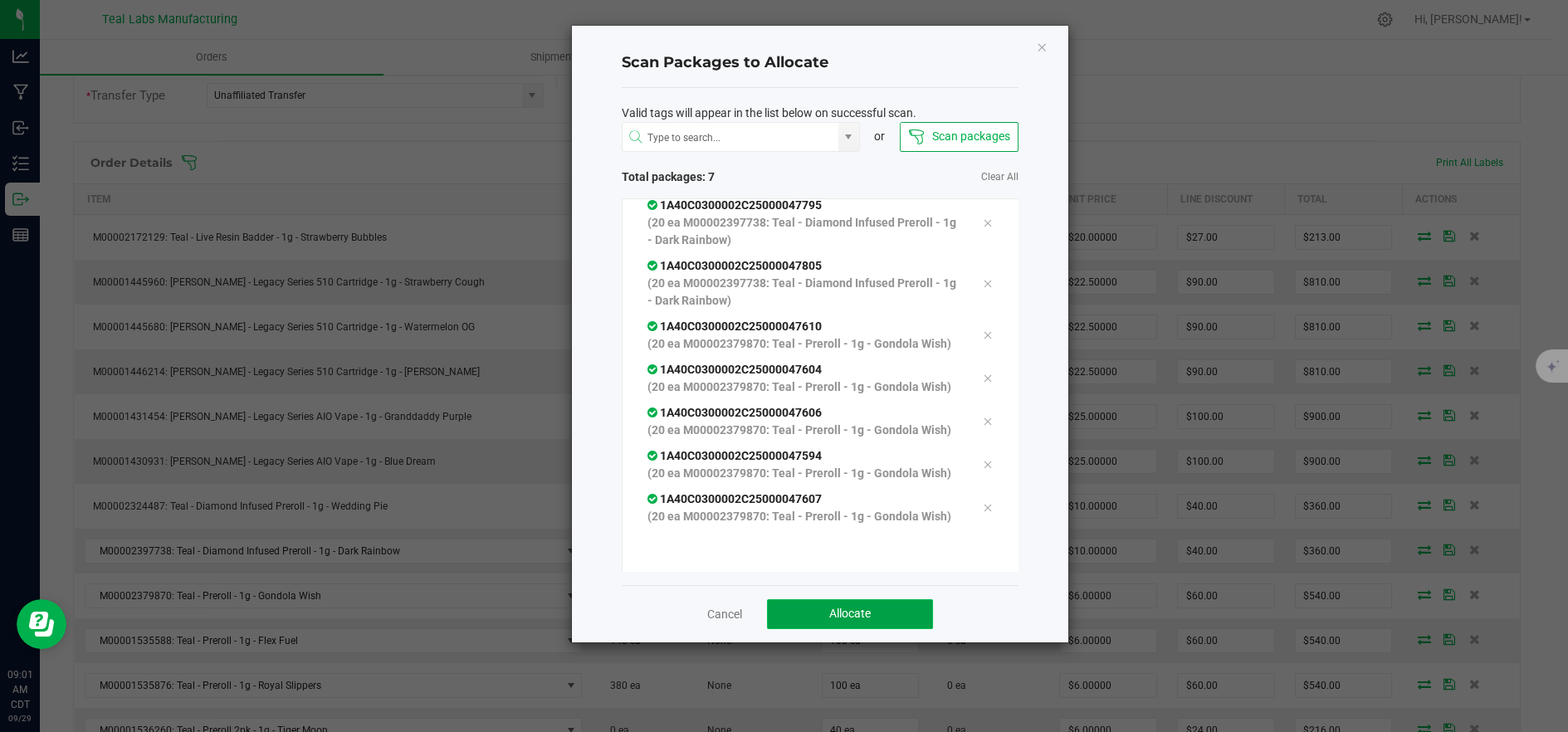
click at [855, 615] on span "Allocate" at bounding box center [850, 613] width 42 height 13
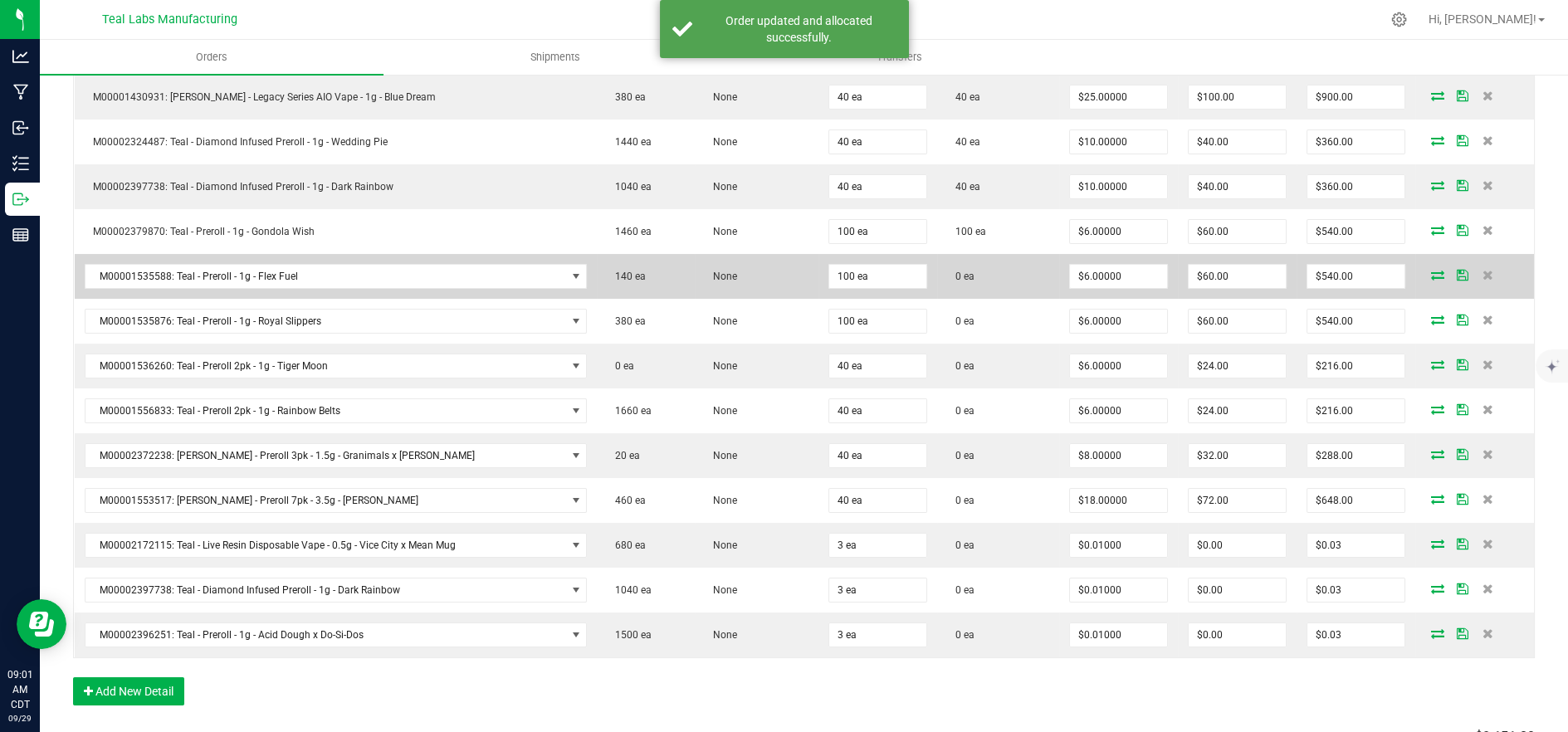
scroll to position [736, 0]
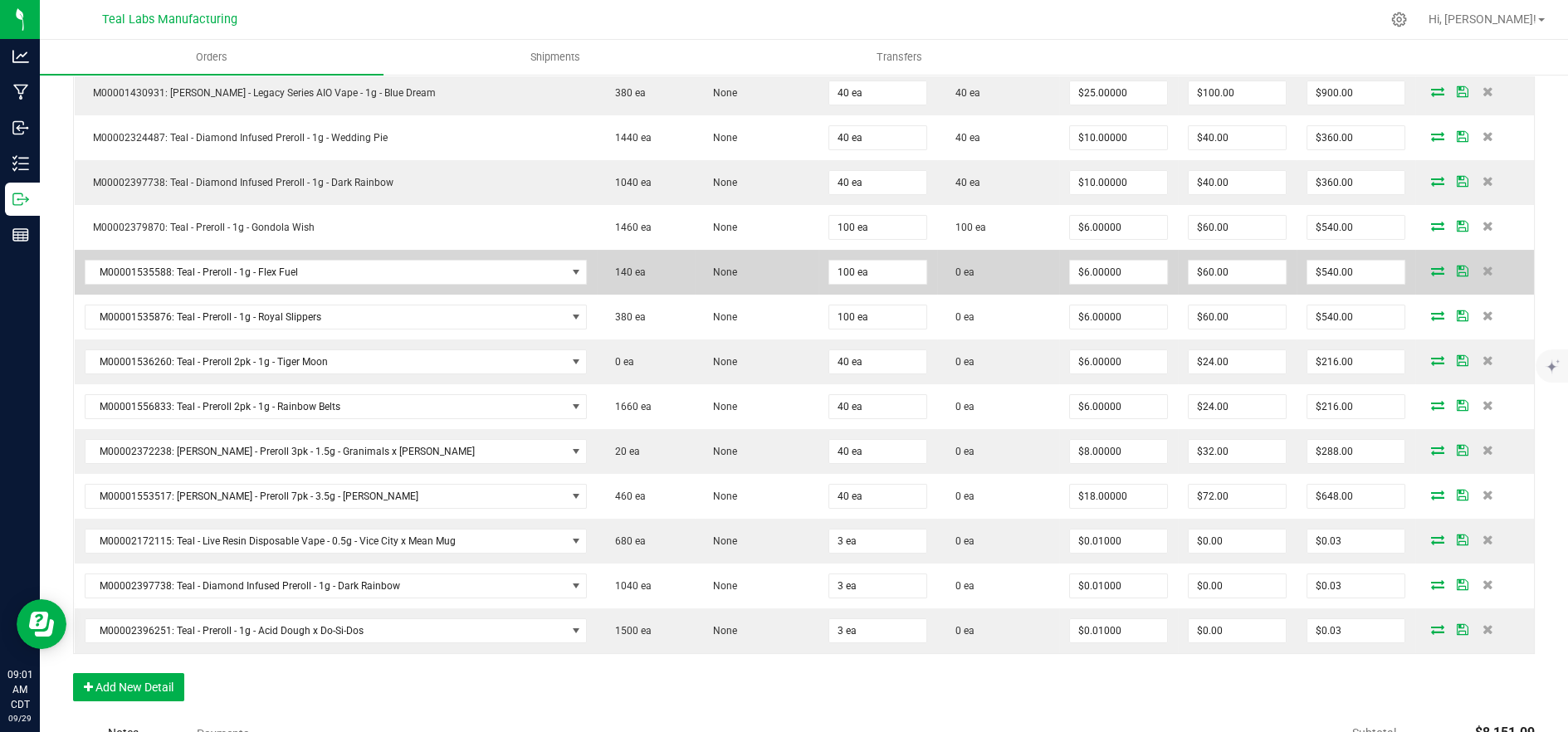
click at [1431, 269] on icon at bounding box center [1437, 270] width 13 height 10
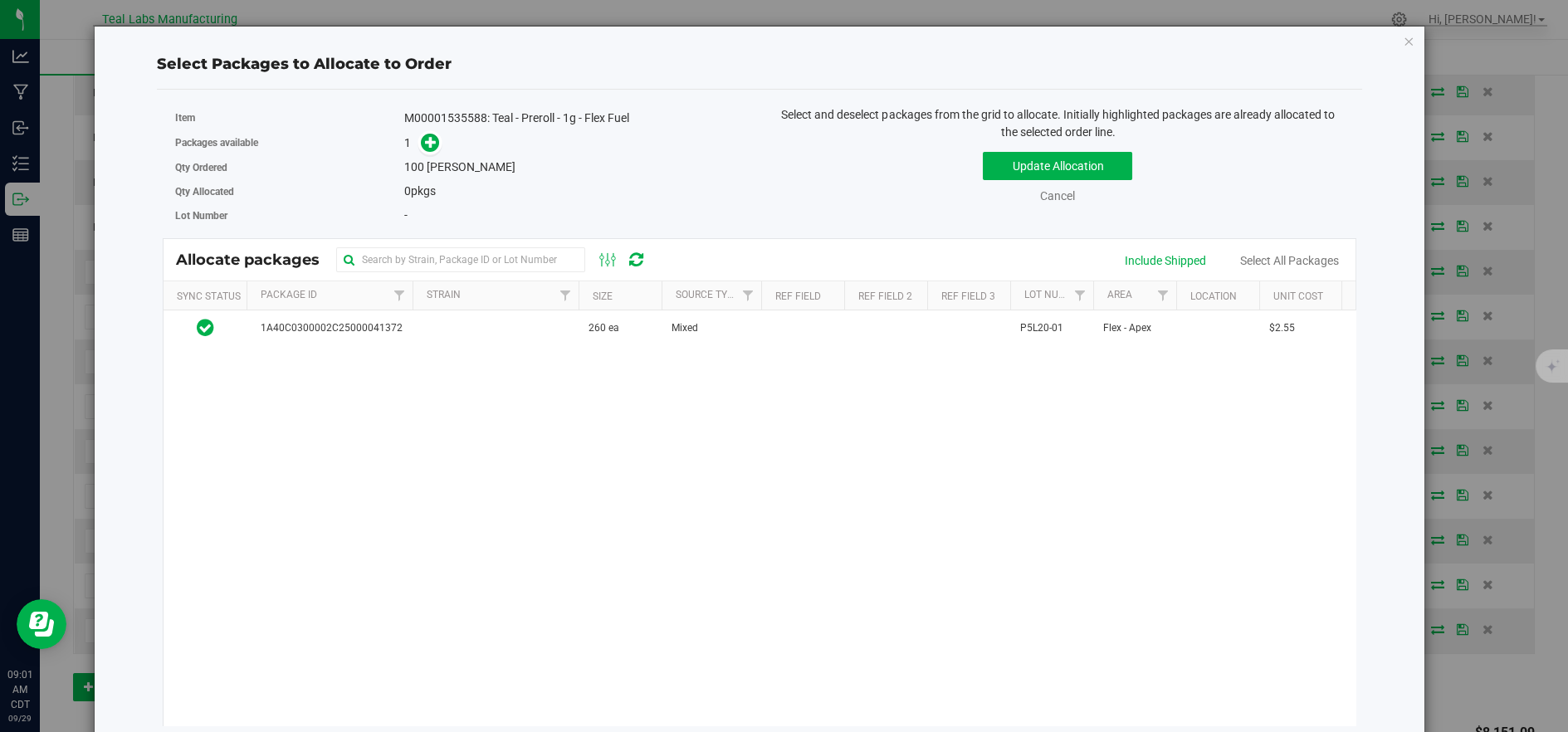
click at [433, 152] on span at bounding box center [427, 141] width 27 height 19
click at [432, 148] on span at bounding box center [430, 142] width 19 height 19
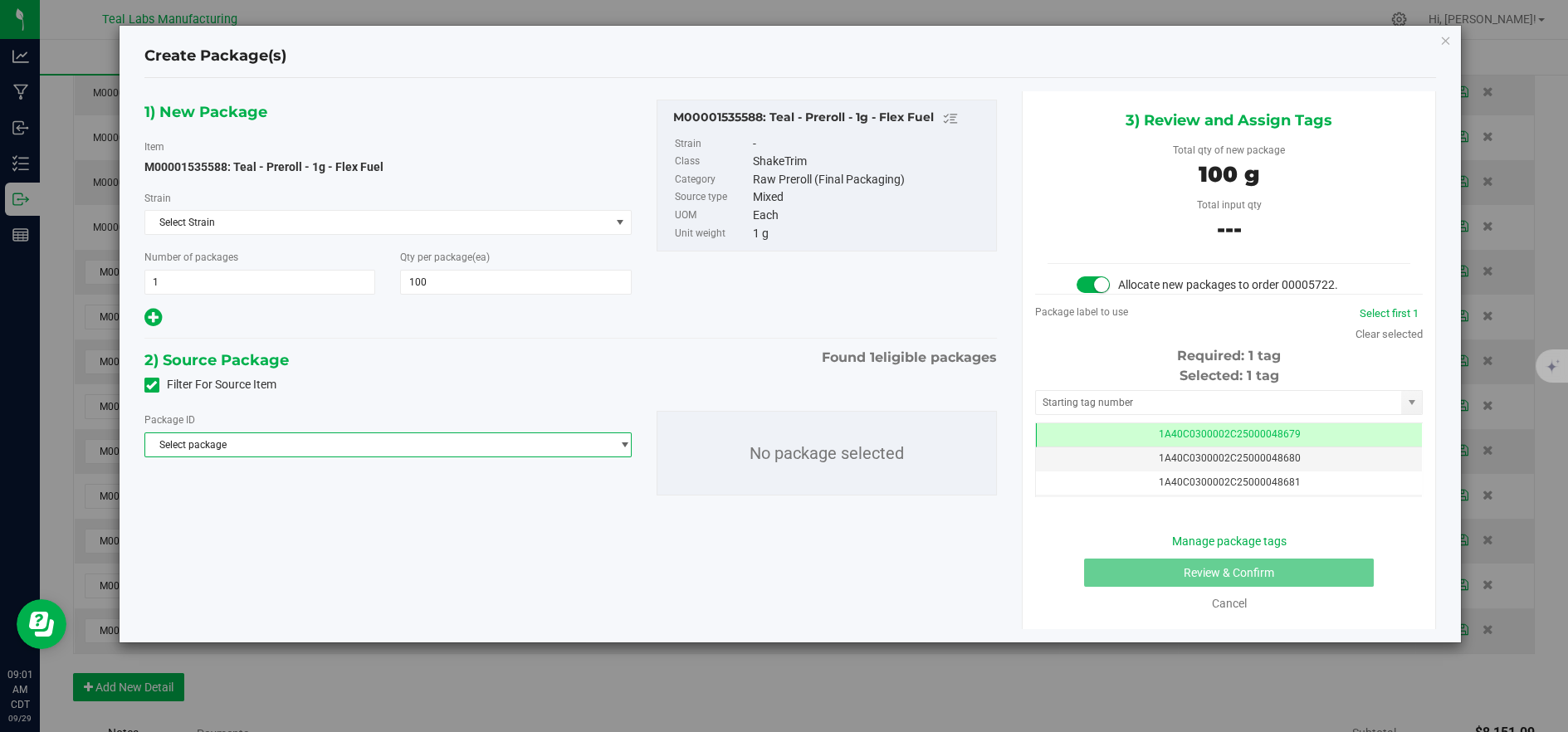
click at [539, 448] on span "Select package" at bounding box center [377, 445] width 465 height 23
click at [497, 512] on span "( M00001535588: Teal - Preroll - 1g - Flex Fuel )" at bounding box center [405, 512] width 210 height 12
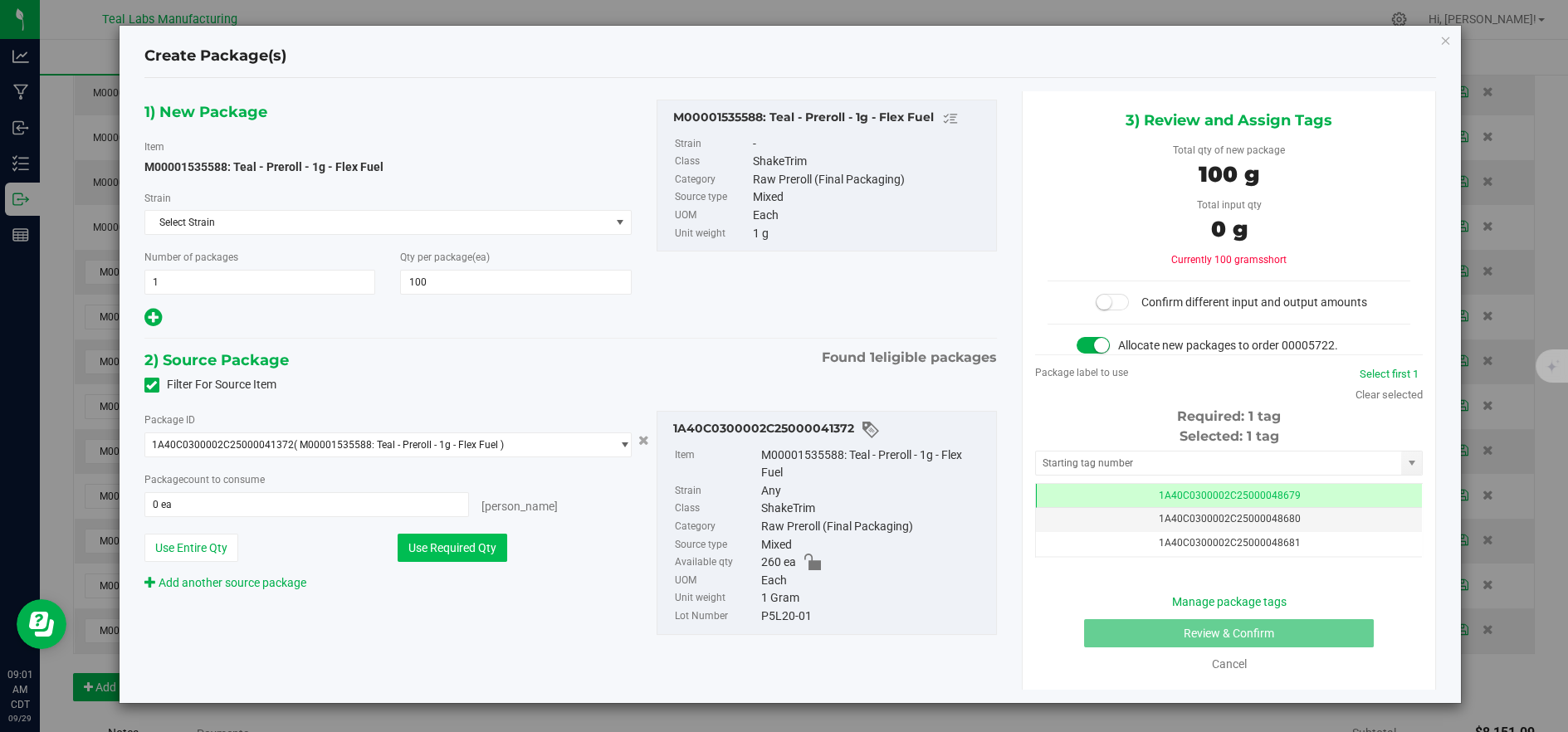
click at [419, 537] on button "Use Required Qty" at bounding box center [452, 548] width 109 height 28
type input "100 ea"
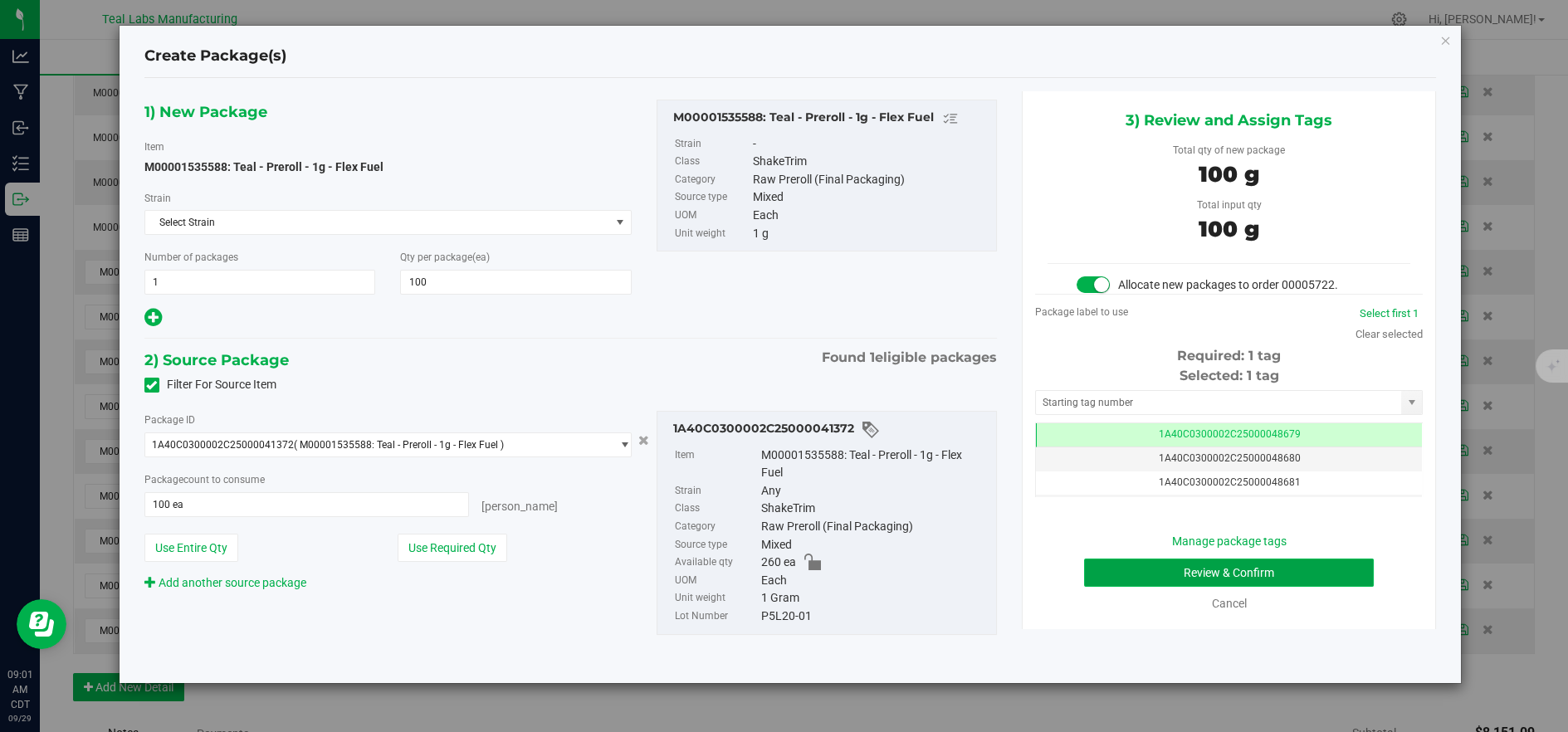
click at [1156, 575] on button "Review & Confirm" at bounding box center [1229, 573] width 290 height 28
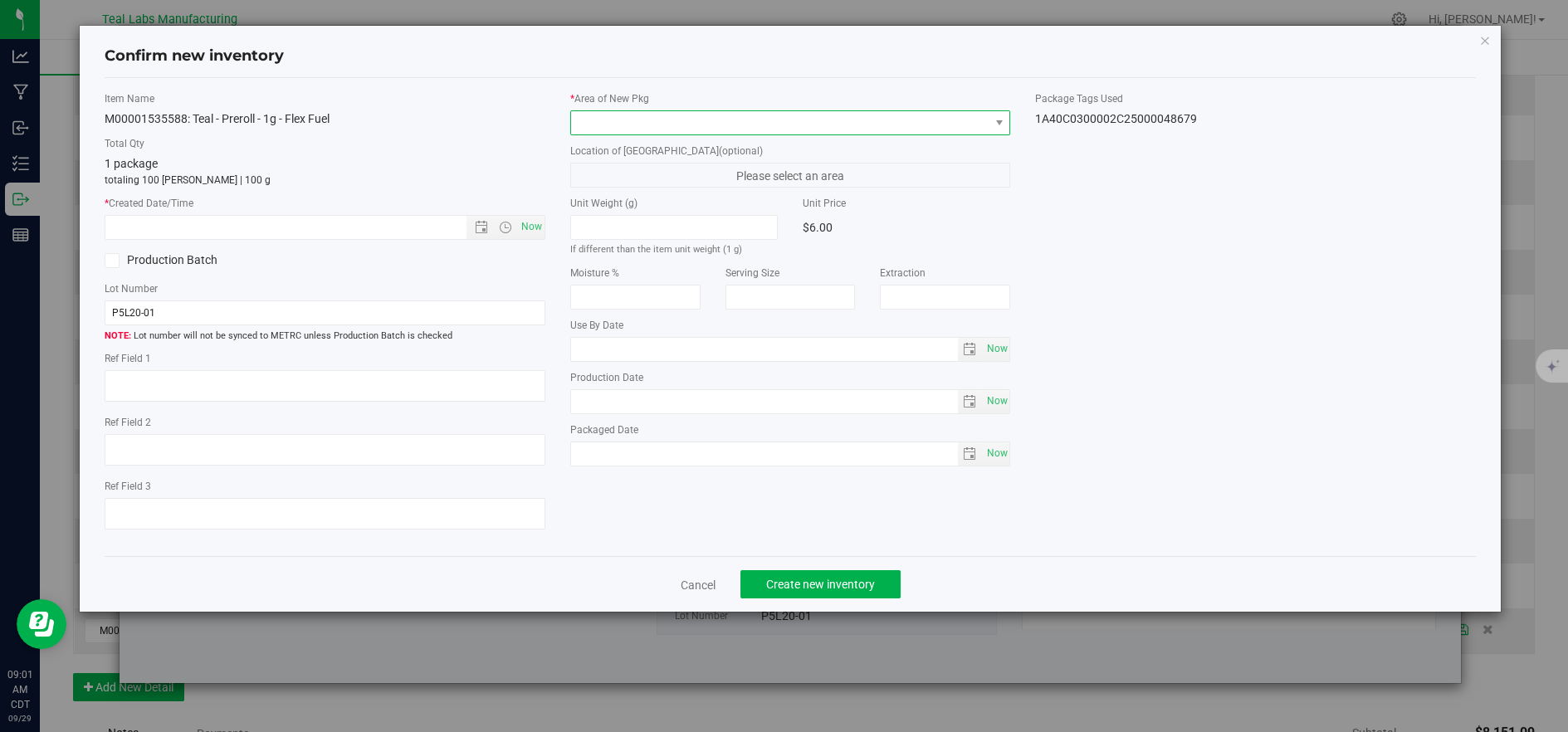
click at [640, 123] on span at bounding box center [780, 123] width 418 height 23
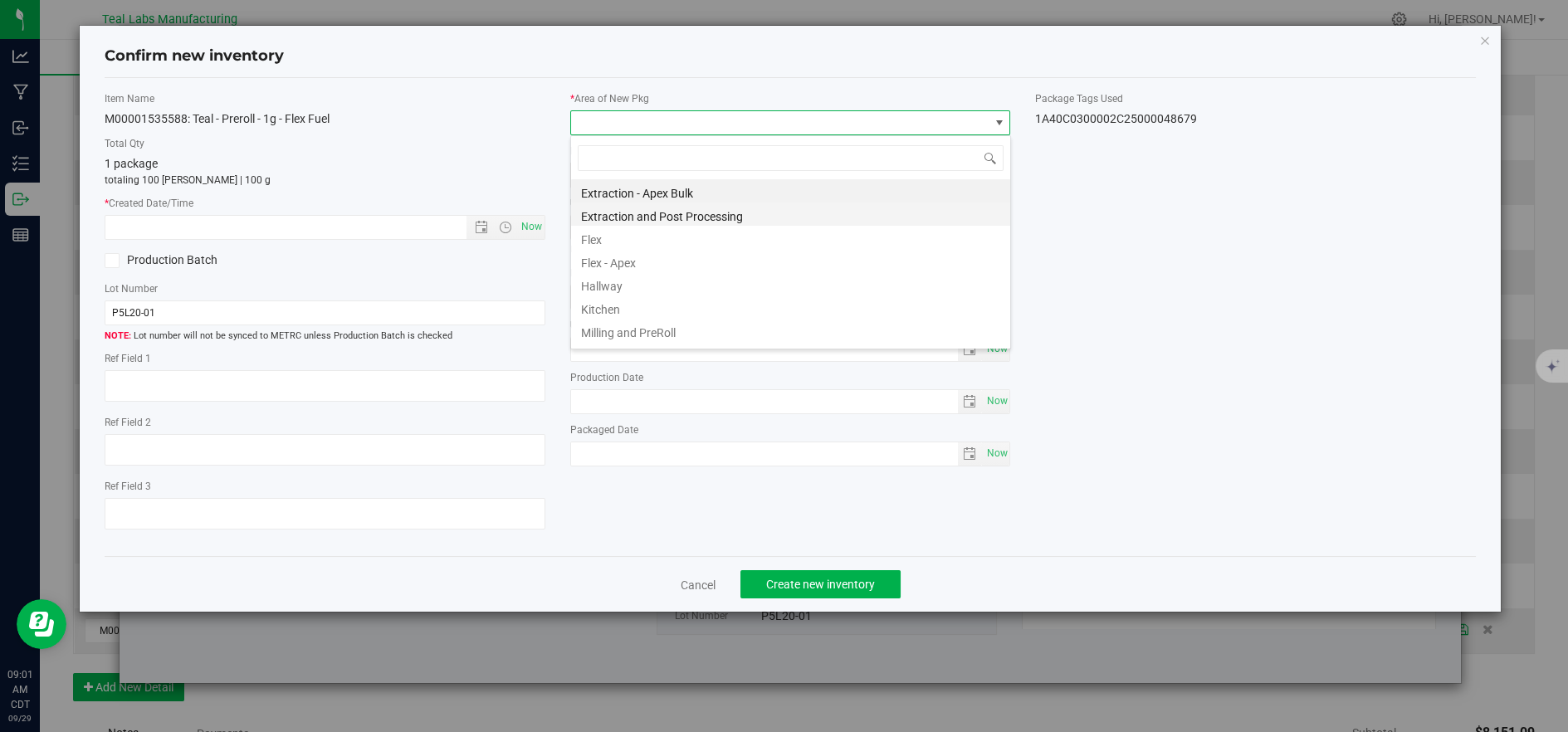
scroll to position [82945, 82574]
click at [602, 236] on li "Flex" at bounding box center [790, 237] width 439 height 23
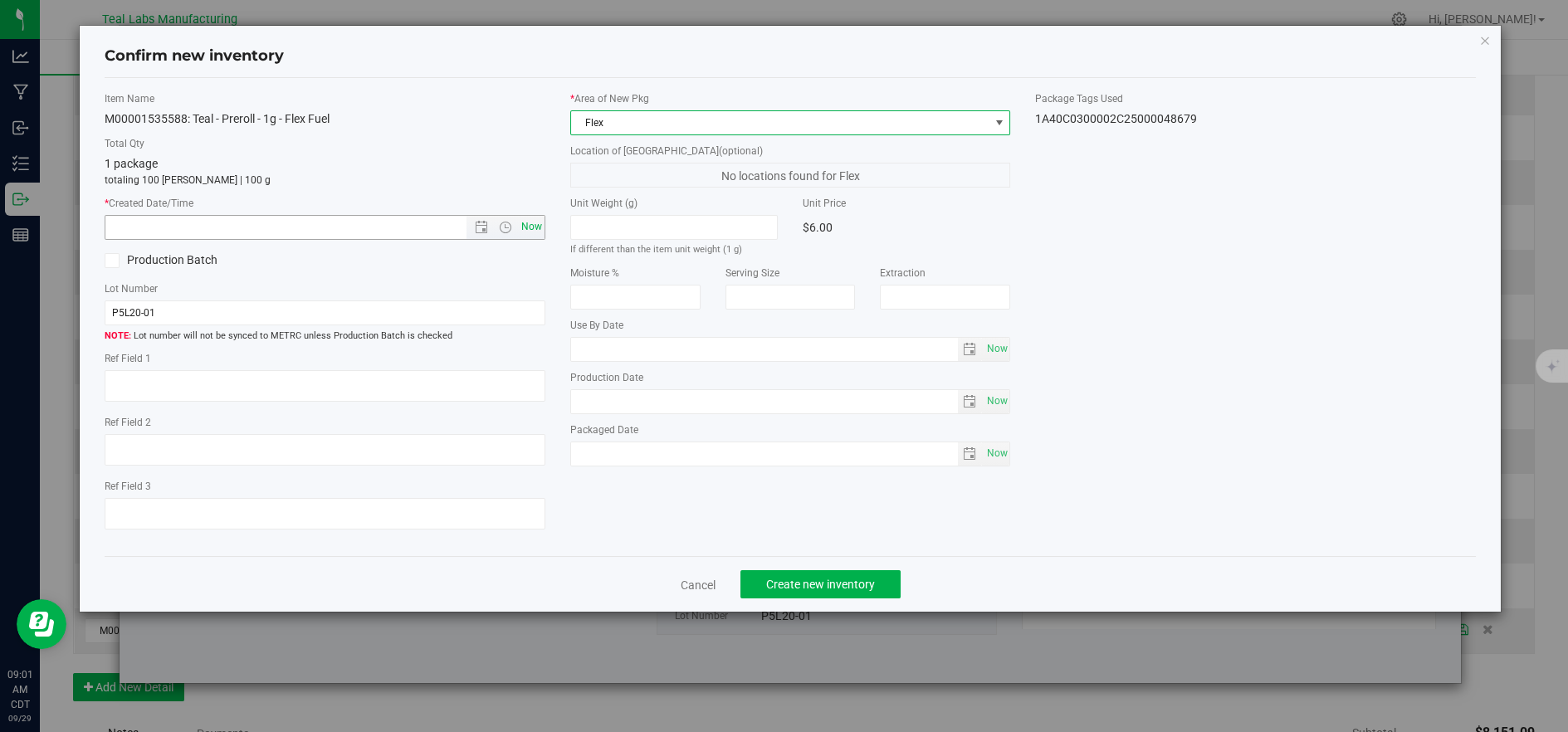
click at [522, 227] on span "Now" at bounding box center [531, 227] width 28 height 24
type input "[DATE] 9:01 AM"
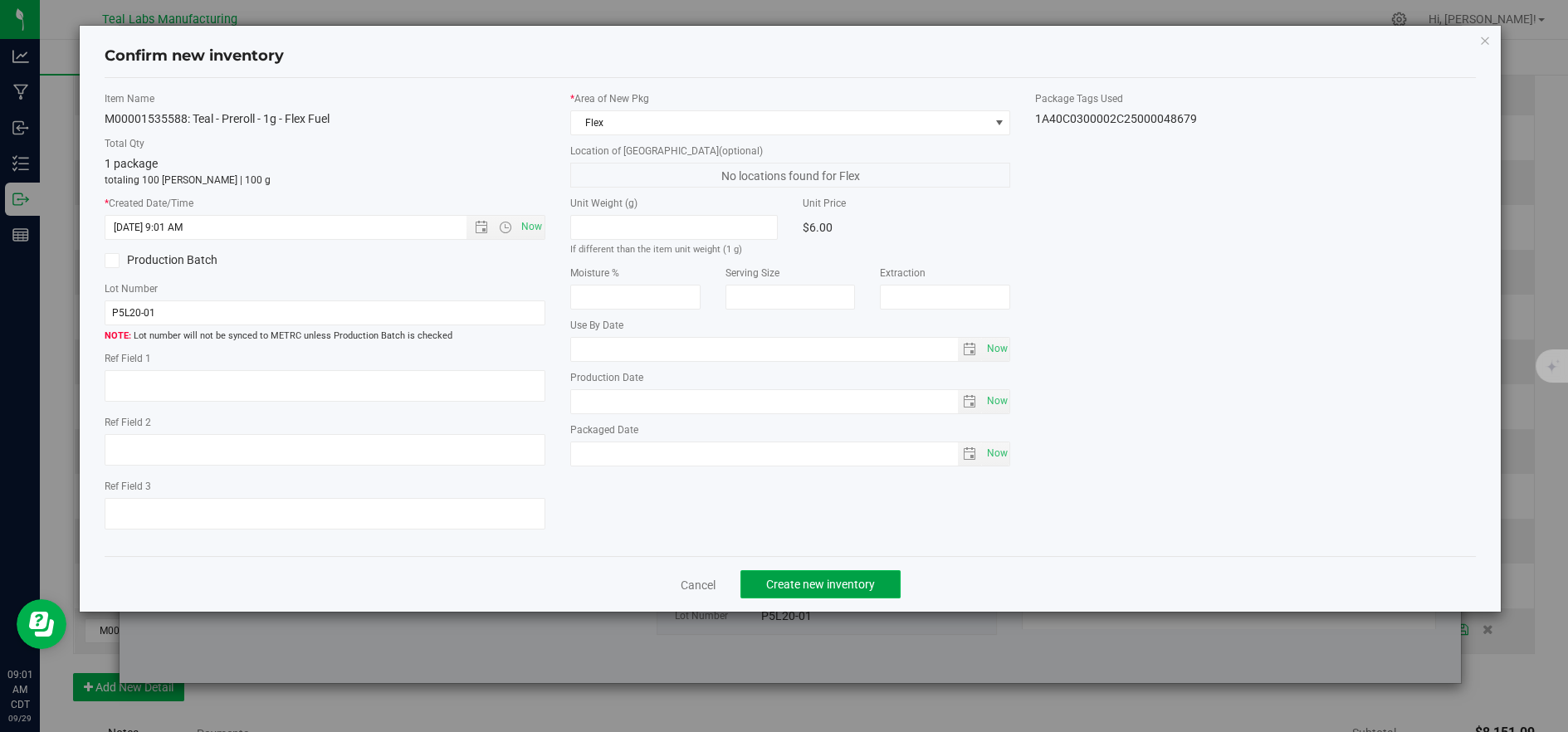
click at [793, 577] on button "Create new inventory" at bounding box center [820, 584] width 160 height 28
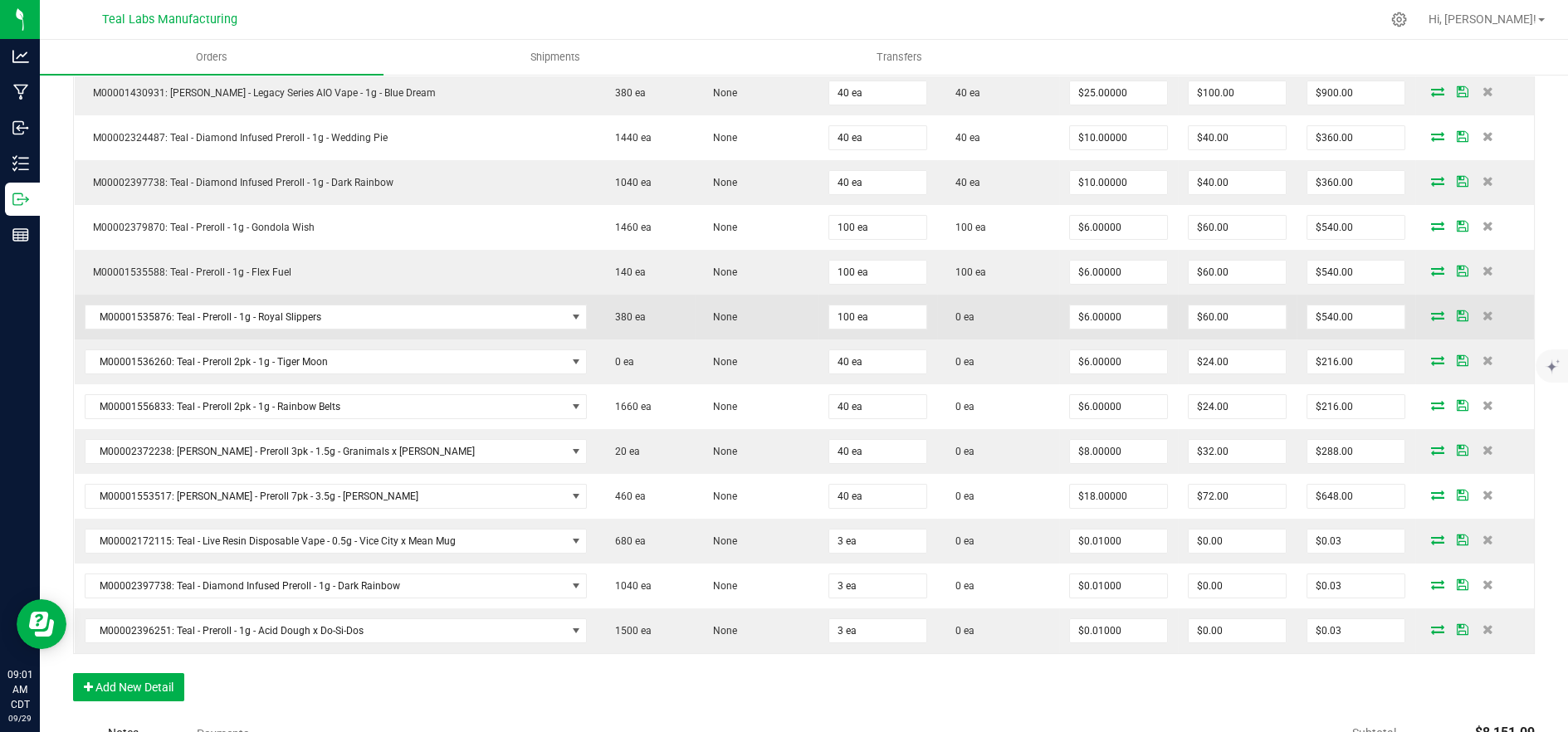
click at [1431, 314] on icon at bounding box center [1437, 315] width 13 height 10
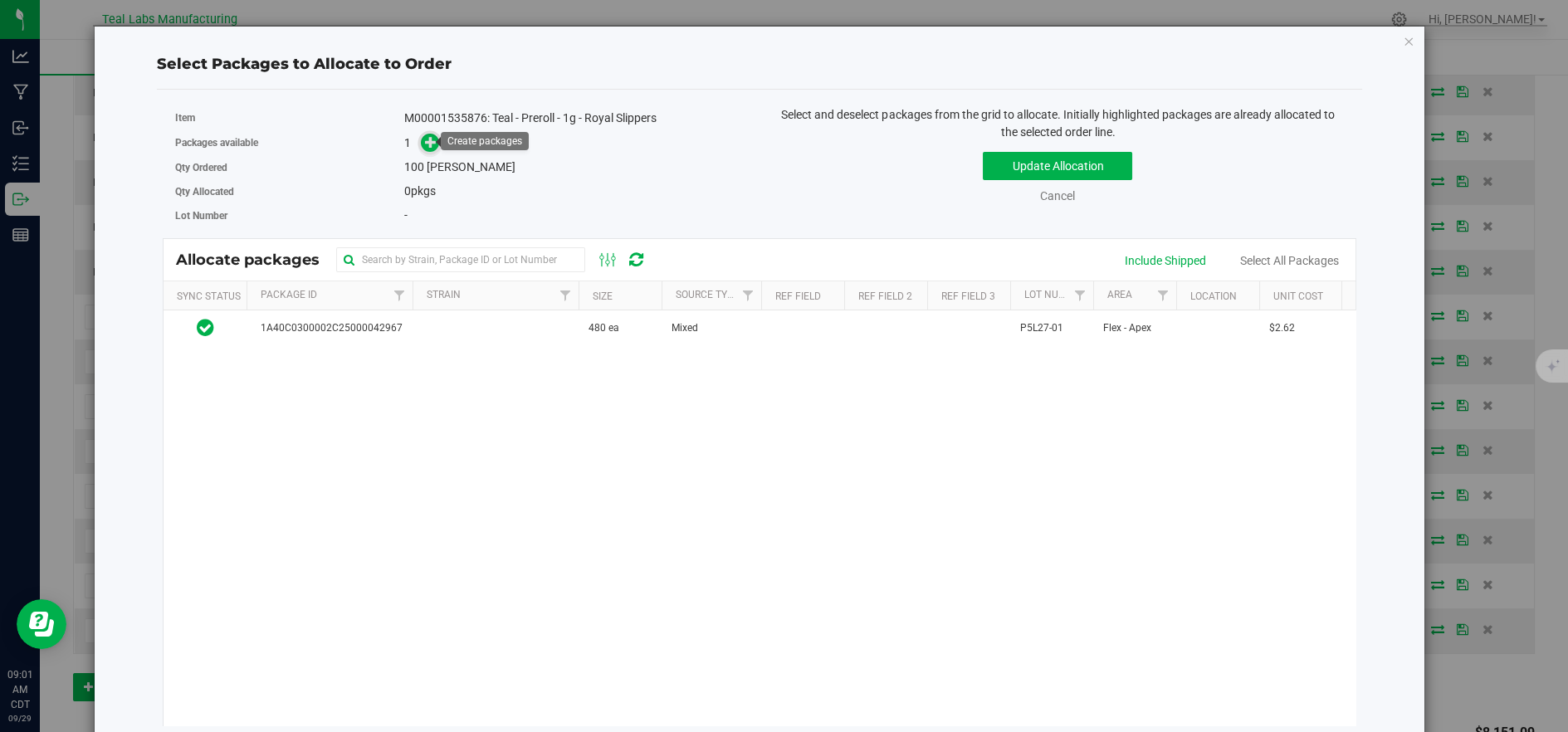
click at [431, 143] on icon at bounding box center [431, 141] width 12 height 12
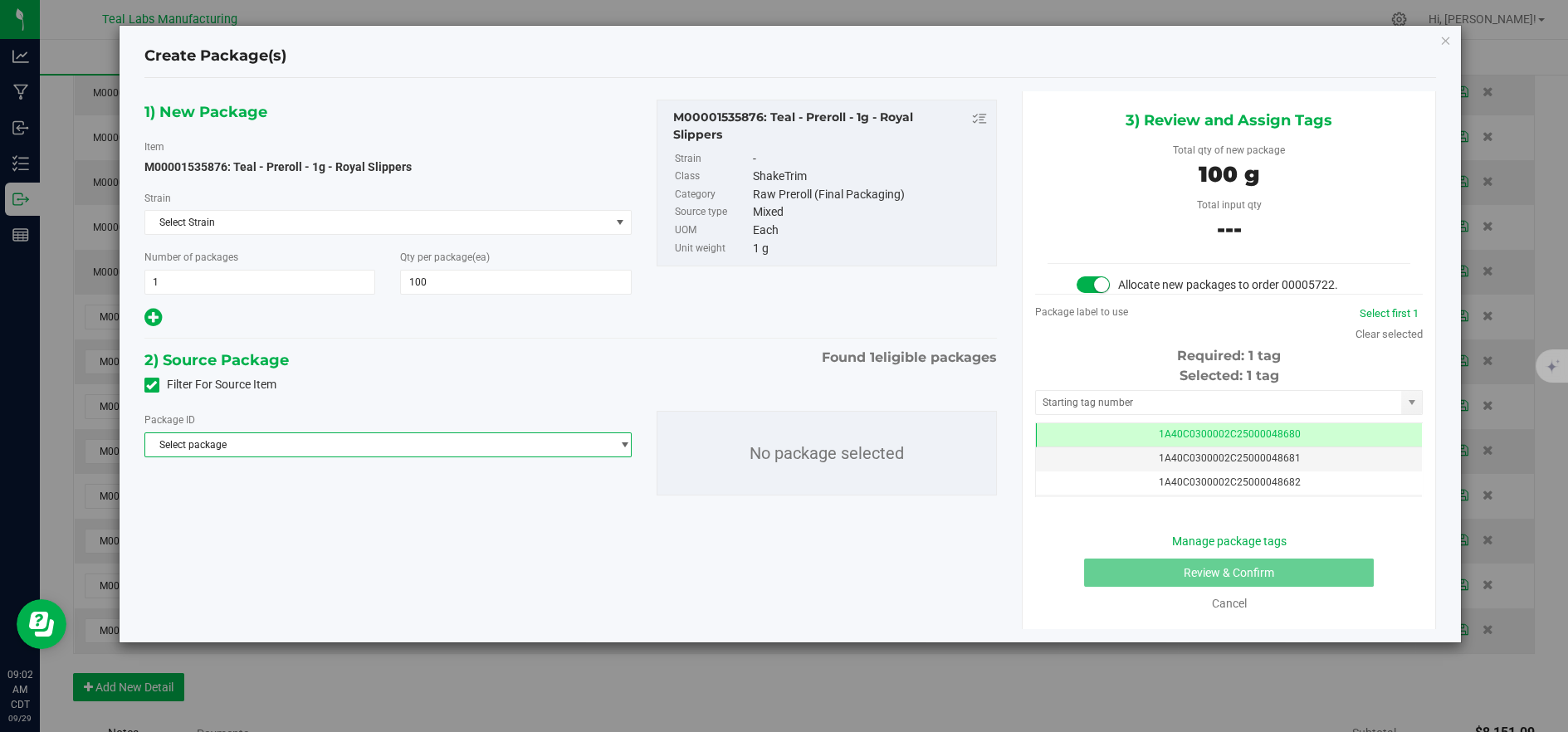
click at [505, 440] on span "Select package" at bounding box center [377, 445] width 465 height 23
click at [493, 519] on li "1A40C0300002C25000042967 ( M00001535876: Teal - Preroll - 1g - Royal Slippers )" at bounding box center [388, 512] width 486 height 23
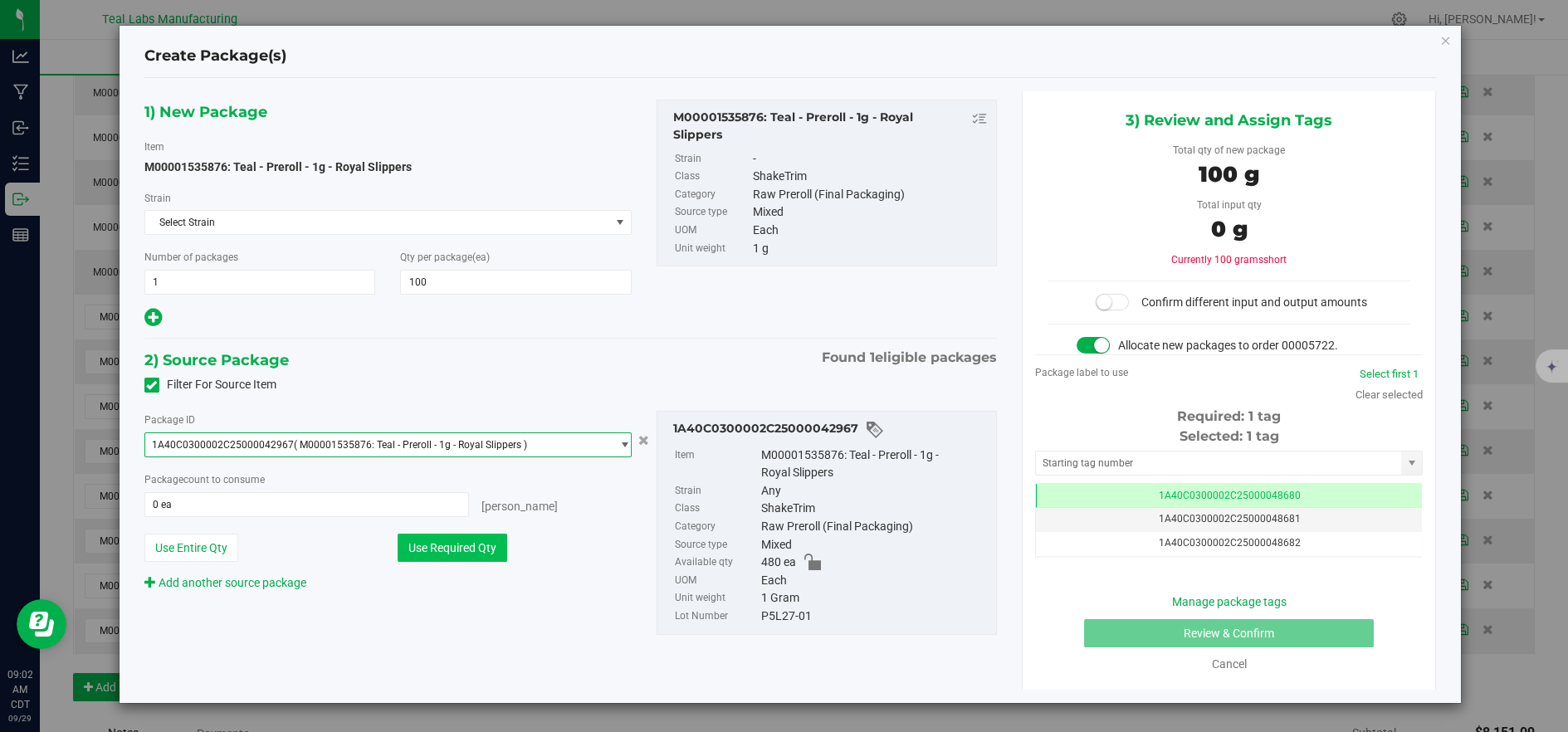
click at [462, 547] on button "Use Required Qty" at bounding box center [452, 548] width 109 height 28
type input "100 ea"
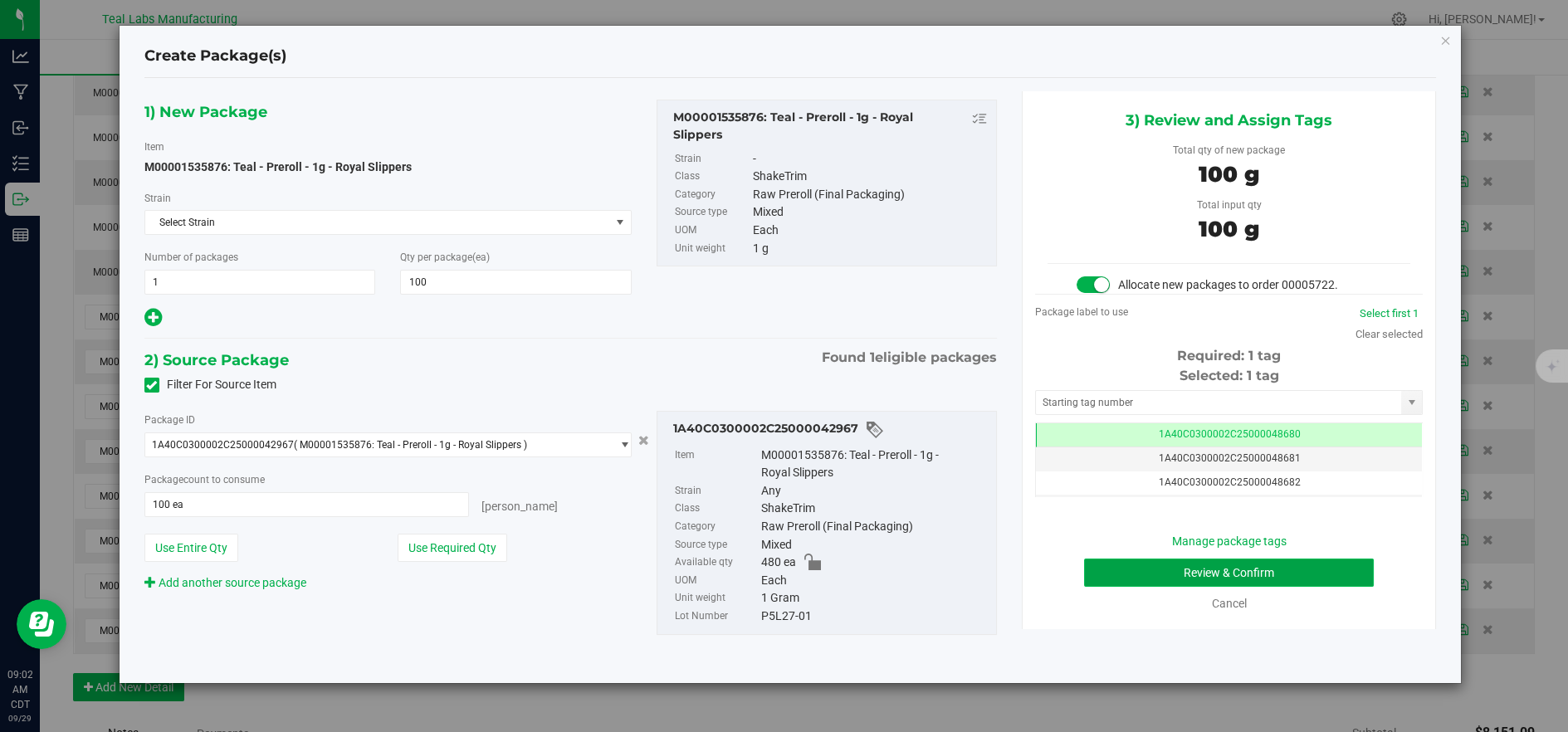
click at [1107, 575] on button "Review & Confirm" at bounding box center [1229, 573] width 290 height 28
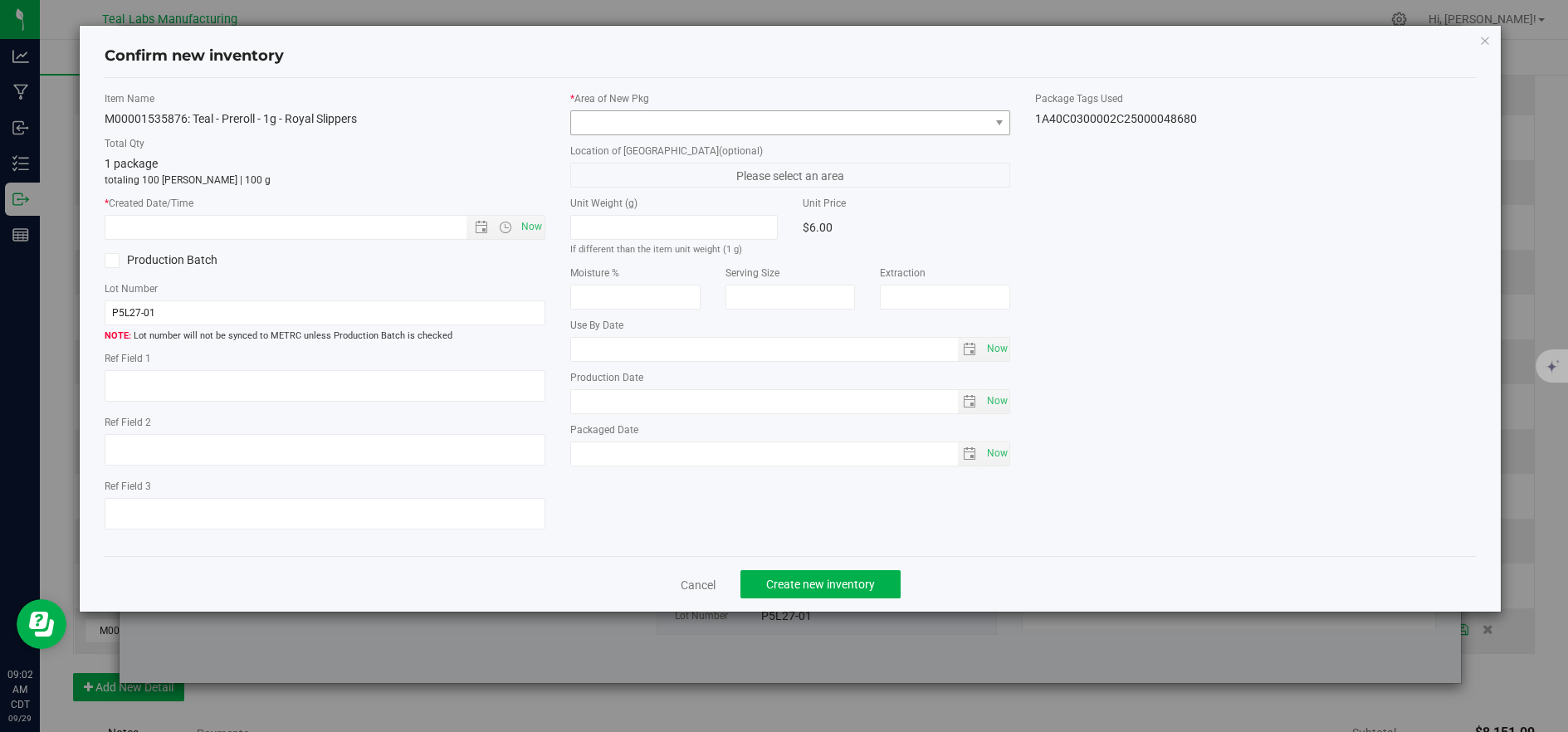
drag, startPoint x: 612, startPoint y: 103, endPoint x: 614, endPoint y: 111, distance: 8.2
click at [614, 109] on div "* Area of [GEOGRAPHIC_DATA]" at bounding box center [790, 113] width 440 height 44
click at [614, 111] on span at bounding box center [780, 123] width 418 height 23
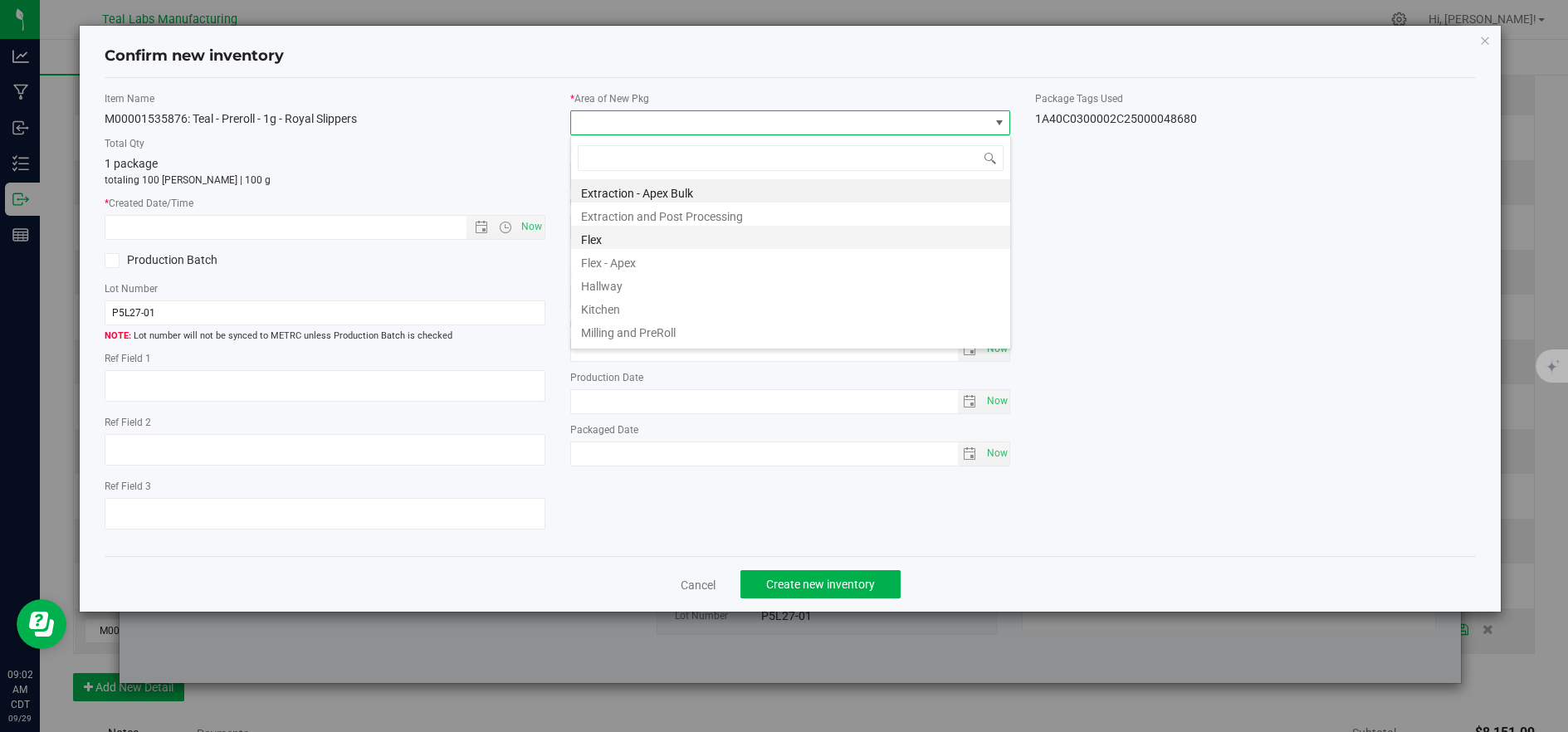
click at [614, 241] on li "Flex" at bounding box center [790, 237] width 439 height 23
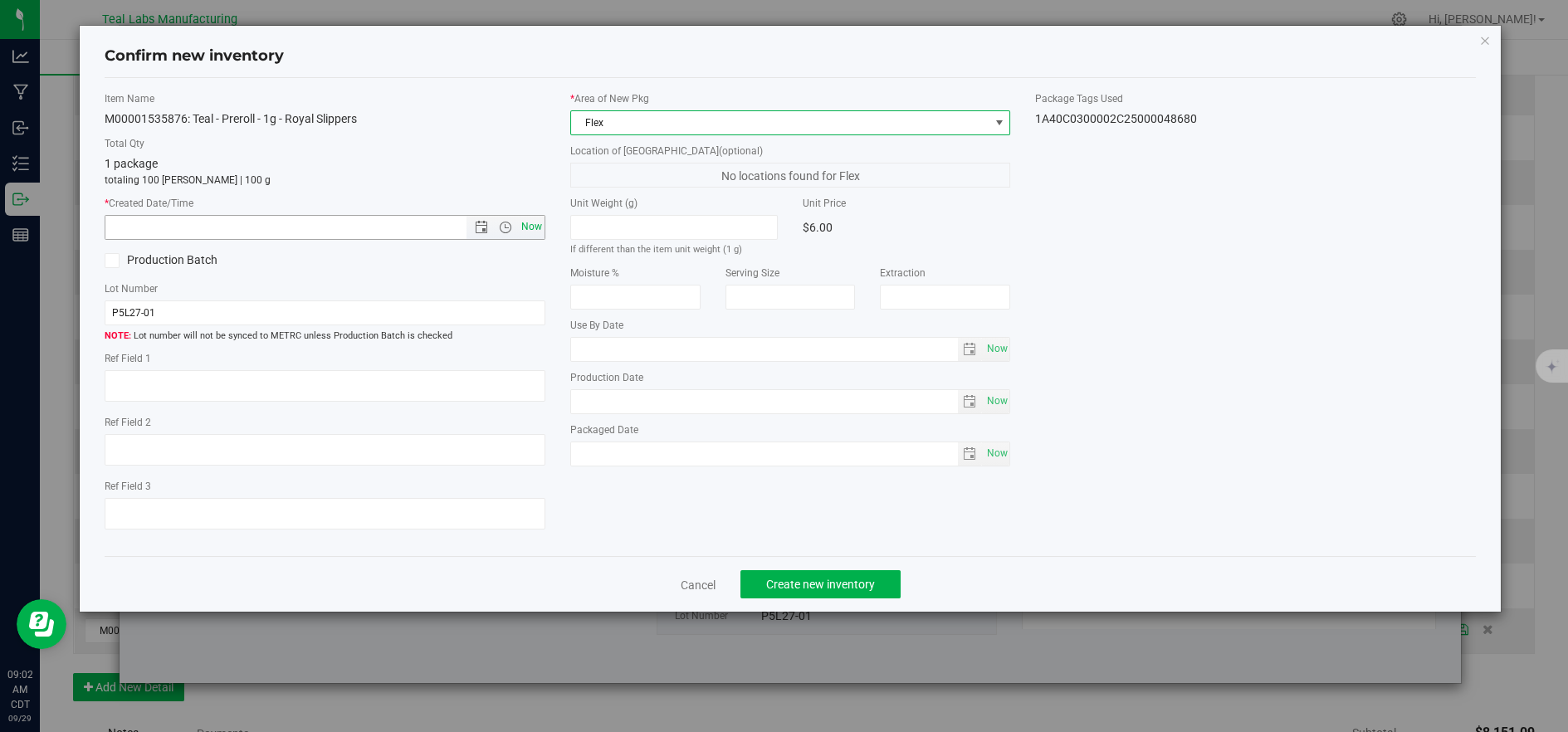
click at [538, 234] on span "Now" at bounding box center [531, 227] width 28 height 24
type input "[DATE] 9:02 AM"
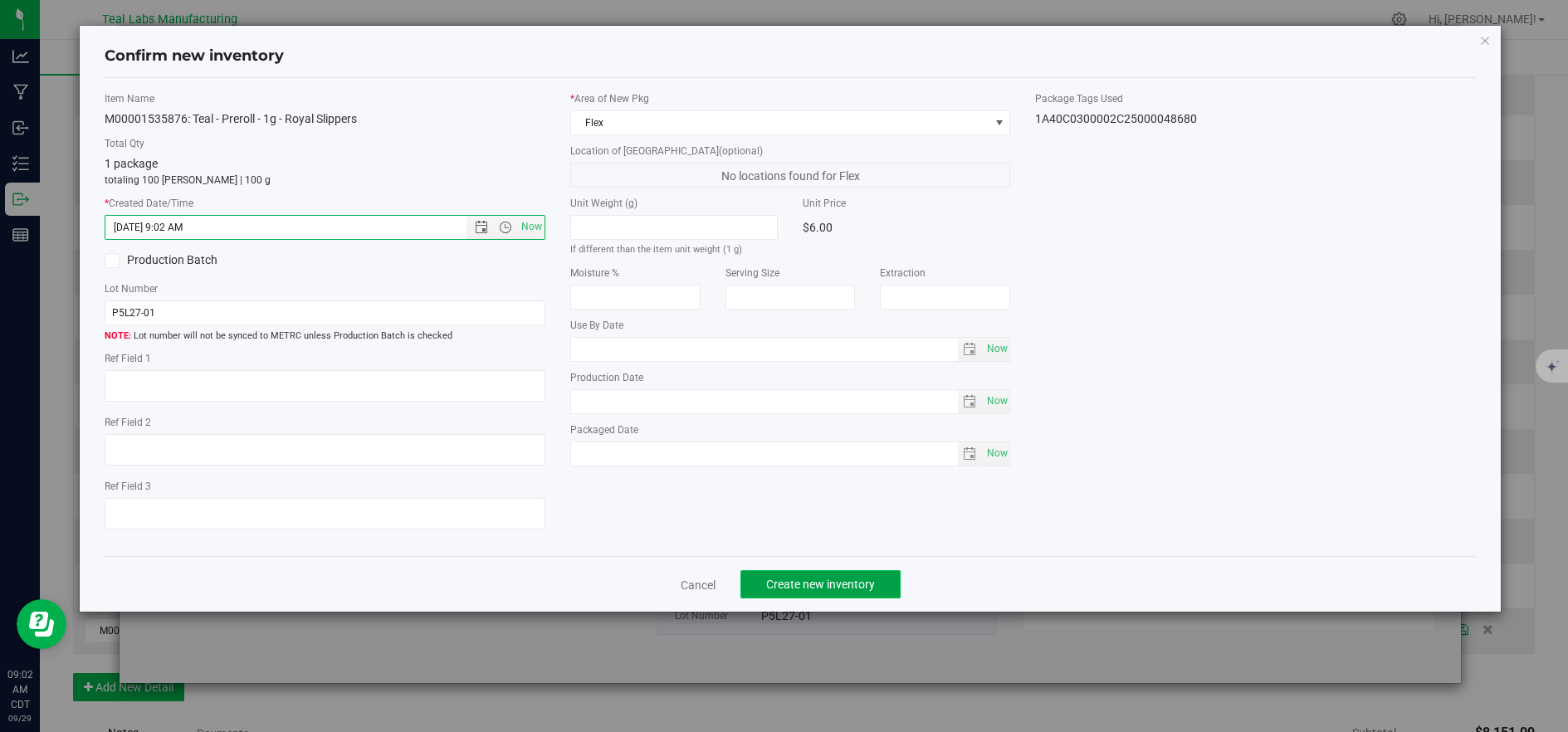
drag, startPoint x: 863, startPoint y: 586, endPoint x: 847, endPoint y: 583, distance: 16.3
click at [862, 586] on span "Create new inventory" at bounding box center [820, 583] width 109 height 13
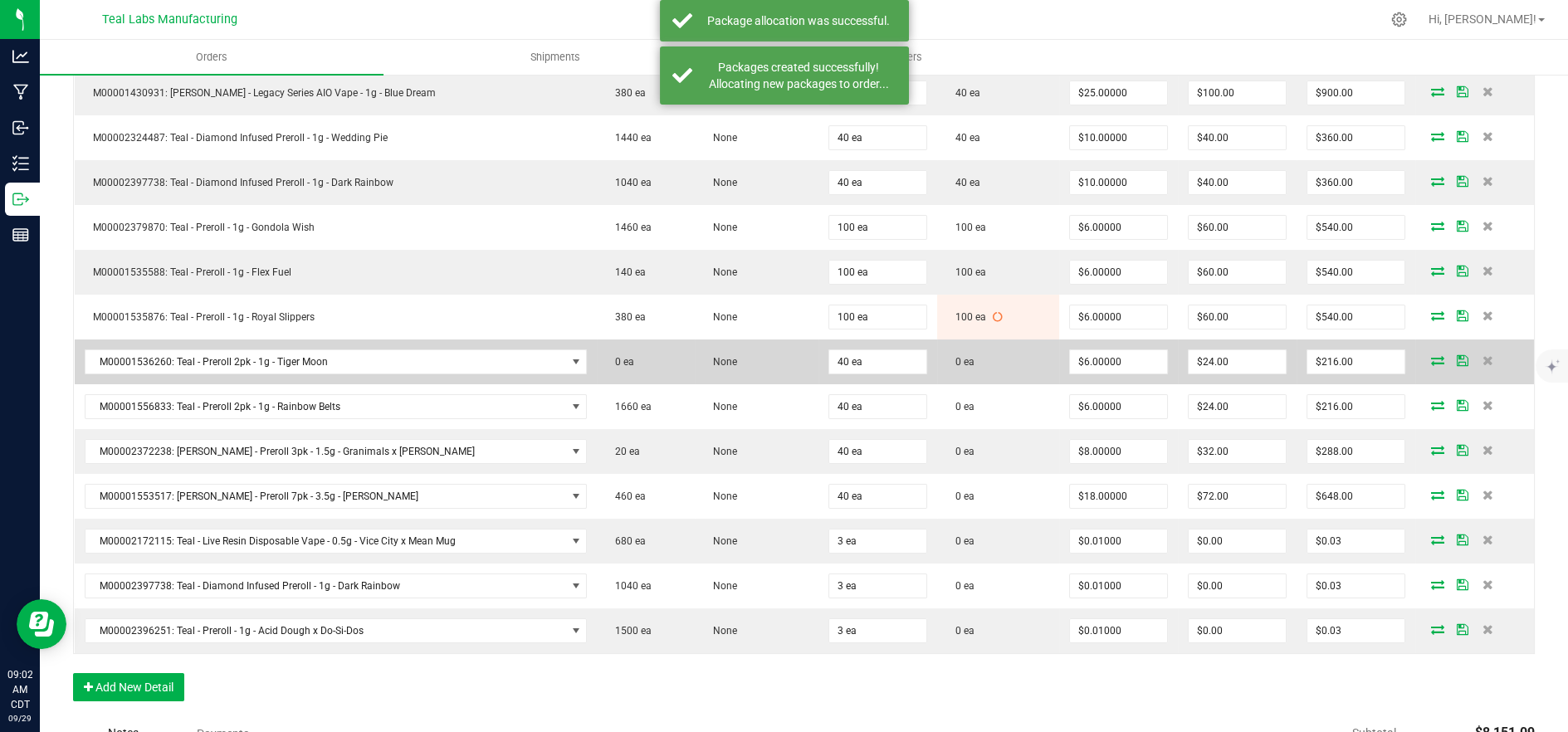
click at [1431, 363] on icon at bounding box center [1437, 359] width 13 height 10
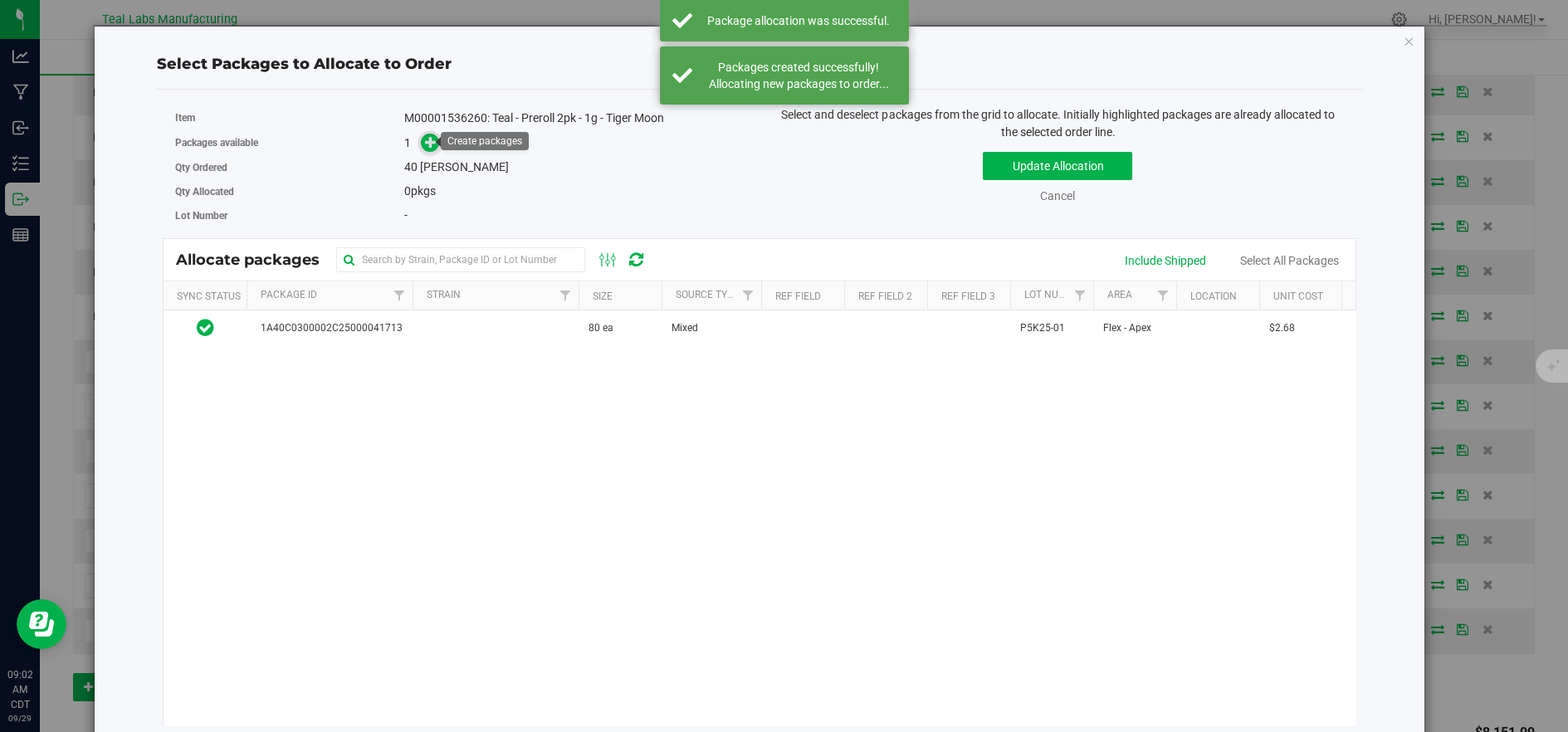
click at [430, 142] on icon at bounding box center [431, 141] width 12 height 12
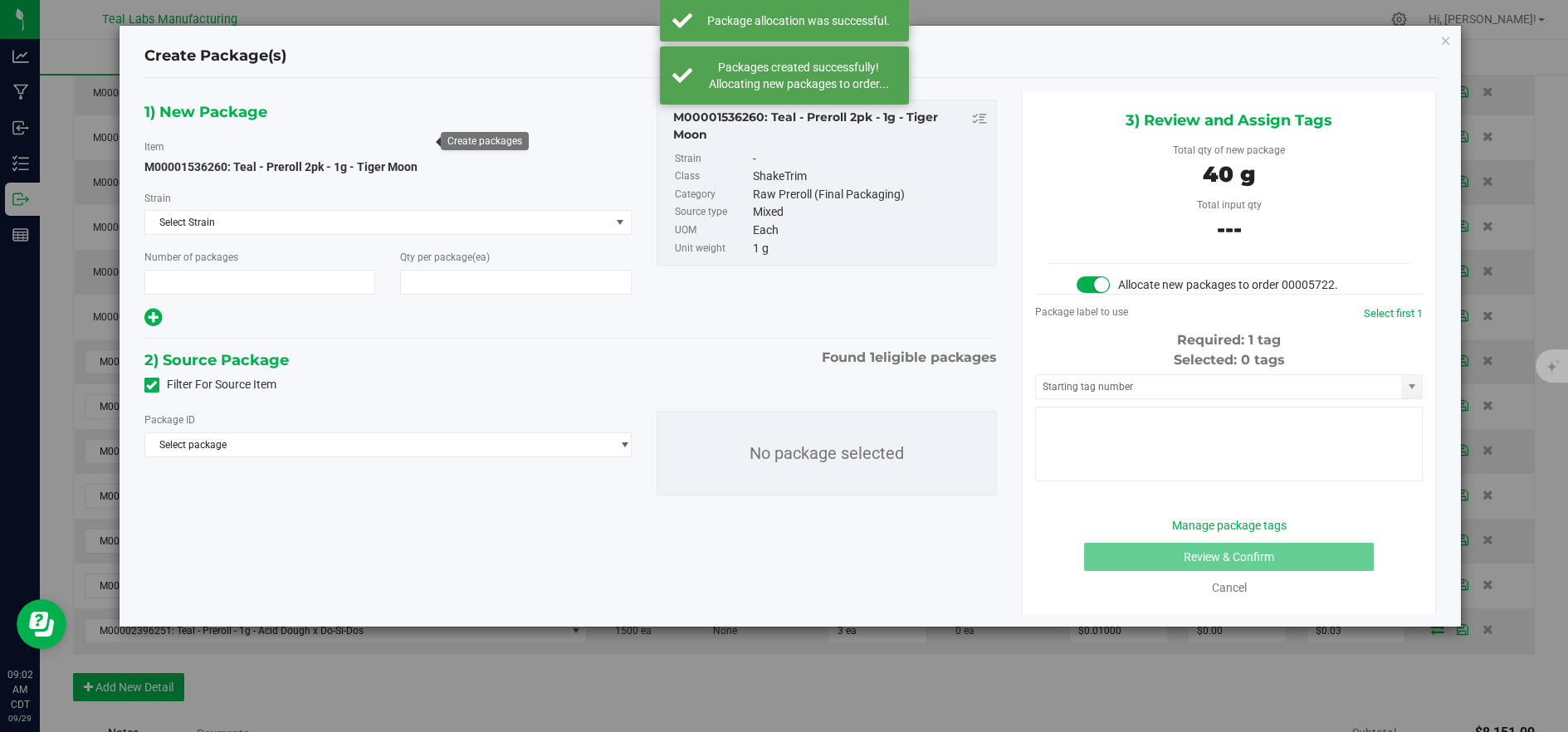
type input "1"
type input "40"
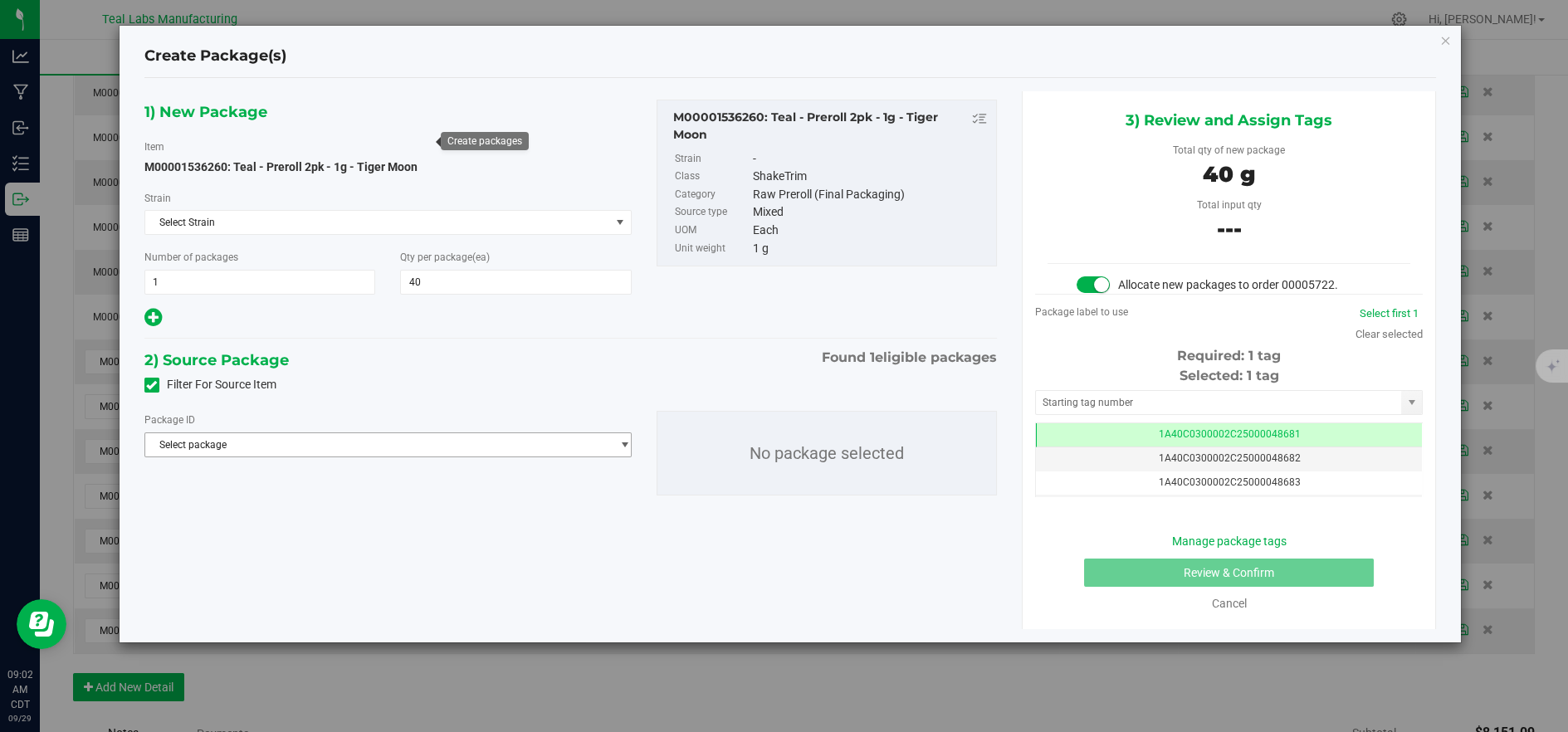
drag, startPoint x: 594, startPoint y: 448, endPoint x: 581, endPoint y: 448, distance: 13.0
click at [594, 448] on span "Select package" at bounding box center [377, 445] width 465 height 23
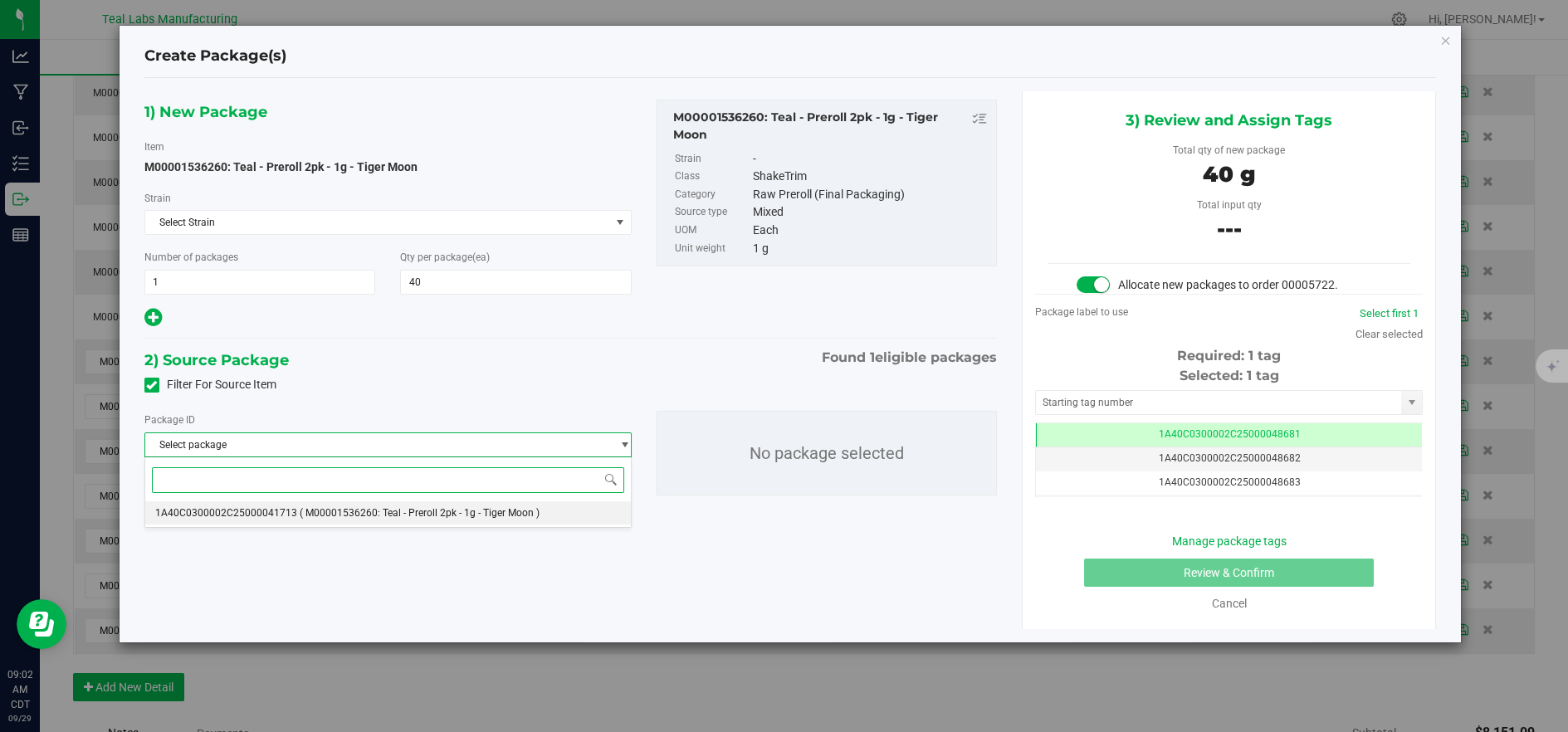
click at [429, 514] on span "( M00001536260: Teal - Preroll 2pk - 1g - Tiger Moon )" at bounding box center [420, 512] width 240 height 12
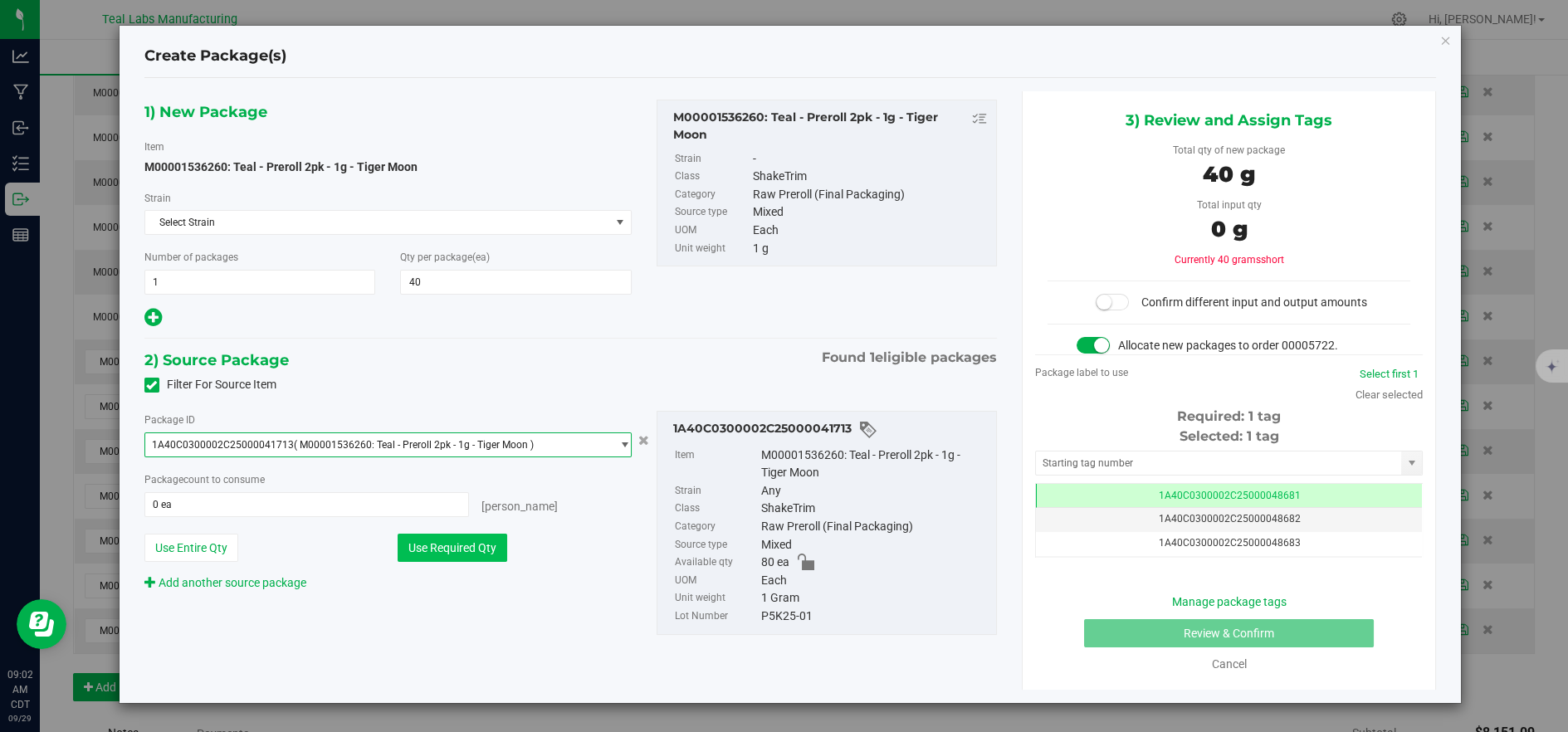
drag, startPoint x: 402, startPoint y: 546, endPoint x: 416, endPoint y: 545, distance: 14.0
click at [405, 546] on button "Use Required Qty" at bounding box center [452, 548] width 109 height 28
type input "40 ea"
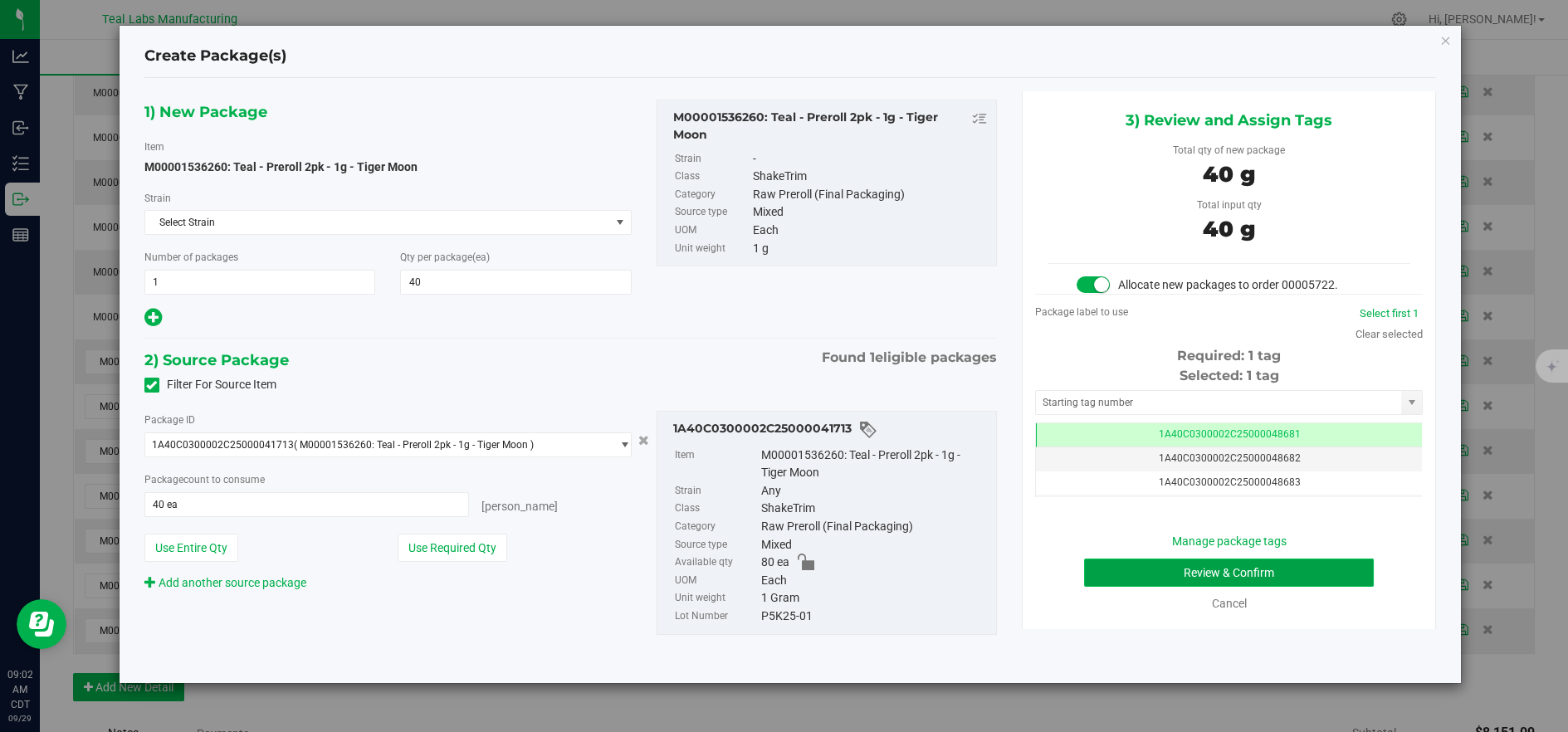
click at [1121, 582] on button "Review & Confirm" at bounding box center [1229, 573] width 290 height 28
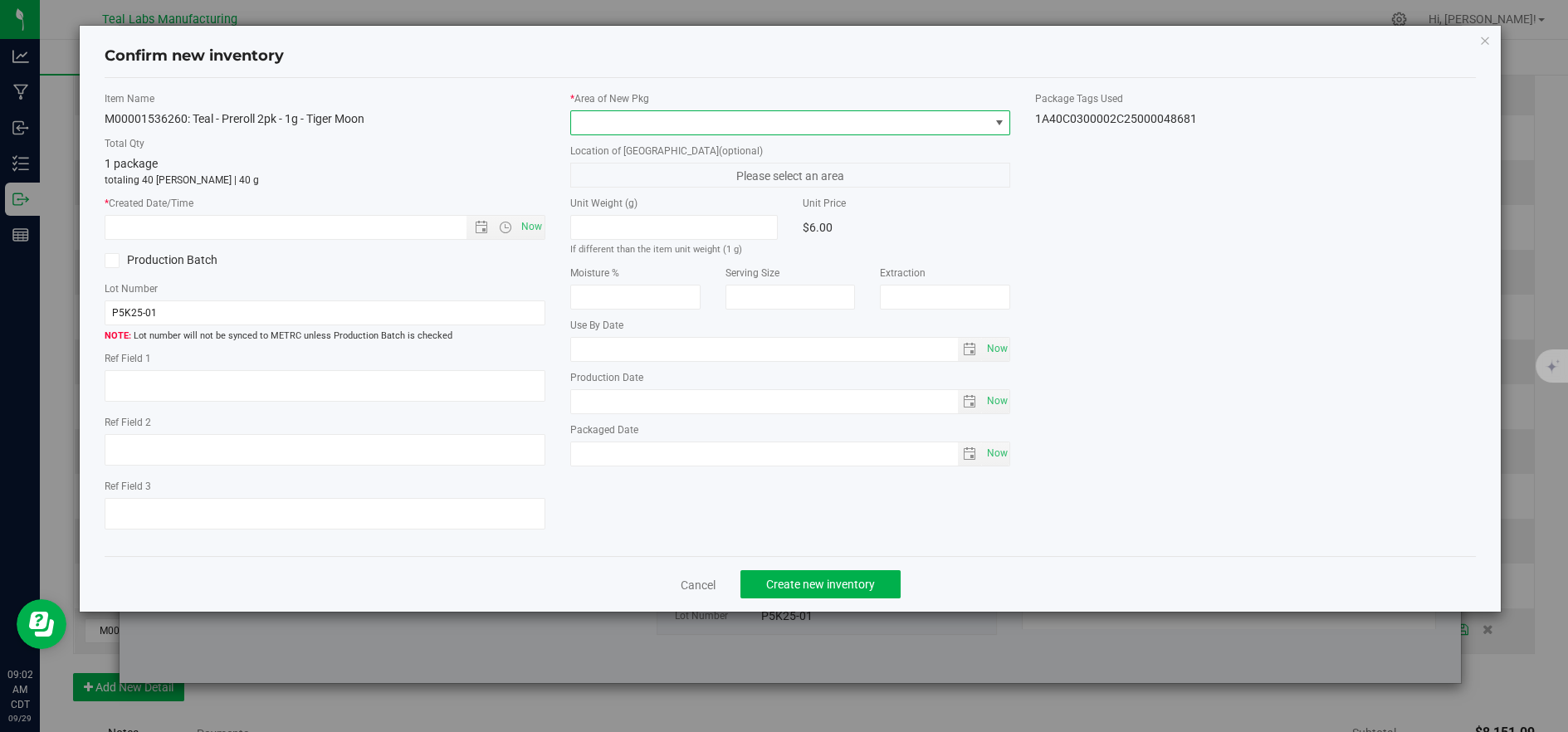
click at [614, 129] on span at bounding box center [780, 123] width 418 height 23
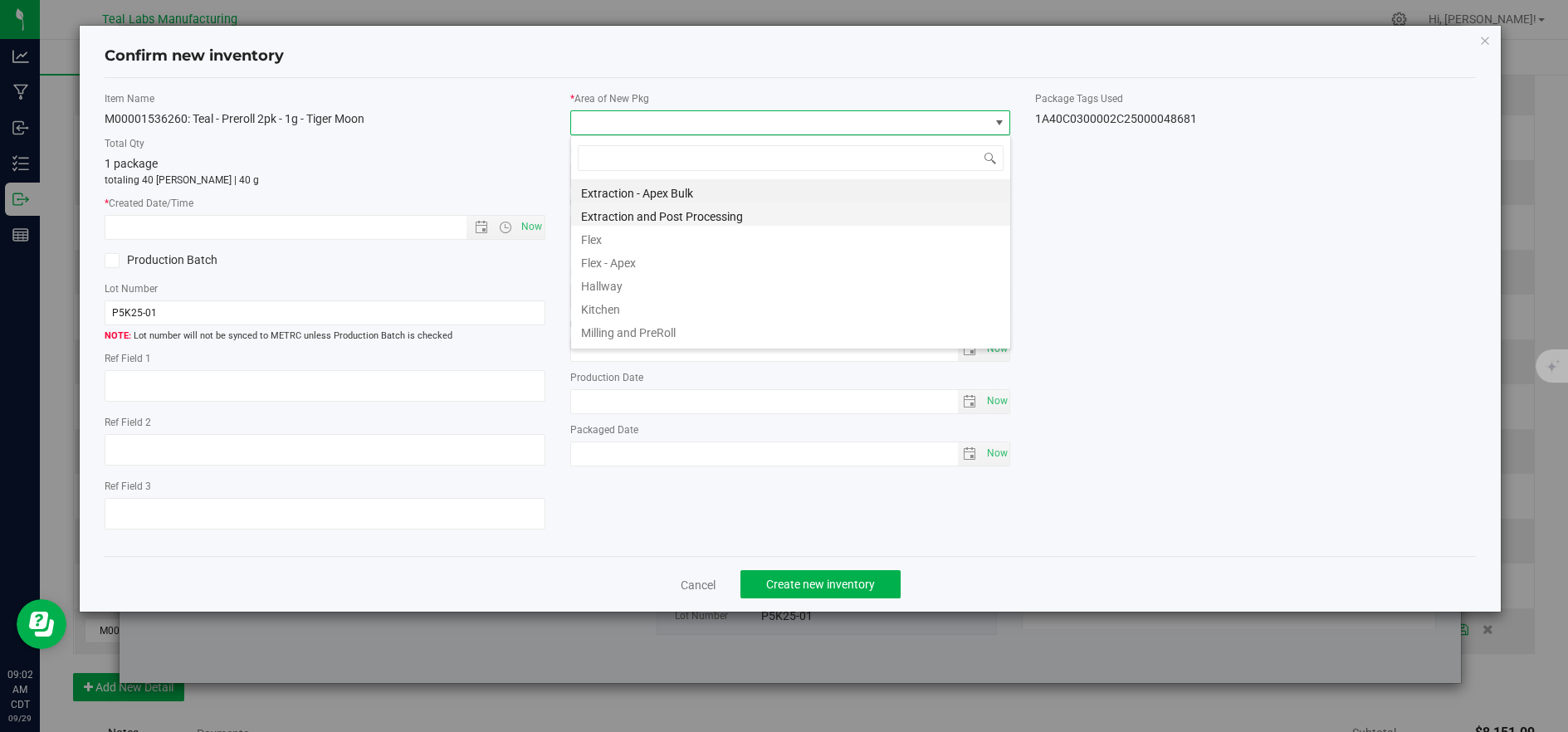
click at [583, 224] on li "Extraction and Post Processing" at bounding box center [790, 214] width 439 height 23
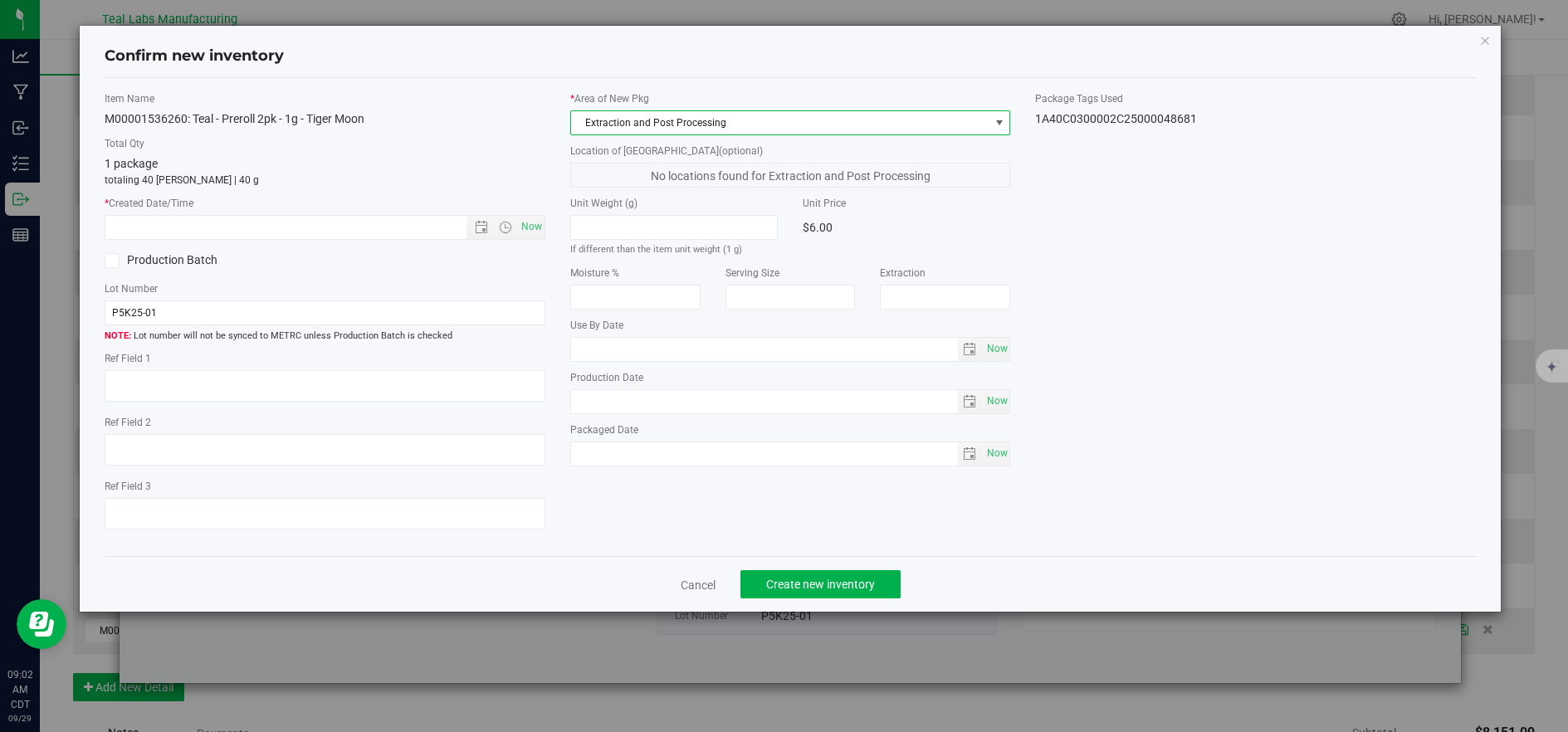
click at [613, 118] on span "Extraction and Post Processing" at bounding box center [780, 123] width 418 height 23
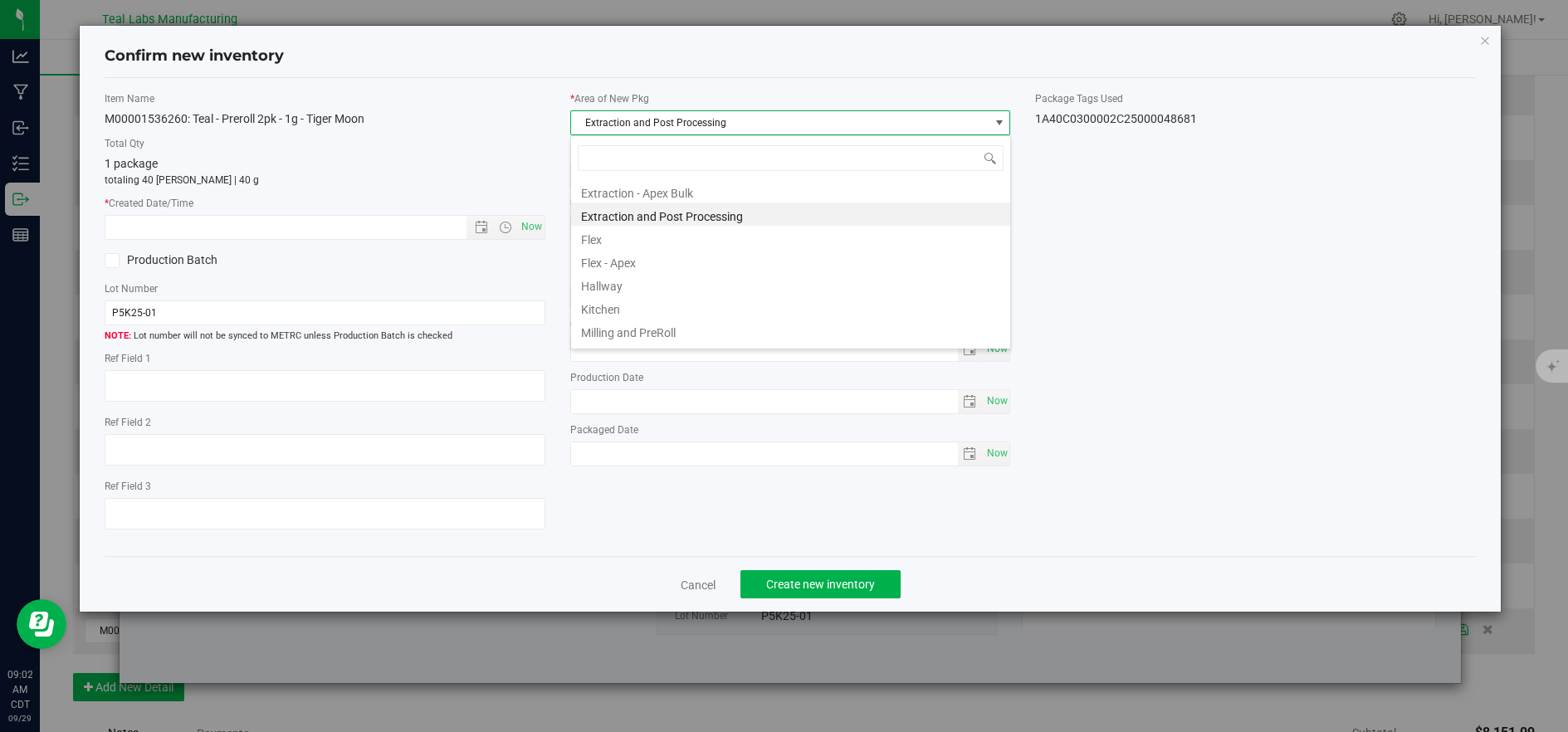
drag, startPoint x: 599, startPoint y: 237, endPoint x: 554, endPoint y: 243, distance: 45.4
click at [598, 239] on li "Flex" at bounding box center [790, 237] width 439 height 23
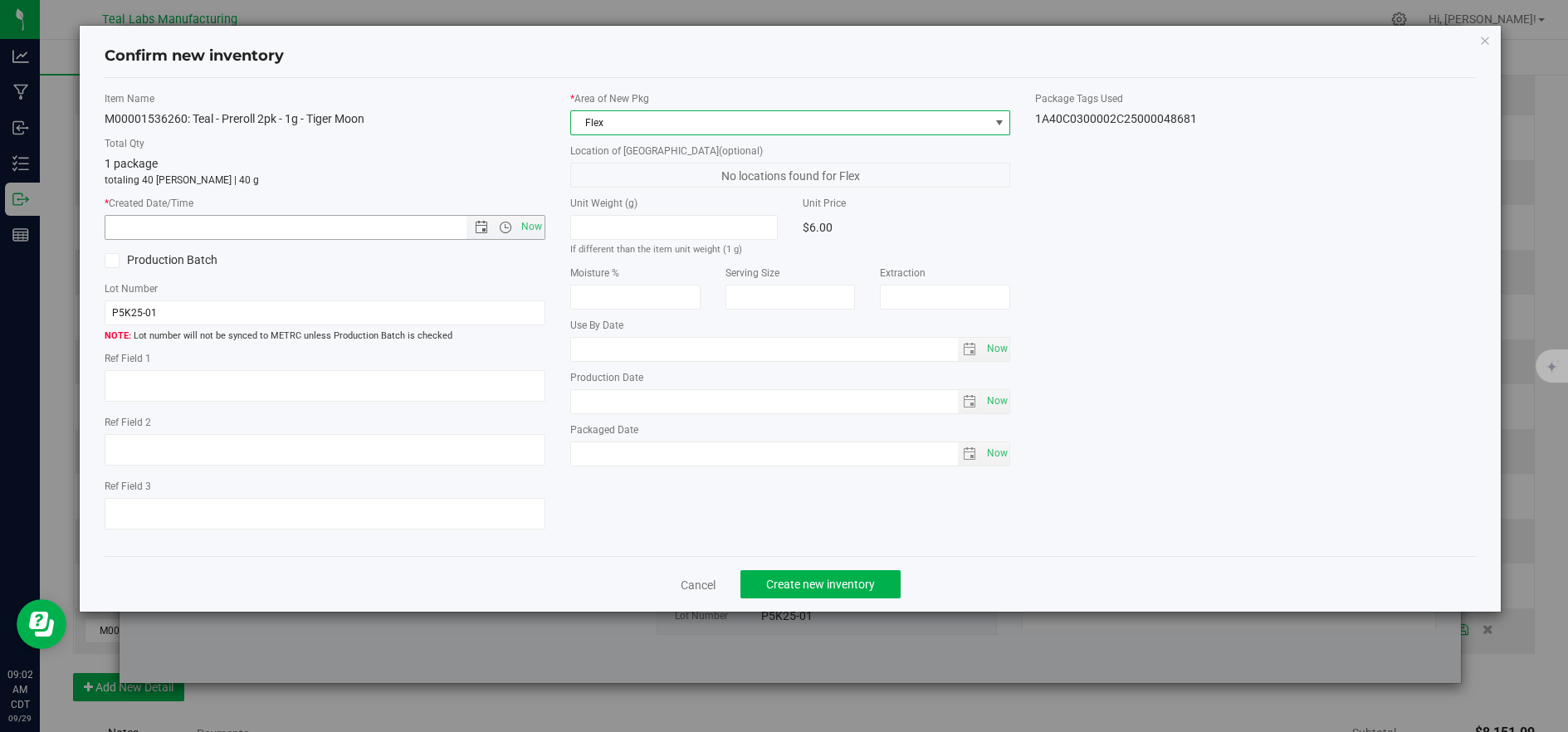
click at [535, 229] on span "Now" at bounding box center [531, 227] width 28 height 24
type input "[DATE] 9:02 AM"
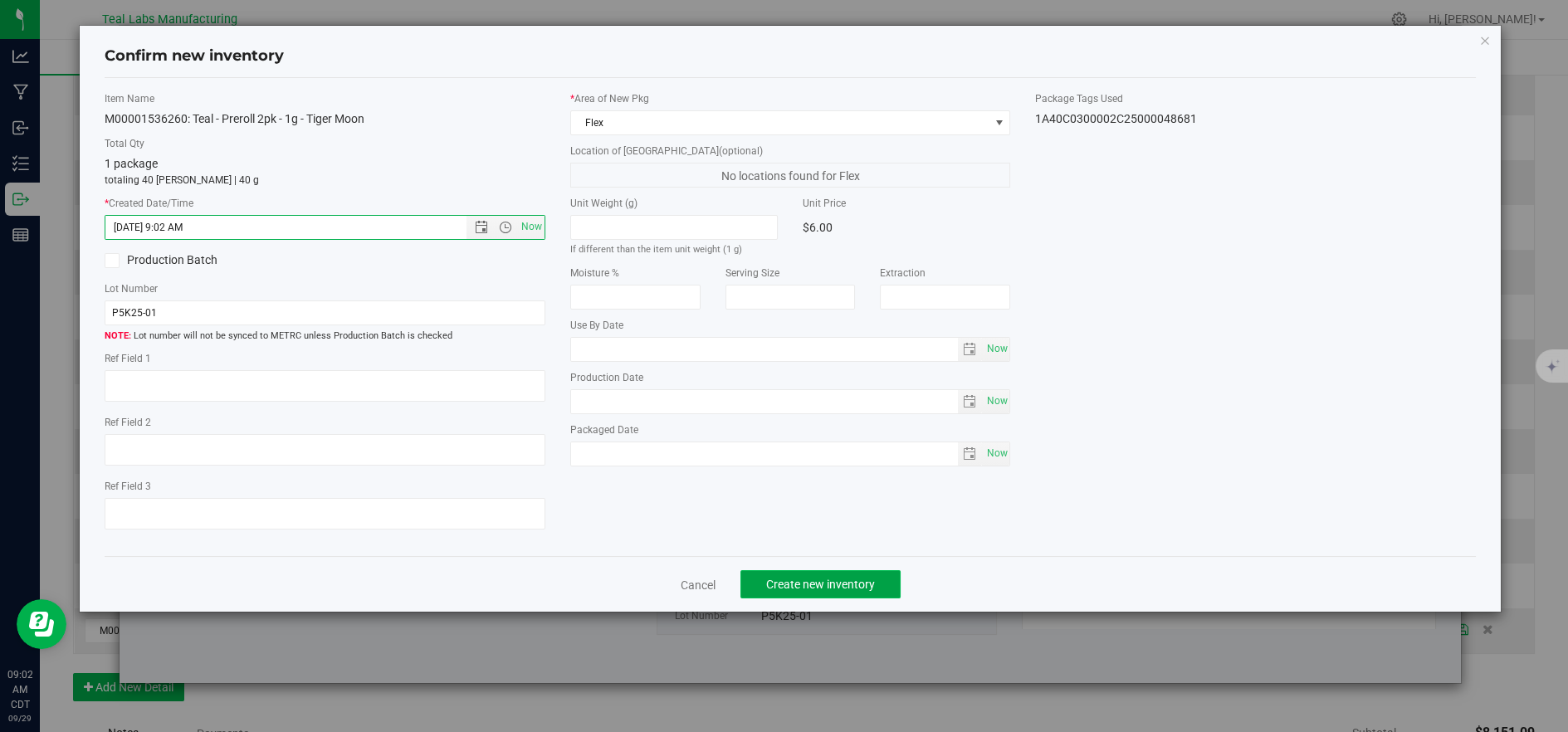
click at [777, 591] on span "Create new inventory" at bounding box center [820, 583] width 109 height 13
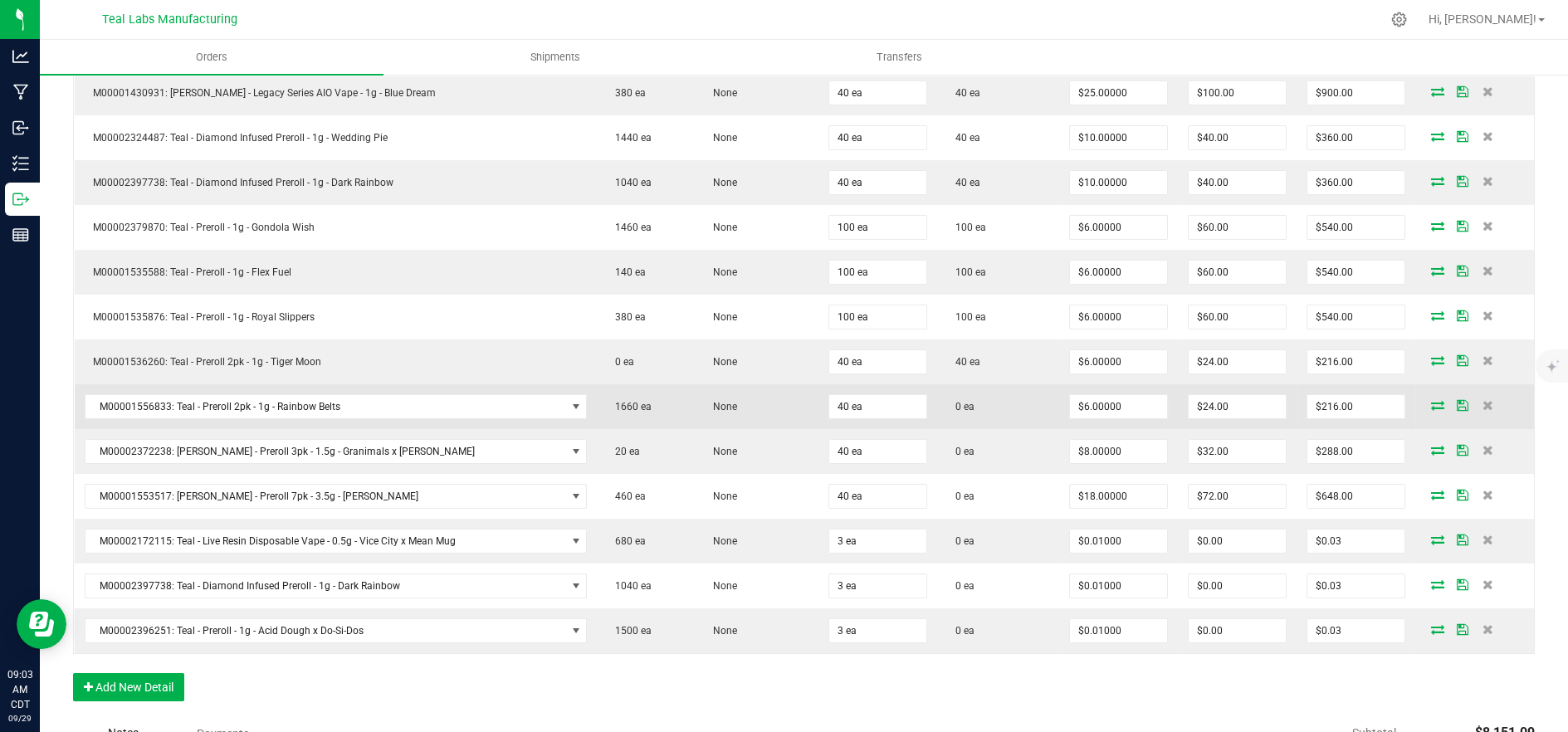
click at [1431, 401] on icon at bounding box center [1437, 405] width 13 height 10
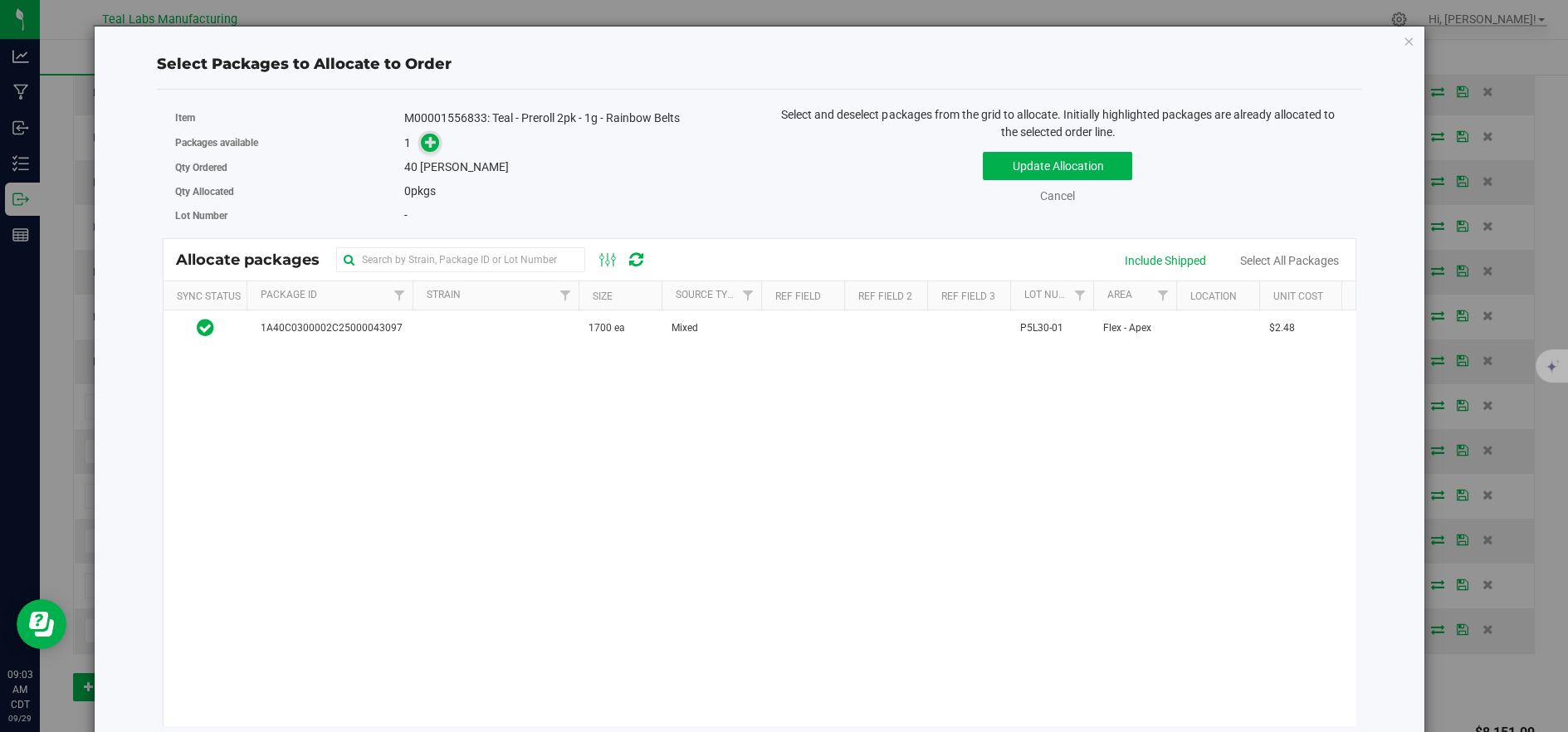
click at [425, 138] on icon at bounding box center [431, 141] width 12 height 12
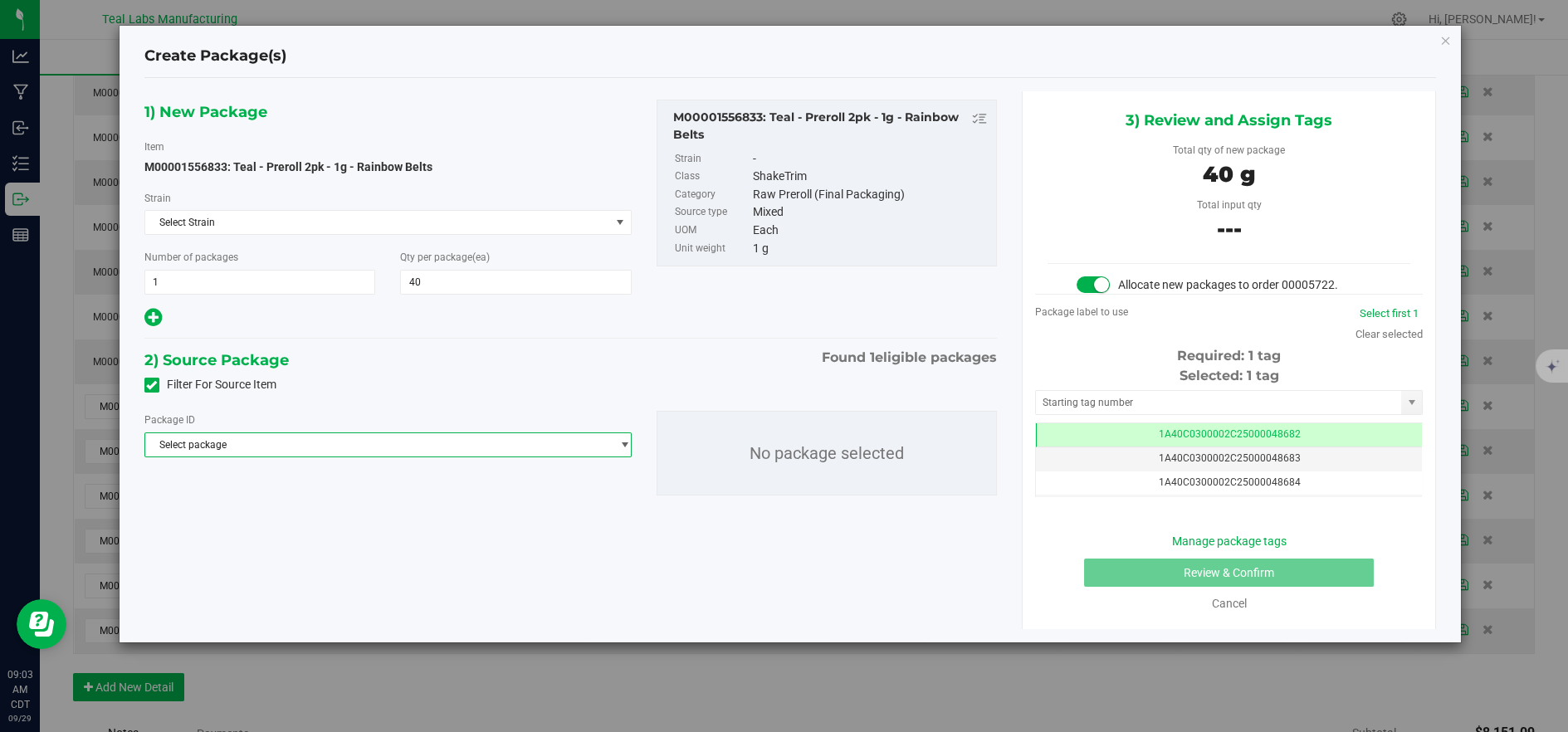
click at [465, 448] on span "Select package" at bounding box center [377, 445] width 465 height 23
click at [471, 501] on li "1A40C0300002C25000043097 ( M00001556833: Teal - Preroll 2pk - 1g - Rainbow Belt…" at bounding box center [388, 512] width 486 height 23
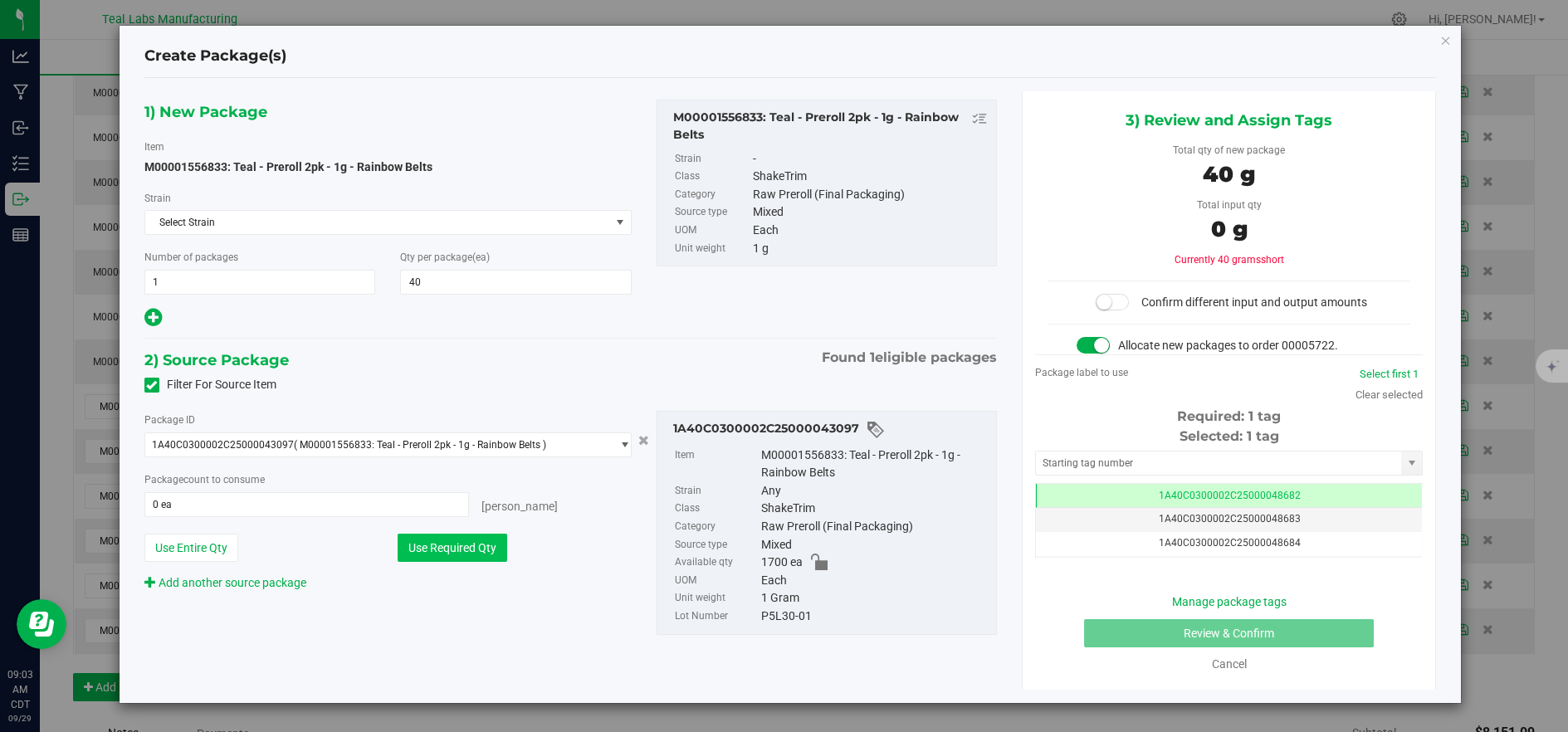
click at [466, 544] on button "Use Required Qty" at bounding box center [452, 548] width 109 height 28
type input "40 ea"
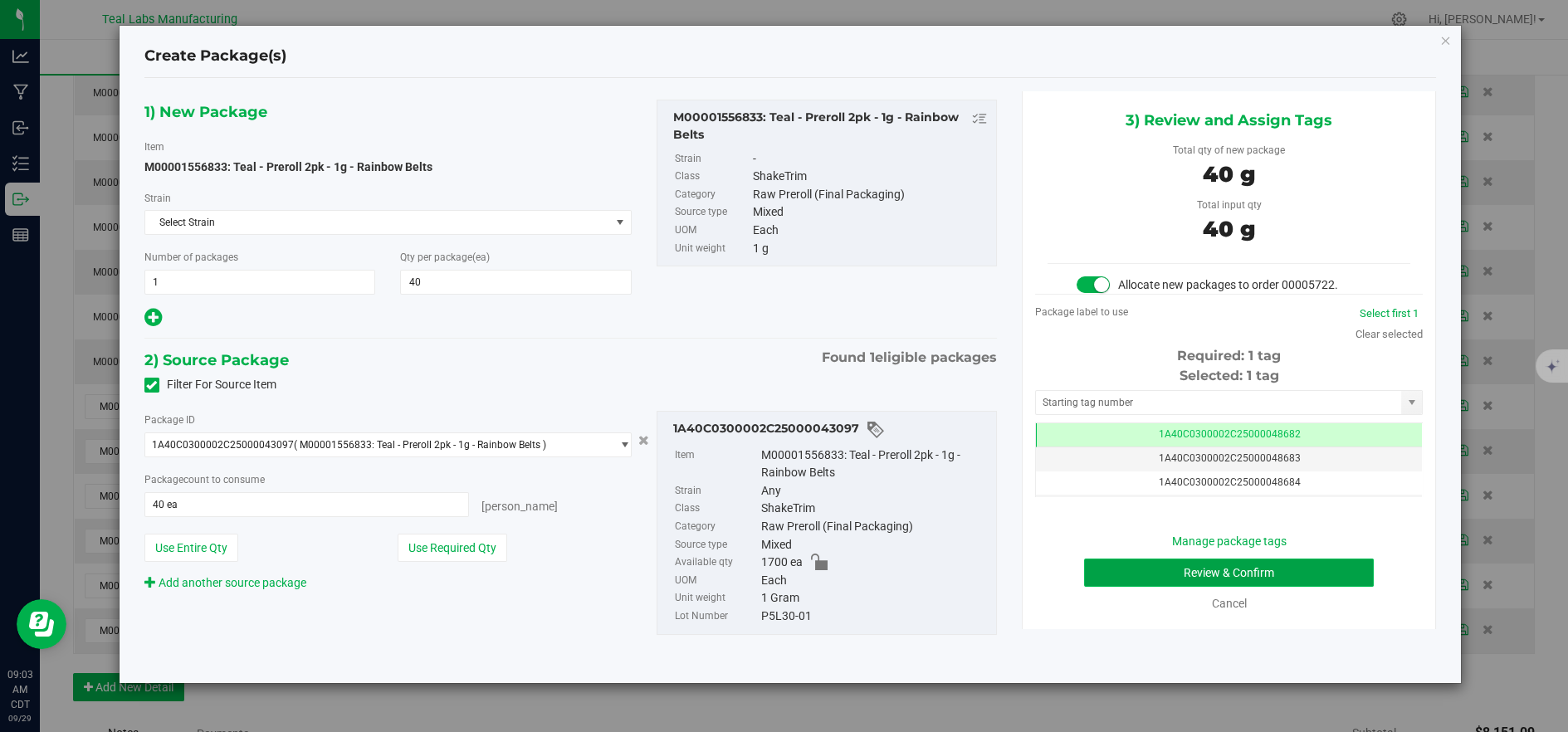
click at [1146, 583] on button "Review & Confirm" at bounding box center [1229, 573] width 290 height 28
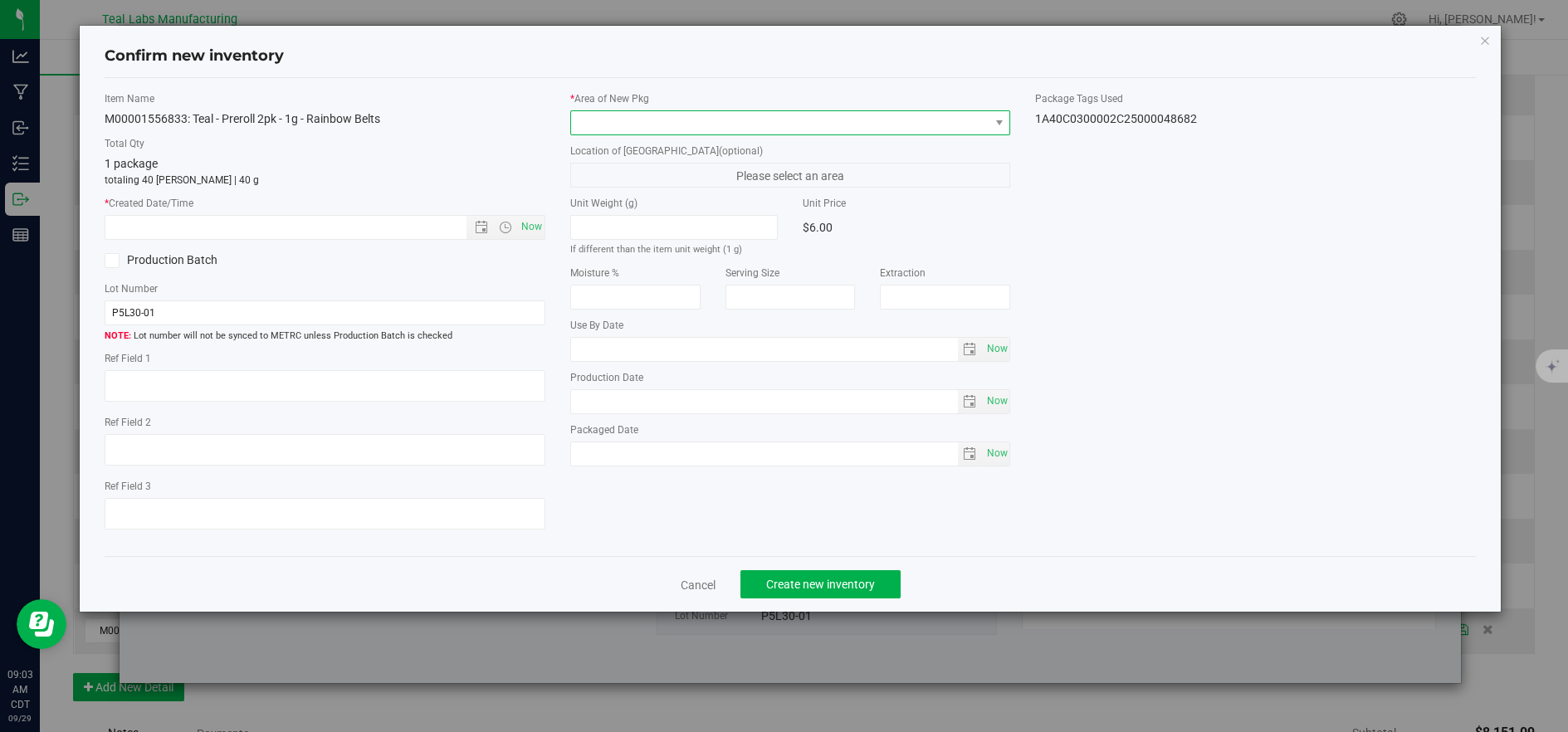
click at [625, 121] on span at bounding box center [780, 123] width 418 height 23
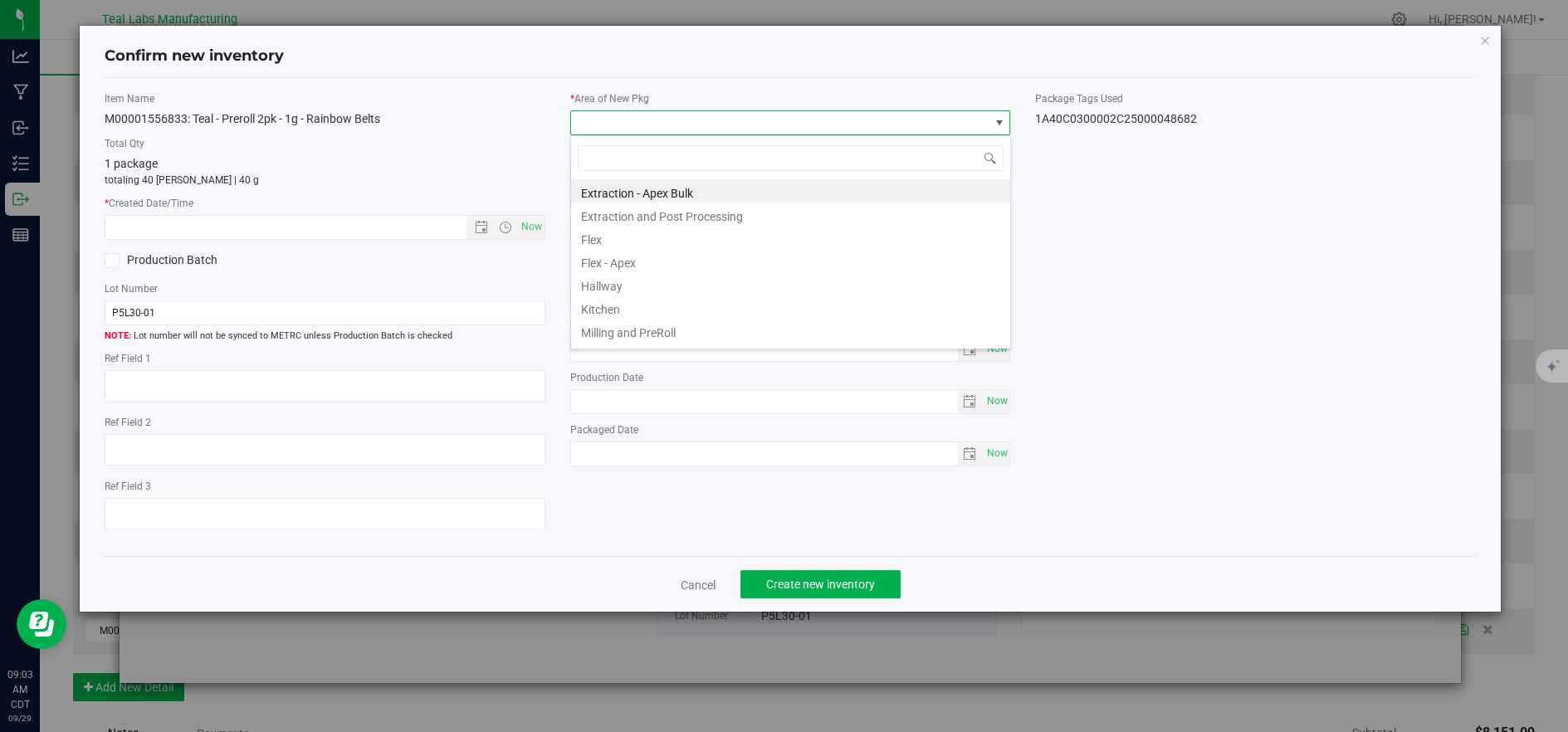
drag, startPoint x: 593, startPoint y: 235, endPoint x: 567, endPoint y: 238, distance: 26.2
click at [593, 237] on li "Flex" at bounding box center [790, 237] width 439 height 23
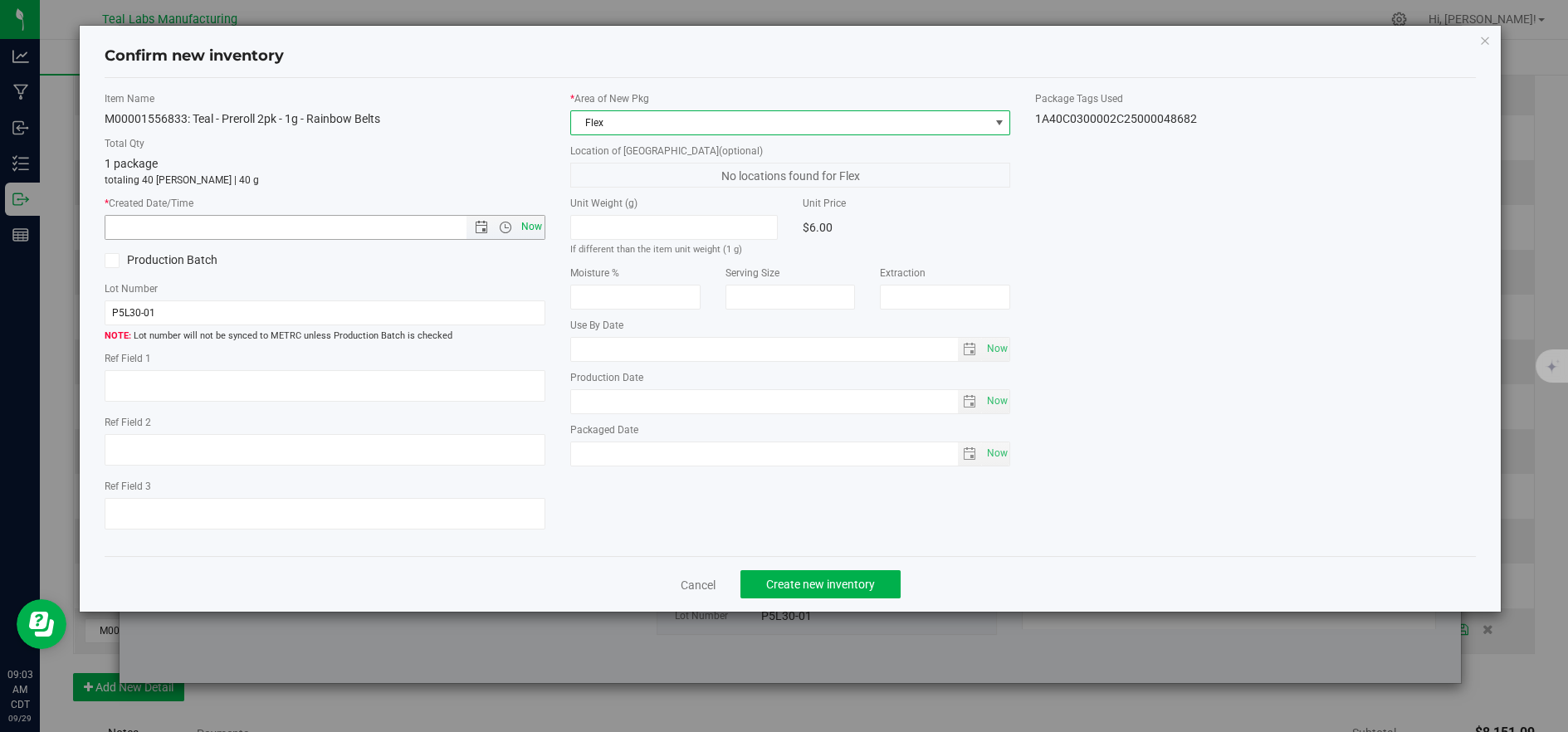
click at [543, 229] on span "Now" at bounding box center [531, 227] width 28 height 24
type input "[DATE] 9:03 AM"
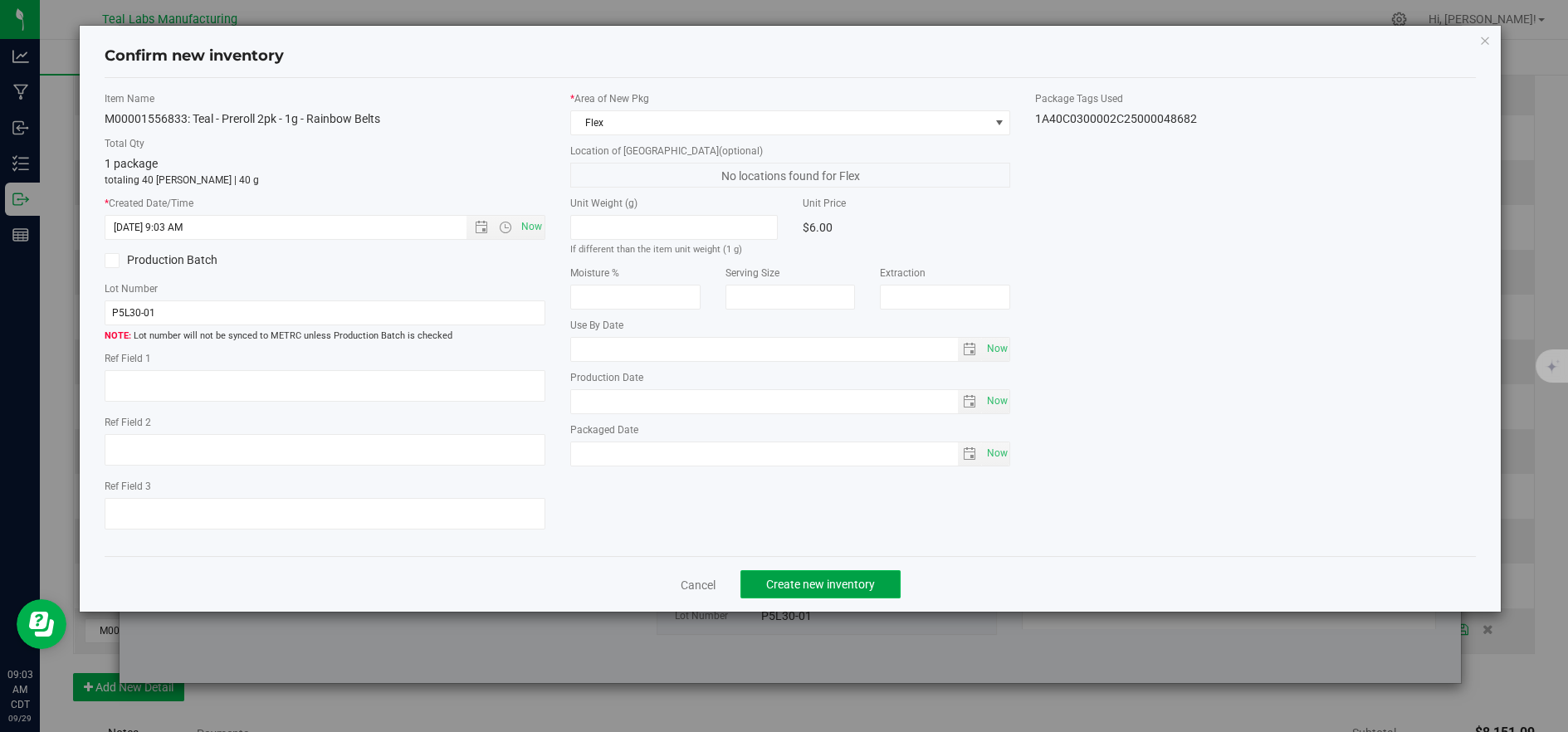
click at [783, 587] on span "Create new inventory" at bounding box center [820, 583] width 109 height 13
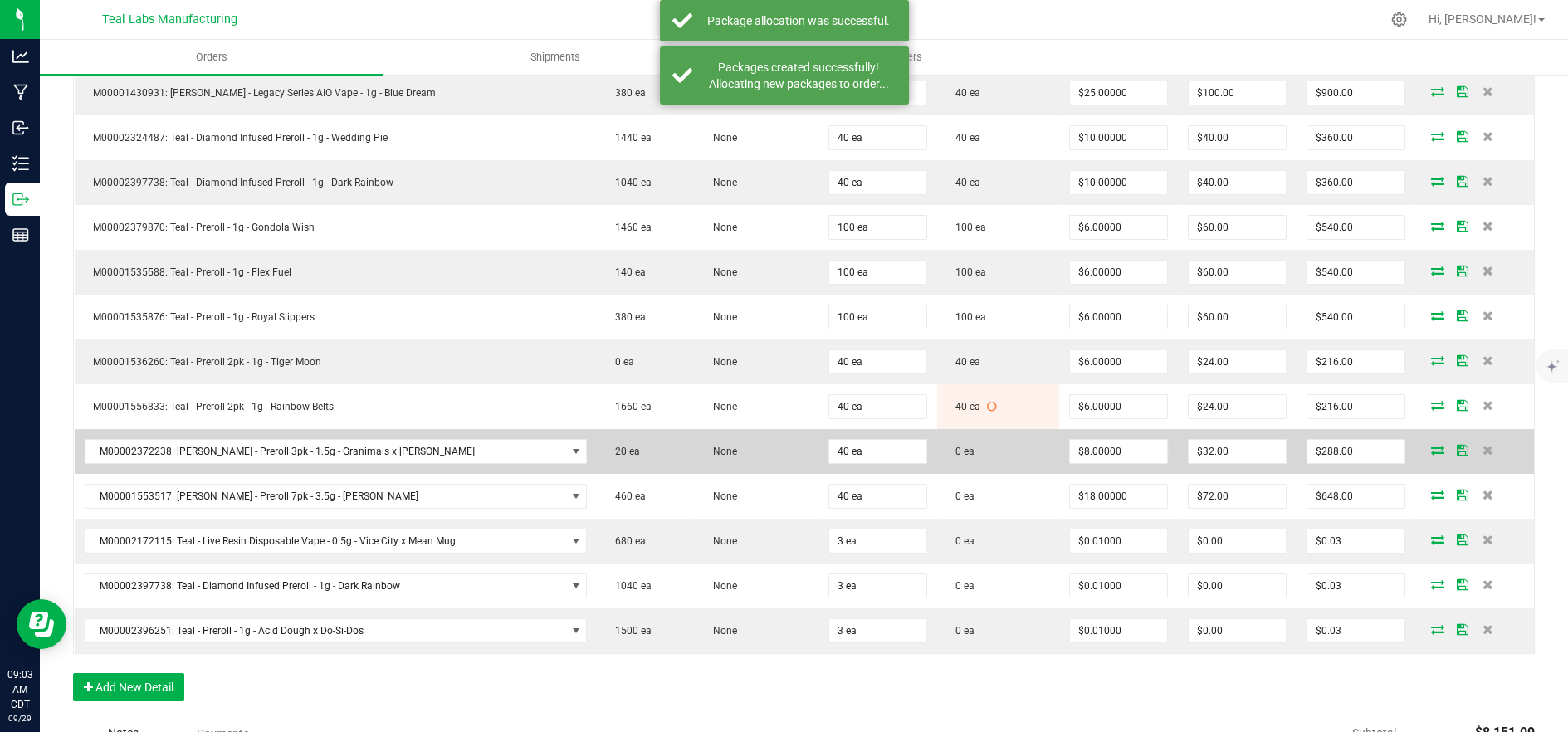
click at [1431, 448] on icon at bounding box center [1437, 449] width 13 height 10
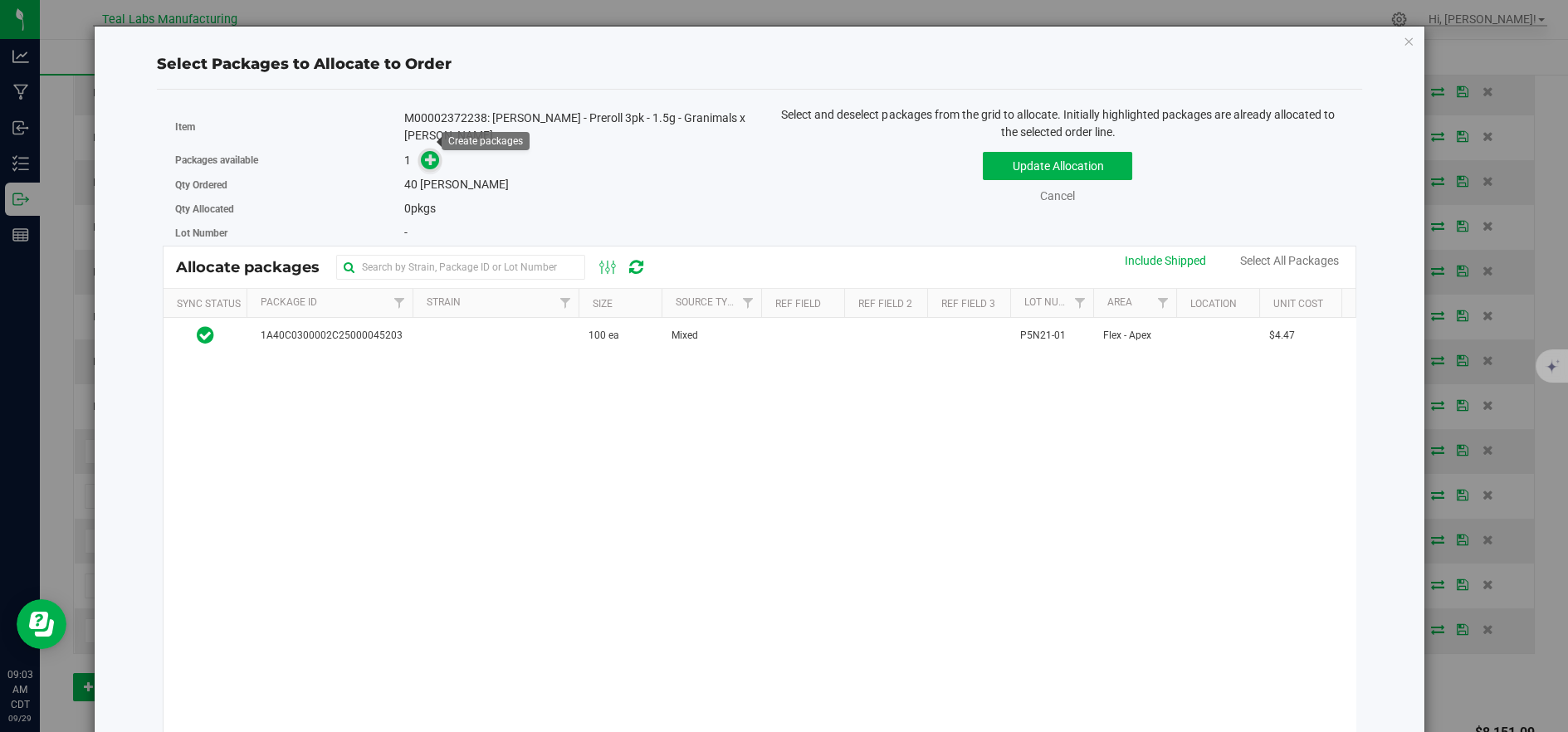
click at [432, 154] on icon at bounding box center [431, 159] width 12 height 12
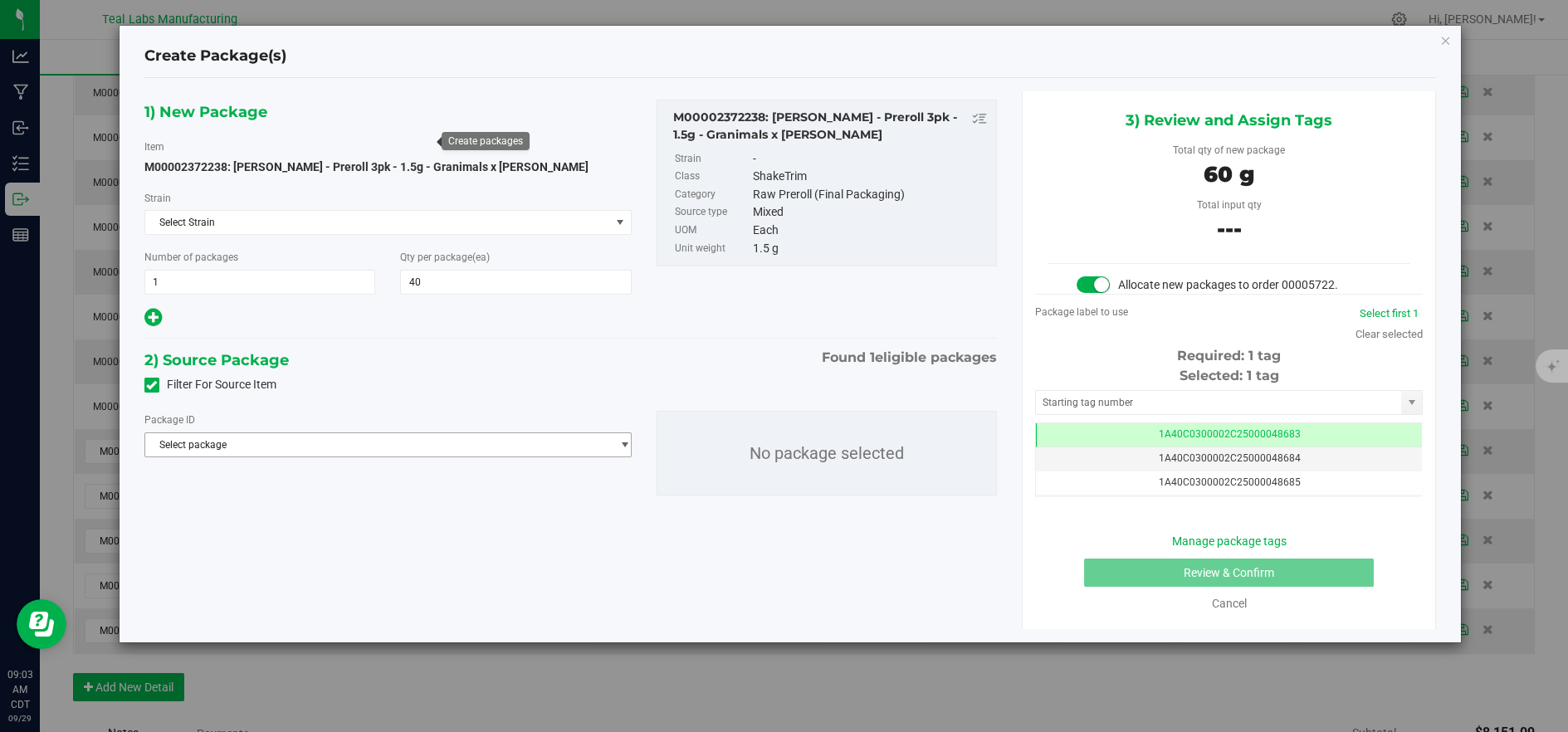
click at [408, 446] on span "Select package" at bounding box center [377, 445] width 465 height 23
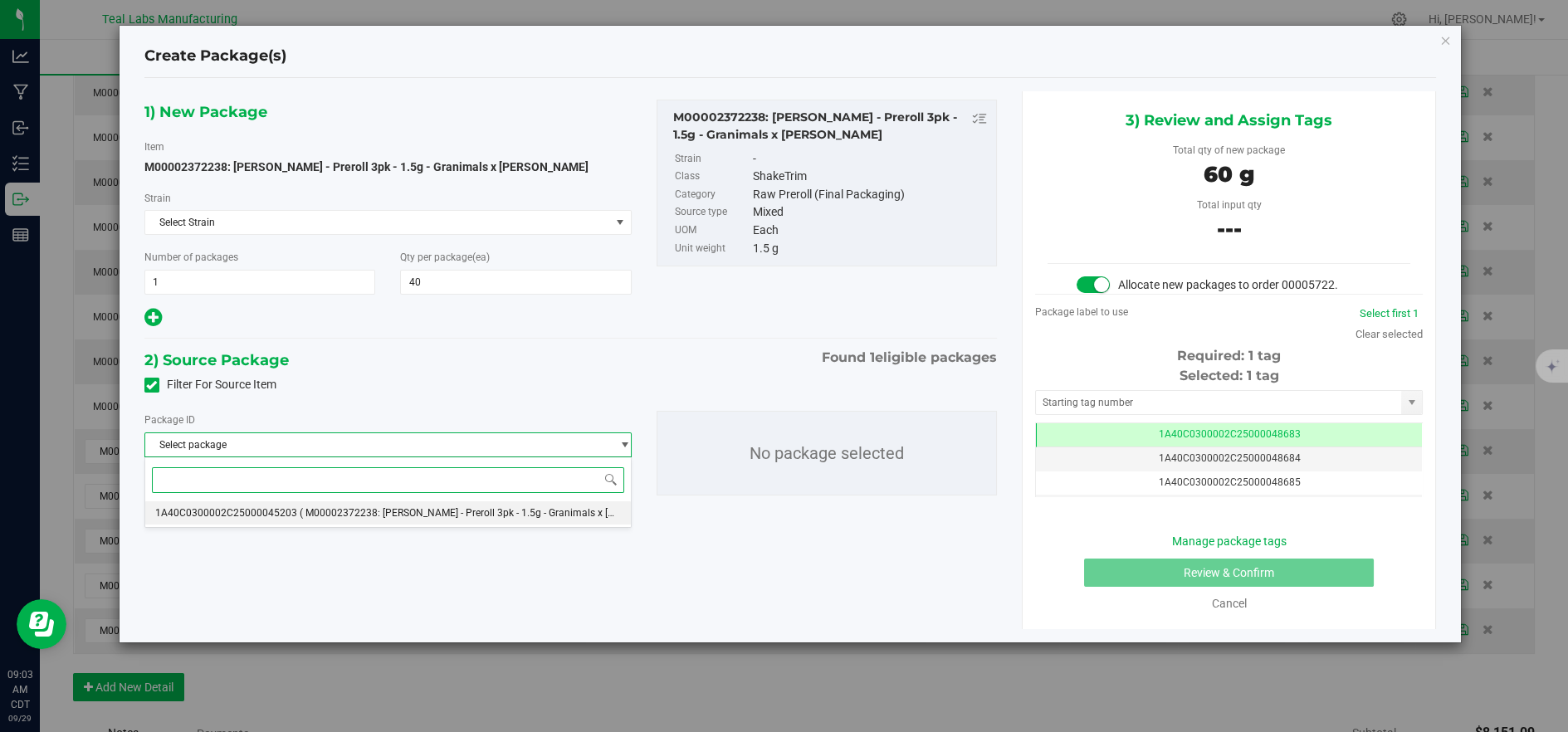
click at [467, 520] on li "1A40C0300002C25000045203 ( M00002372238: [PERSON_NAME] - Preroll 3pk - 1.5g - G…" at bounding box center [388, 512] width 486 height 23
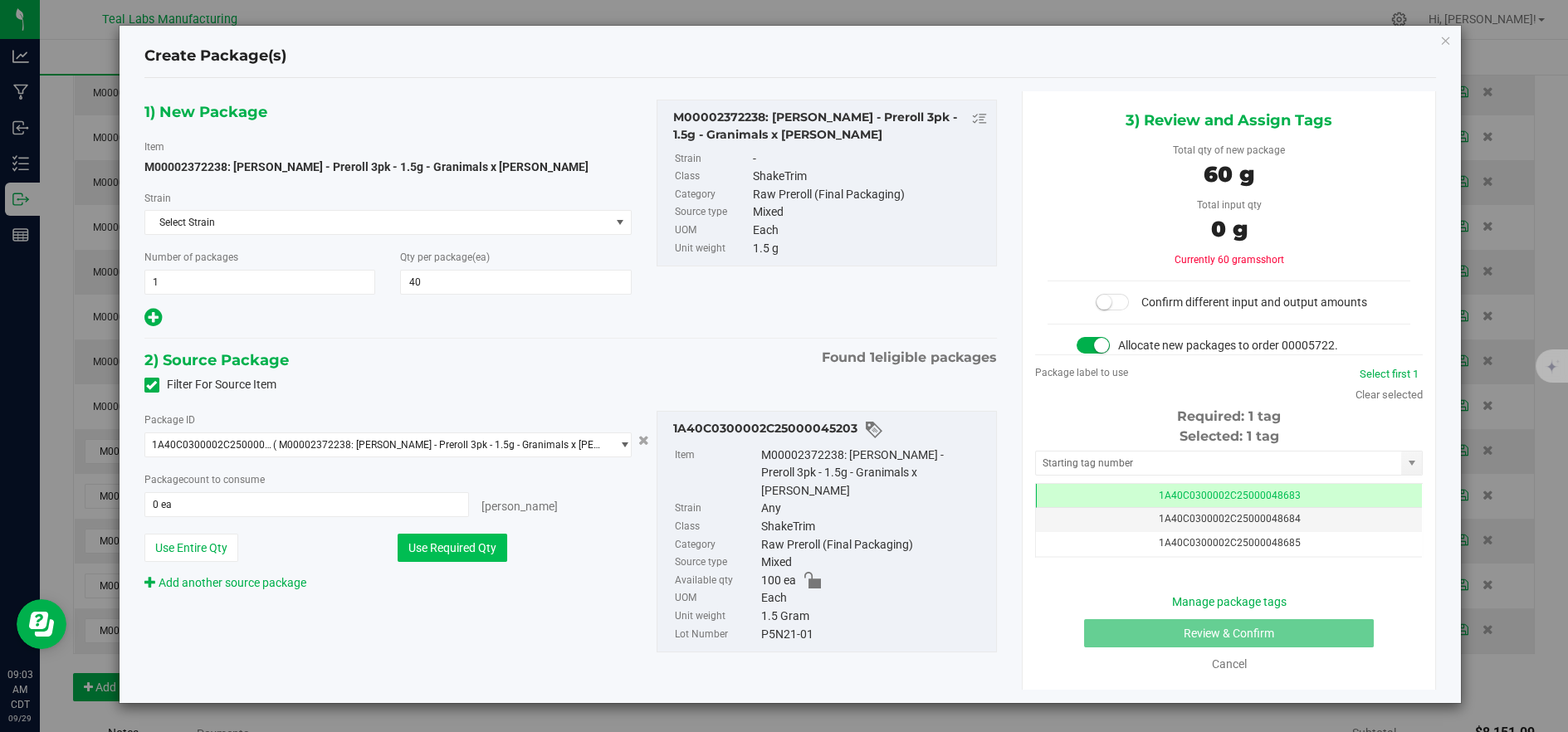
click at [465, 555] on button "Use Required Qty" at bounding box center [452, 548] width 109 height 28
type input "40 ea"
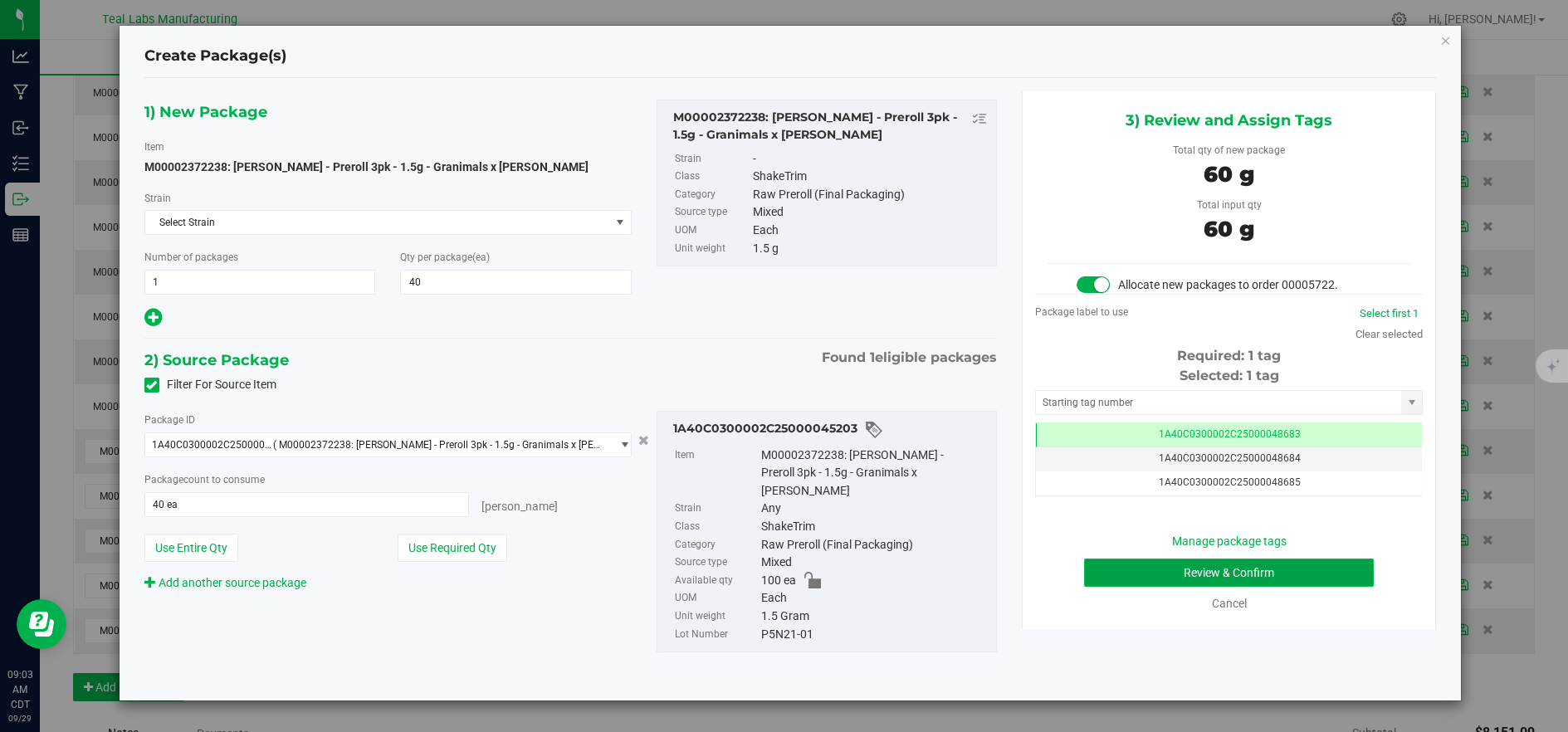
click at [1145, 566] on button "Review & Confirm" at bounding box center [1229, 573] width 290 height 28
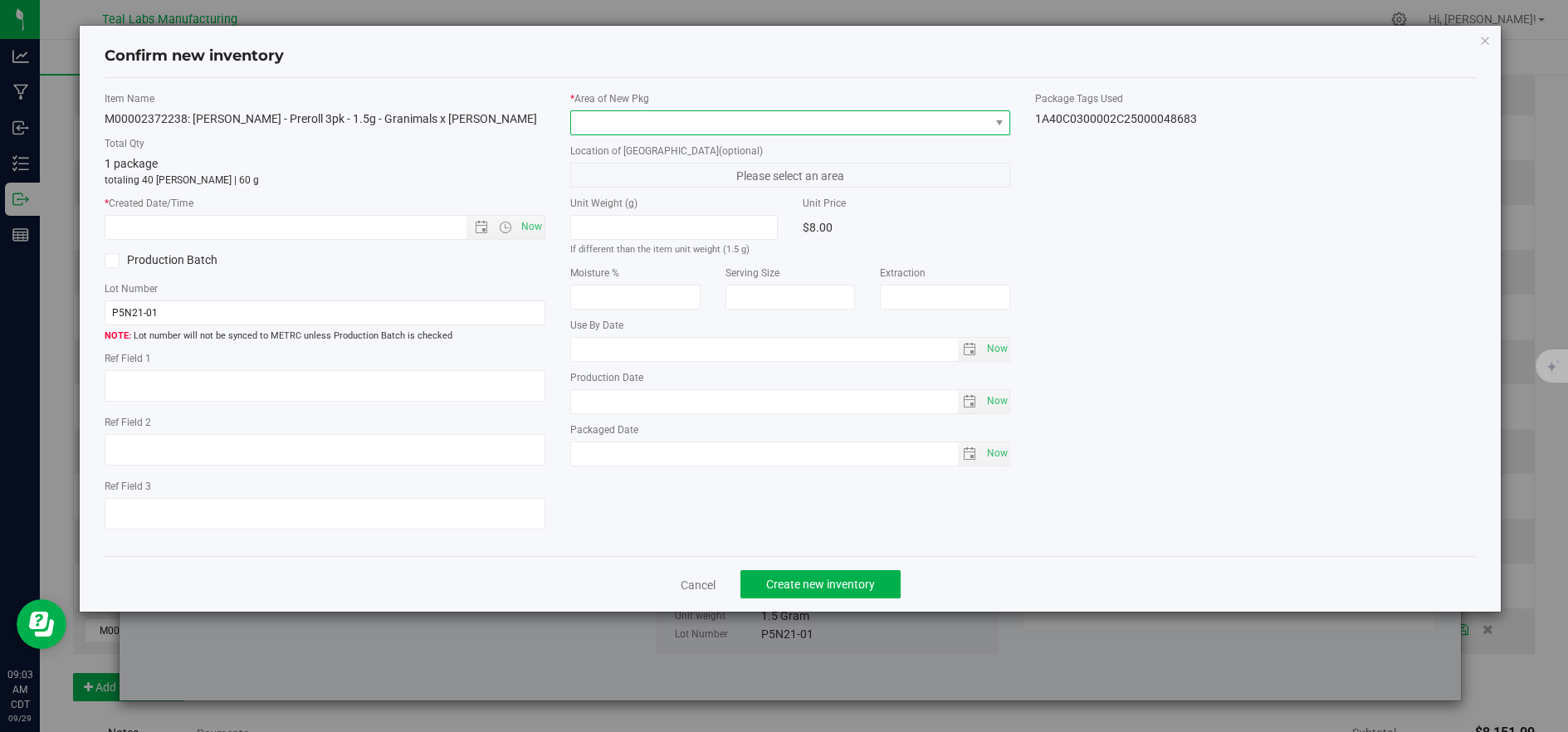
click at [677, 119] on span at bounding box center [780, 123] width 418 height 23
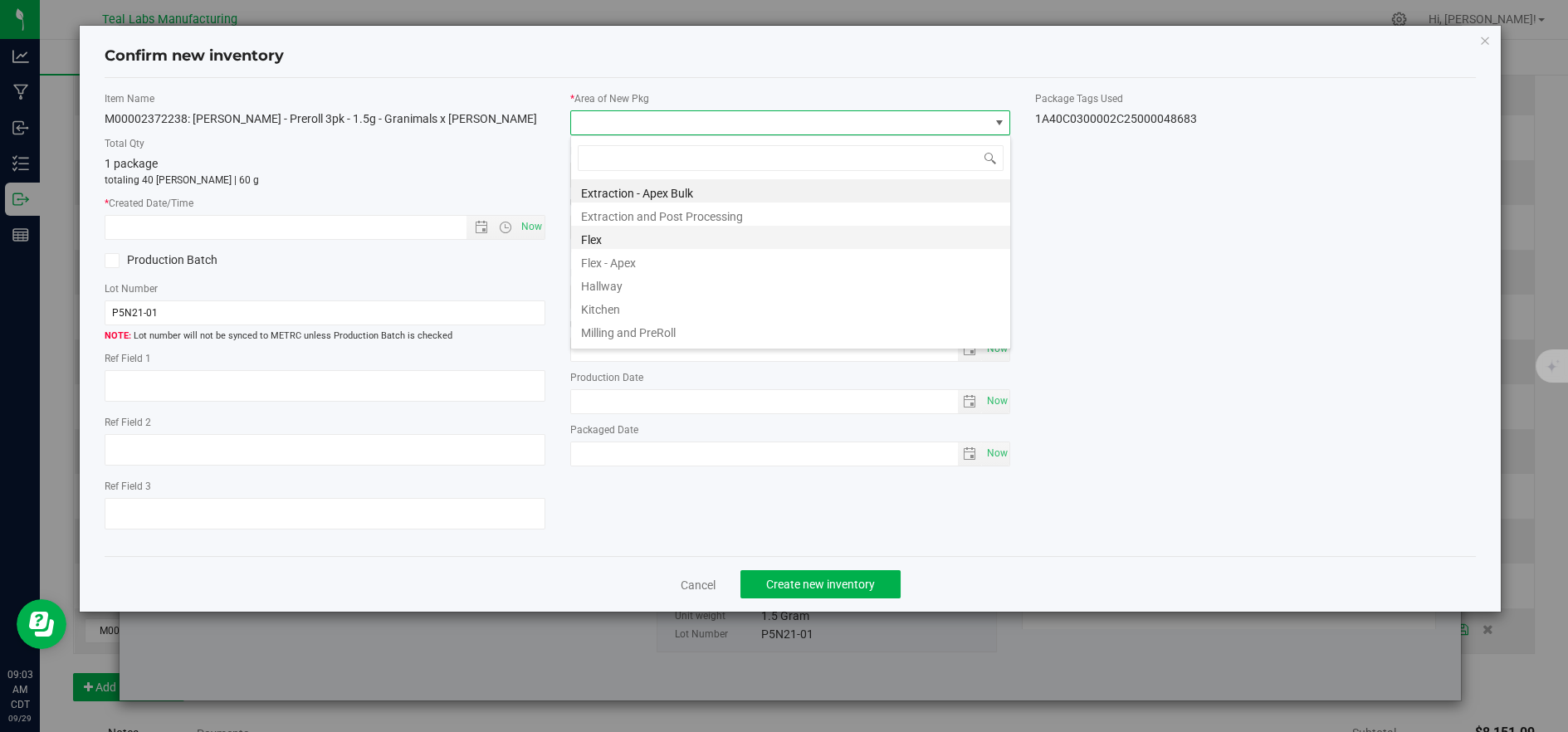
click at [596, 237] on li "Flex" at bounding box center [790, 237] width 439 height 23
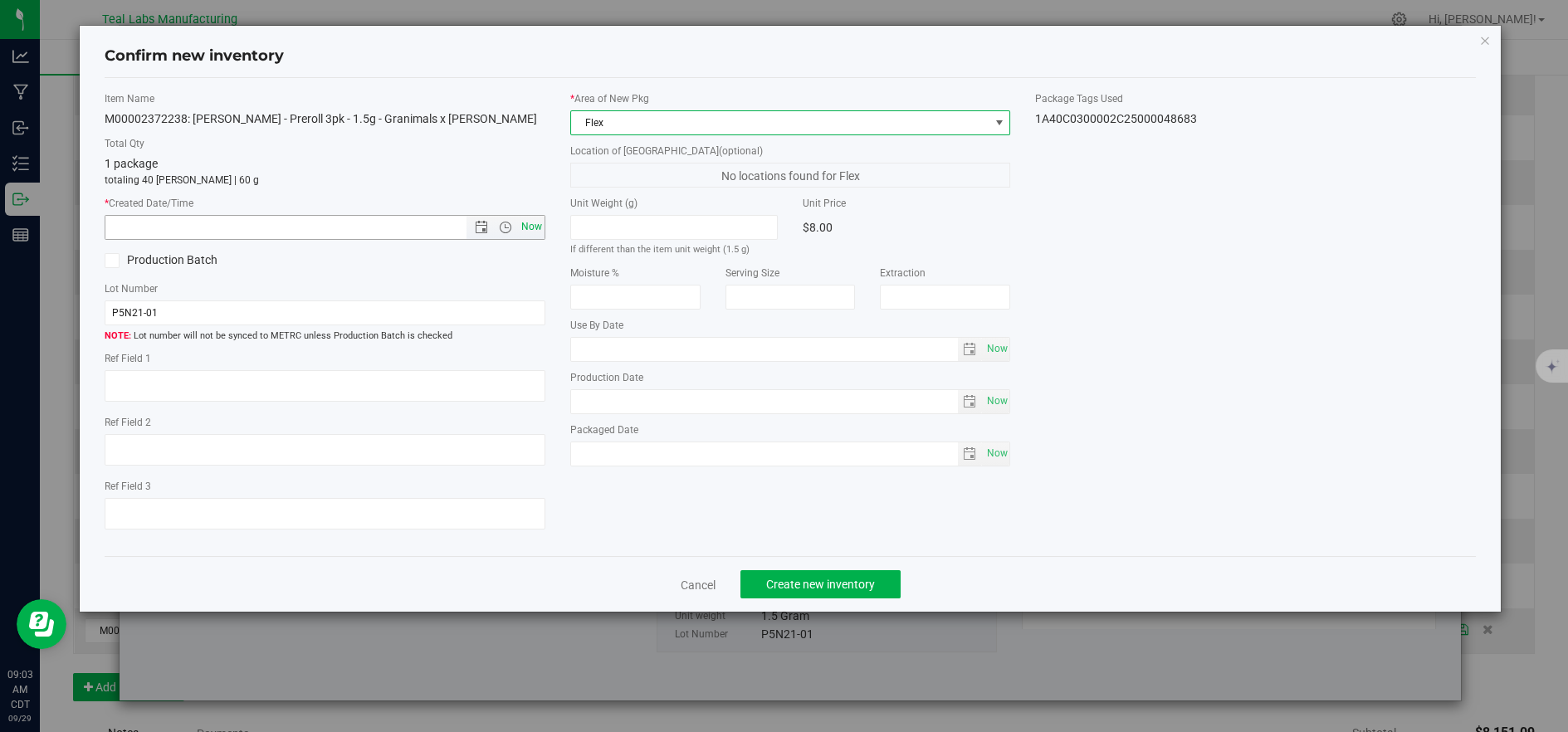
click at [526, 220] on span "Now" at bounding box center [531, 227] width 28 height 24
type input "[DATE] 9:03 AM"
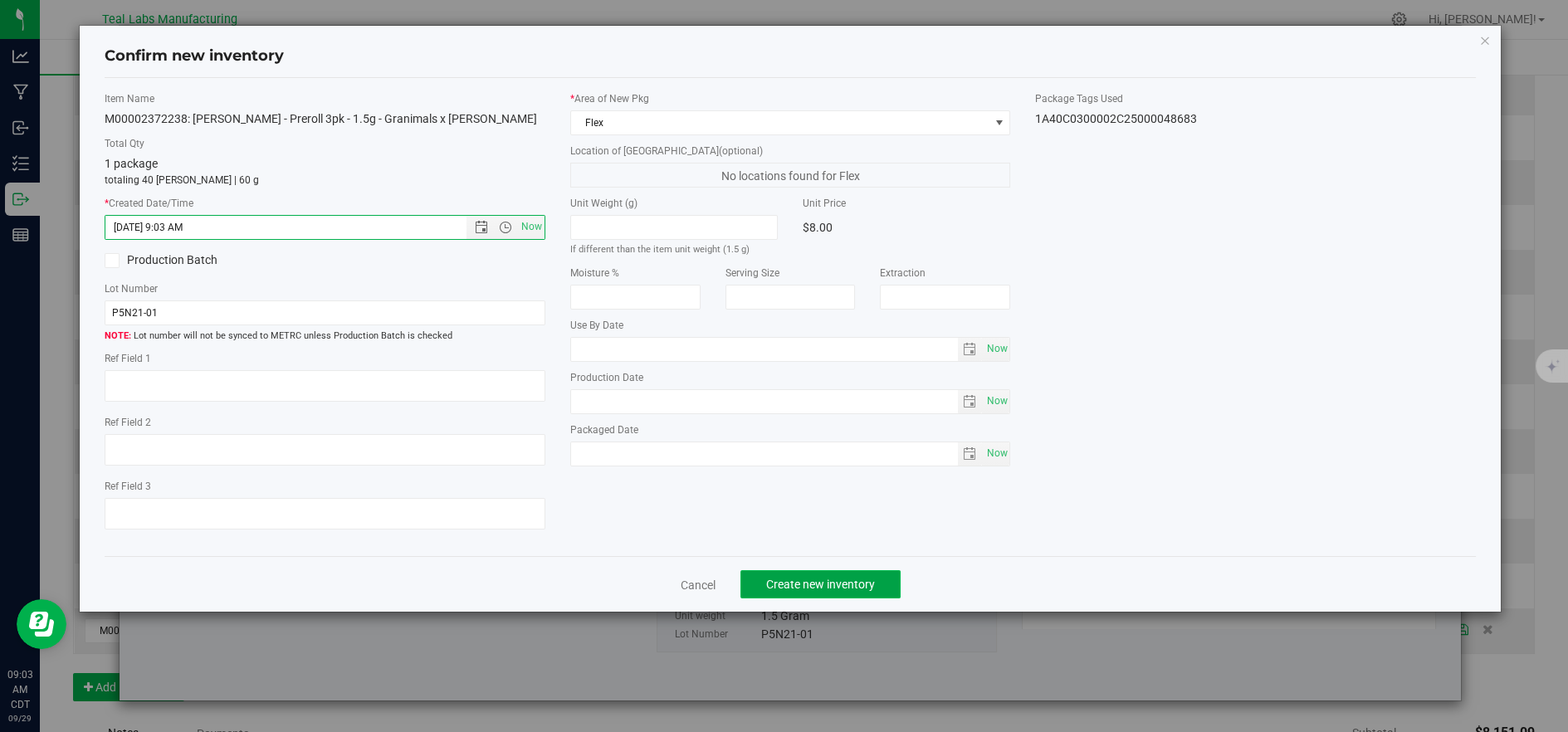
click at [831, 591] on span "Create new inventory" at bounding box center [820, 583] width 109 height 13
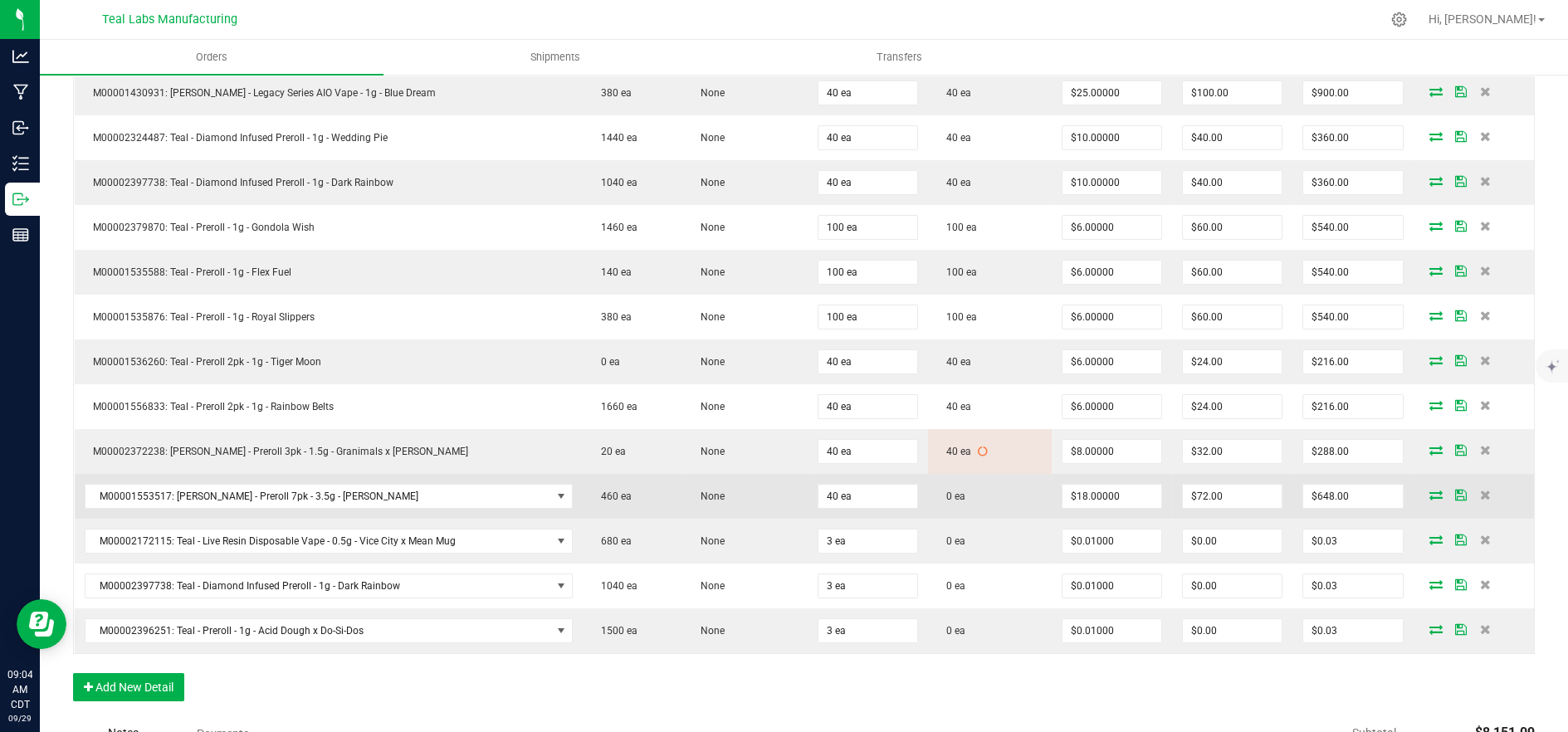
click at [1429, 495] on icon at bounding box center [1435, 494] width 13 height 10
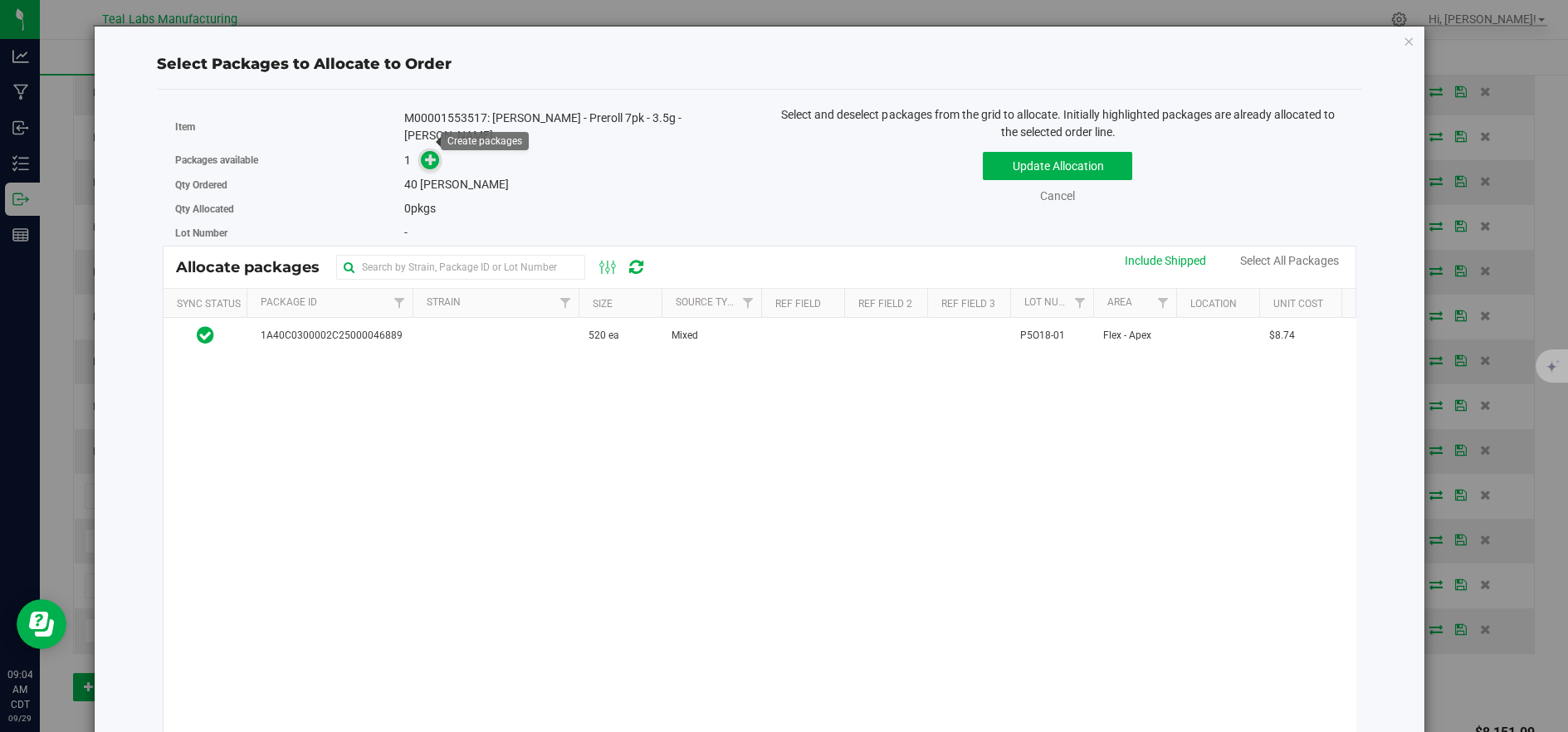
click at [437, 151] on span at bounding box center [430, 160] width 19 height 19
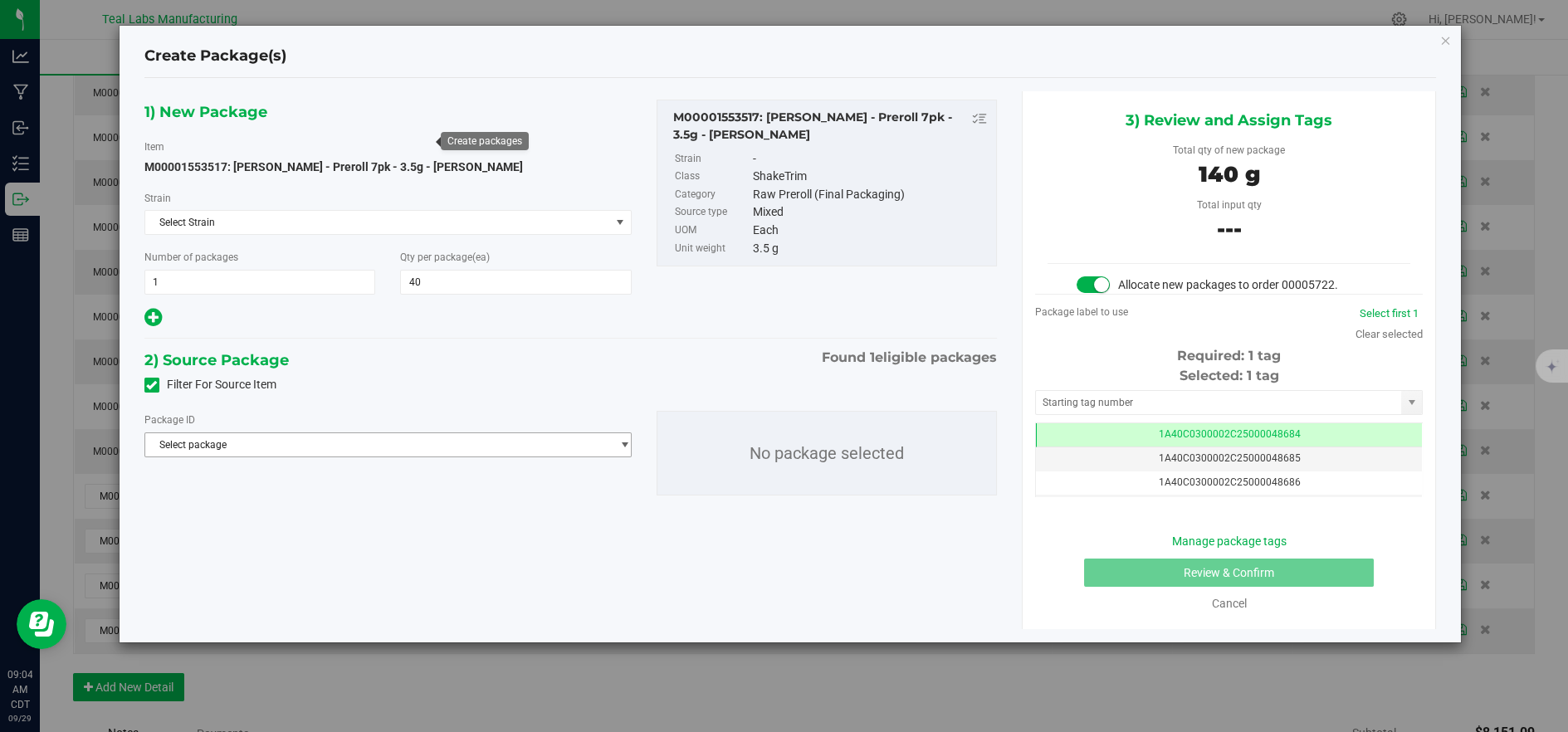
click at [449, 440] on span "Select package" at bounding box center [377, 445] width 465 height 23
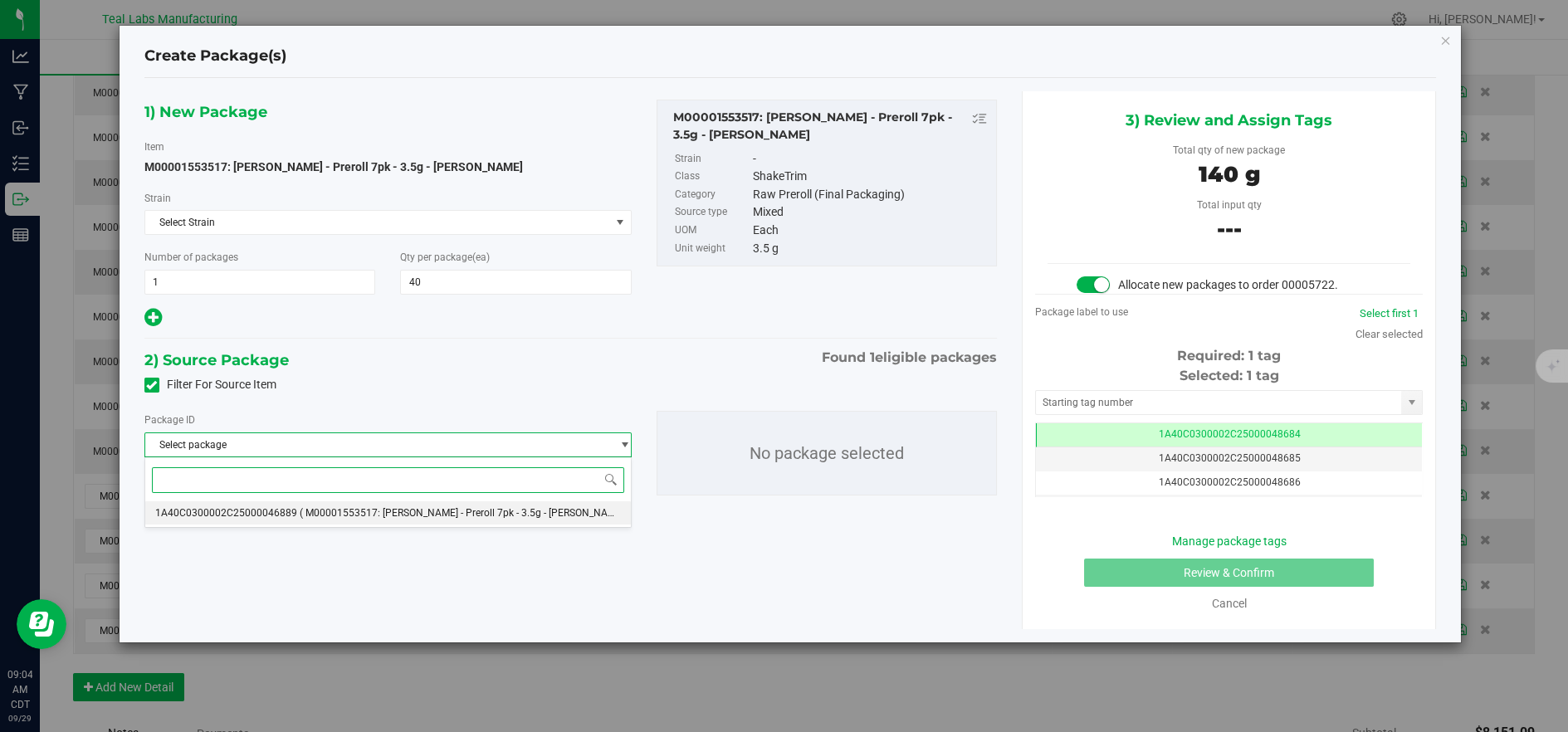
click at [477, 512] on span "( M00001553517: [PERSON_NAME] - Preroll 7pk - 3.5g - [PERSON_NAME] )" at bounding box center [465, 512] width 330 height 12
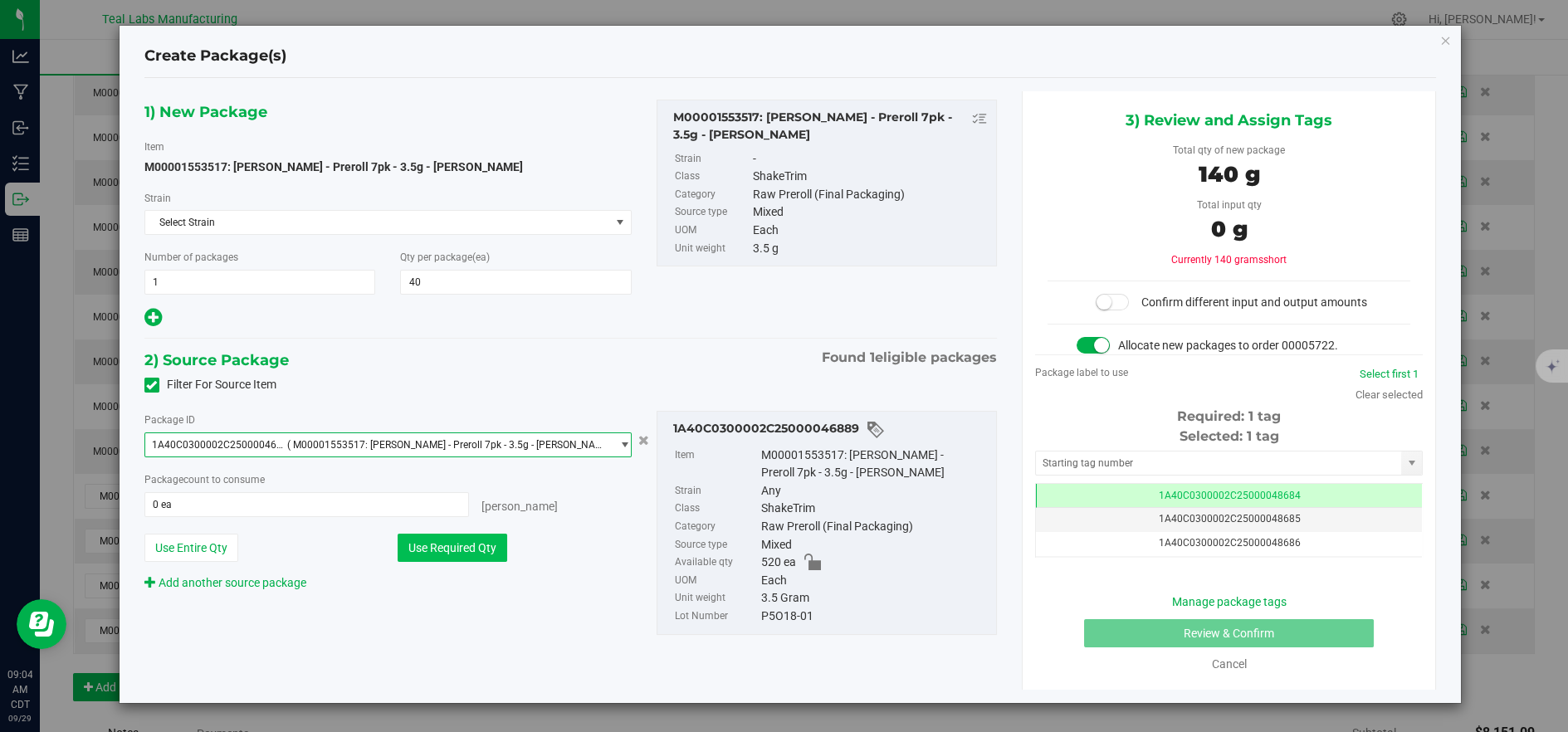
click at [465, 547] on button "Use Required Qty" at bounding box center [452, 548] width 109 height 28
type input "40 ea"
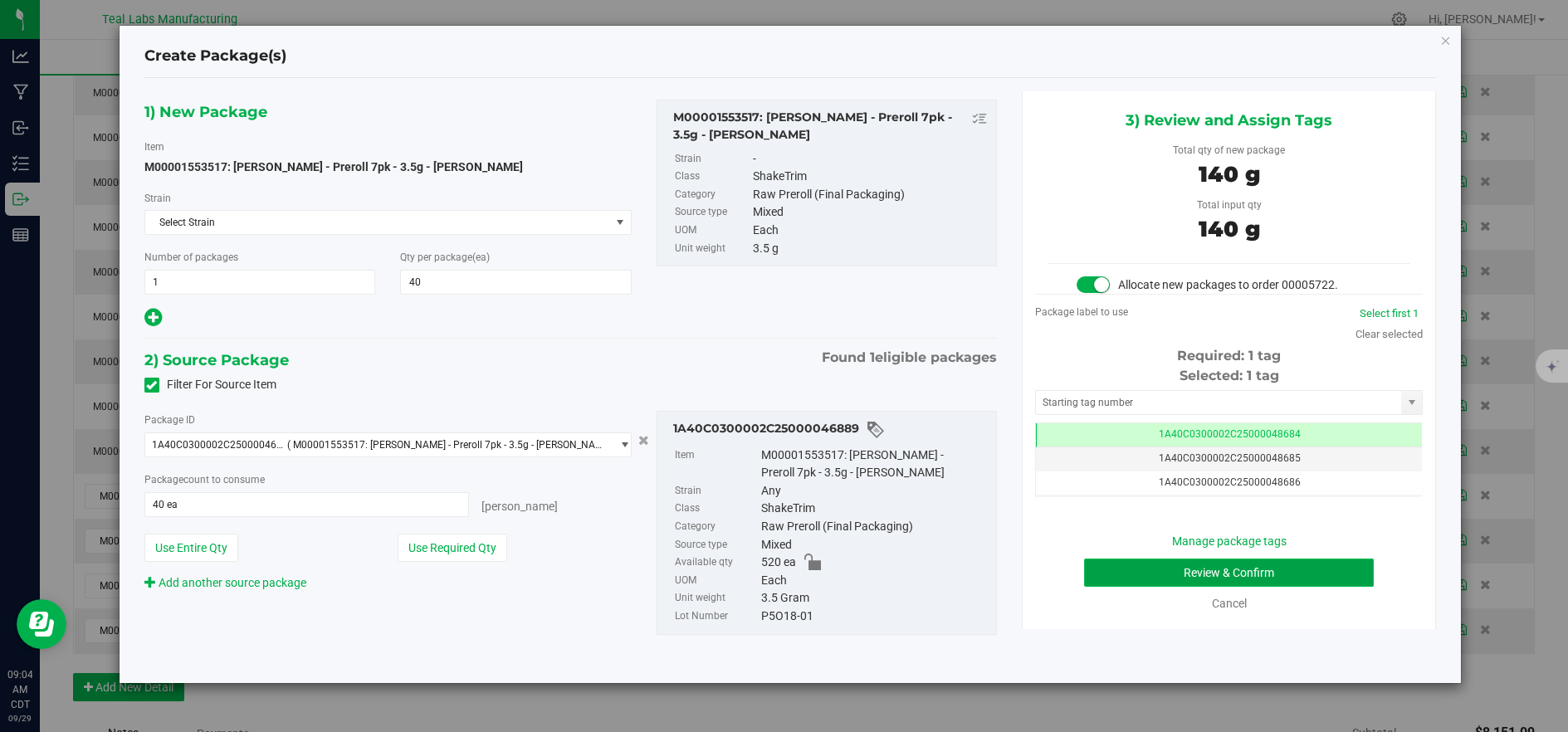
click at [1206, 559] on button "Review & Confirm" at bounding box center [1229, 573] width 290 height 28
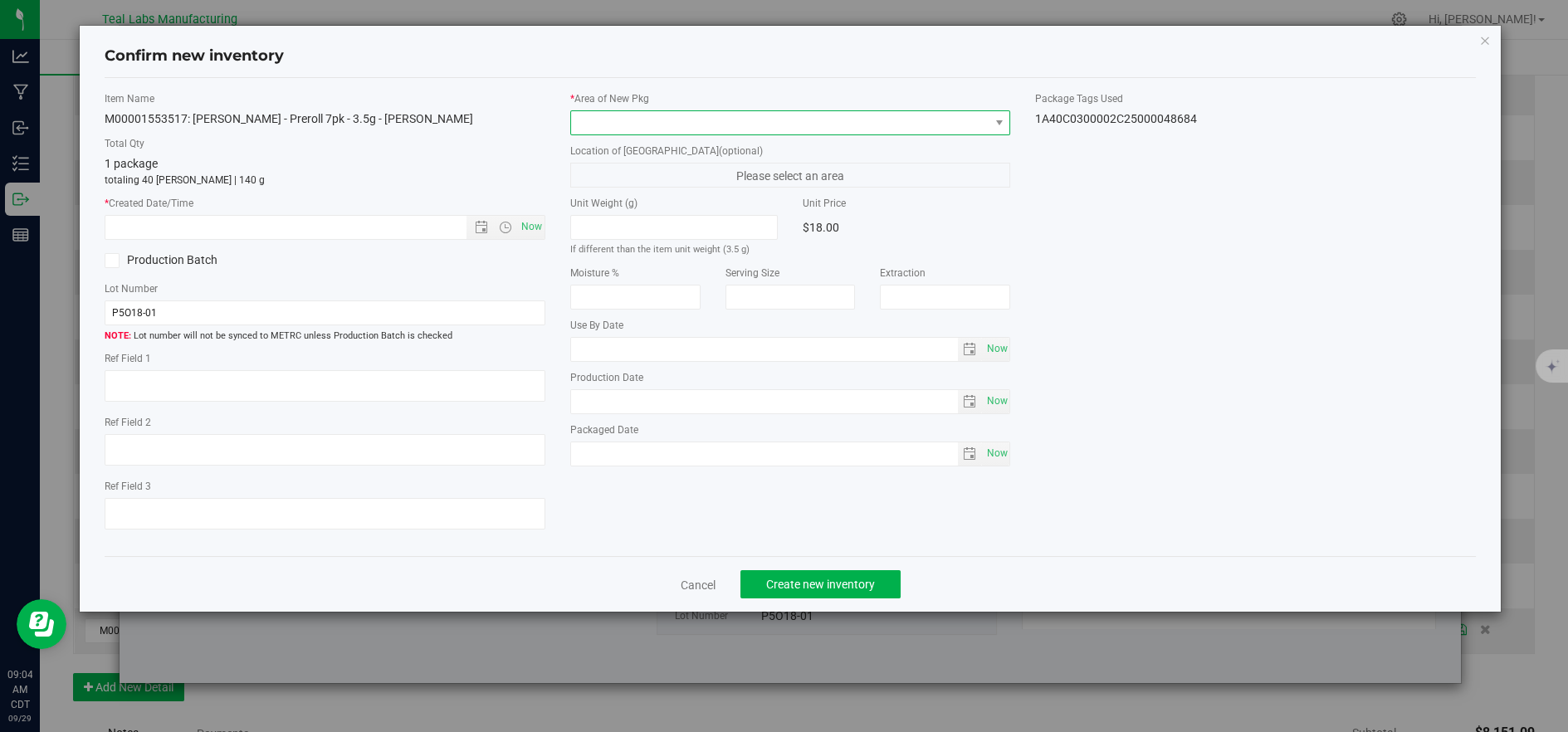
click at [711, 117] on span at bounding box center [780, 123] width 418 height 23
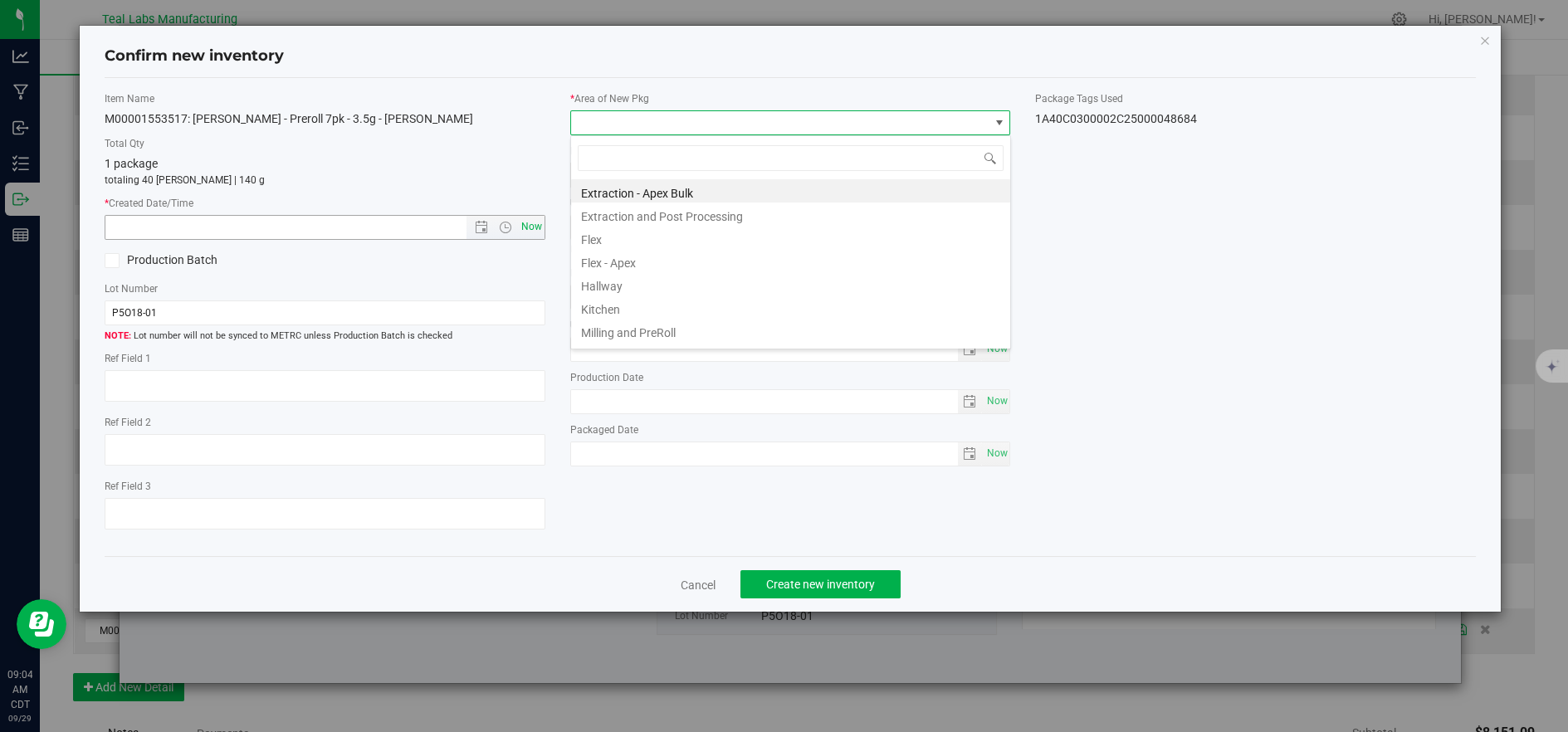
drag, startPoint x: 600, startPoint y: 241, endPoint x: 534, endPoint y: 221, distance: 69.0
click at [600, 241] on li "Flex" at bounding box center [790, 237] width 439 height 23
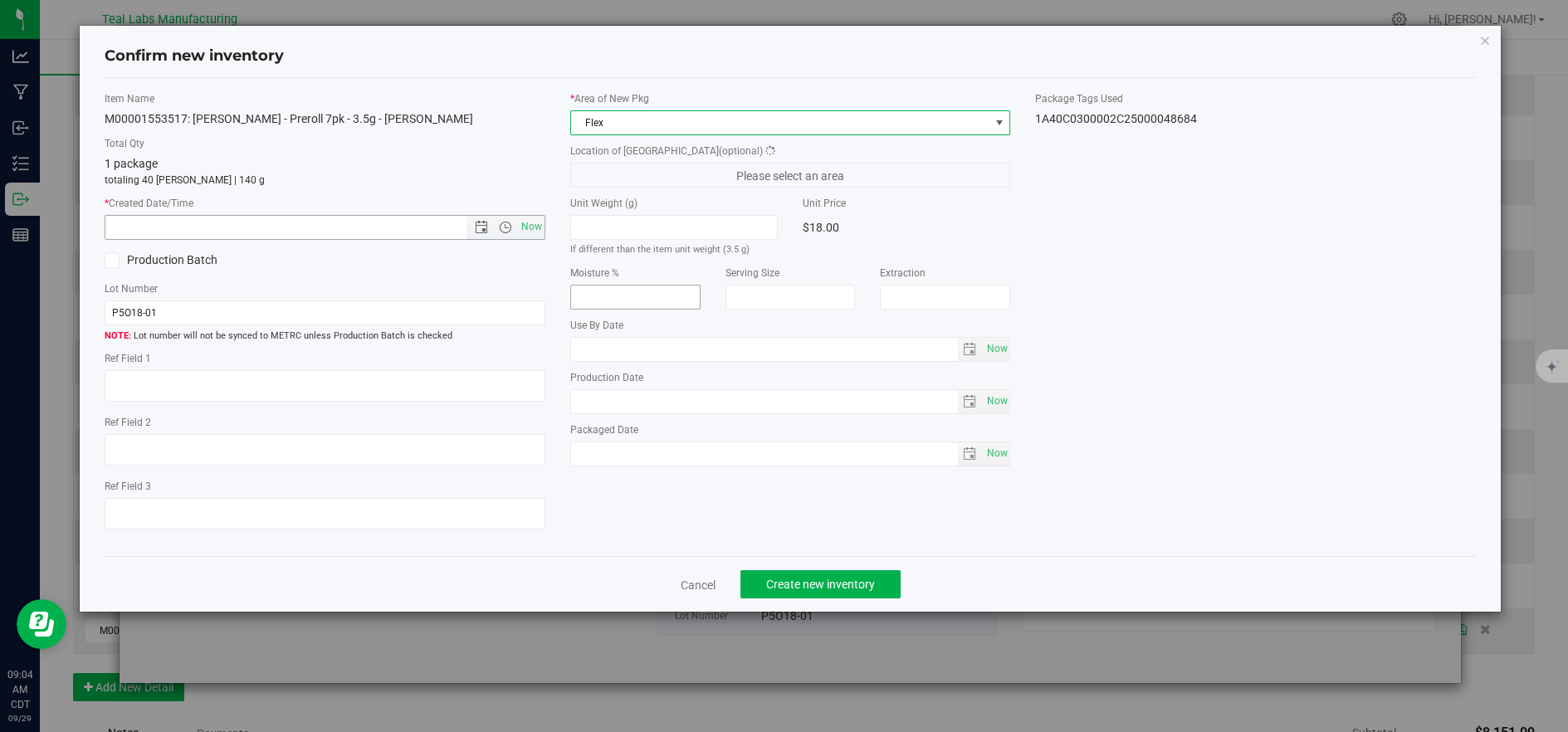
click at [534, 218] on span "Now" at bounding box center [531, 227] width 28 height 24
type input "[DATE] 9:04 AM"
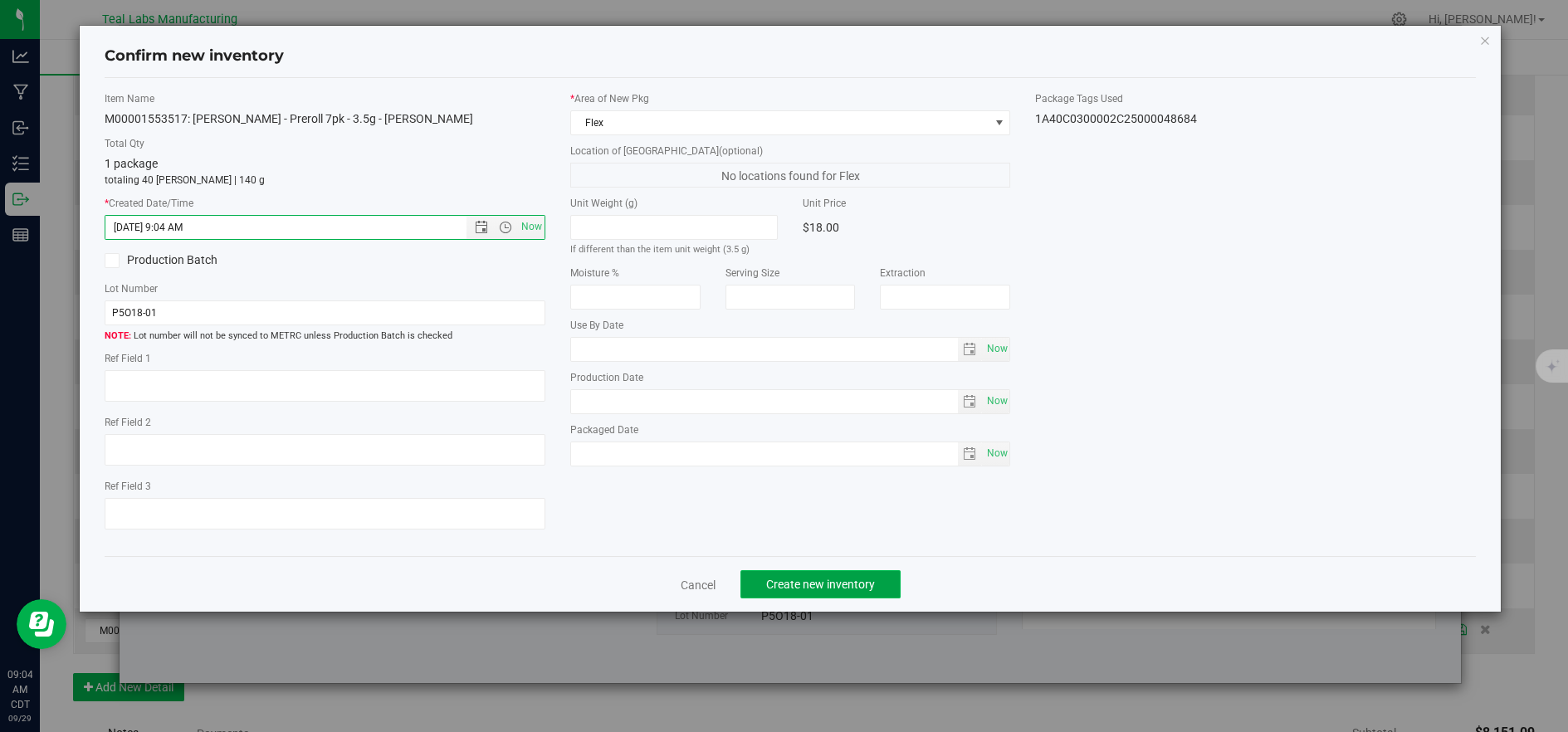
click at [875, 595] on button "Create new inventory" at bounding box center [820, 584] width 160 height 28
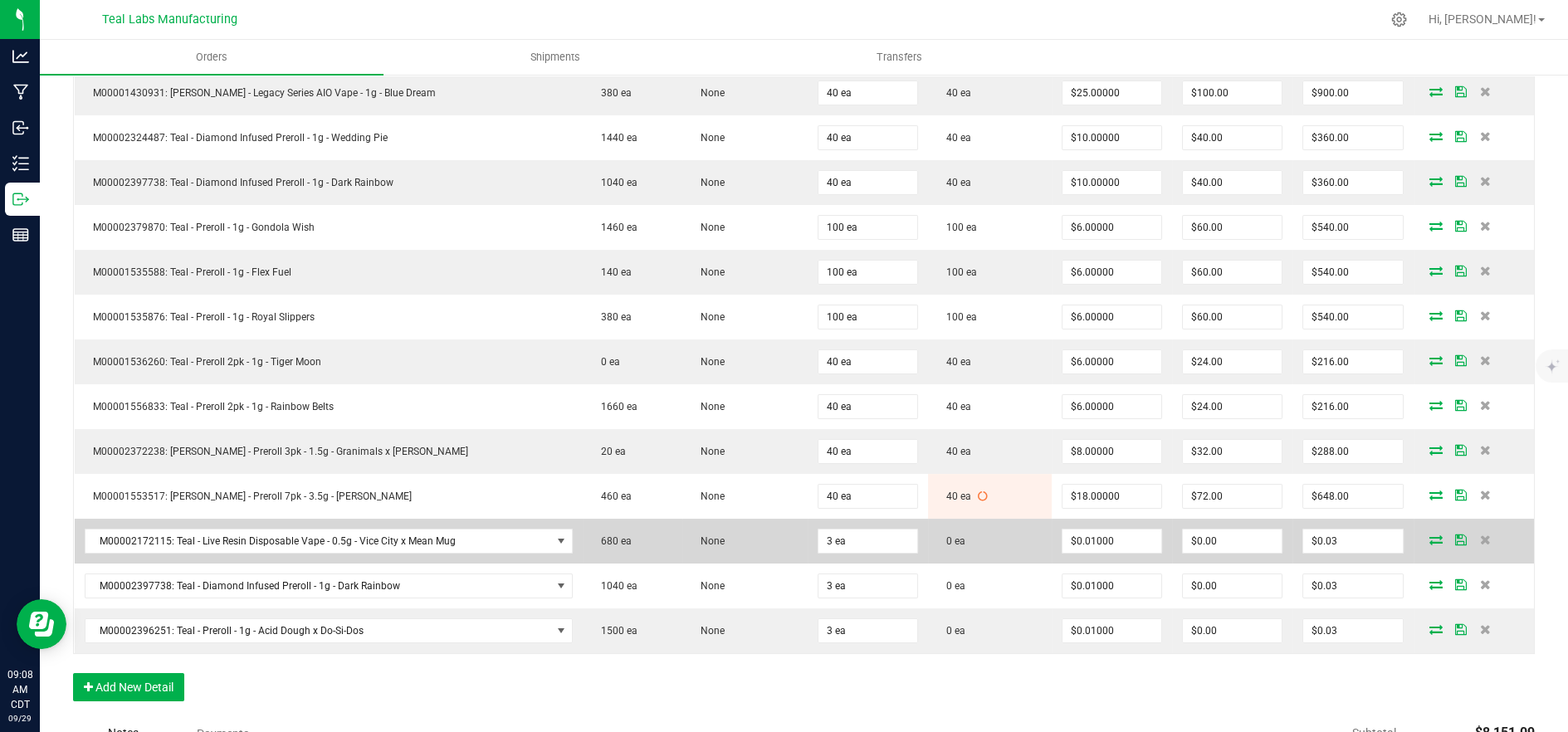
click at [1429, 535] on icon at bounding box center [1435, 539] width 13 height 10
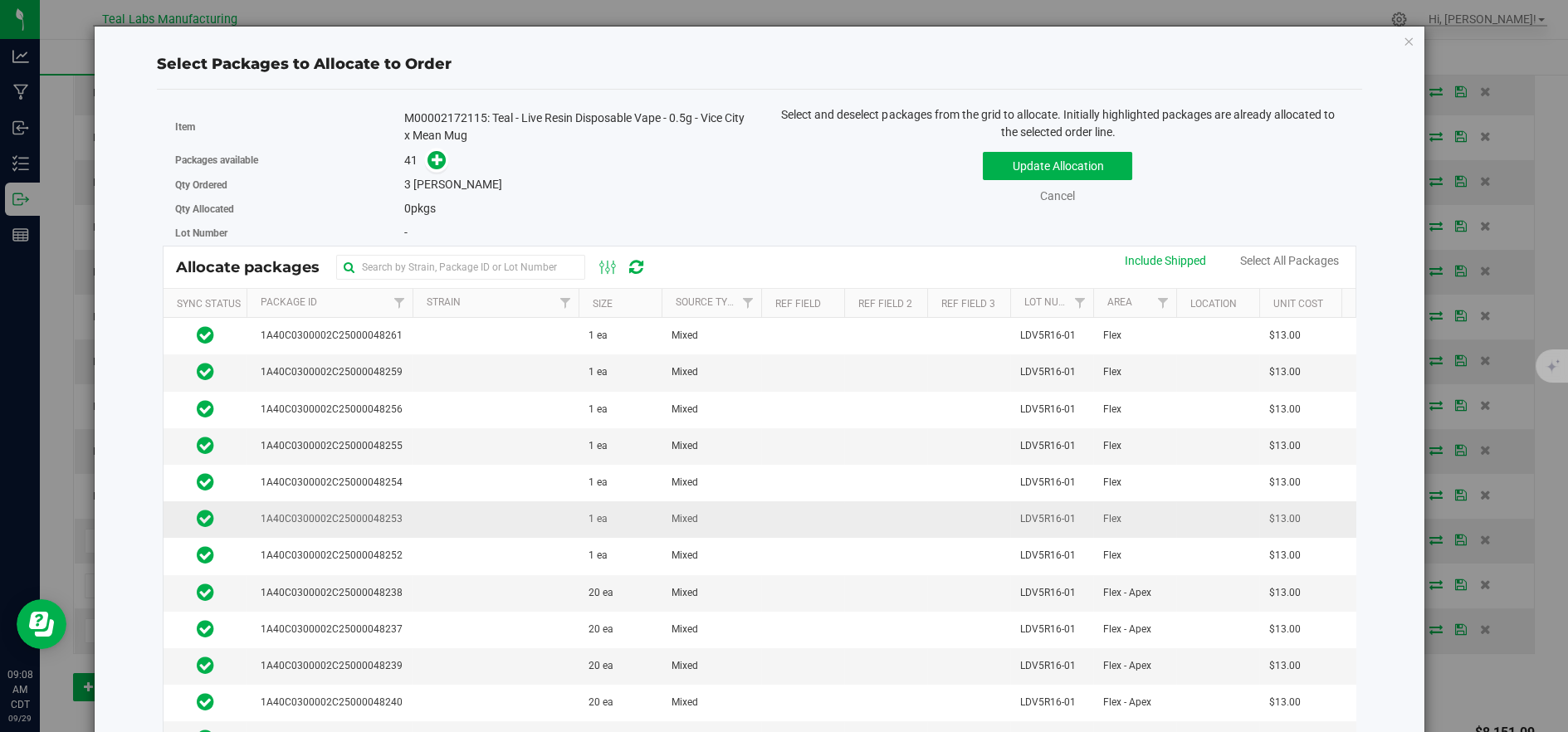
click at [451, 513] on td at bounding box center [496, 519] width 166 height 36
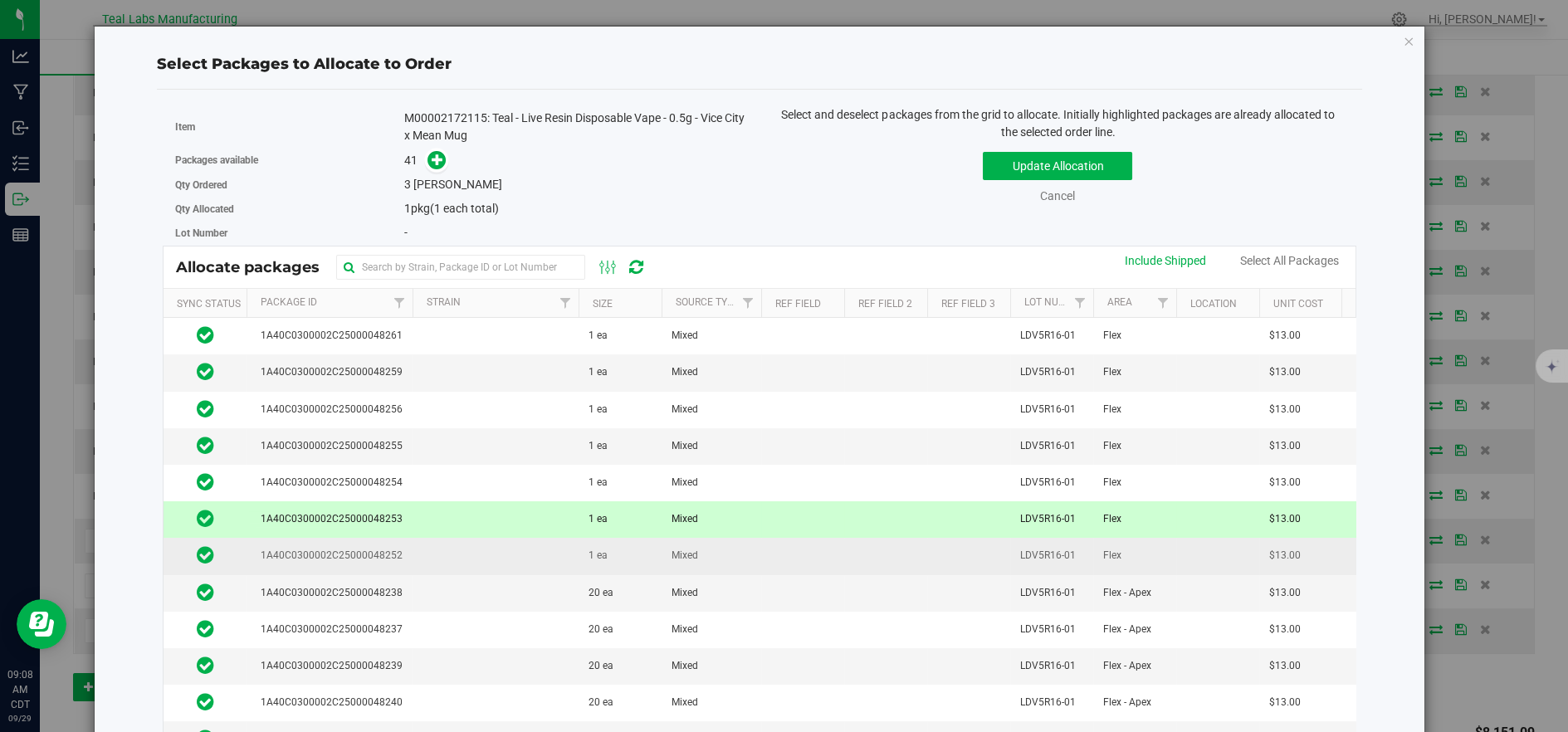
click at [446, 537] on td at bounding box center [496, 555] width 166 height 36
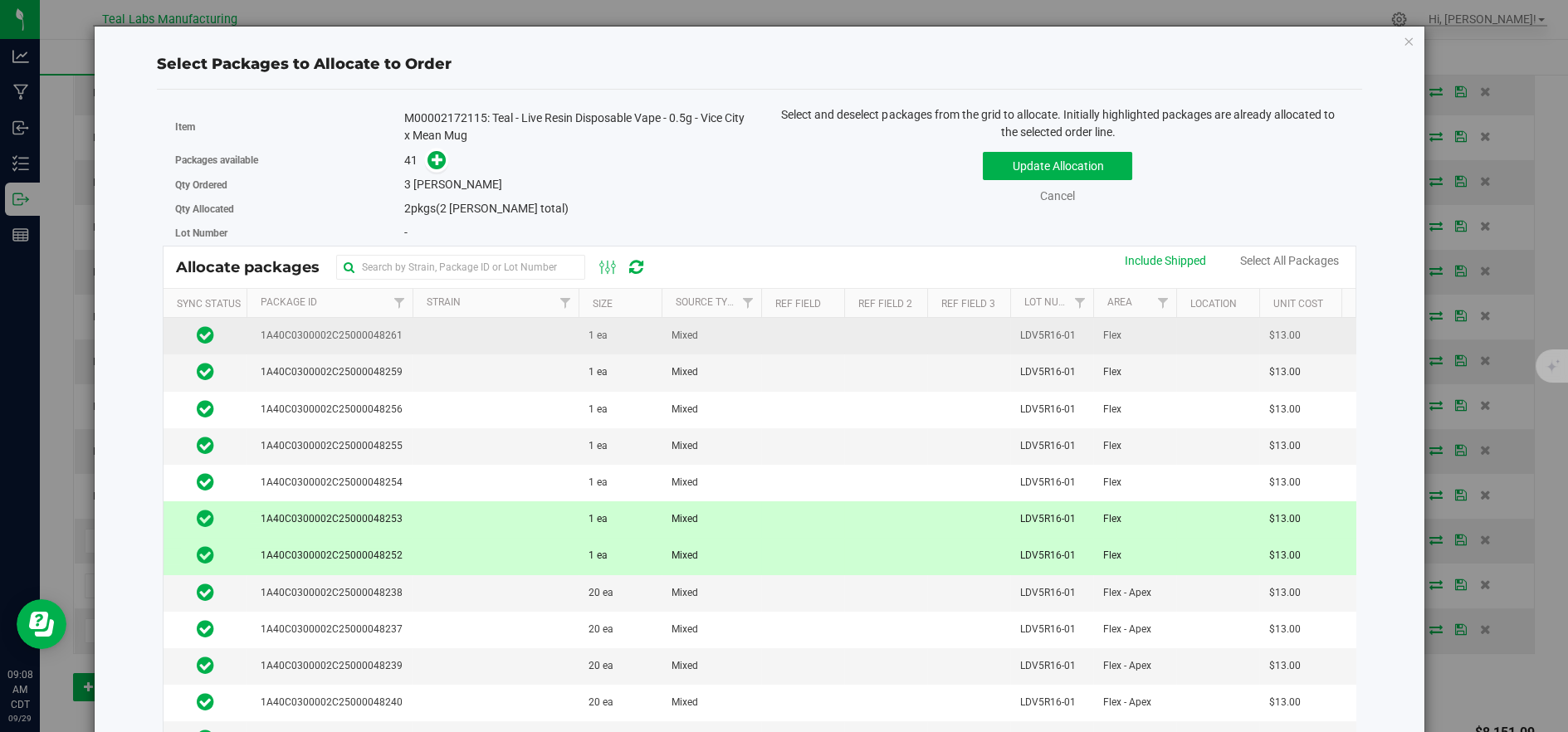
click at [420, 331] on td at bounding box center [496, 335] width 166 height 36
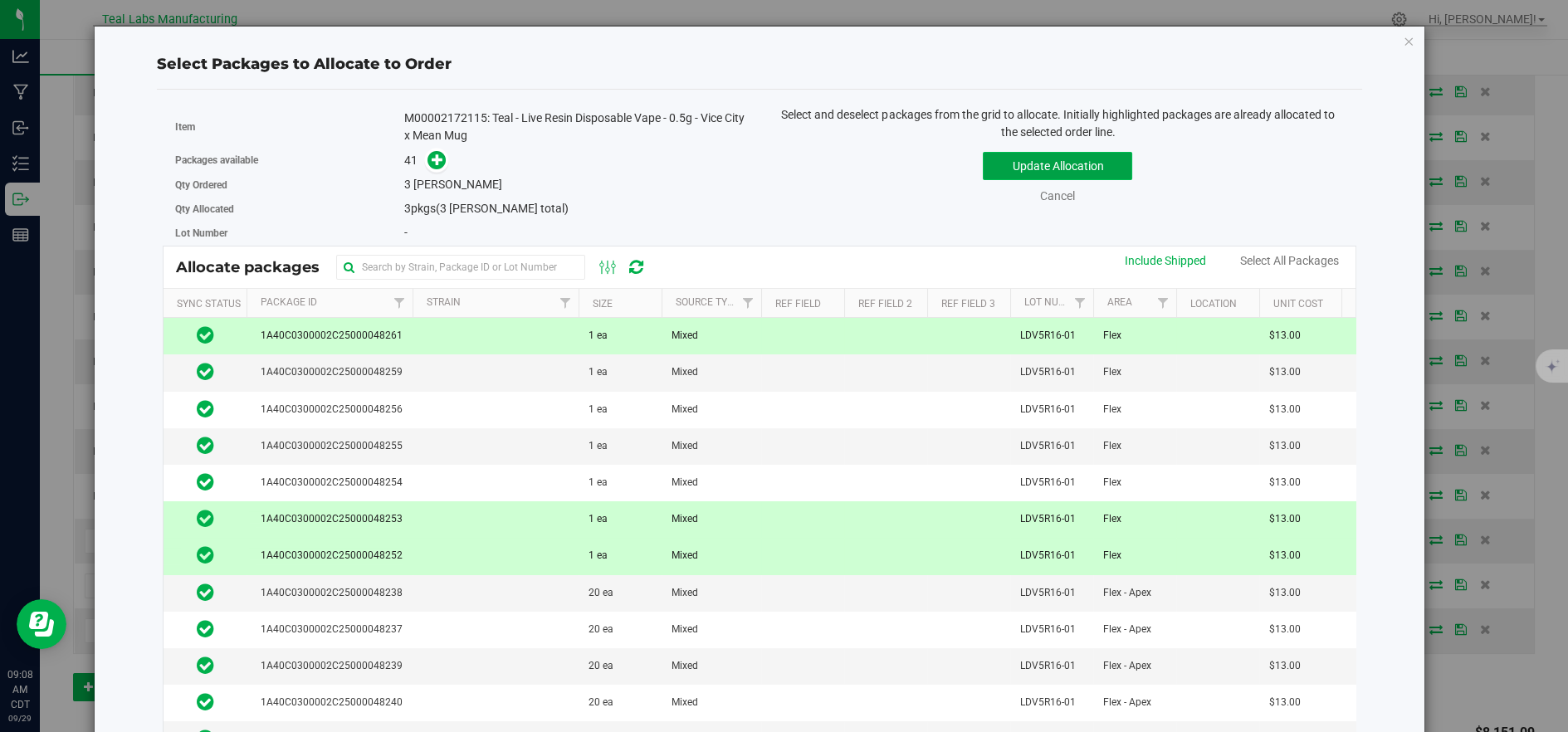
click at [1055, 161] on button "Update Allocation" at bounding box center [1057, 166] width 150 height 28
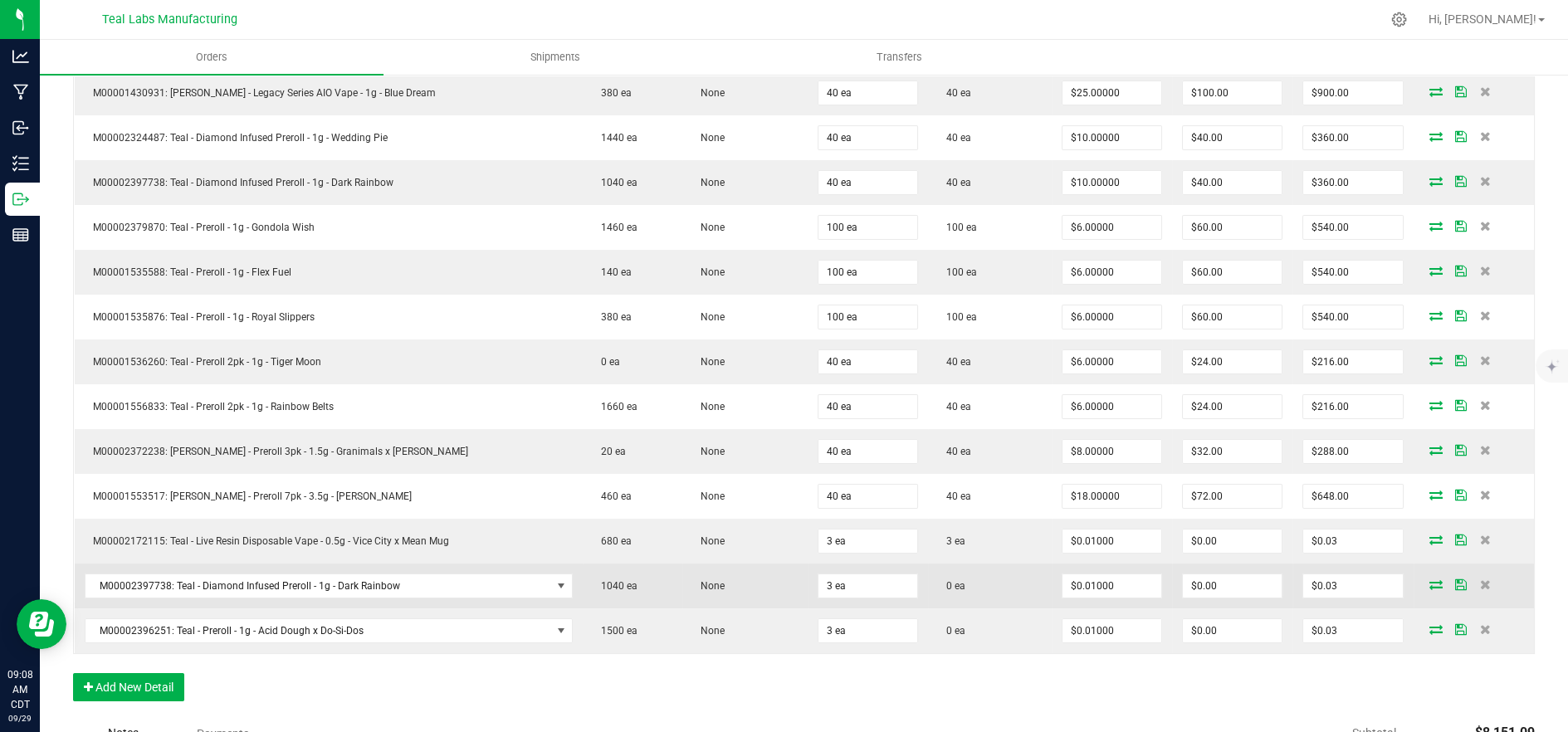
click at [1429, 583] on icon at bounding box center [1435, 583] width 13 height 10
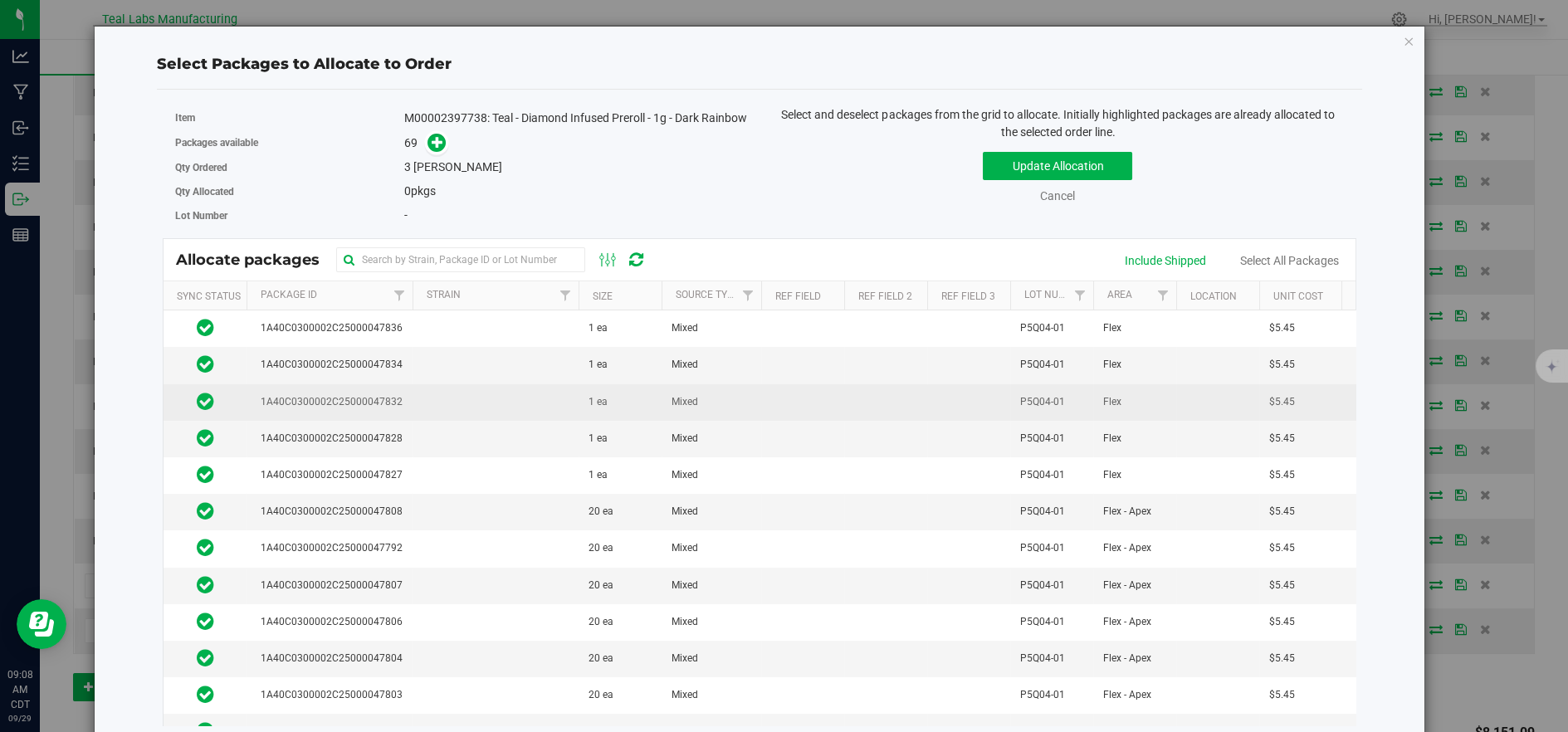
click at [452, 414] on td at bounding box center [496, 402] width 166 height 36
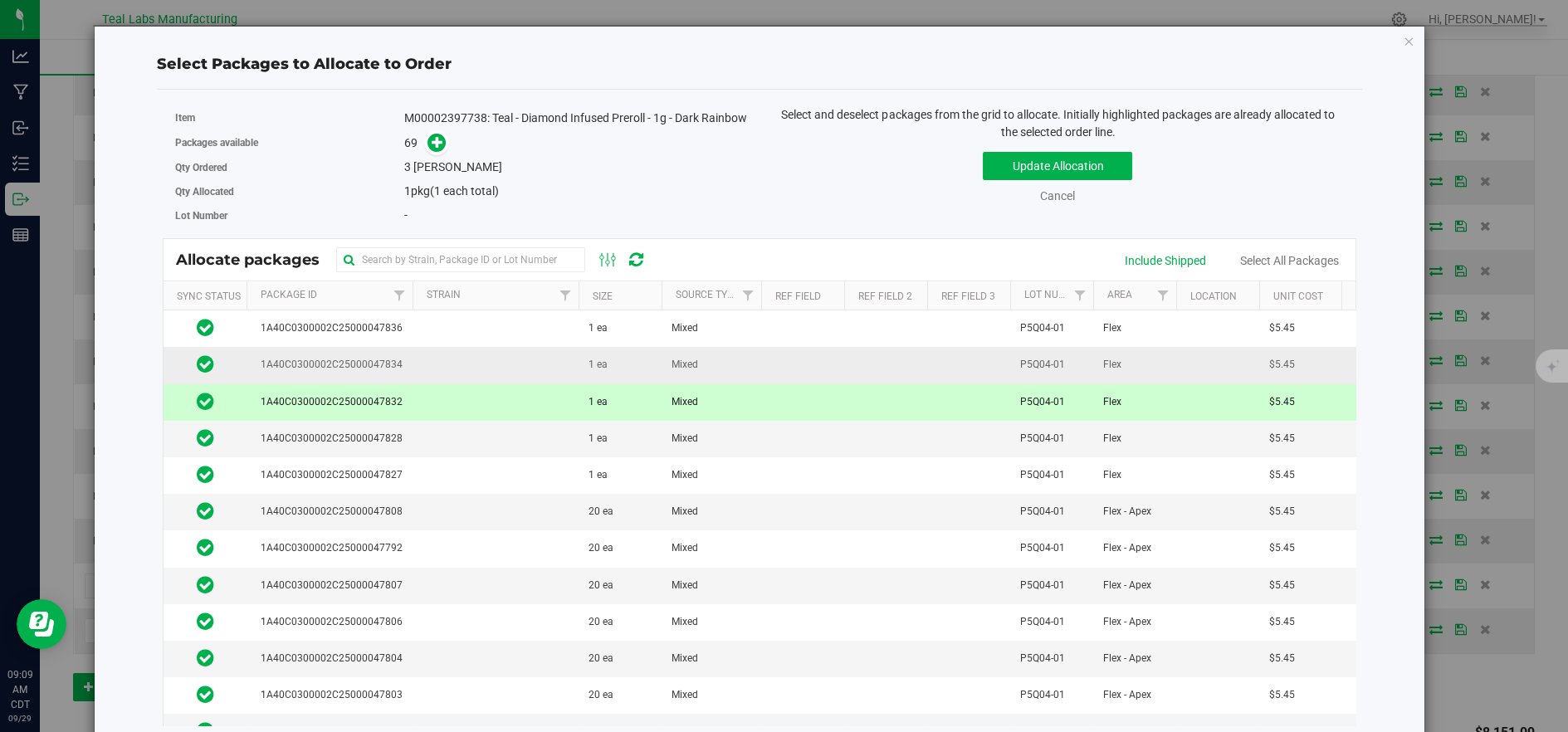
click at [460, 375] on td at bounding box center [496, 365] width 166 height 36
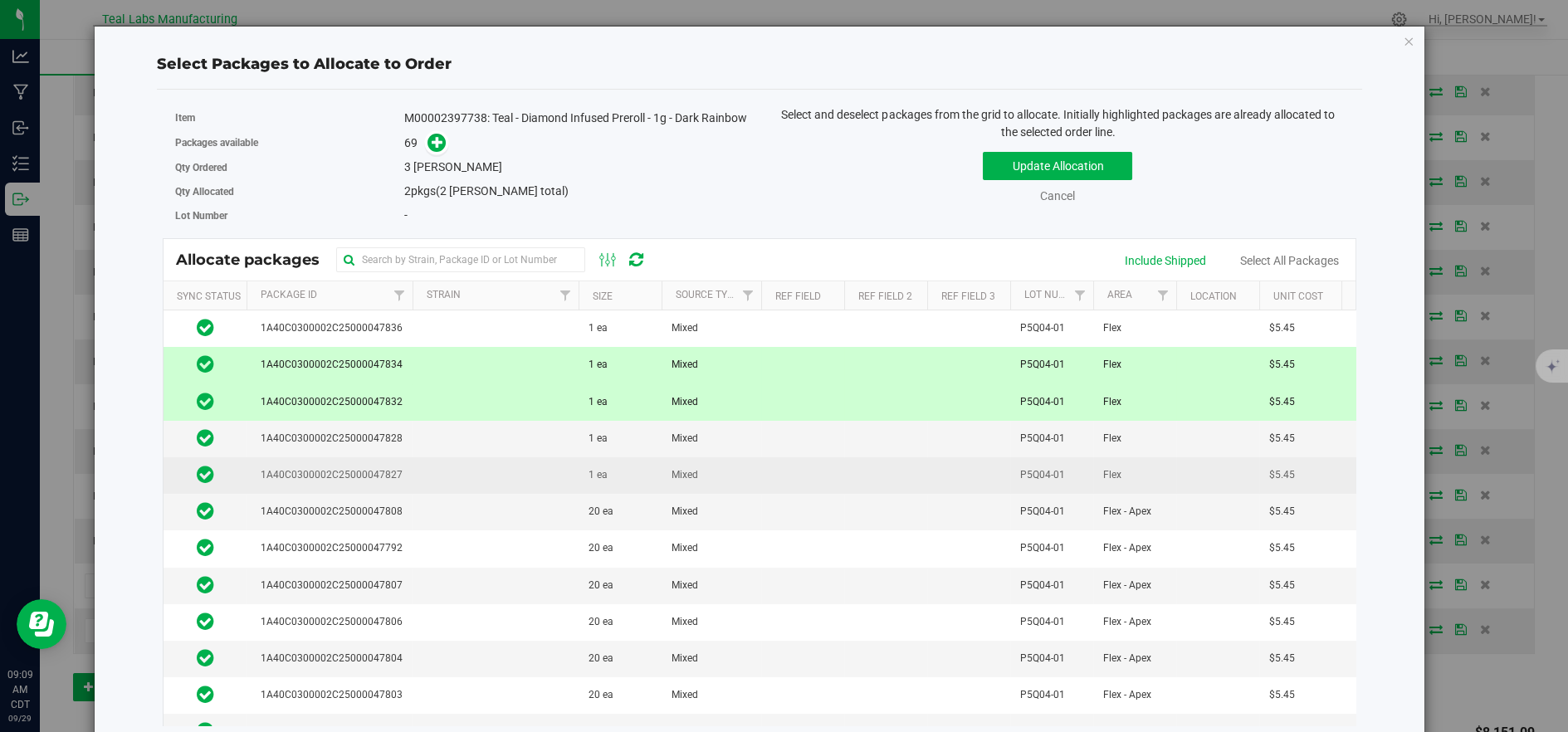
click at [491, 472] on td at bounding box center [496, 475] width 166 height 36
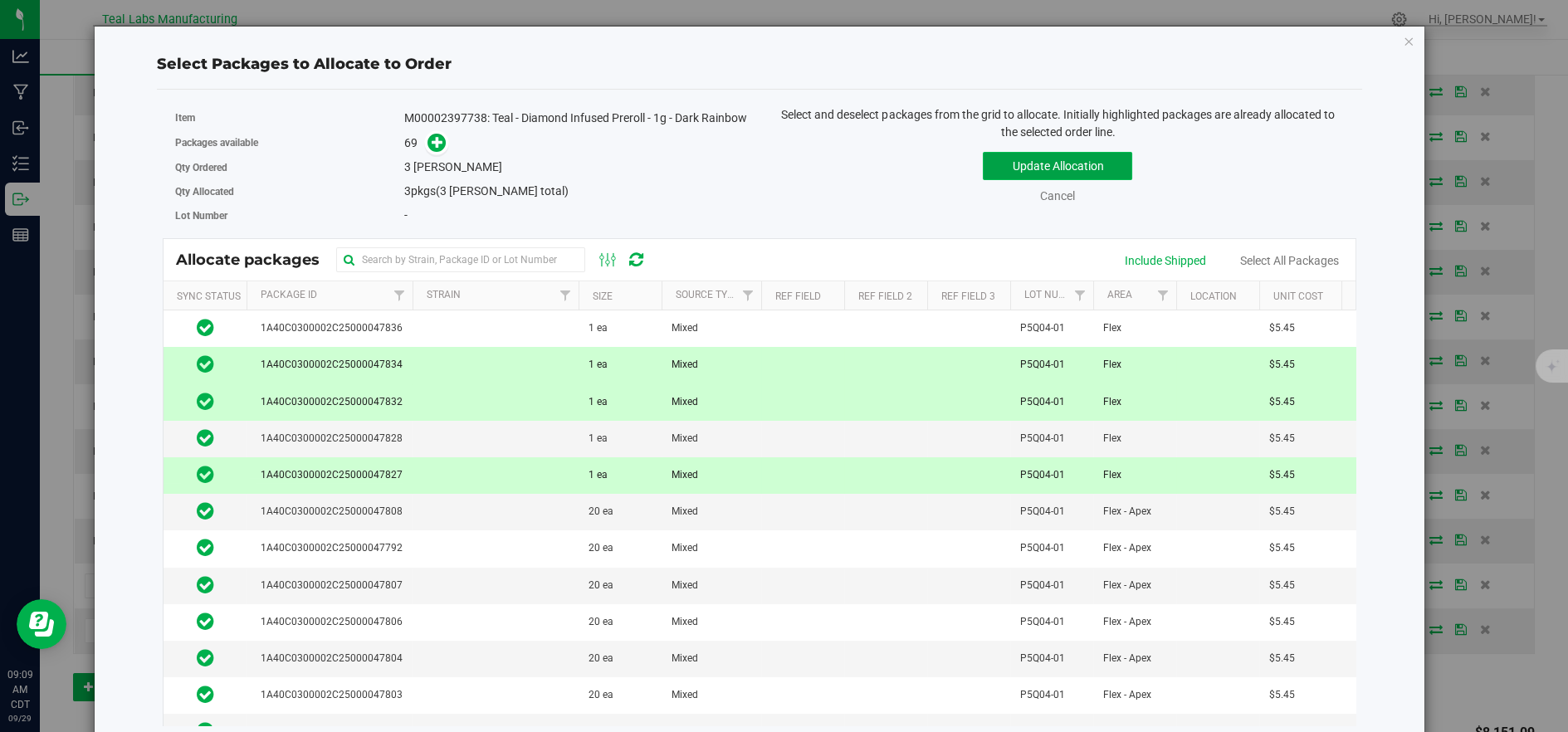
click at [1017, 173] on button "Update Allocation" at bounding box center [1057, 166] width 150 height 28
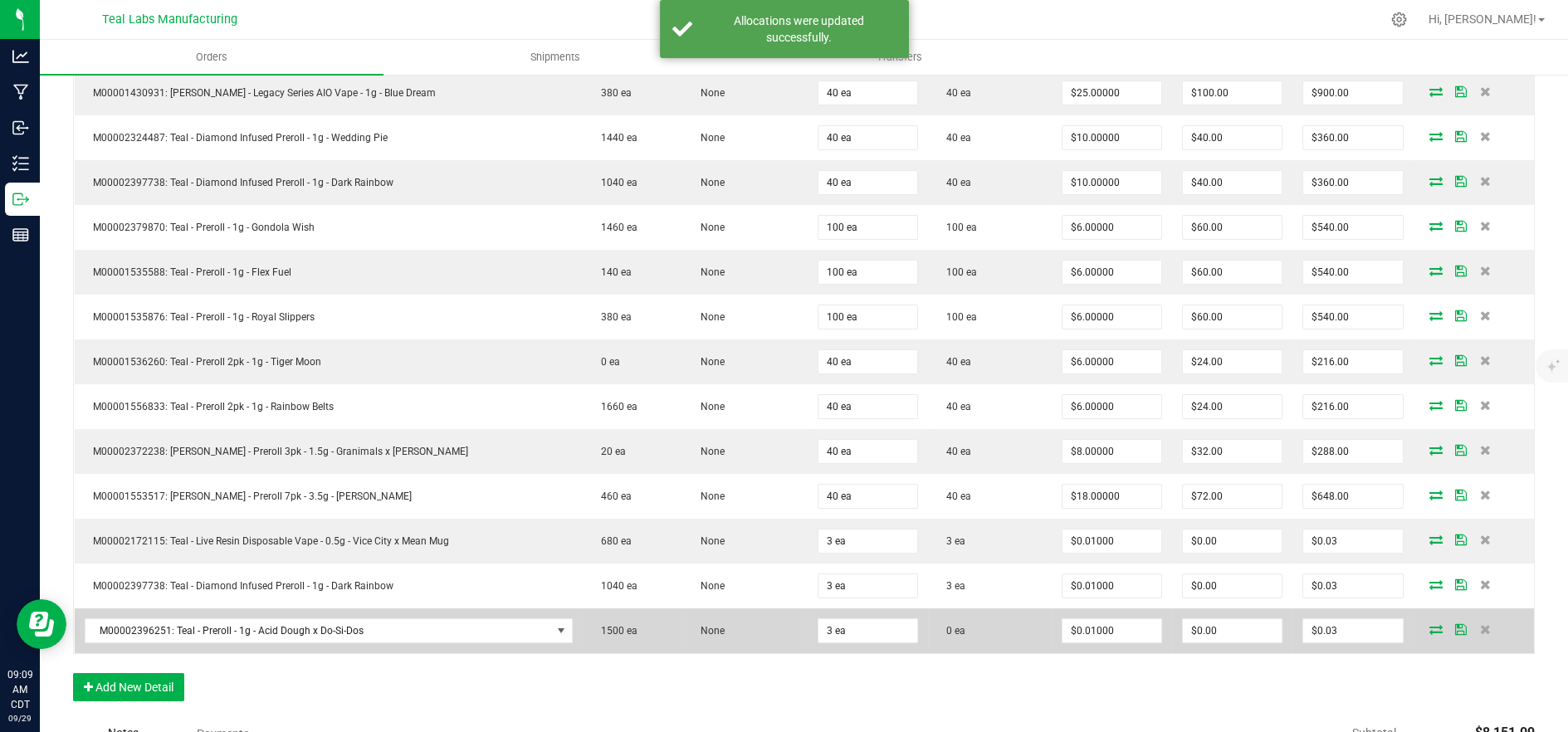
click at [1429, 624] on icon at bounding box center [1435, 629] width 13 height 10
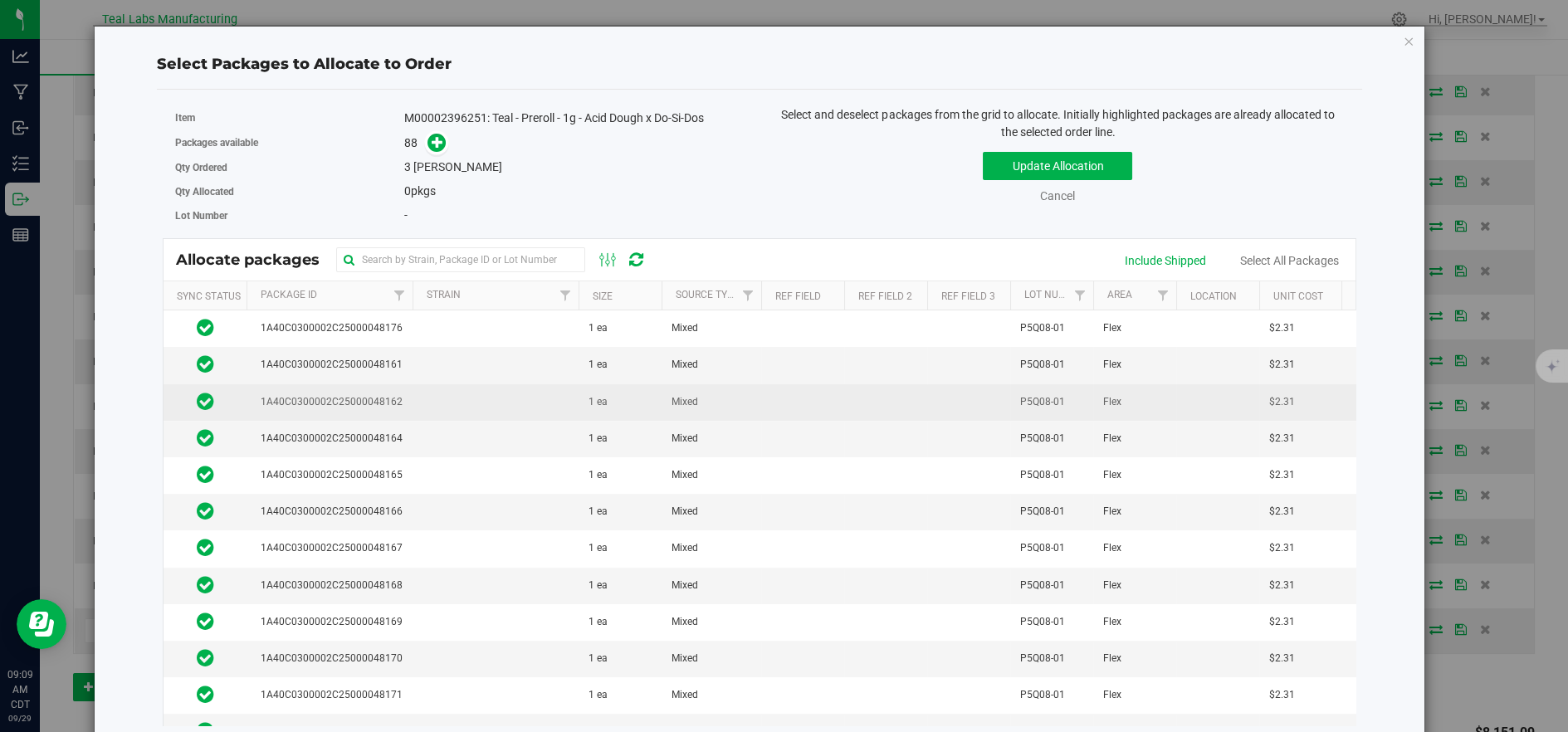
click at [476, 398] on td at bounding box center [496, 402] width 166 height 36
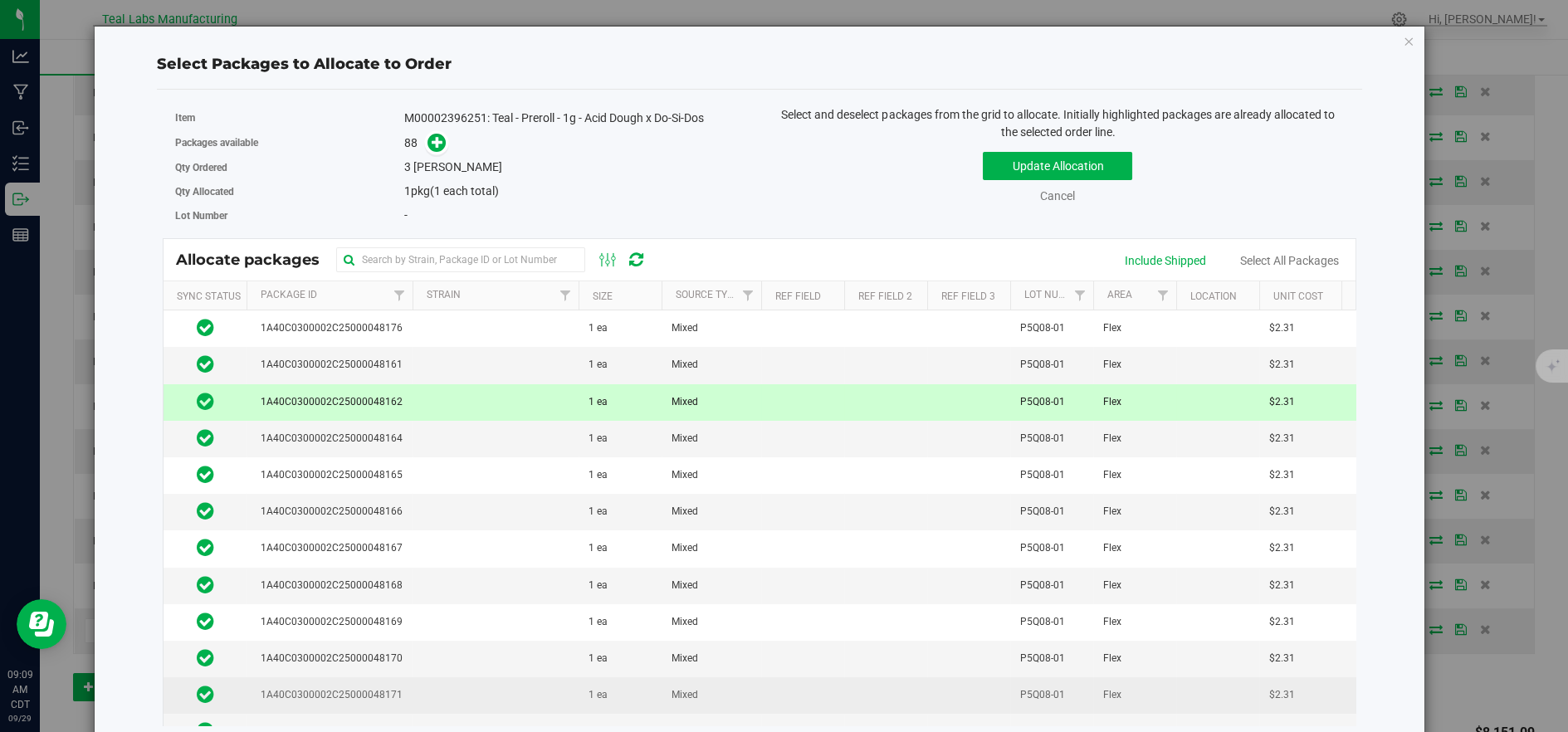
scroll to position [93, 0]
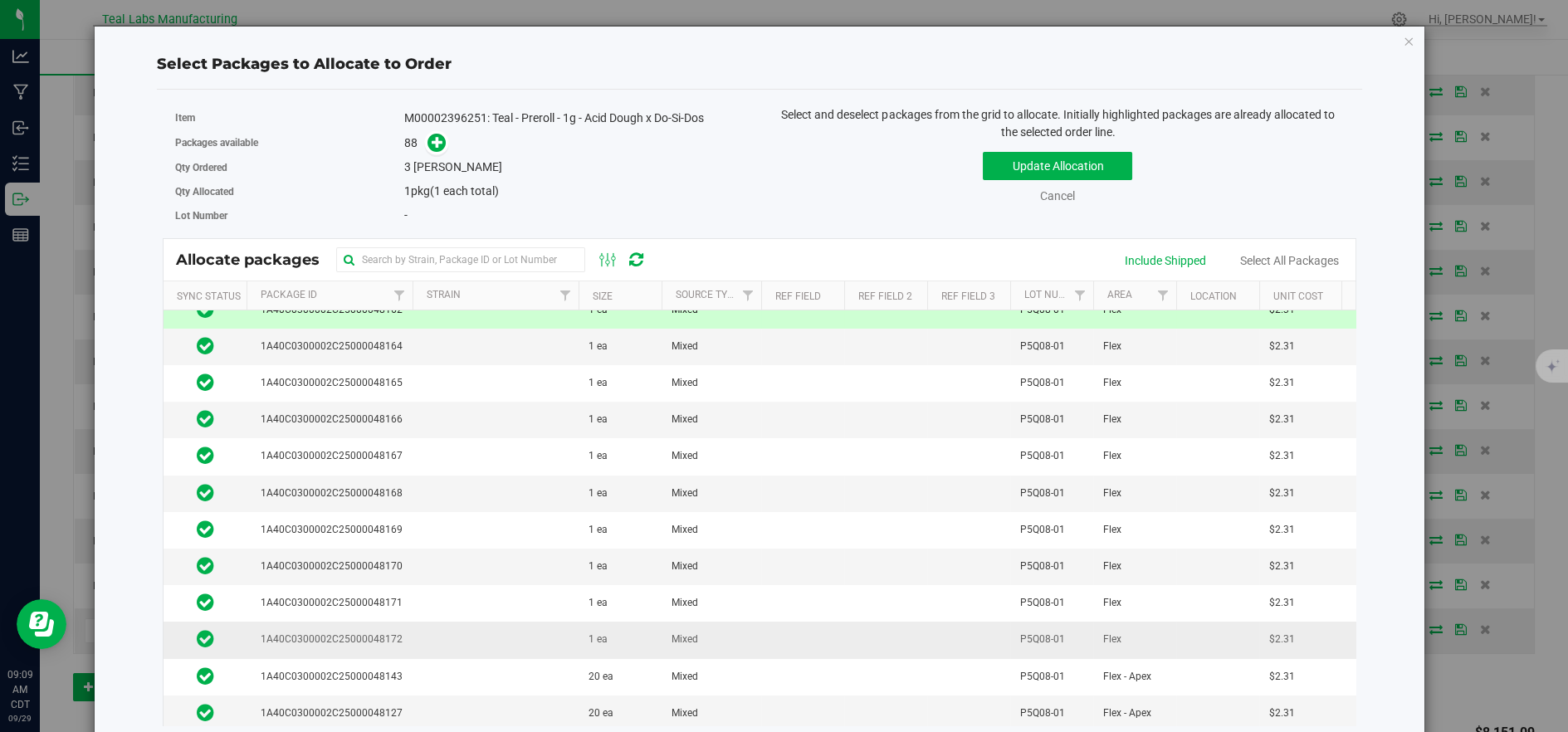
click at [458, 622] on td at bounding box center [496, 639] width 166 height 36
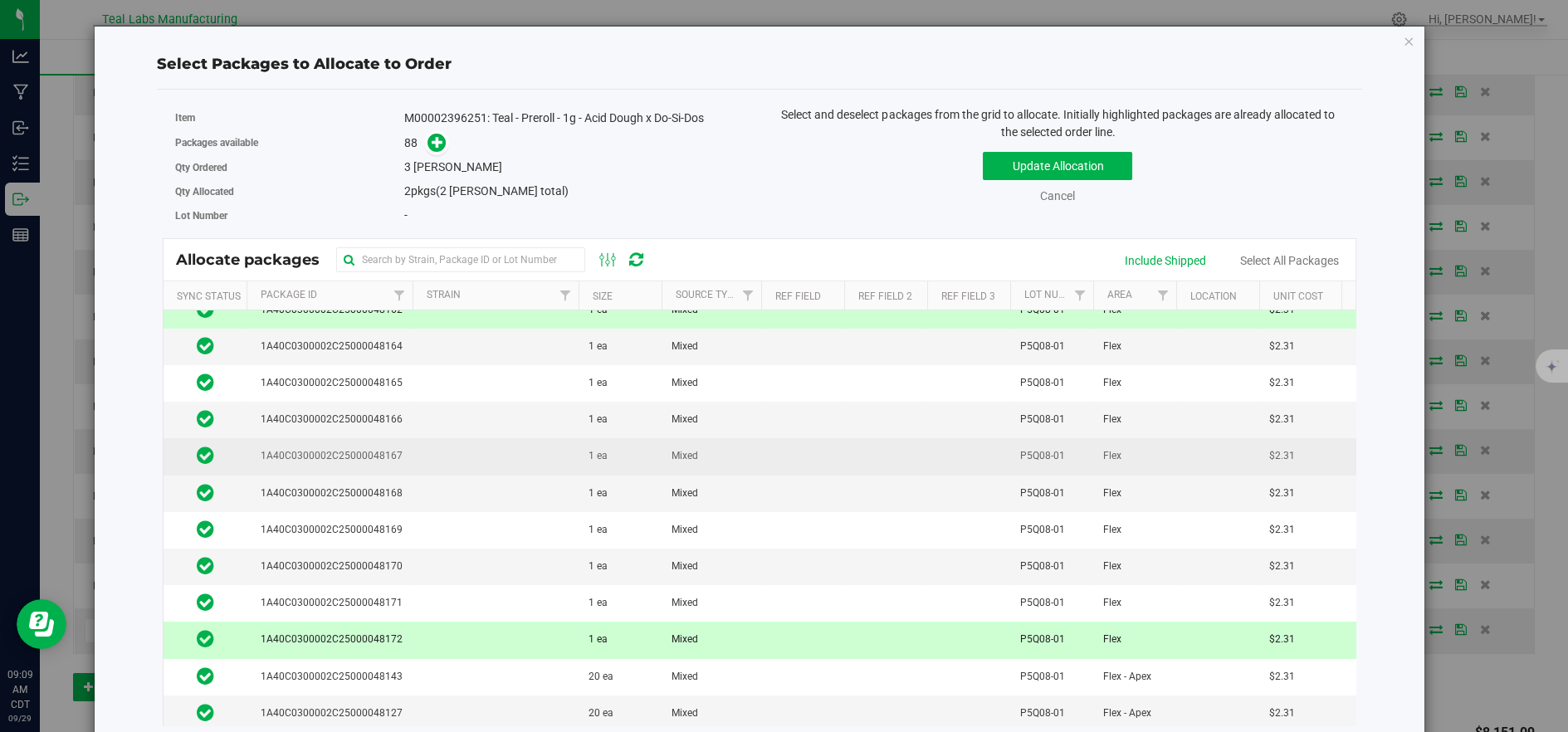
click at [451, 456] on td at bounding box center [496, 456] width 166 height 36
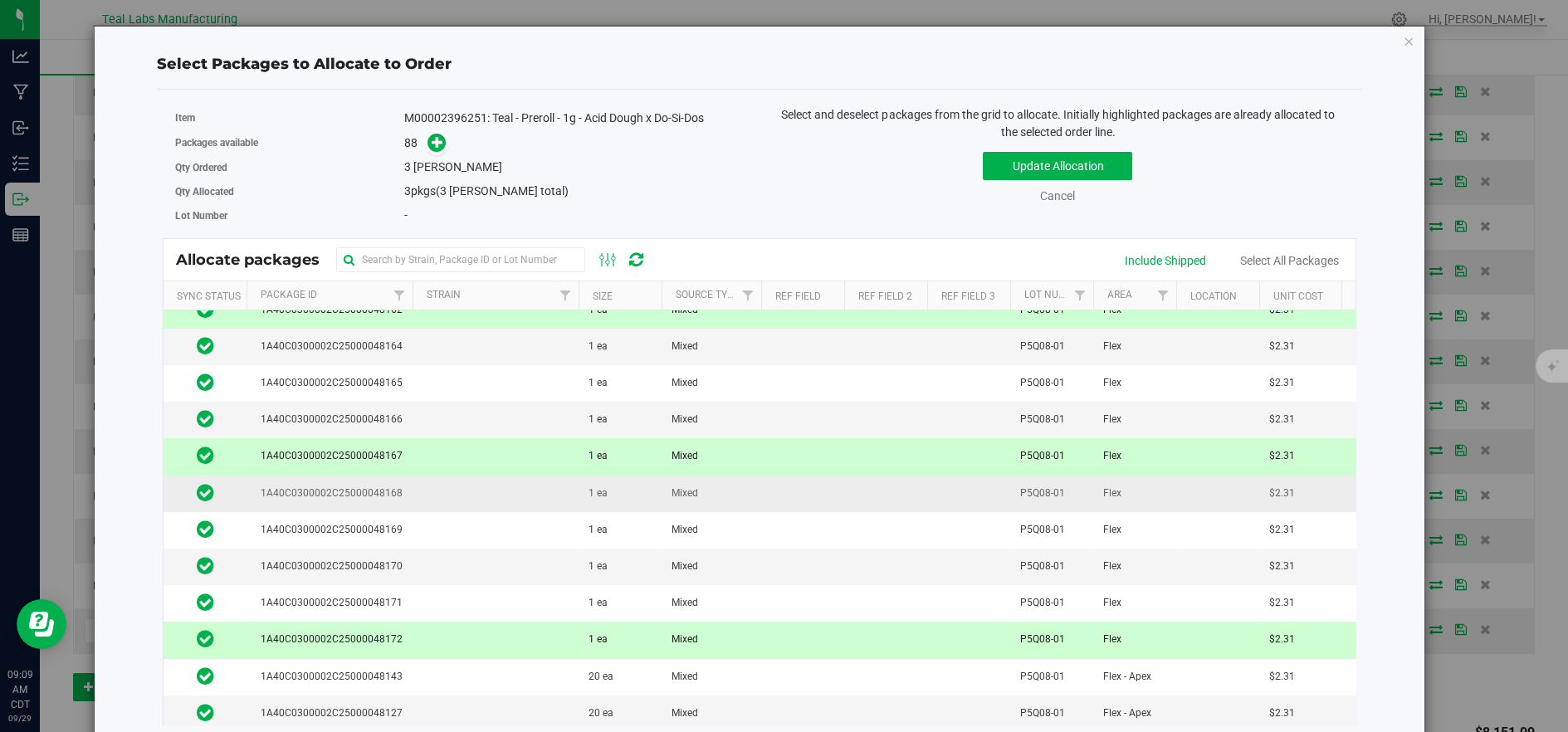
scroll to position [184, 0]
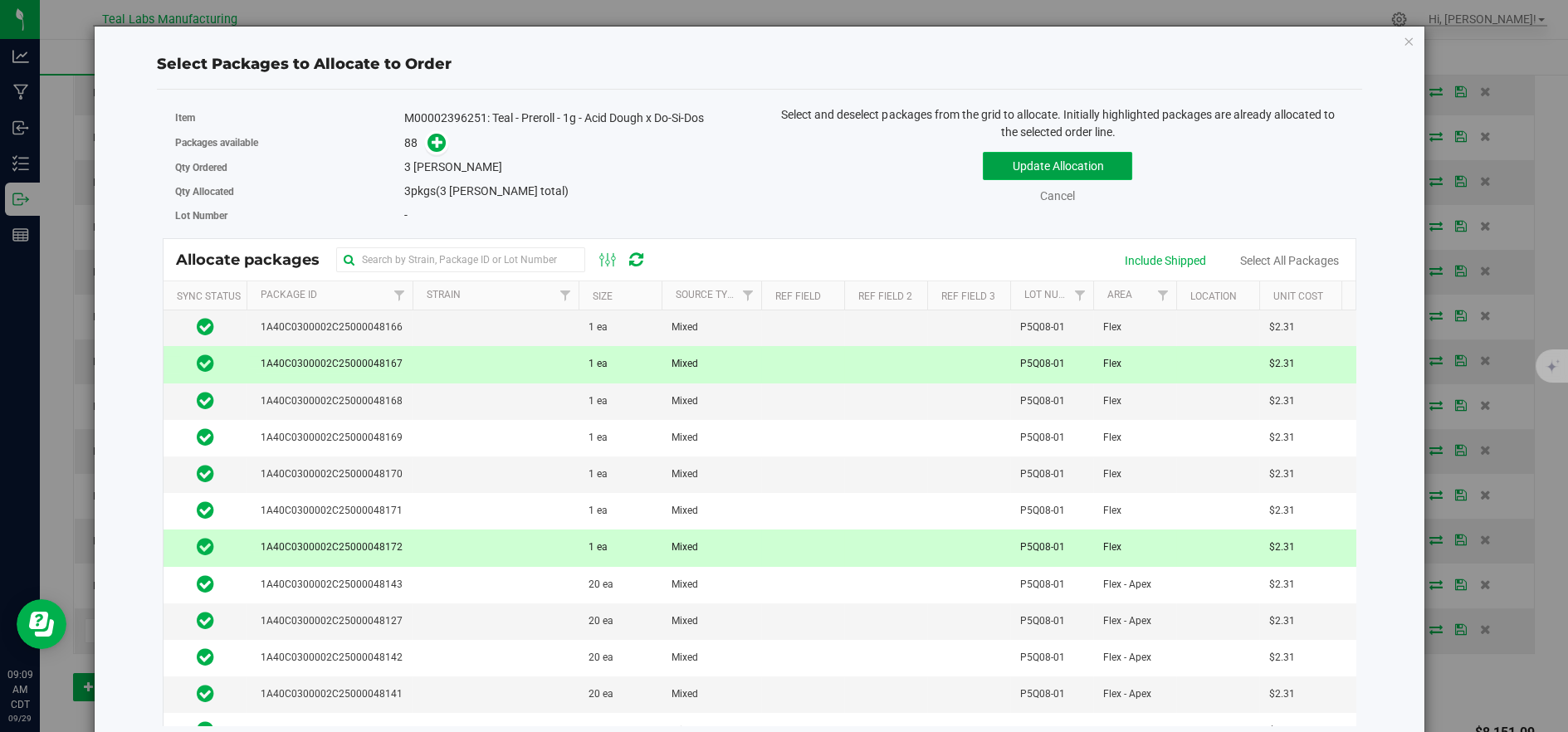
click at [1008, 158] on button "Update Allocation" at bounding box center [1057, 166] width 150 height 28
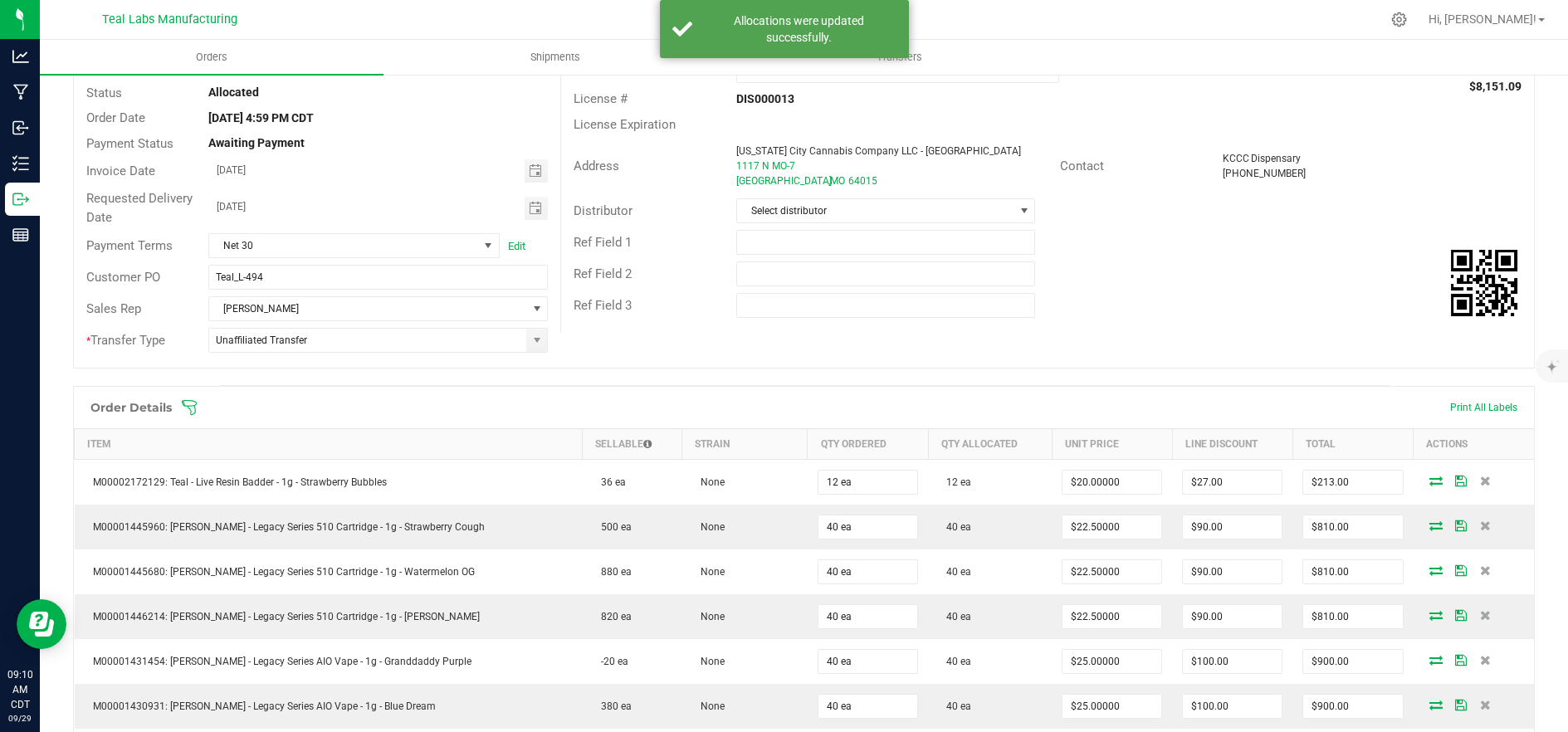
scroll to position [0, 0]
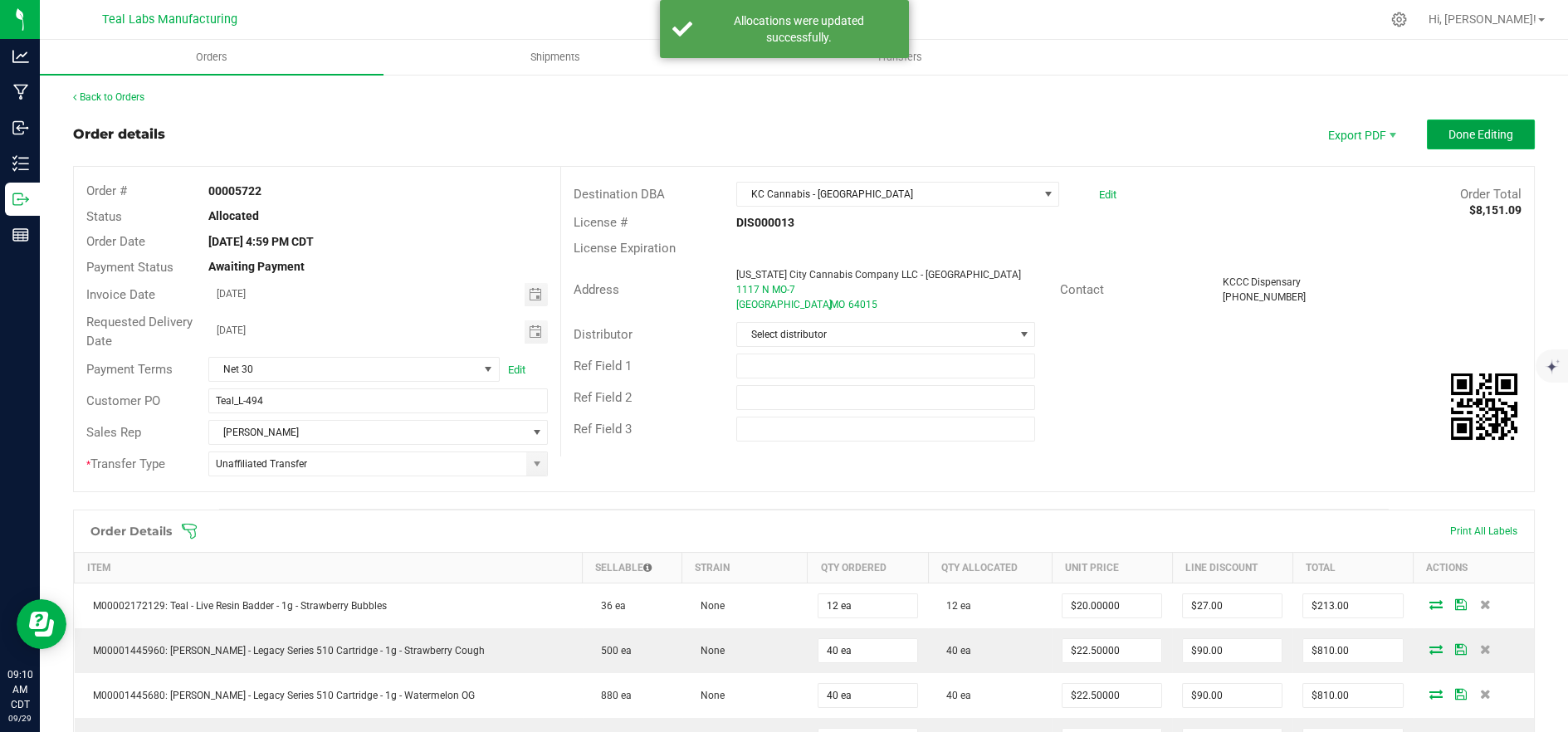
click at [1459, 136] on span "Done Editing" at bounding box center [1481, 134] width 65 height 13
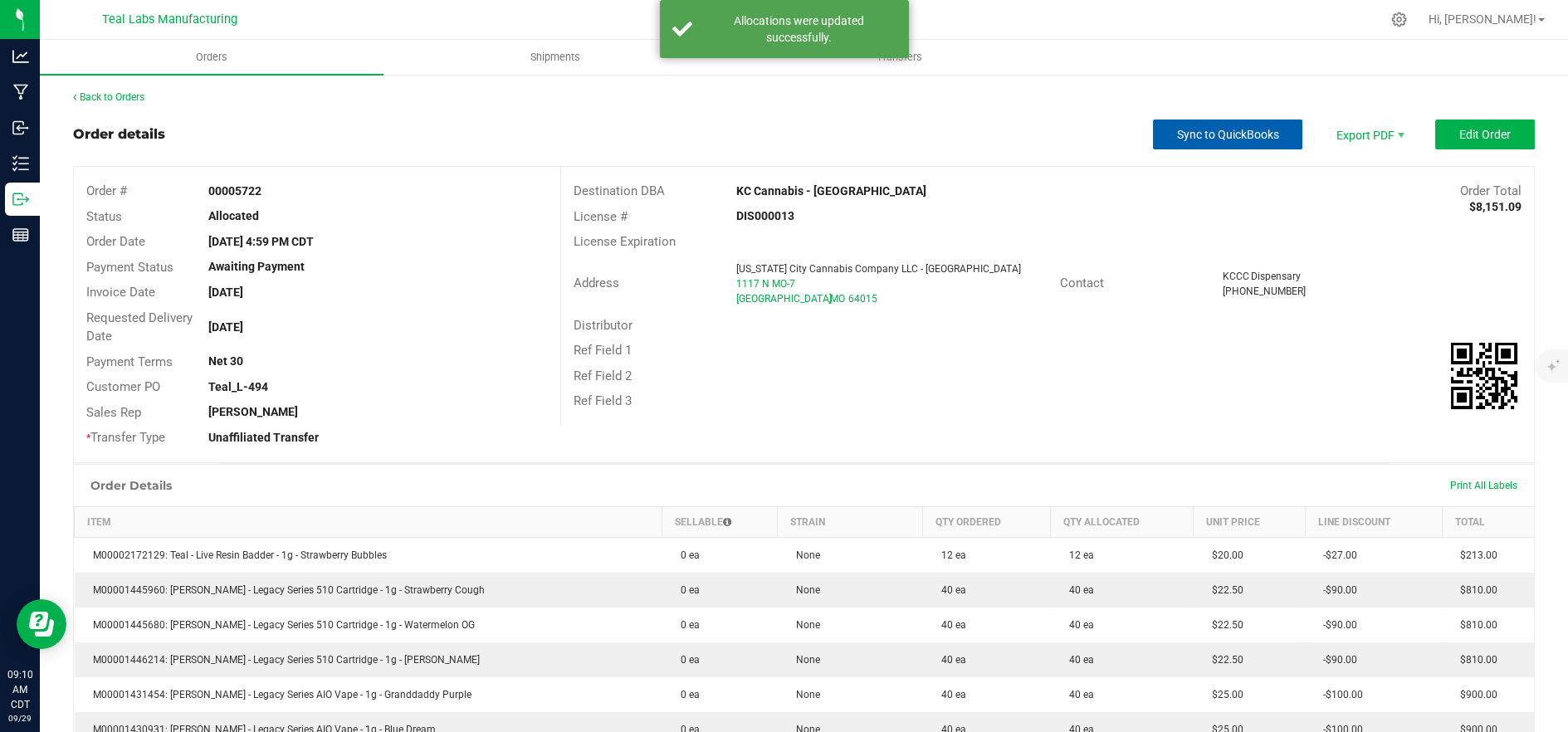
click at [1230, 136] on span "Sync to QuickBooks" at bounding box center [1228, 134] width 102 height 13
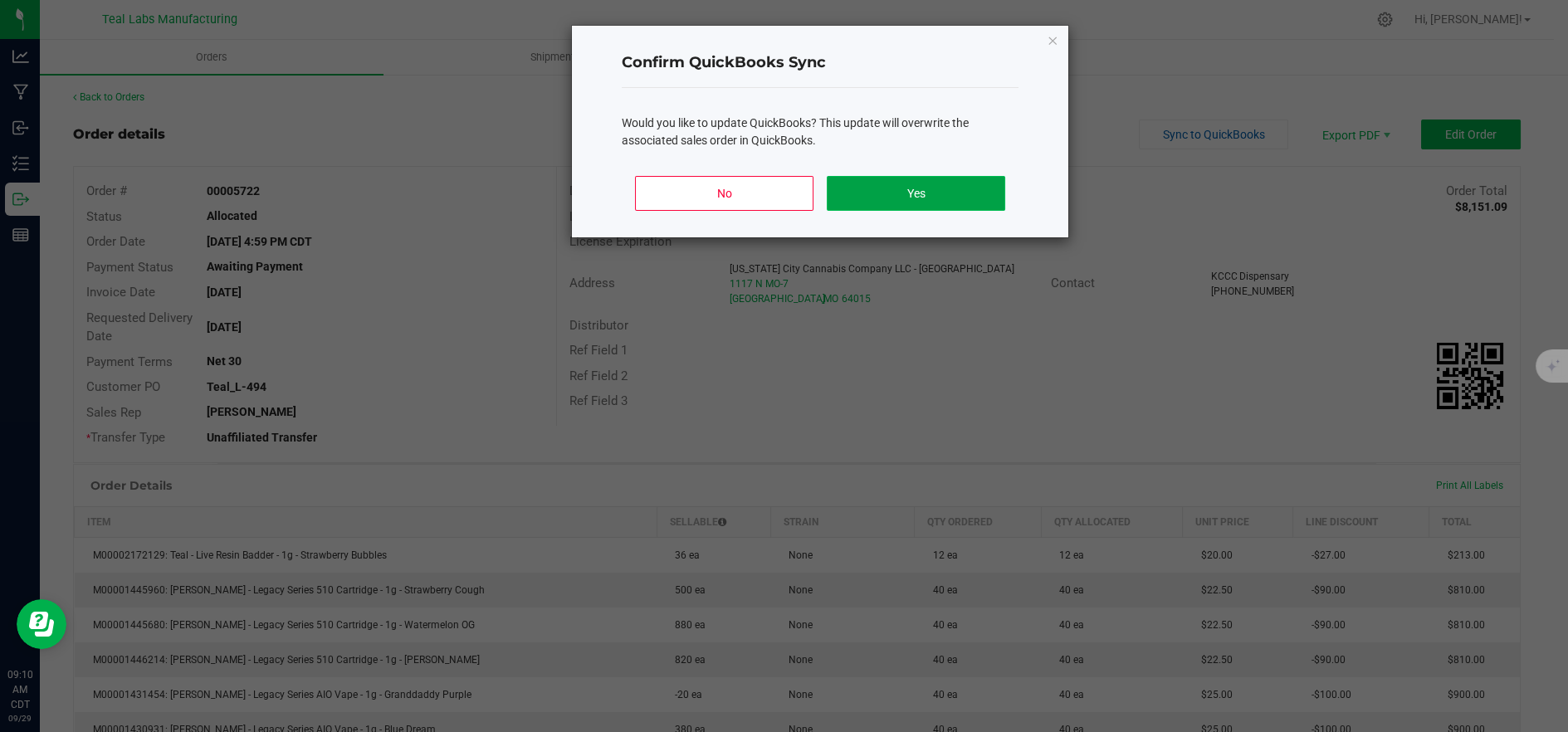
click at [934, 205] on button "Yes" at bounding box center [916, 193] width 179 height 35
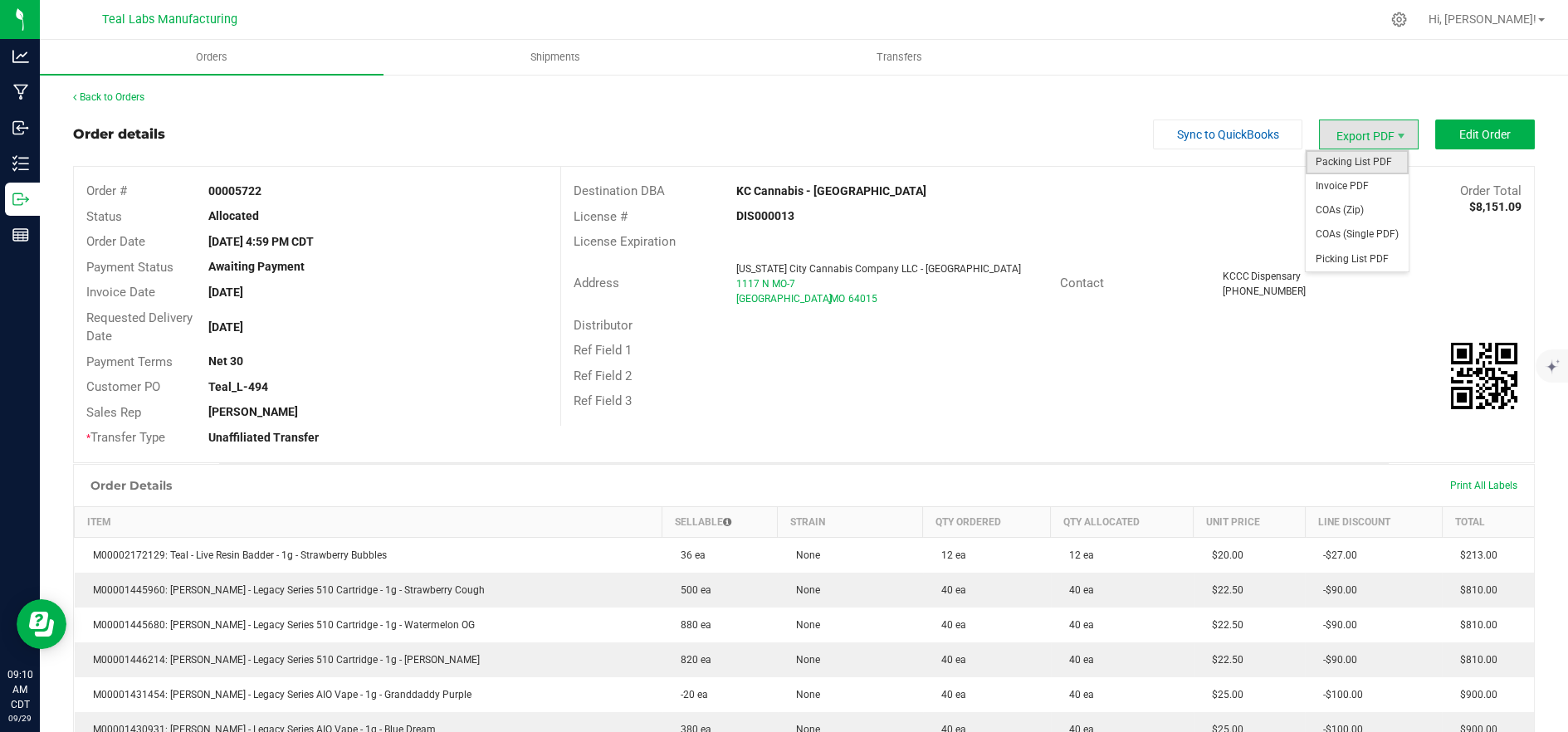
click at [1331, 157] on span "Packing List PDF" at bounding box center [1357, 162] width 103 height 24
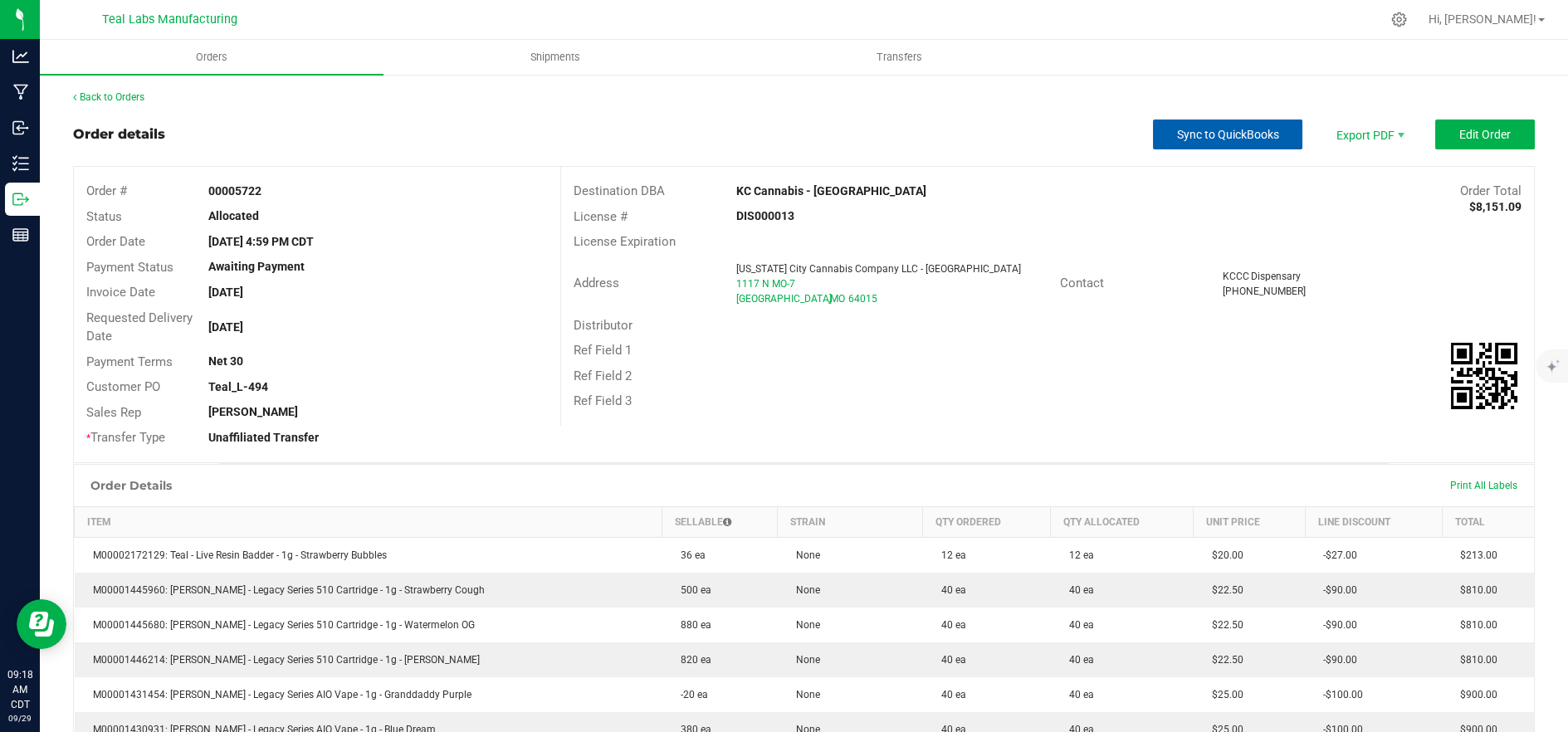
click at [1177, 129] on span "Sync to QuickBooks" at bounding box center [1228, 134] width 102 height 13
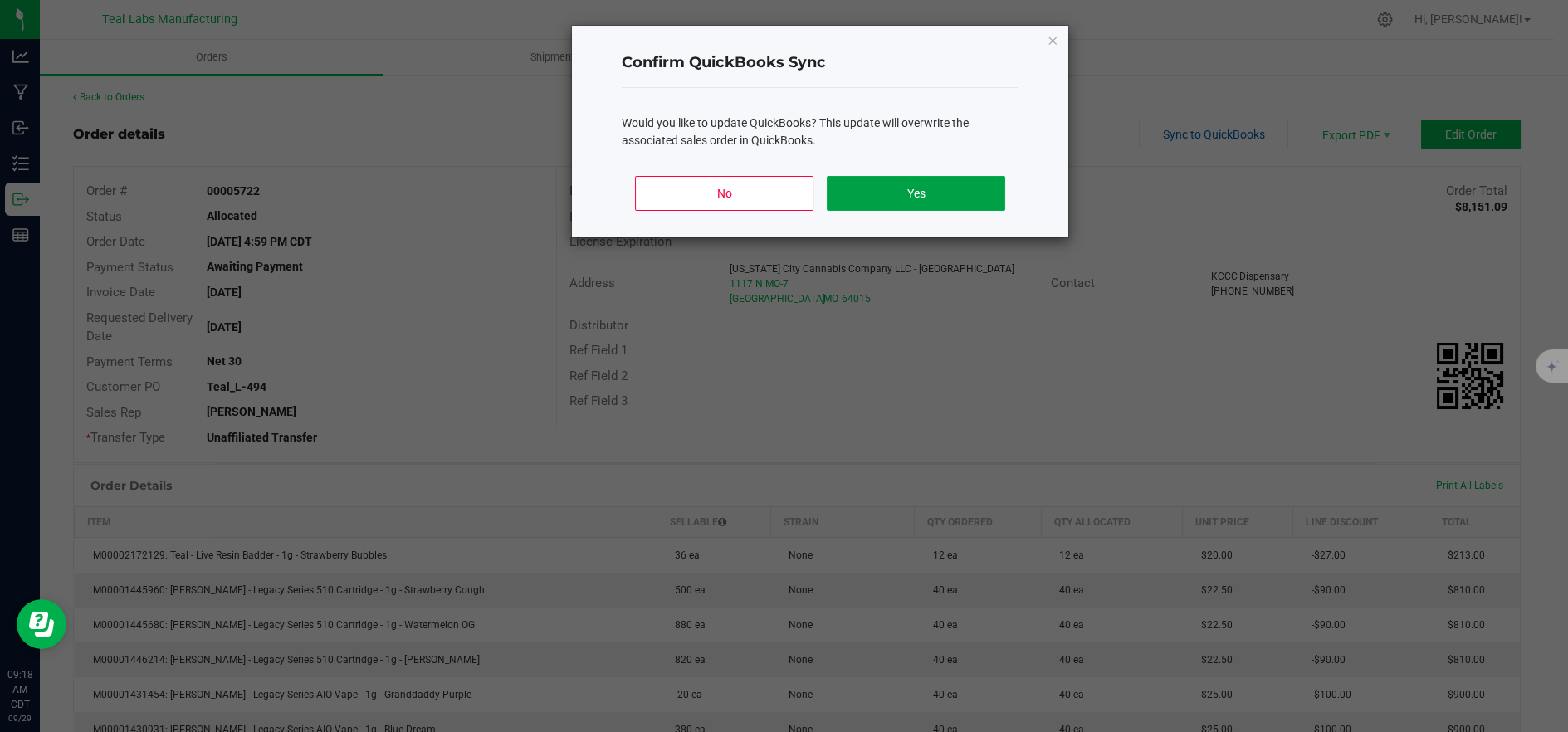
drag, startPoint x: 958, startPoint y: 191, endPoint x: 1014, endPoint y: 224, distance: 65.0
click at [958, 191] on button "Yes" at bounding box center [916, 193] width 179 height 35
